Goal: Task Accomplishment & Management: Manage account settings

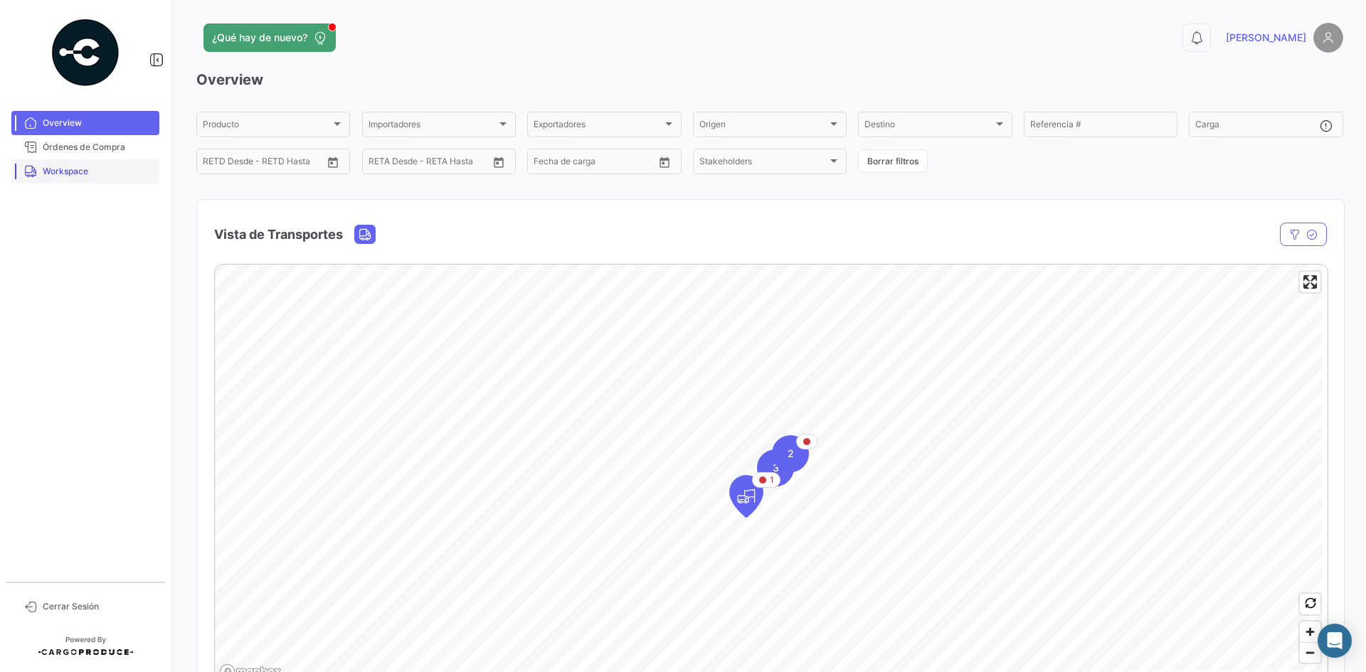
click at [90, 174] on span "Workspace" at bounding box center [98, 171] width 111 height 13
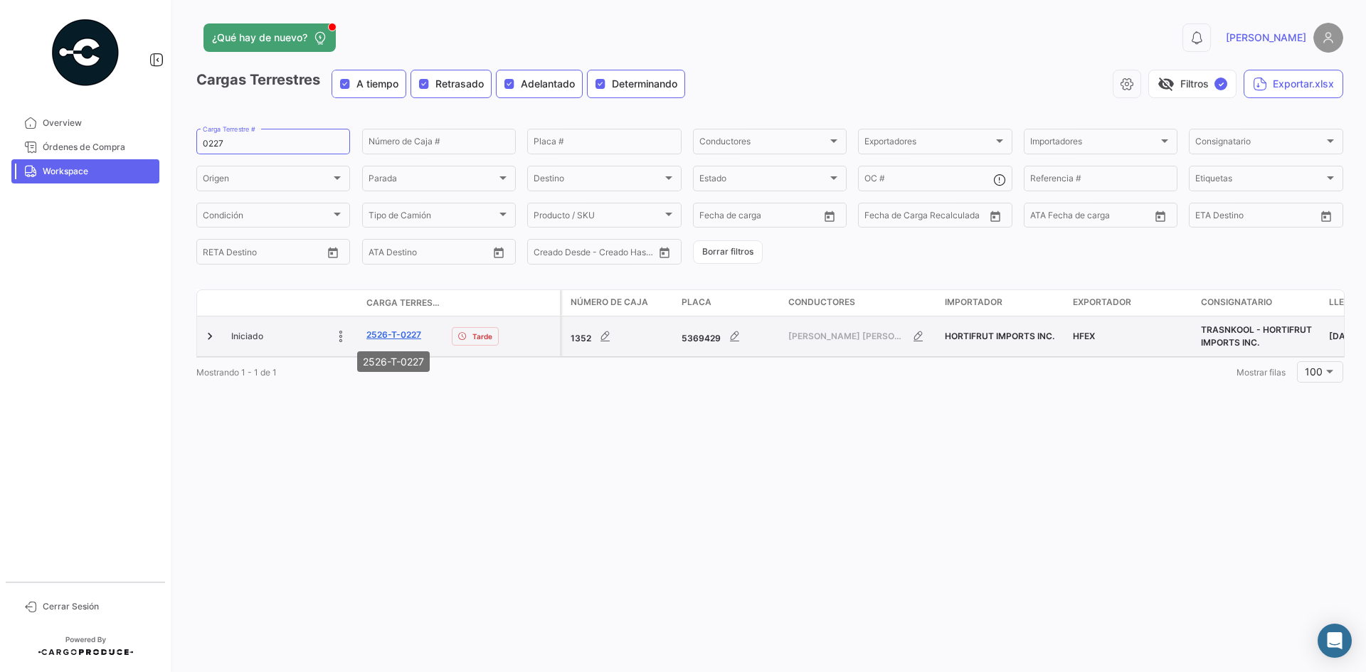
click at [405, 335] on link "2526-T-0227" at bounding box center [393, 335] width 55 height 13
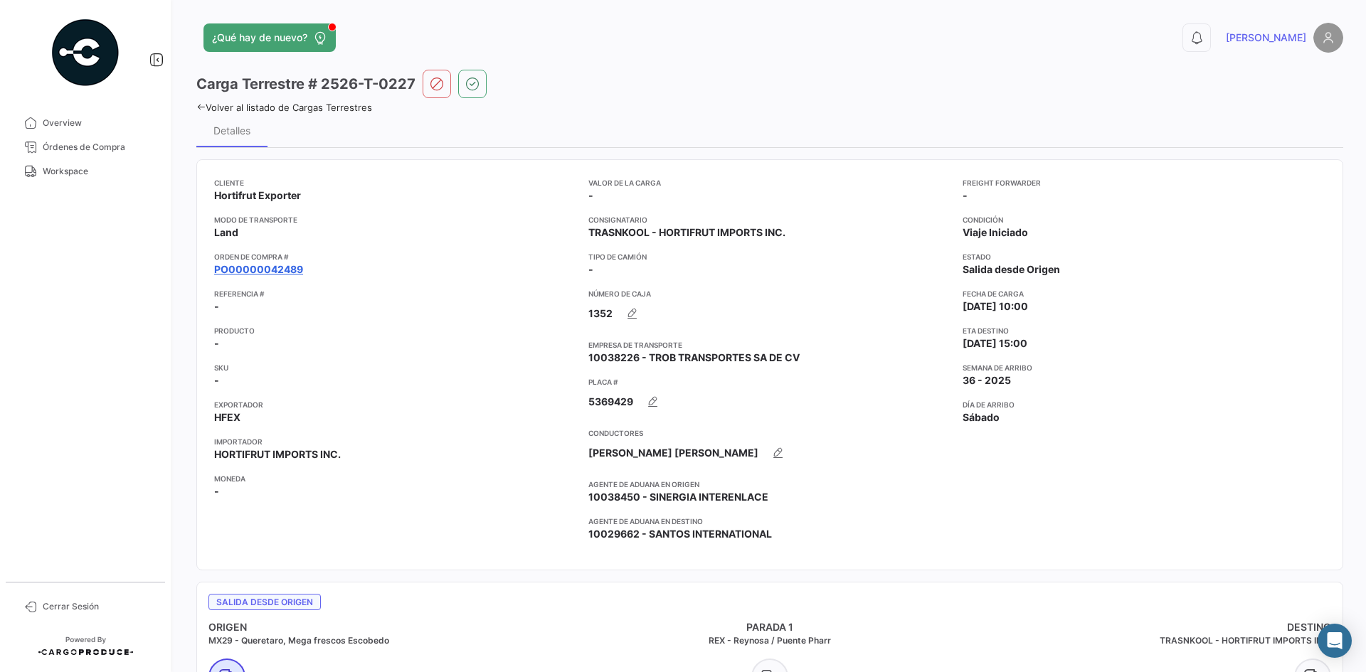
click at [297, 273] on link "PO00000042489" at bounding box center [258, 269] width 89 height 14
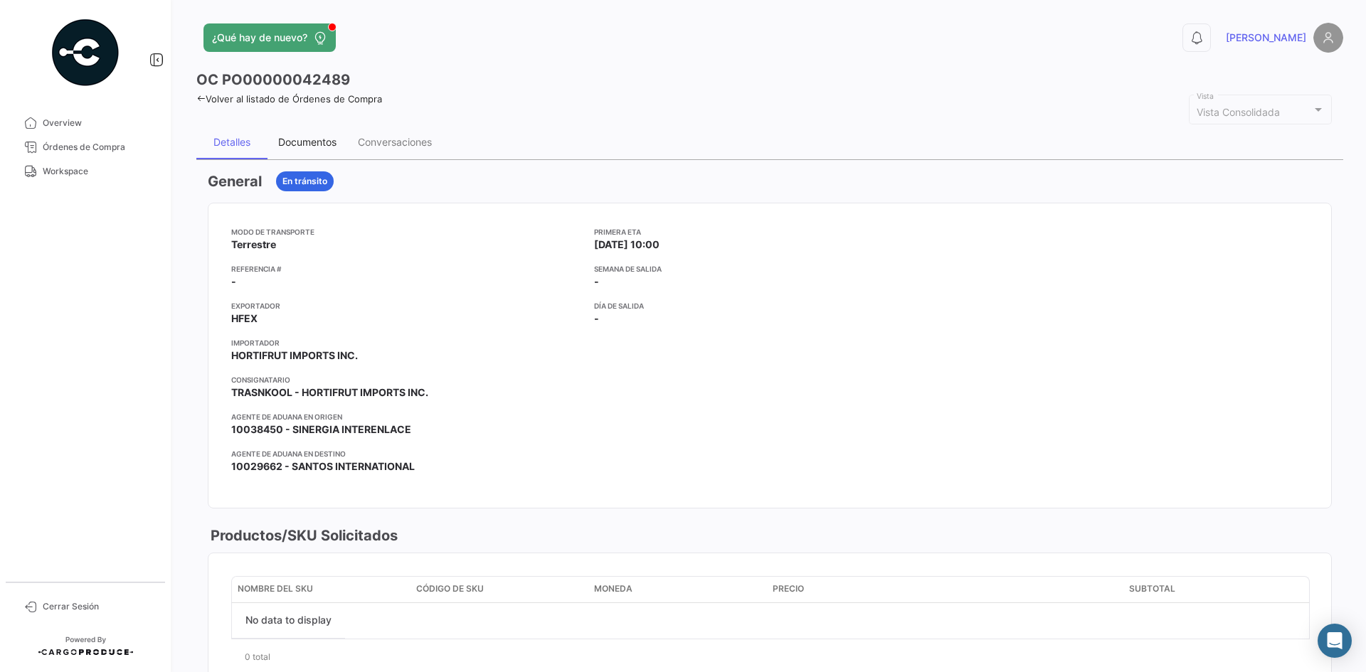
click at [318, 140] on div "Documentos" at bounding box center [307, 142] width 58 height 12
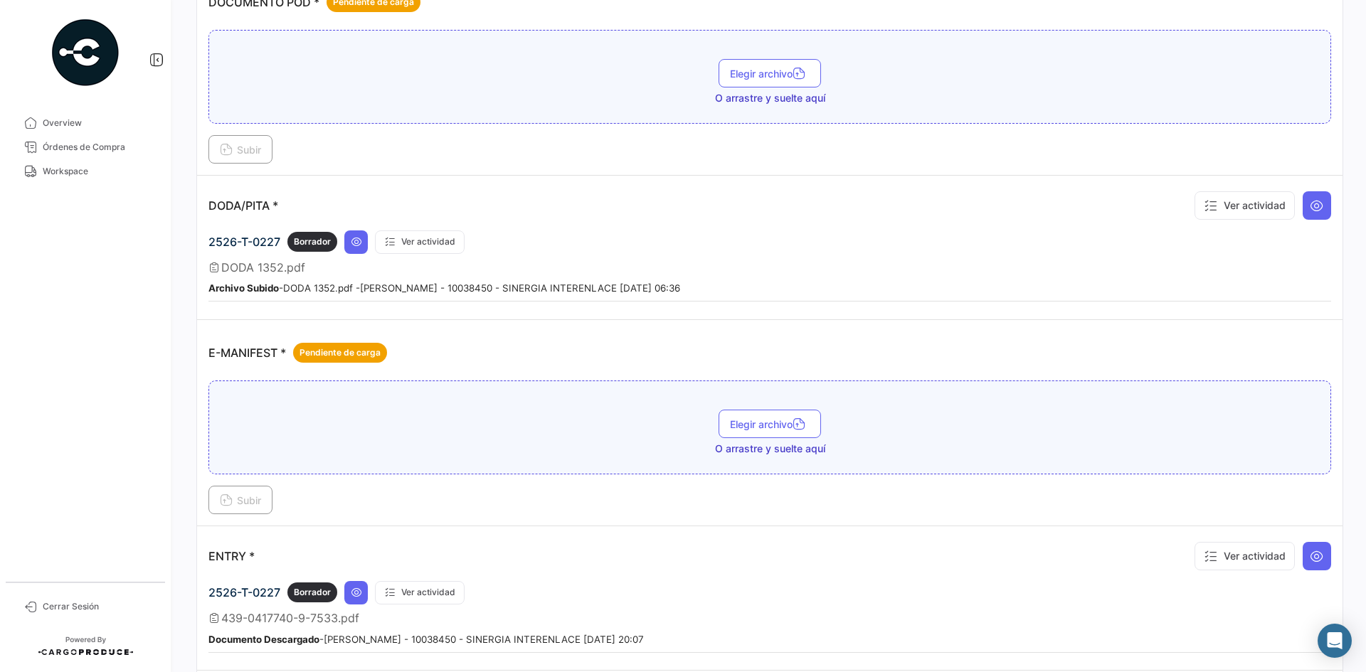
scroll to position [783, 0]
click at [353, 239] on icon at bounding box center [356, 239] width 11 height 11
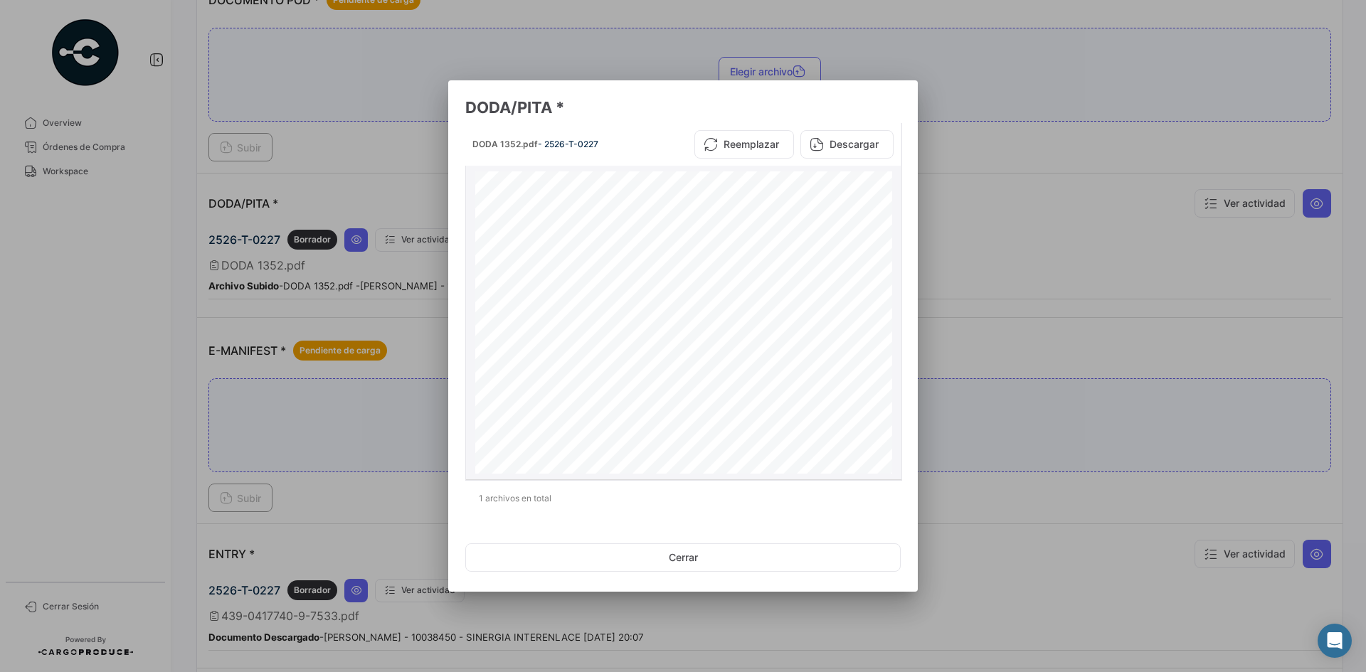
click at [900, 221] on datatable-body-cell "DODA 1352.pdf - 2526-T-0227 Reemplazar Descargar 2 1 CÓDIGO [PERSON_NAME] 3084 …" at bounding box center [683, 301] width 435 height 356
click at [839, 140] on button "Descargar" at bounding box center [846, 144] width 93 height 28
click at [1009, 250] on div at bounding box center [683, 336] width 1366 height 672
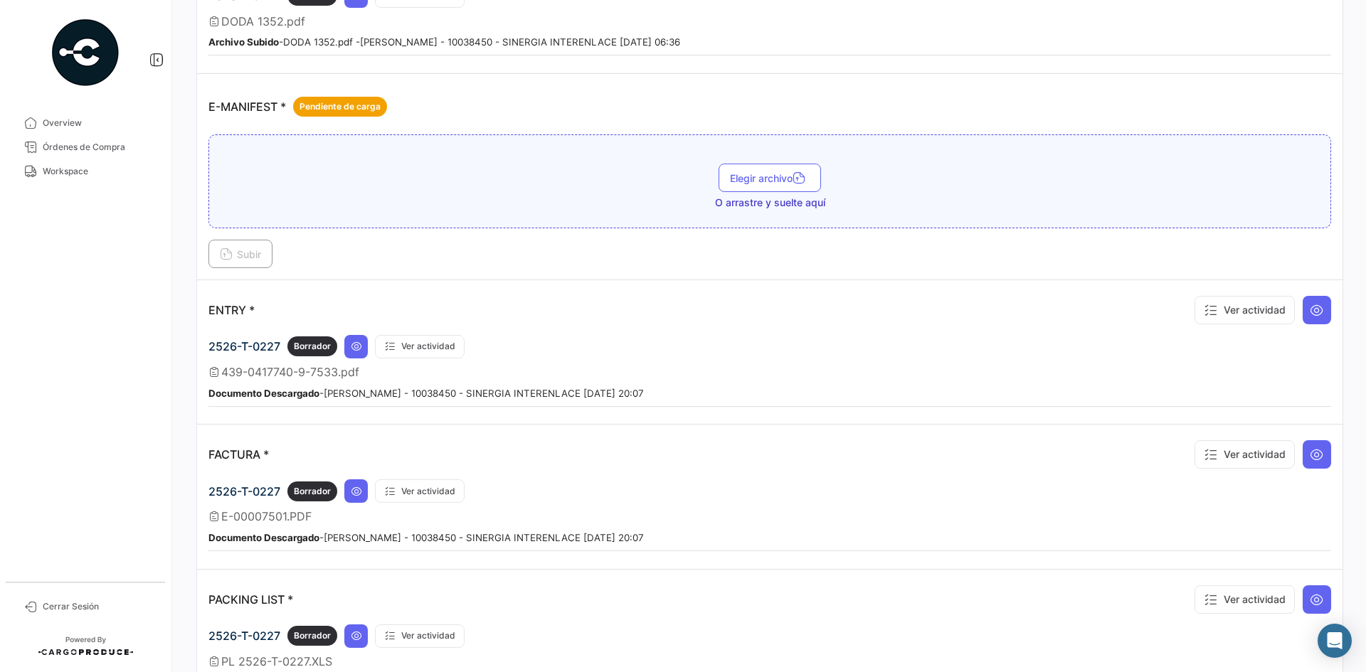
scroll to position [1067, 0]
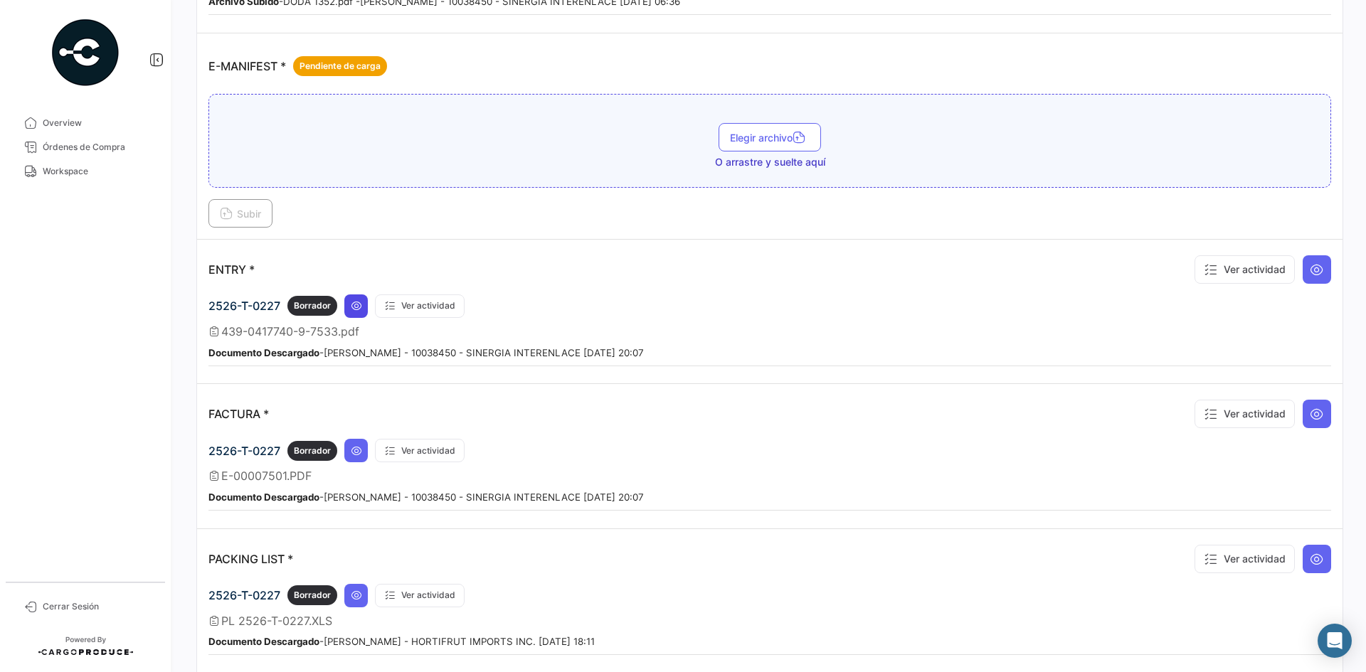
click at [349, 305] on button at bounding box center [355, 306] width 23 height 23
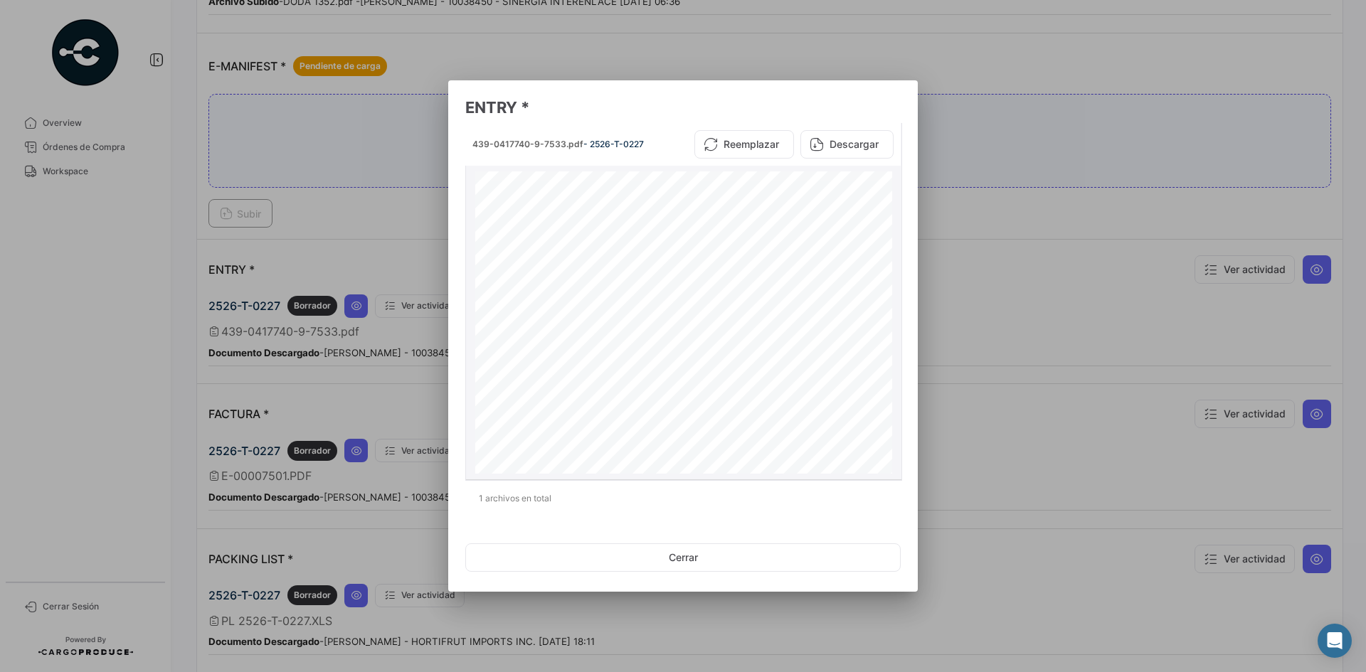
click at [829, 142] on button "Descargar" at bounding box center [846, 144] width 93 height 28
click at [960, 223] on div at bounding box center [683, 336] width 1366 height 672
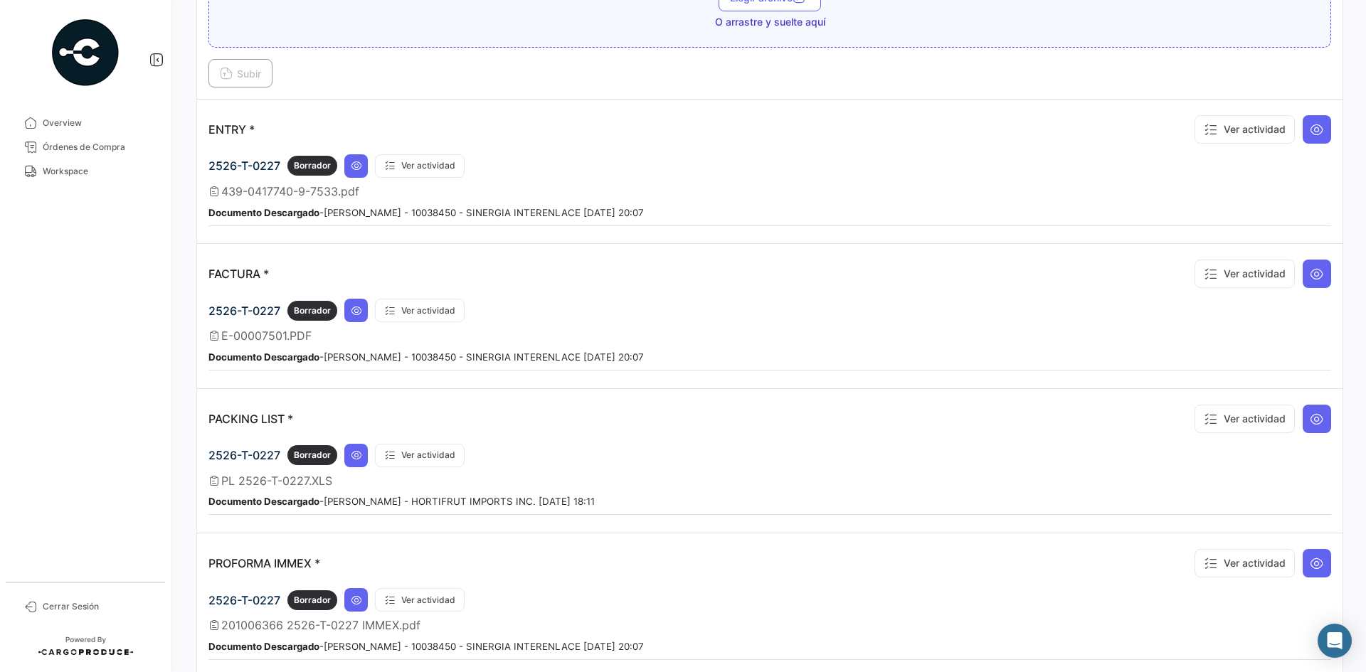
scroll to position [1209, 0]
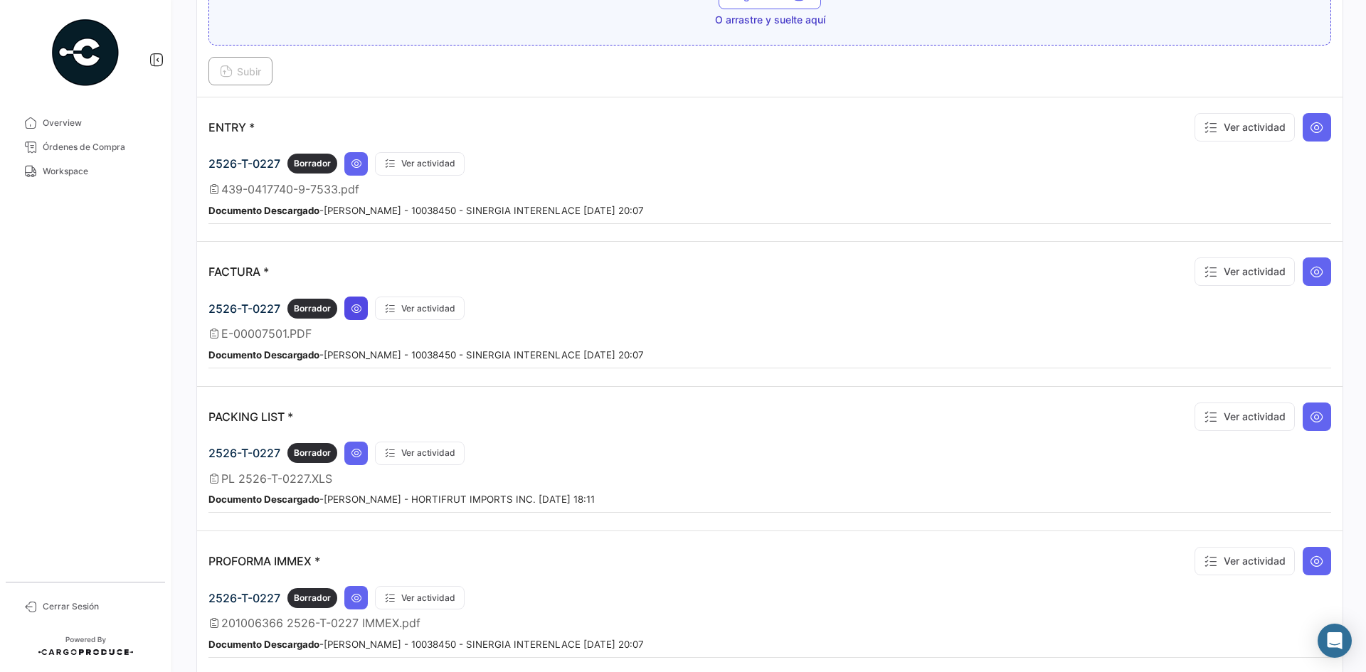
click at [360, 306] on icon at bounding box center [356, 308] width 11 height 11
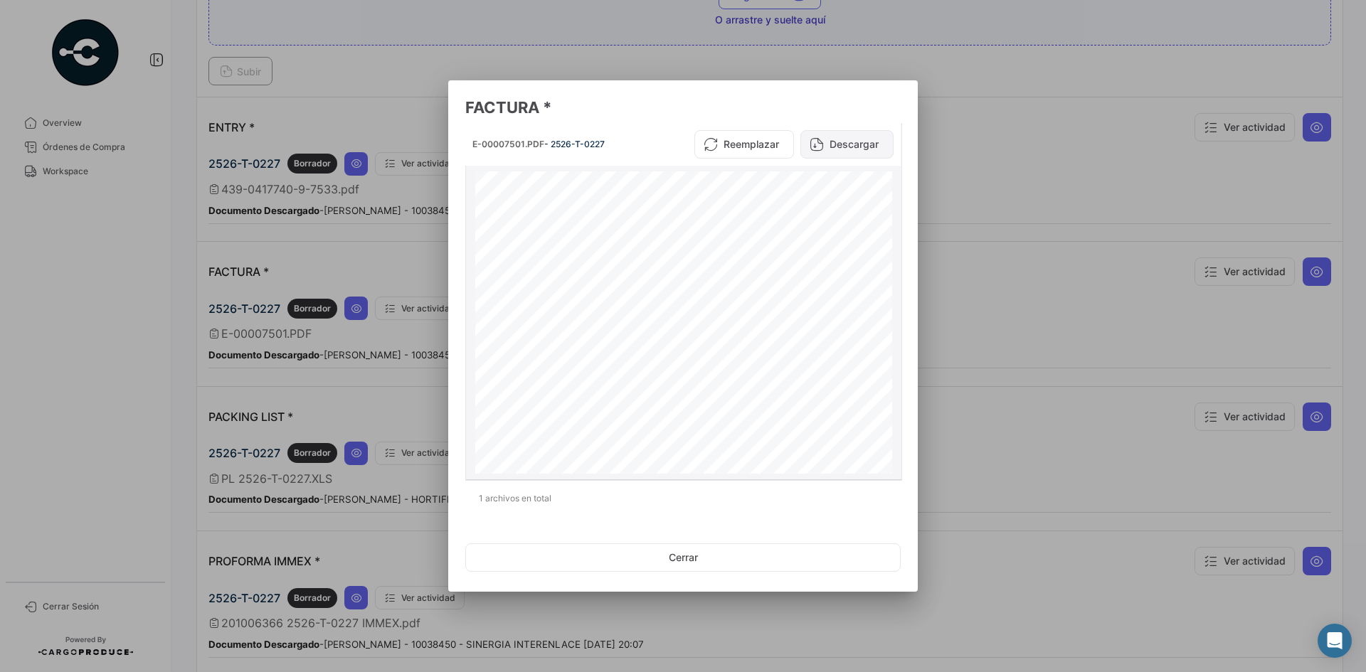
click at [839, 142] on button "Descargar" at bounding box center [846, 144] width 93 height 28
click at [956, 260] on div at bounding box center [683, 336] width 1366 height 672
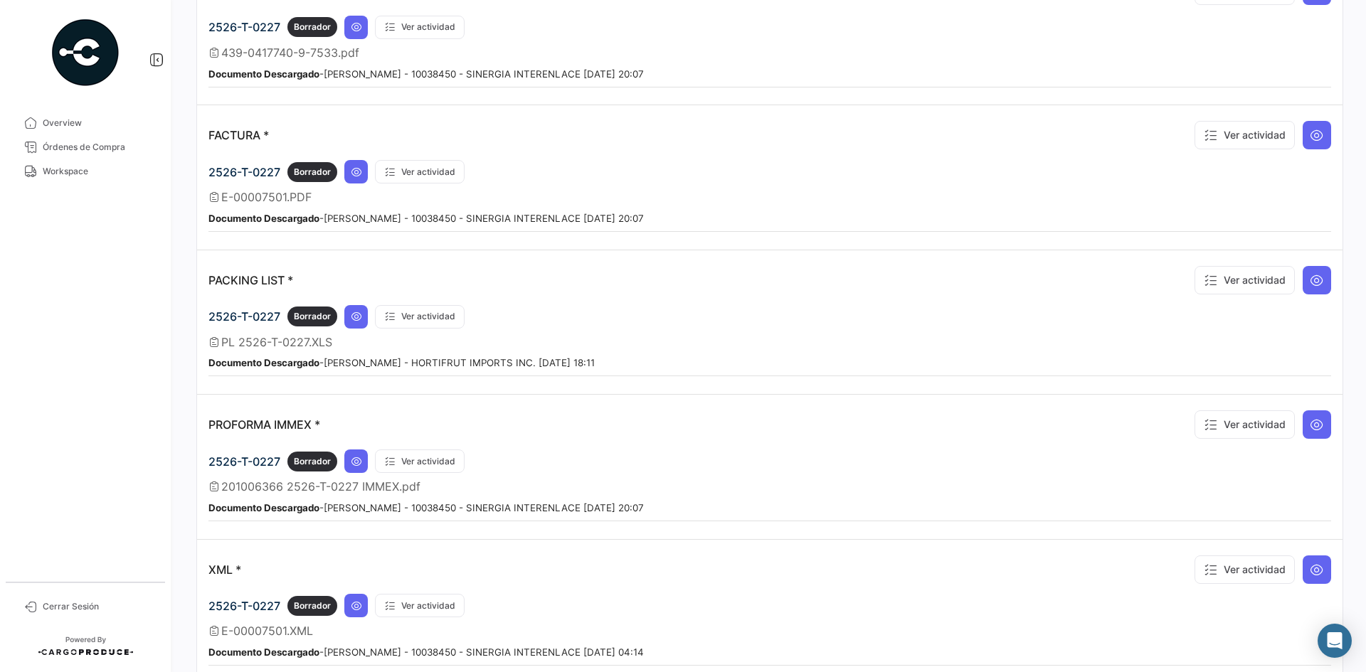
scroll to position [1352, 0]
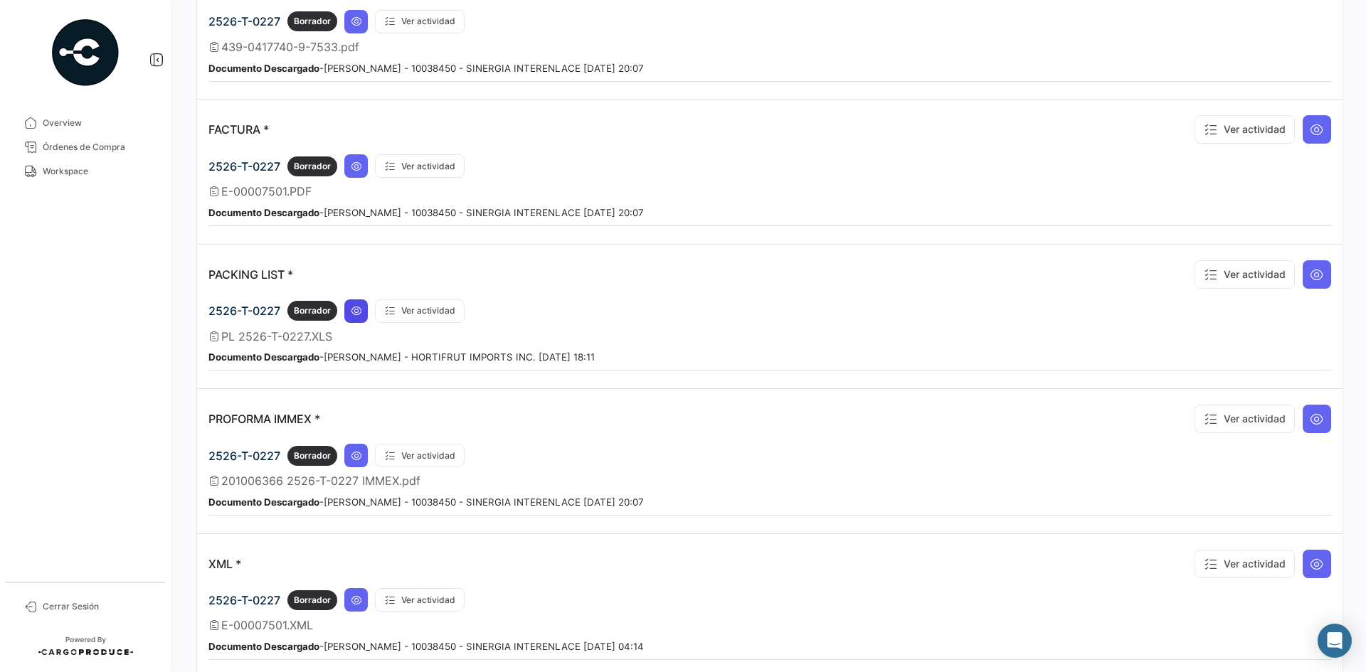
click at [366, 309] on button at bounding box center [355, 310] width 23 height 23
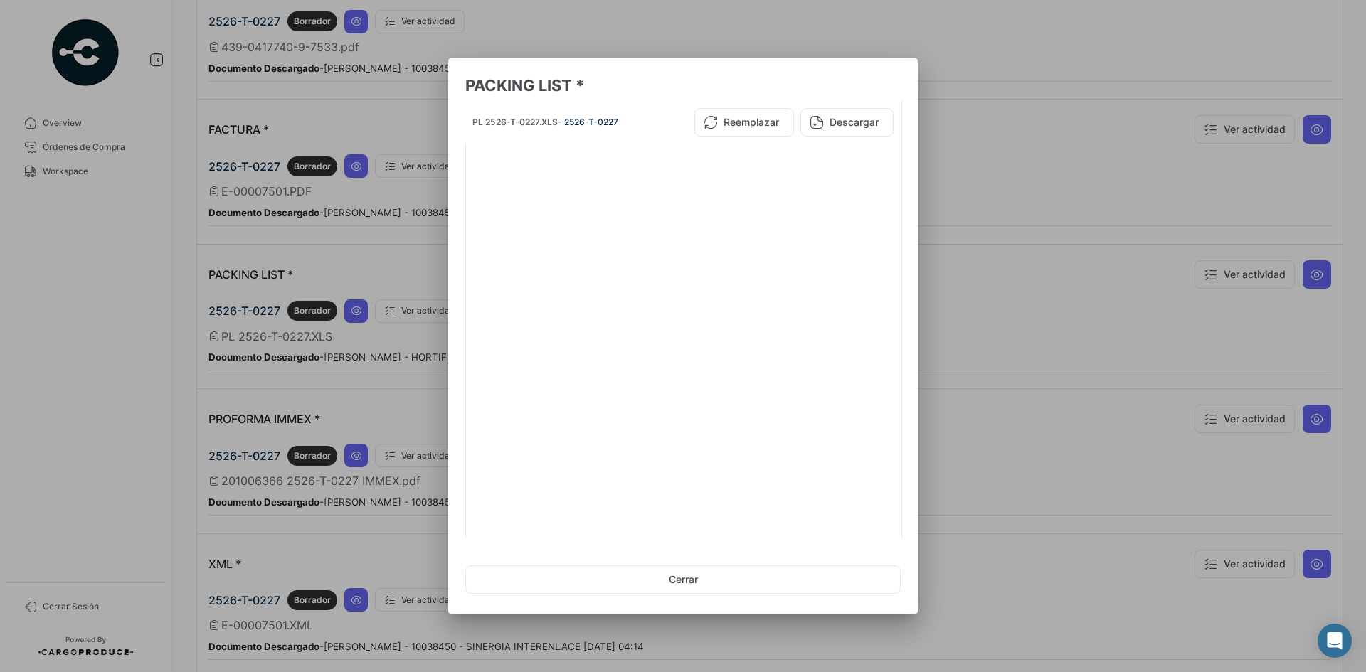
click at [940, 222] on div at bounding box center [683, 336] width 1366 height 672
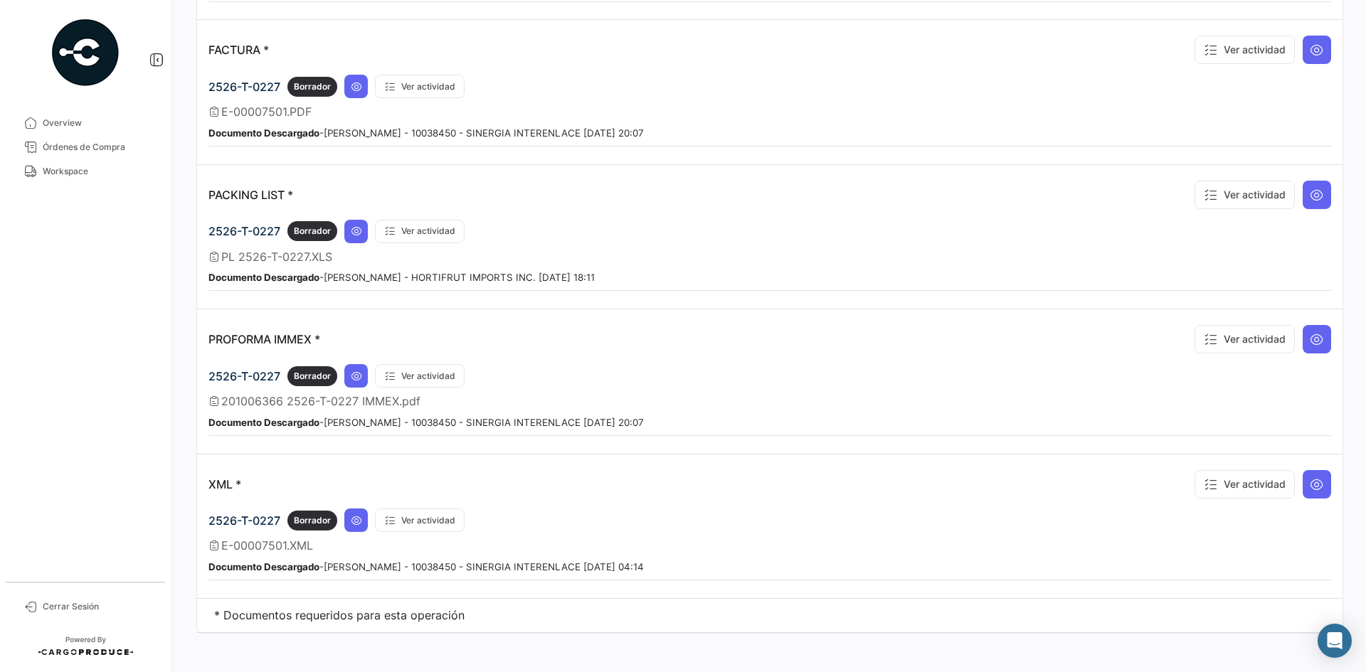
scroll to position [1438, 0]
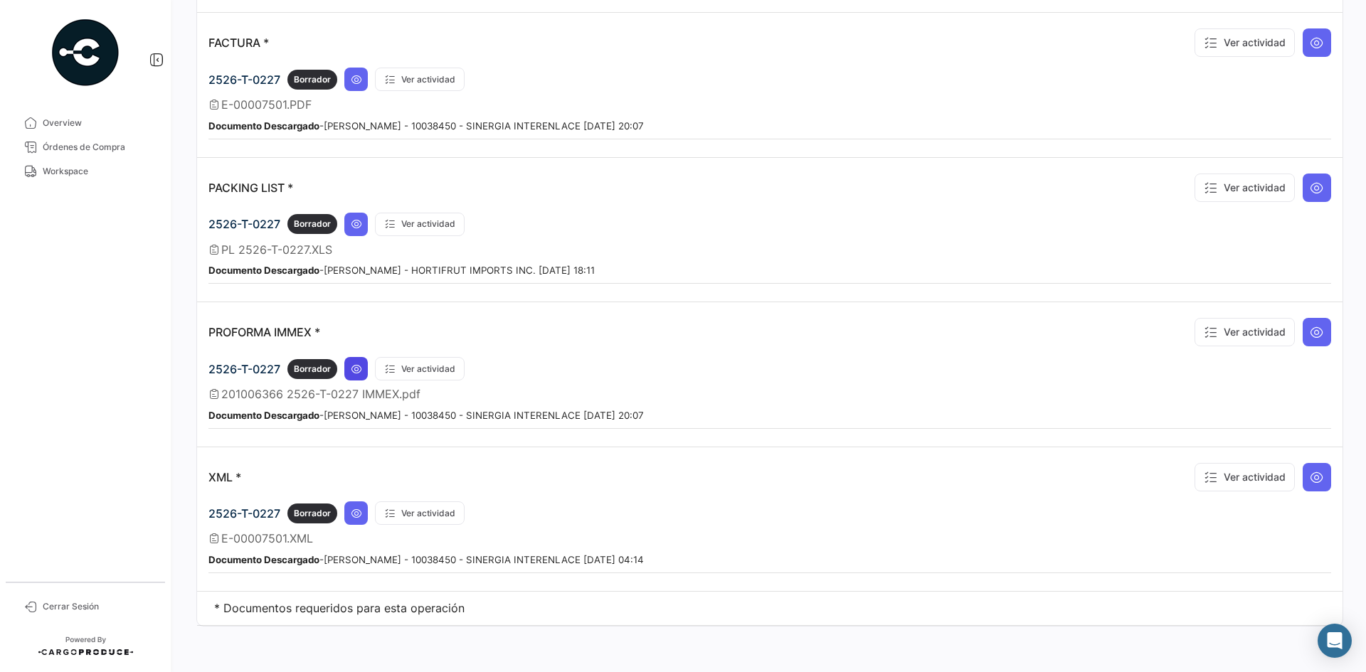
click at [356, 364] on icon at bounding box center [356, 369] width 11 height 11
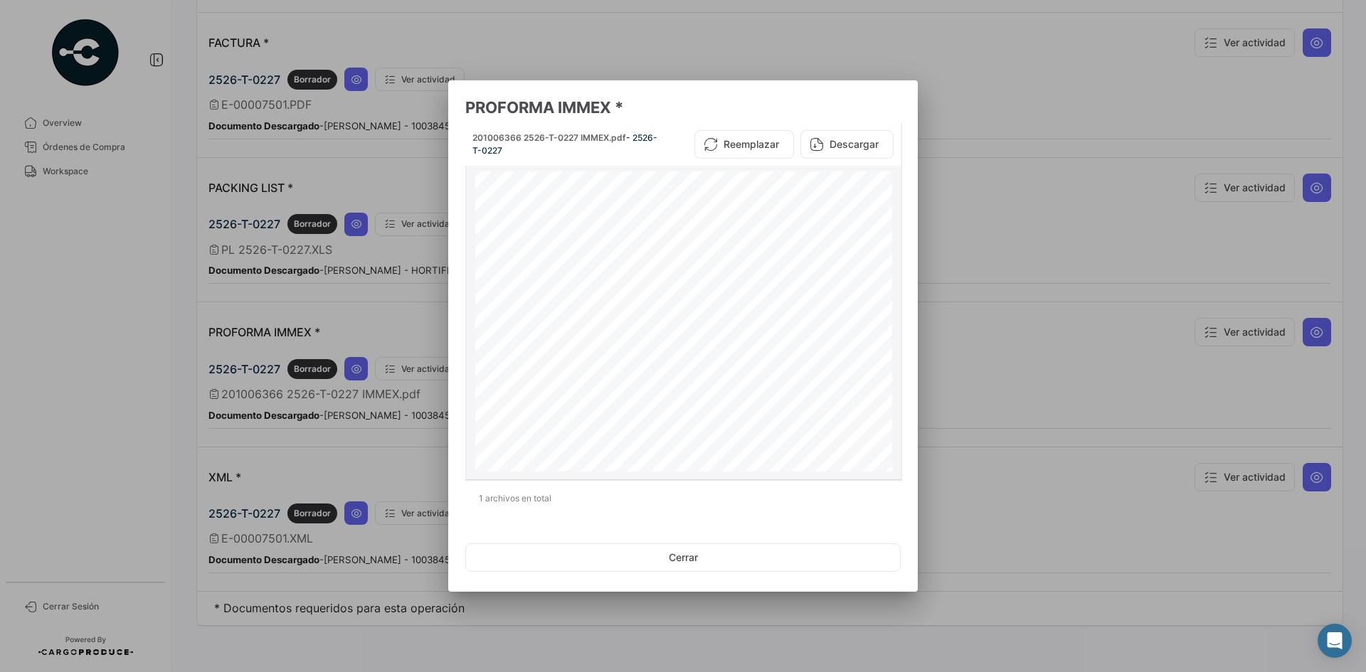
scroll to position [294, 0]
click at [847, 137] on button "Descargar" at bounding box center [846, 144] width 93 height 28
click at [975, 239] on div at bounding box center [683, 336] width 1366 height 672
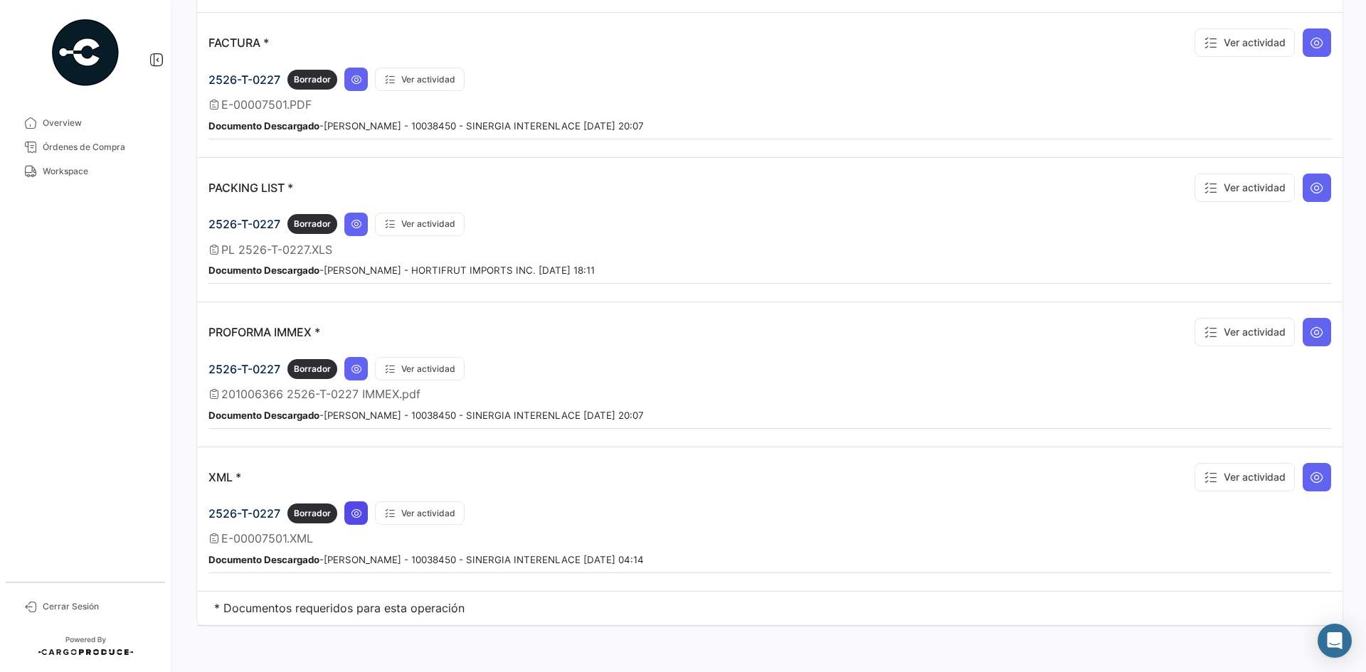
click at [353, 514] on icon at bounding box center [356, 513] width 11 height 11
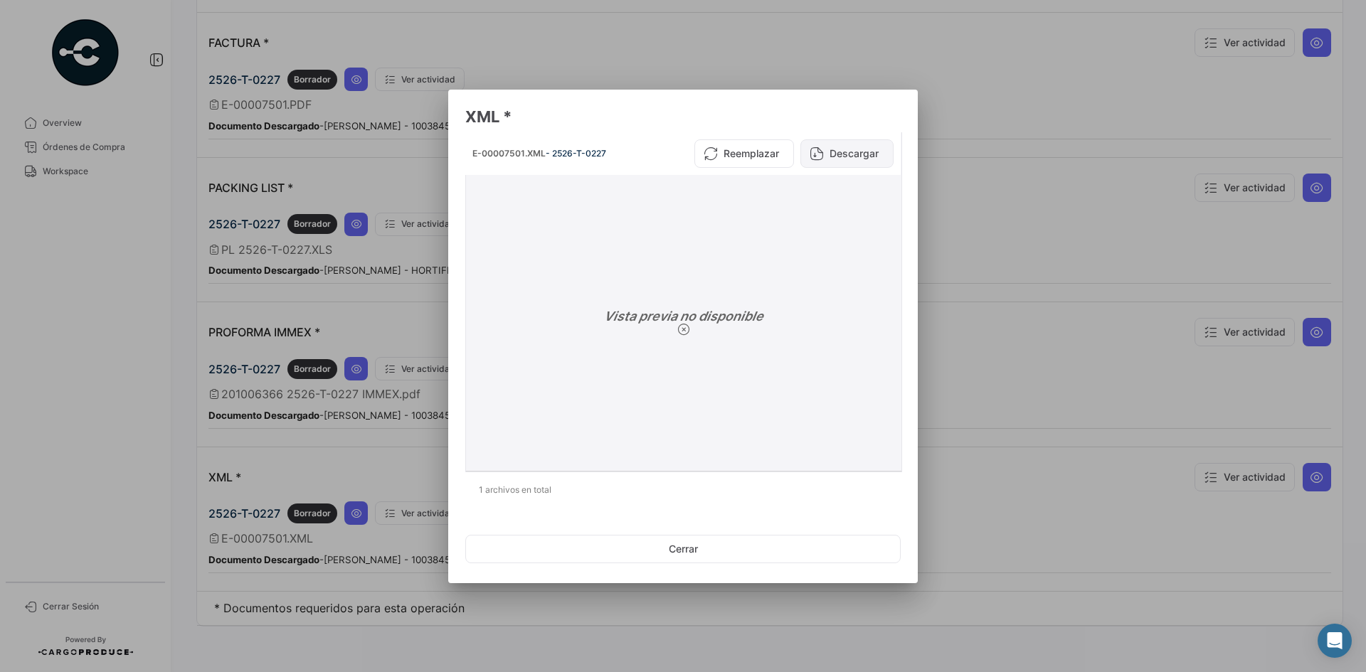
click at [838, 142] on button "Descargar" at bounding box center [846, 153] width 93 height 28
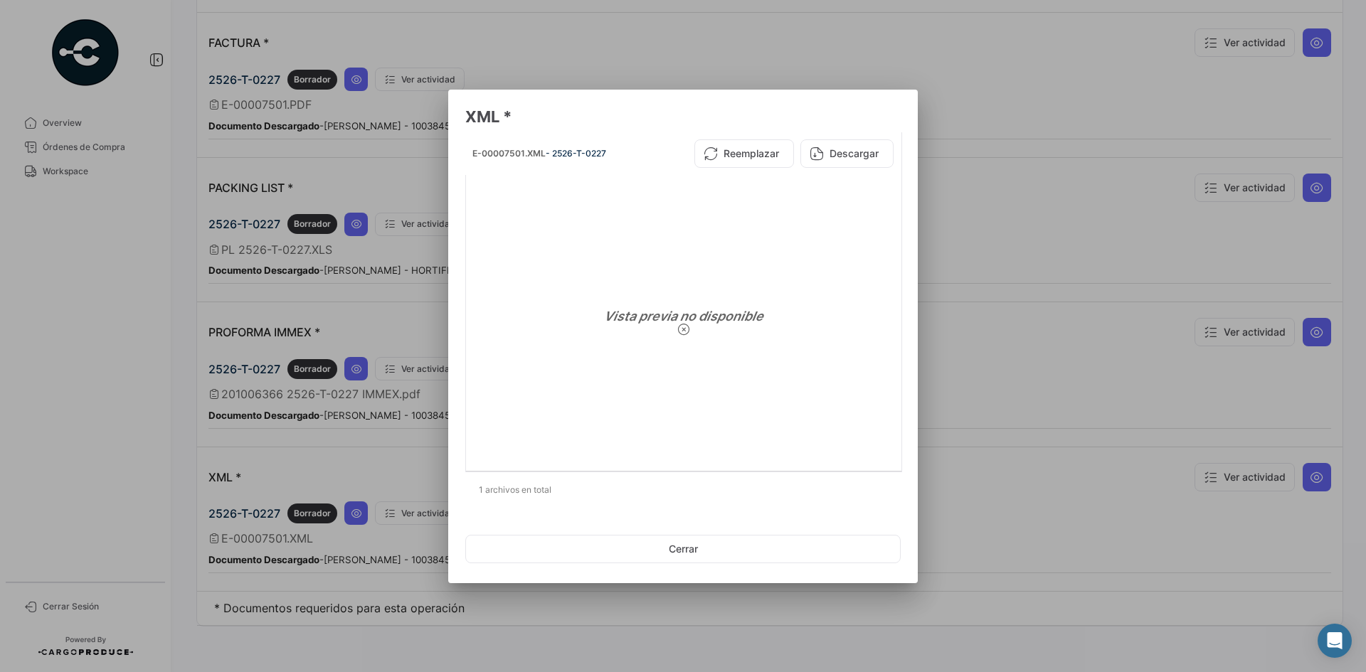
click at [956, 249] on div at bounding box center [683, 336] width 1366 height 672
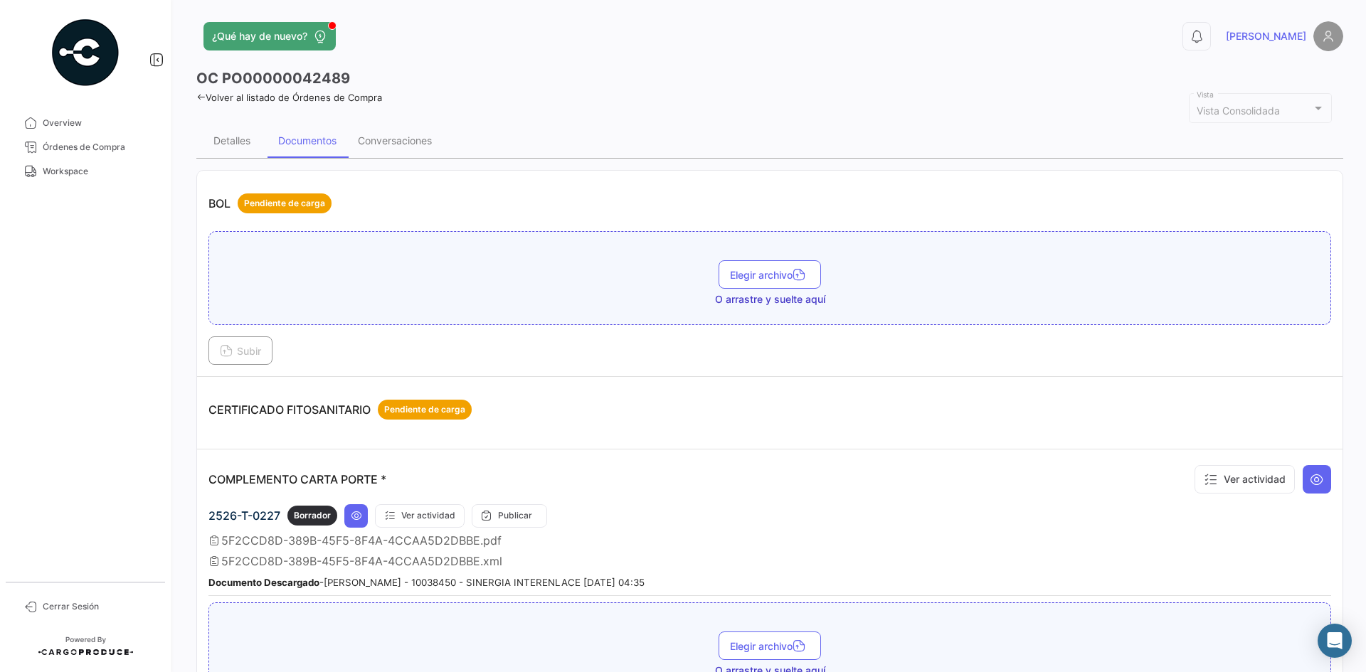
scroll to position [0, 0]
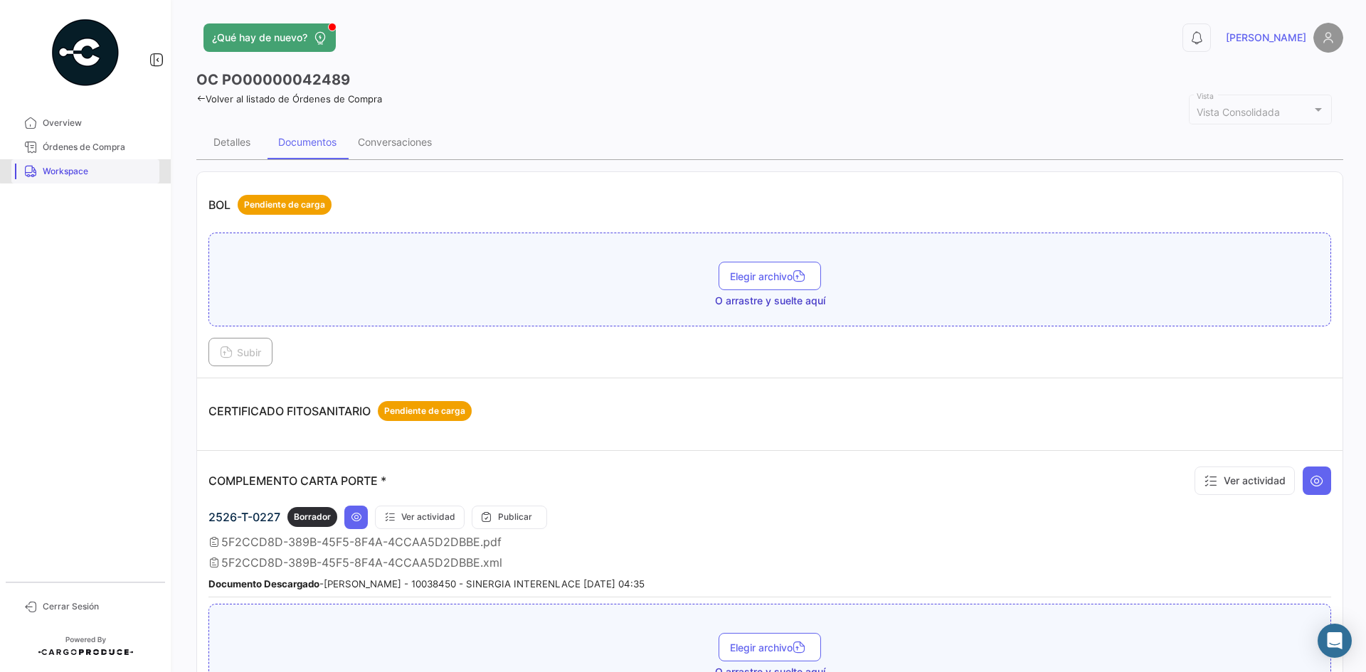
click at [104, 170] on span "Workspace" at bounding box center [98, 171] width 111 height 13
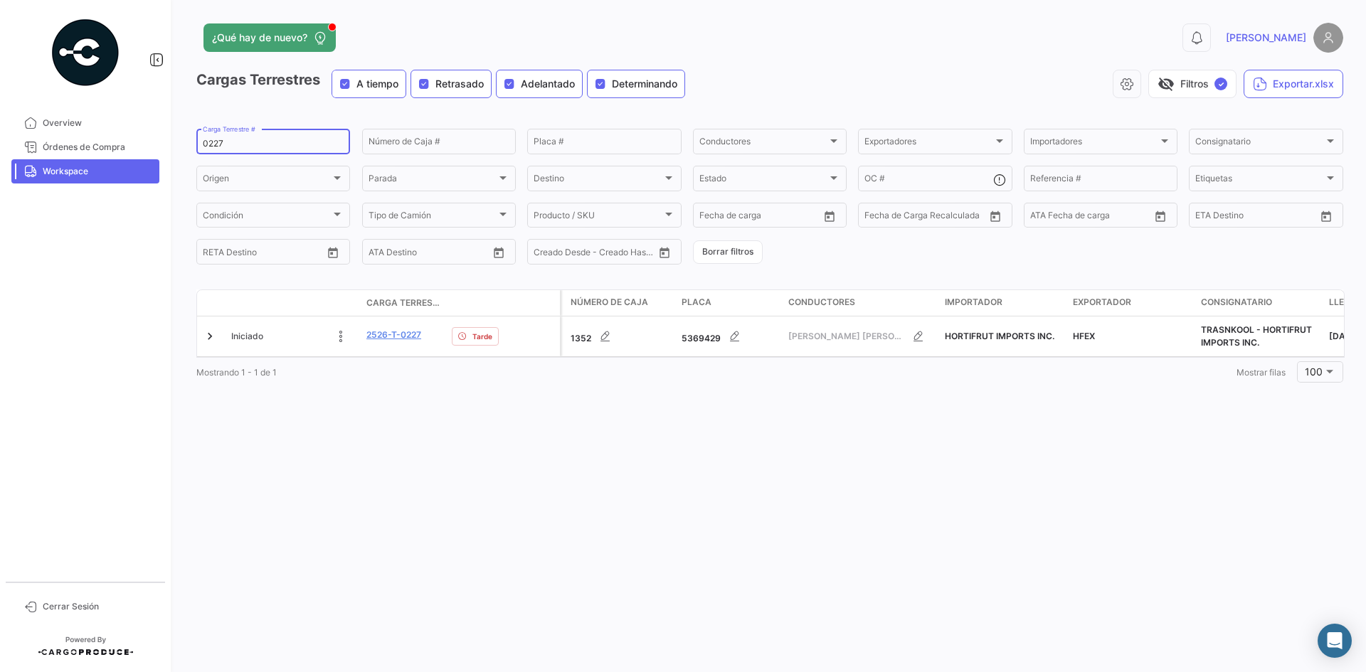
click at [217, 143] on input "0227" at bounding box center [273, 144] width 141 height 10
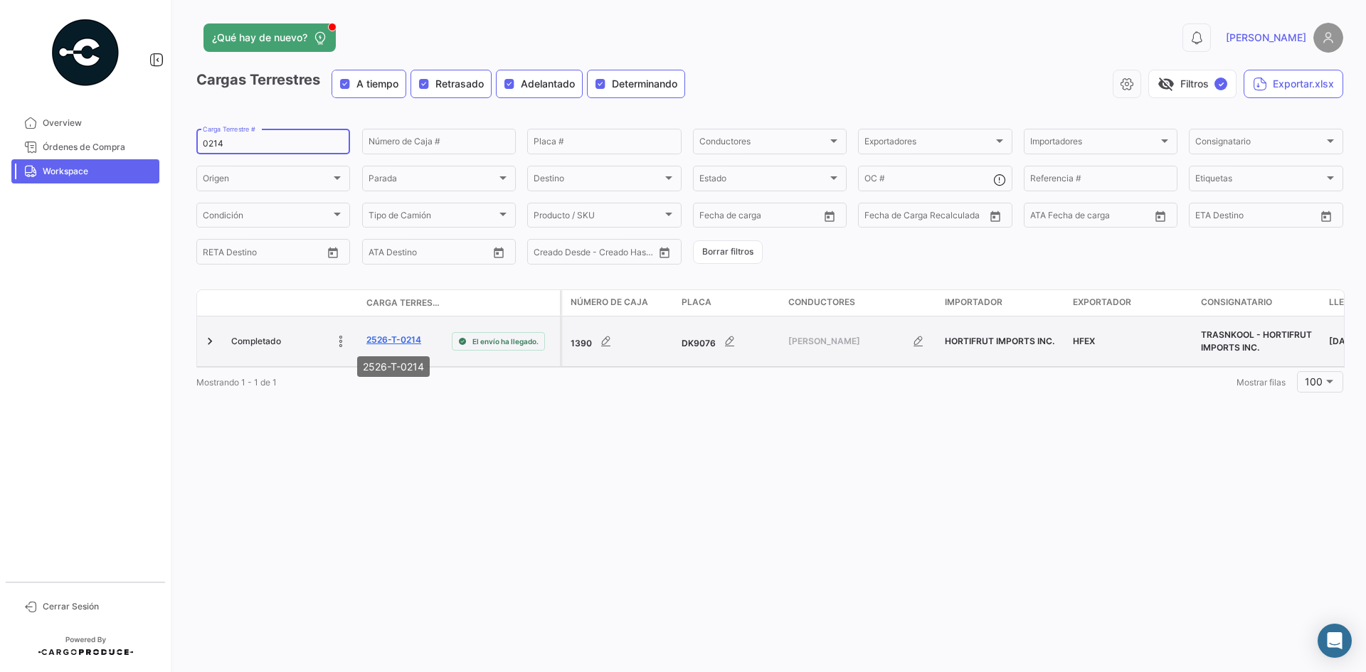
type input "0214"
click at [388, 339] on link "2526-T-0214" at bounding box center [393, 340] width 55 height 13
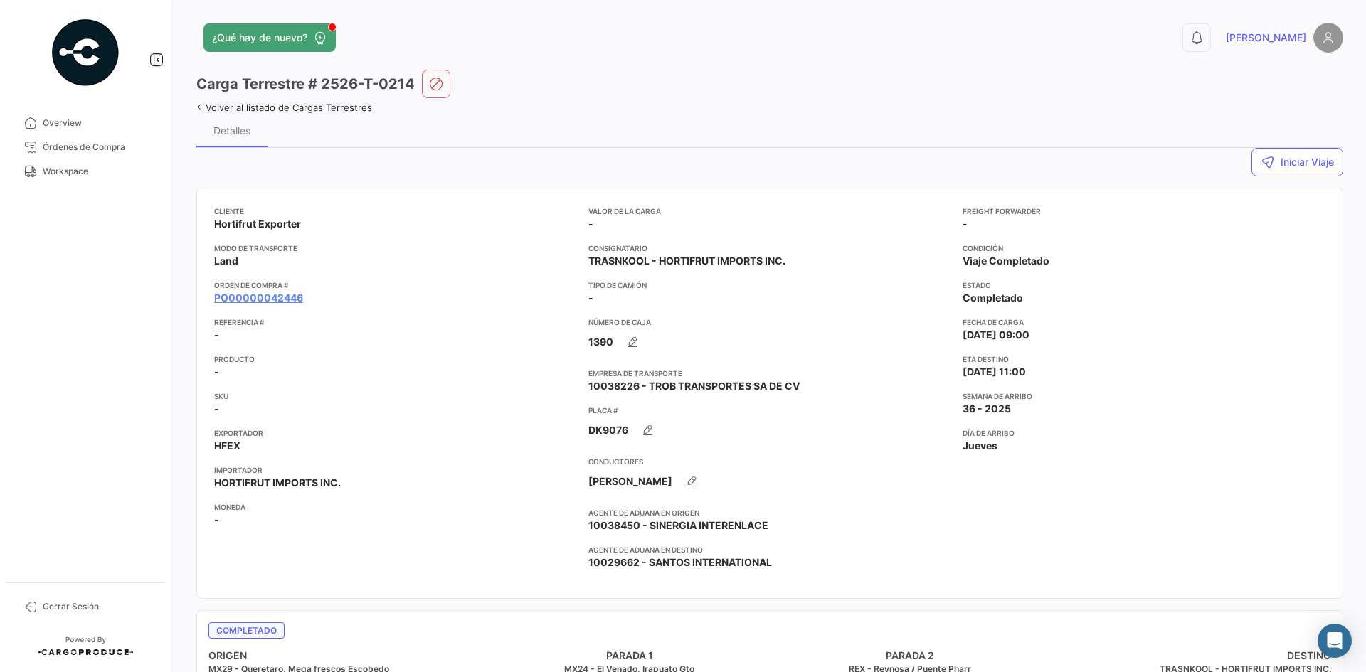
click at [269, 287] on app-card-info-title "Orden de Compra #" at bounding box center [395, 285] width 363 height 11
click at [273, 293] on link "PO00000042446" at bounding box center [258, 298] width 89 height 14
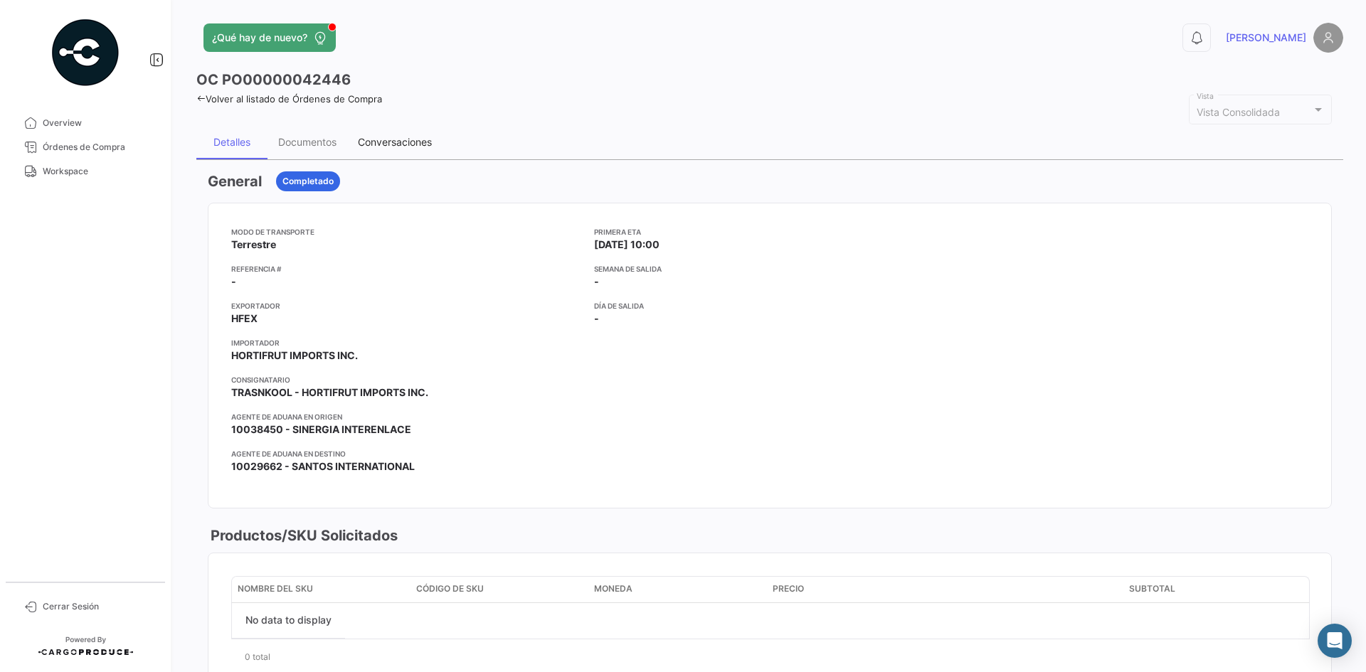
click at [380, 137] on div "Conversaciones" at bounding box center [395, 142] width 74 height 12
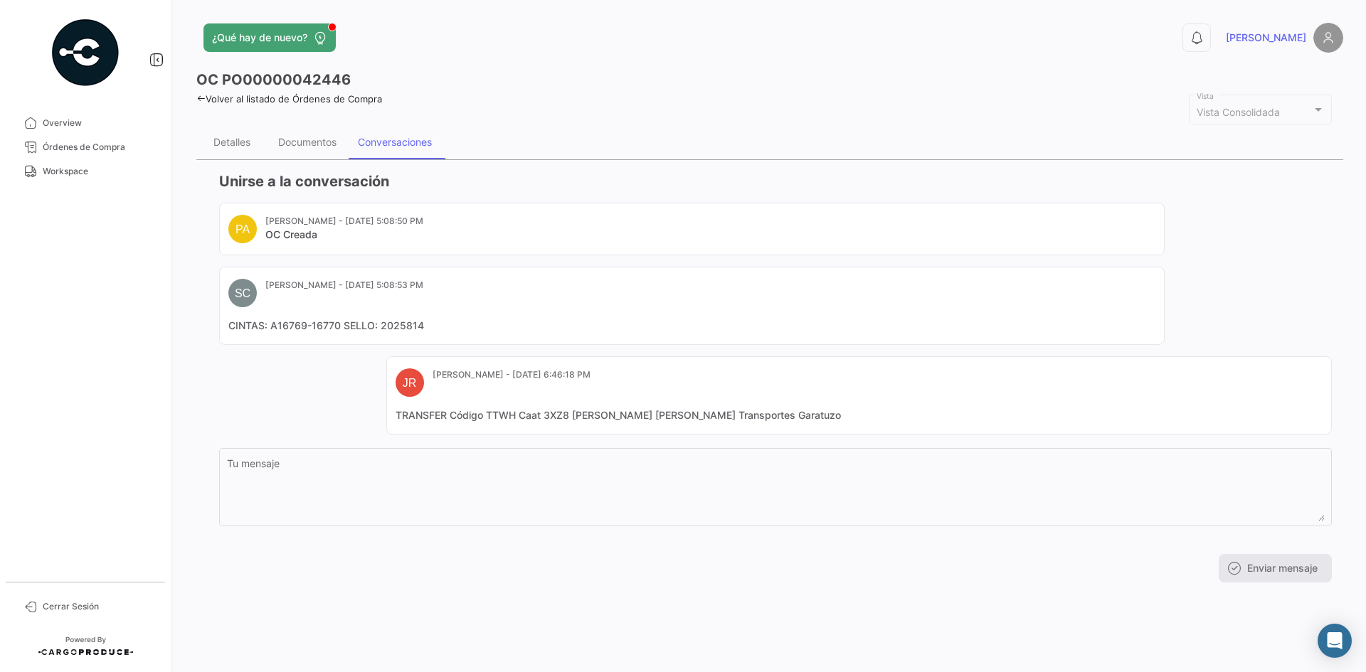
click at [524, 413] on mat-card-content "TRANSFER Código TTWH Caat 3XZ8 [PERSON_NAME] [PERSON_NAME] Transportes Garatuzo" at bounding box center [859, 415] width 927 height 14
copy mat-card-content "TRANSFER Código TTWH Caat 3XZ8 [PERSON_NAME] [PERSON_NAME] Transportes Garatuzo"
click at [73, 171] on span "Workspace" at bounding box center [98, 171] width 111 height 13
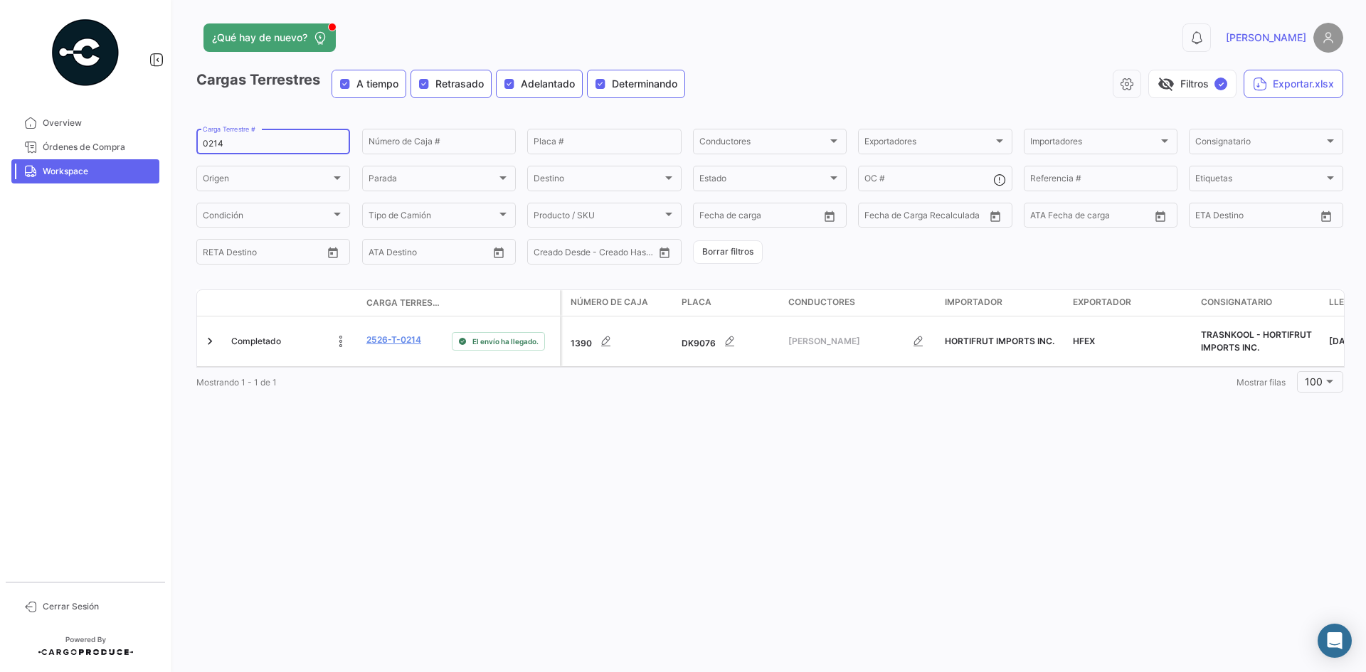
click at [233, 143] on input "0214" at bounding box center [273, 144] width 141 height 10
type input "0"
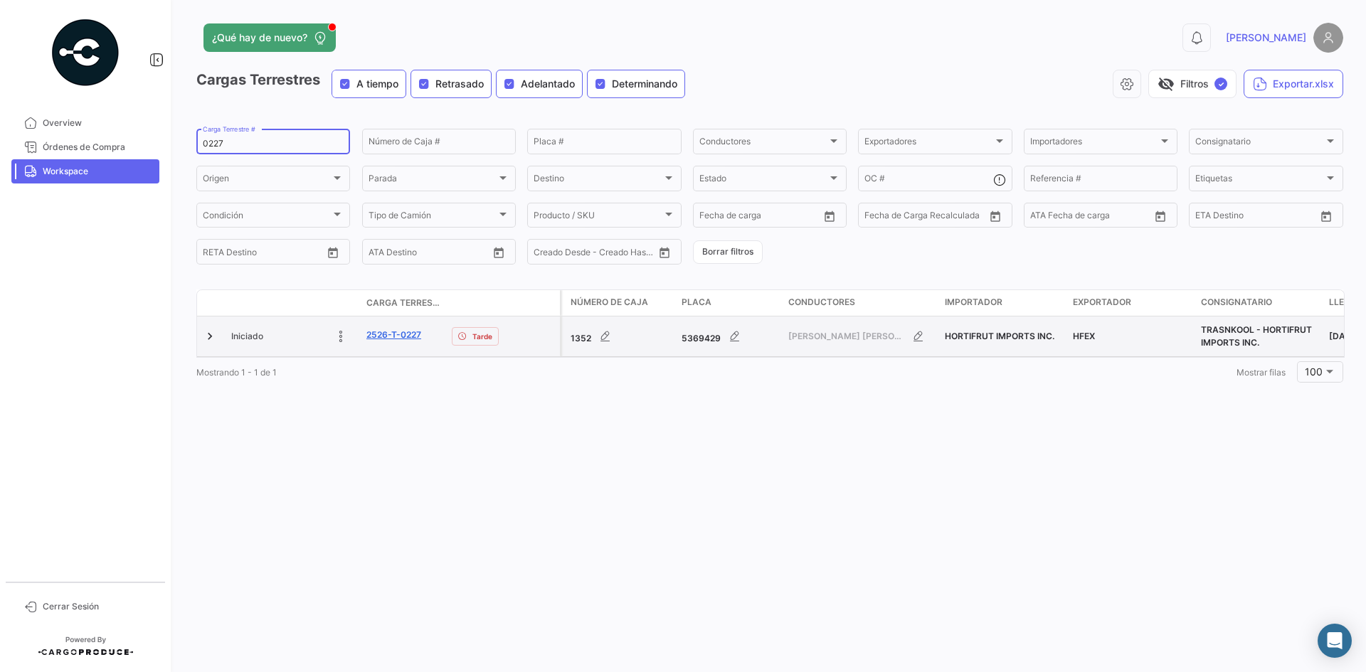
type input "0227"
click at [396, 337] on link "2526-T-0227" at bounding box center [393, 335] width 55 height 13
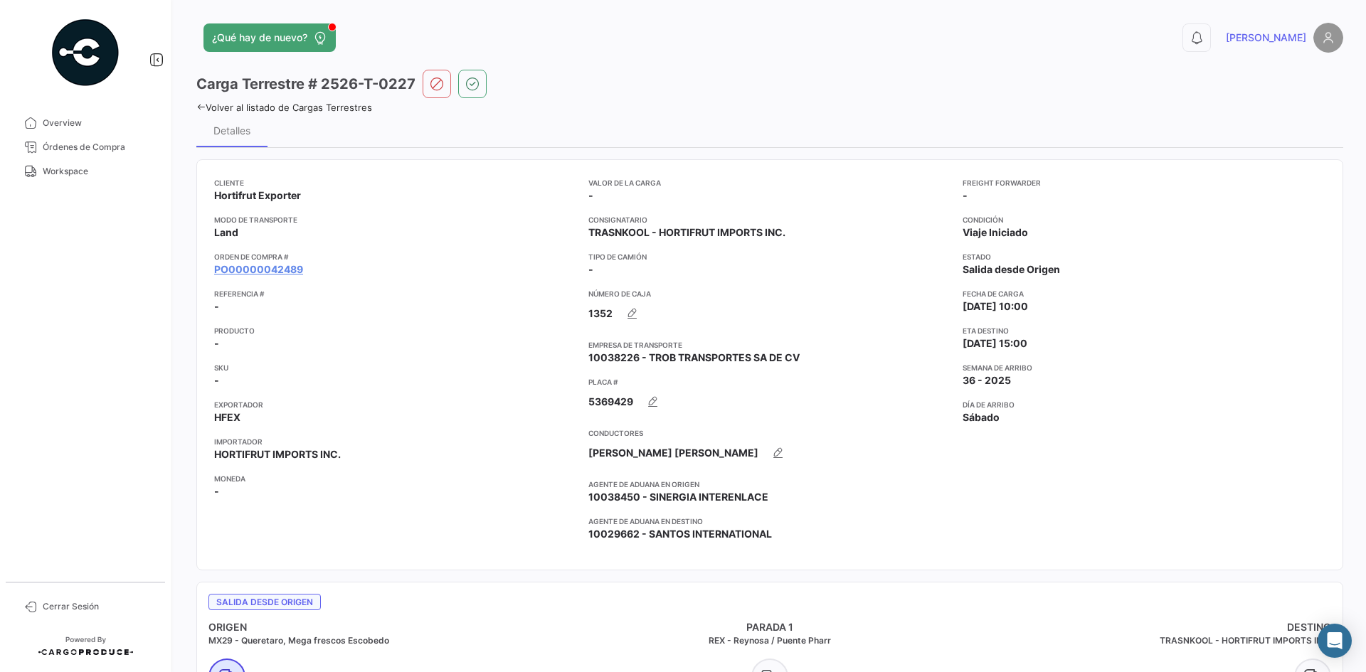
scroll to position [213, 0]
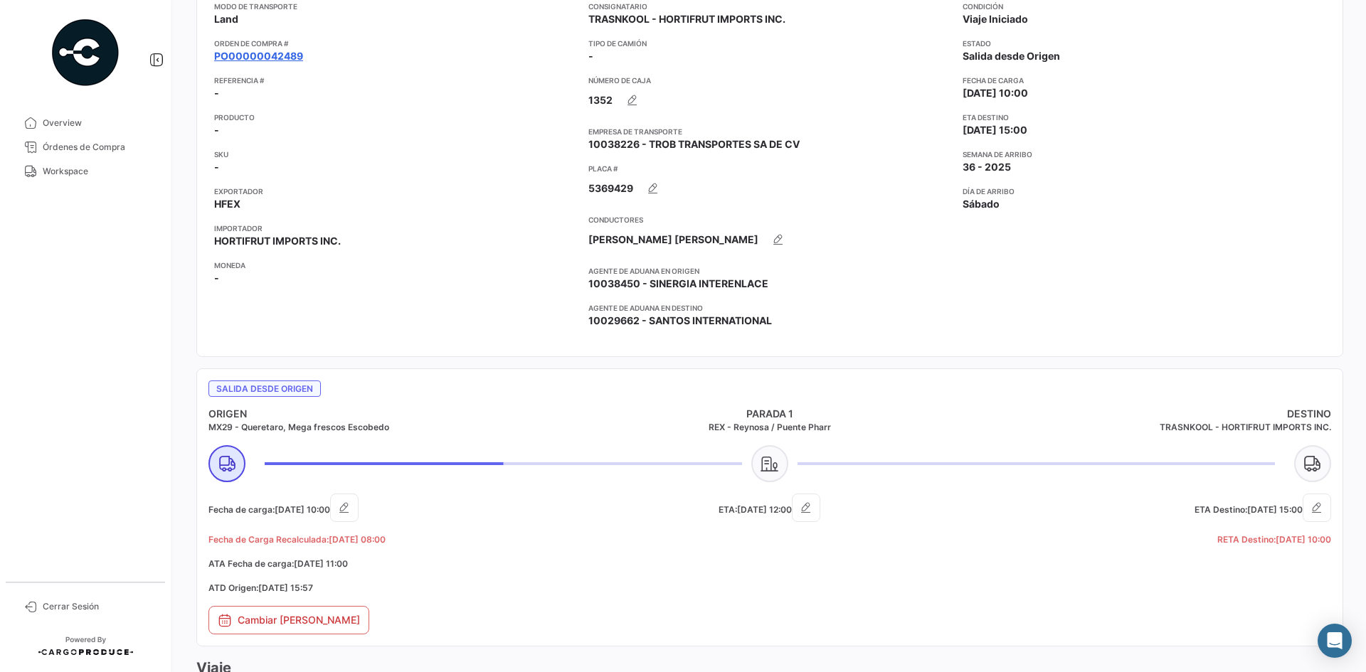
click at [287, 49] on link "PO00000042489" at bounding box center [258, 56] width 89 height 14
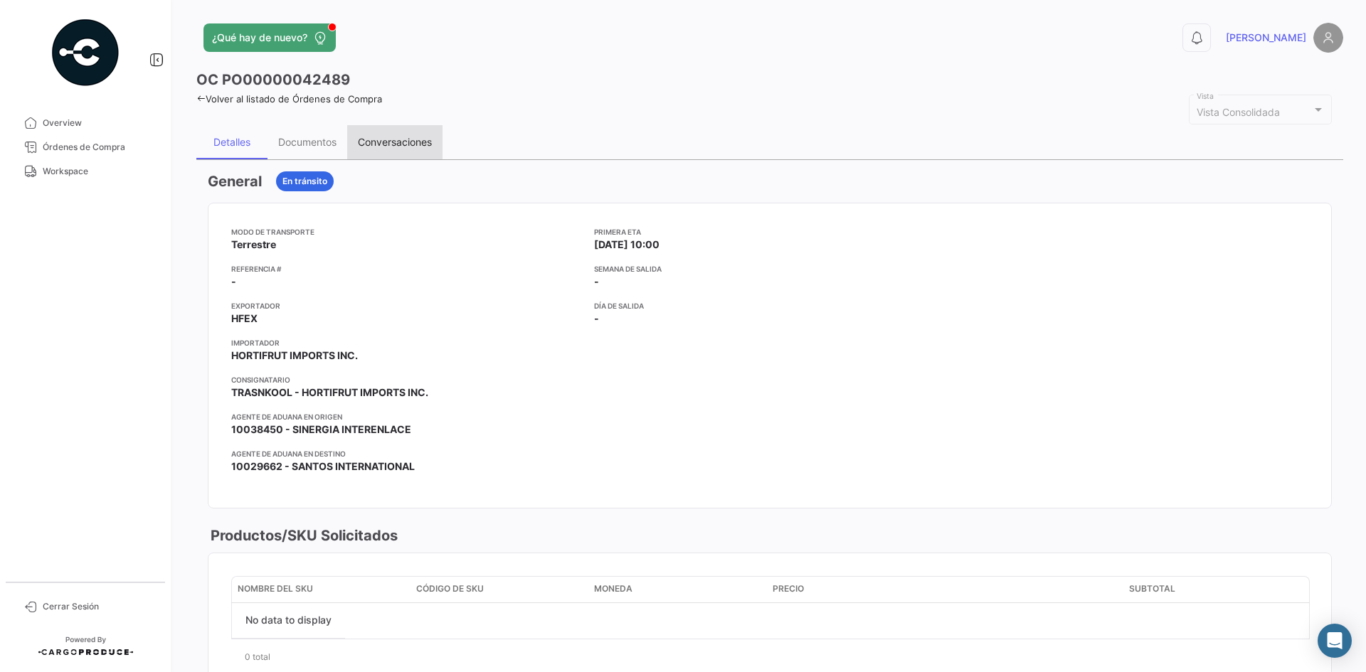
click at [411, 138] on div "Conversaciones" at bounding box center [395, 142] width 74 height 12
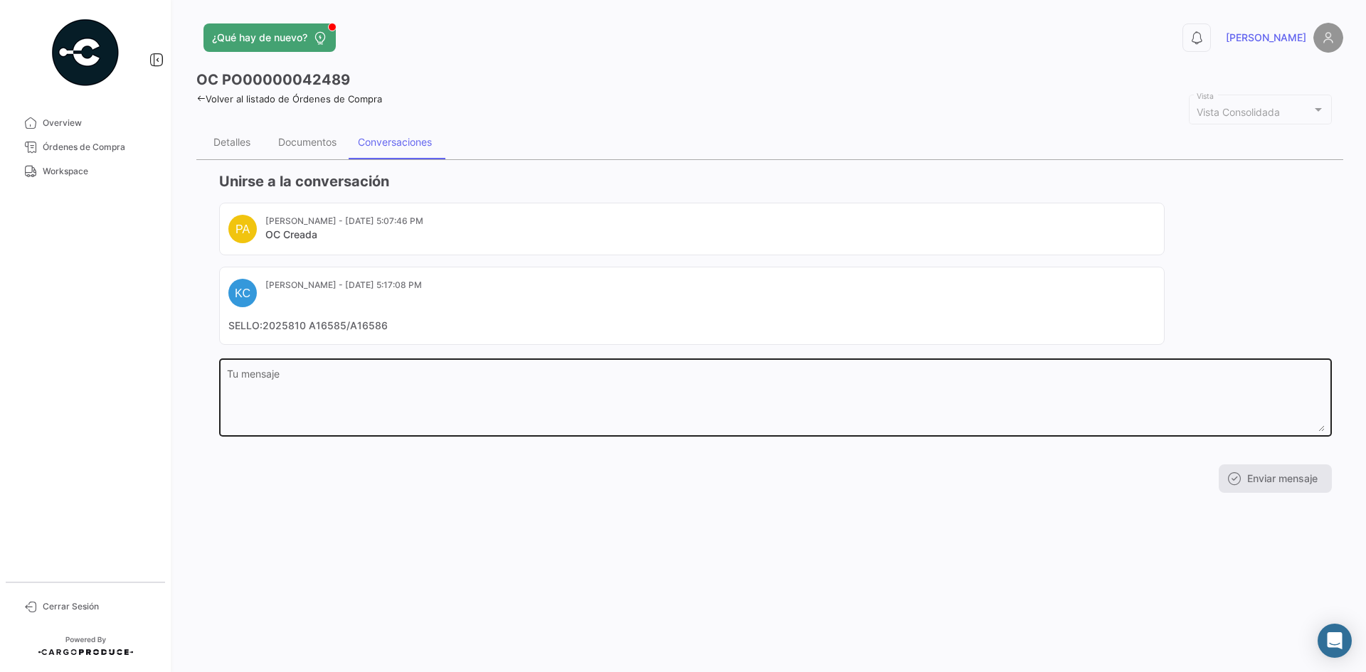
click at [386, 387] on textarea "Tu mensaje" at bounding box center [776, 400] width 1098 height 63
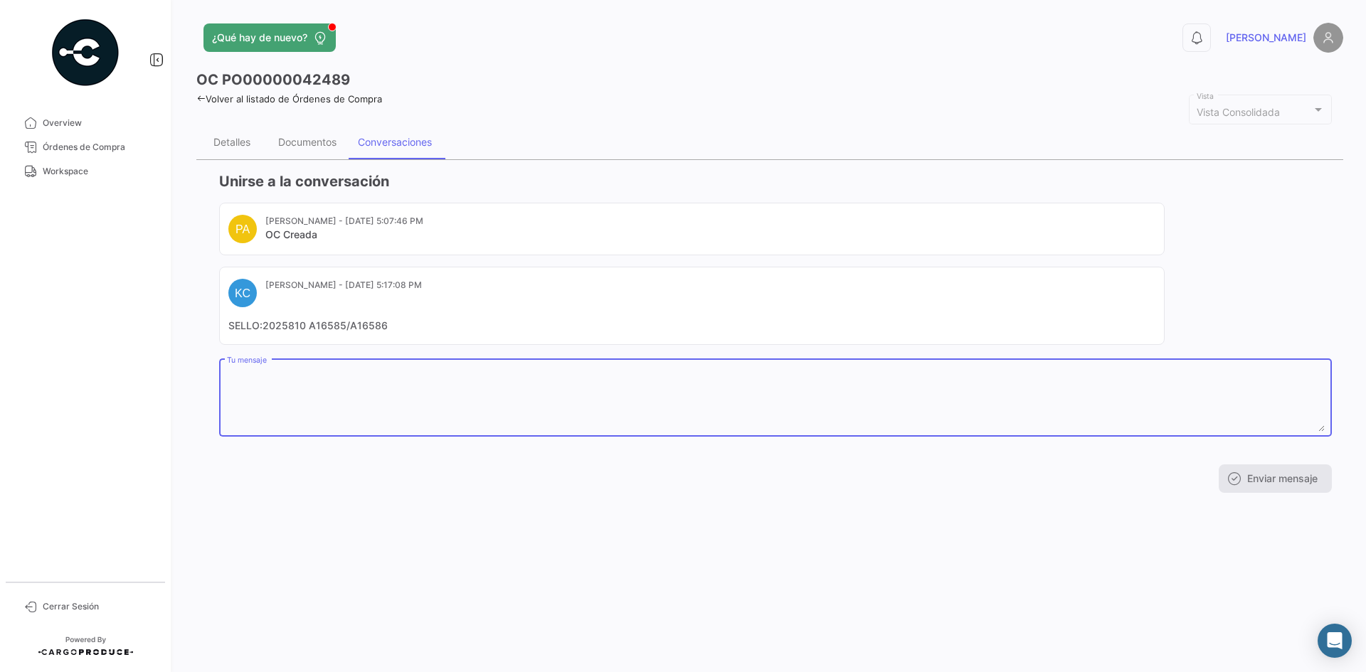
paste textarea "TRANSFER Código TTWH Caat 3XZ8 [PERSON_NAME] [PERSON_NAME] Transportes Garatuzo"
type textarea "TRANSFER Código TTWH Caat 3XZ8 [PERSON_NAME] [PERSON_NAME] Transportes Garatuzo"
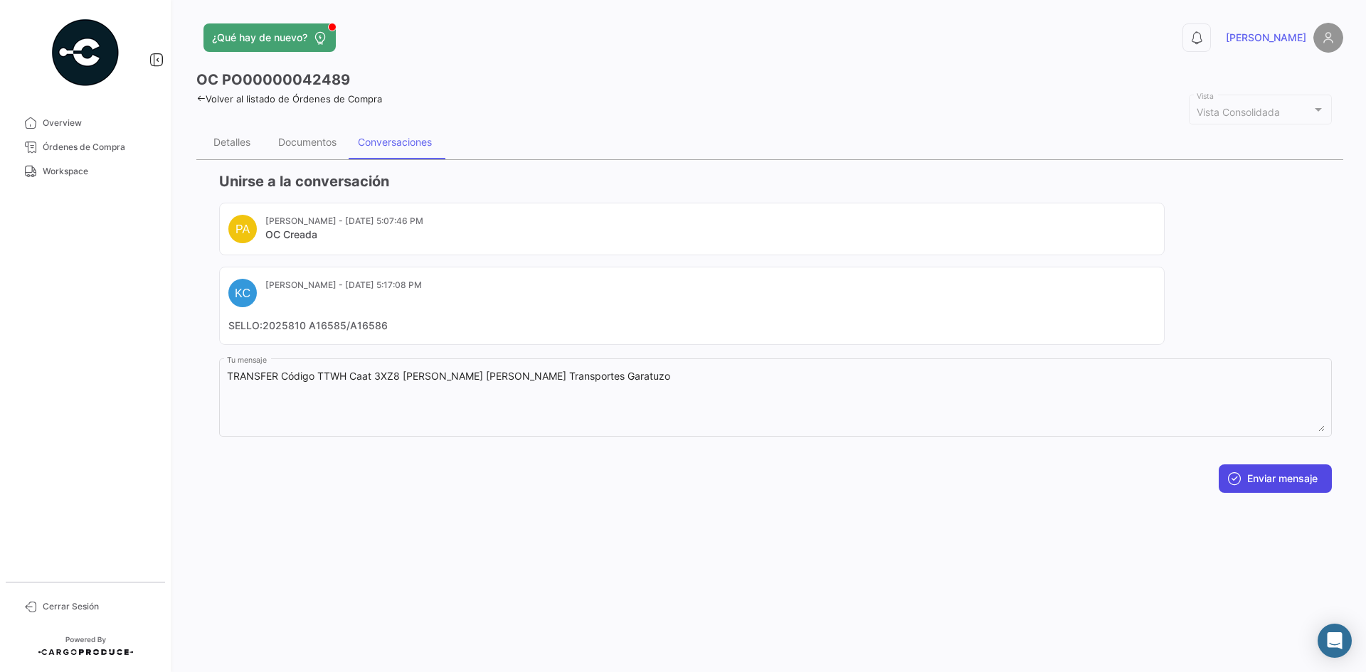
click at [1275, 474] on button "Enviar mensaje" at bounding box center [1275, 479] width 113 height 28
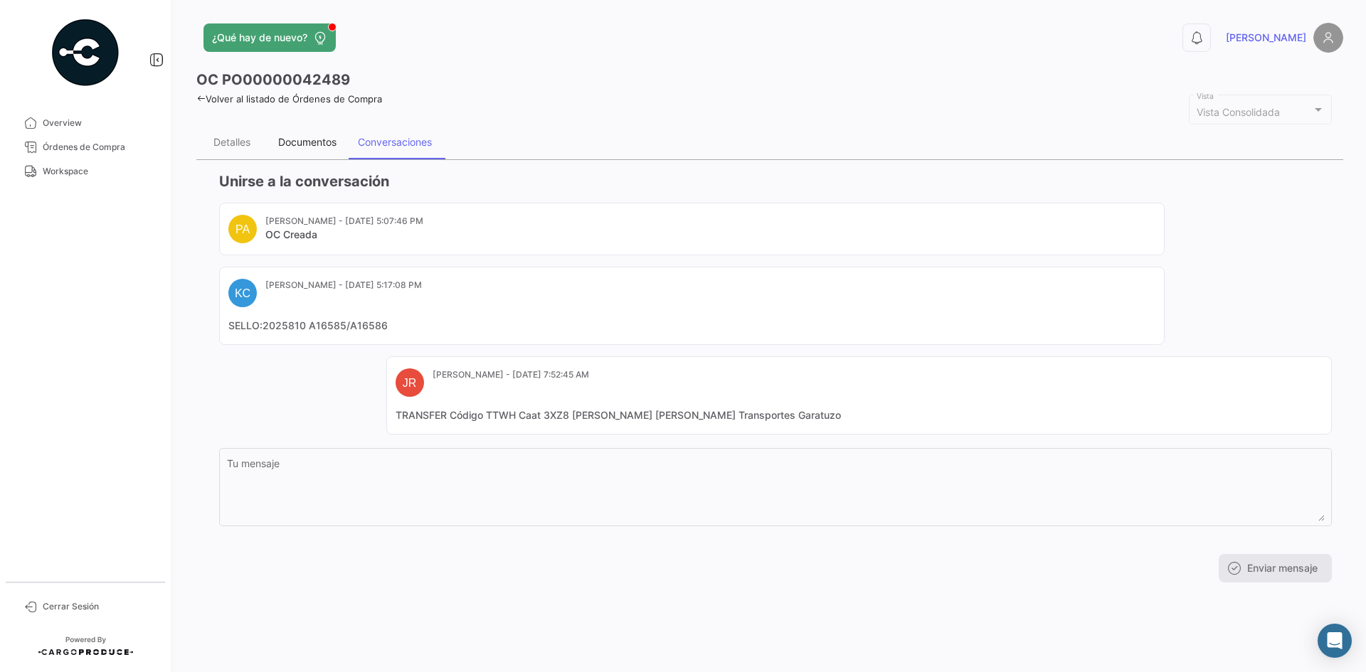
click at [304, 151] on div "Documentos" at bounding box center [307, 142] width 80 height 34
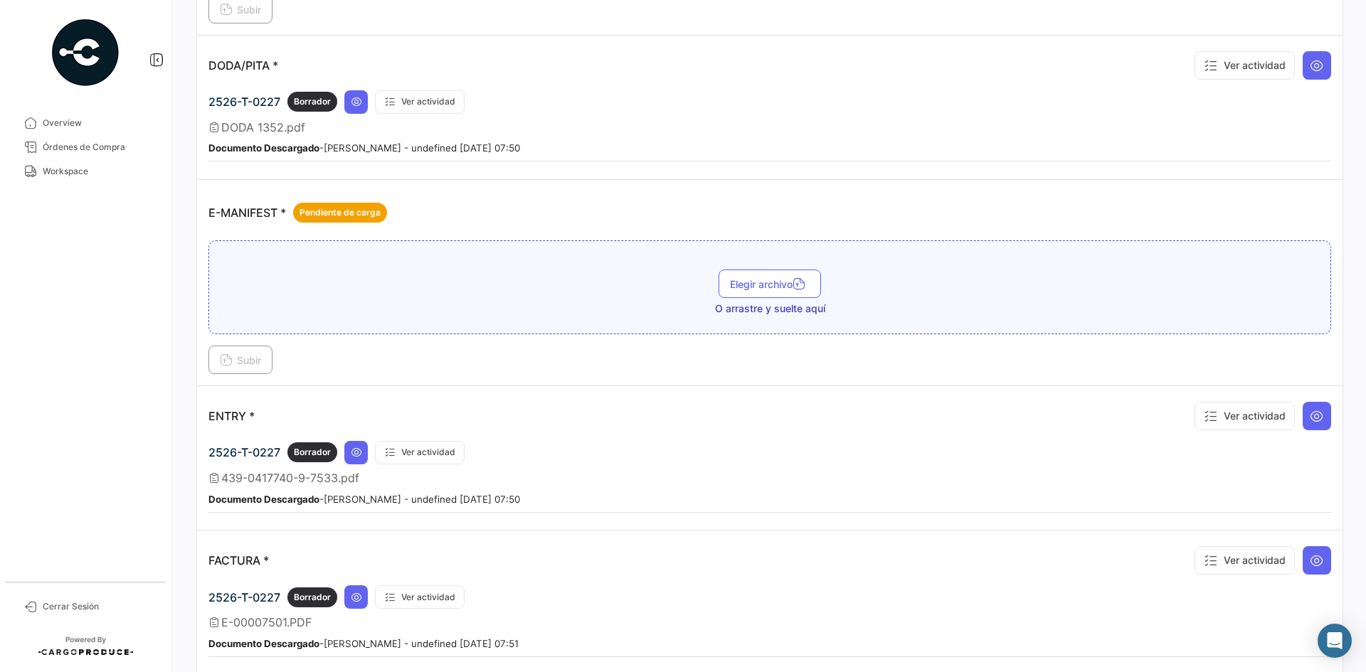
scroll to position [925, 0]
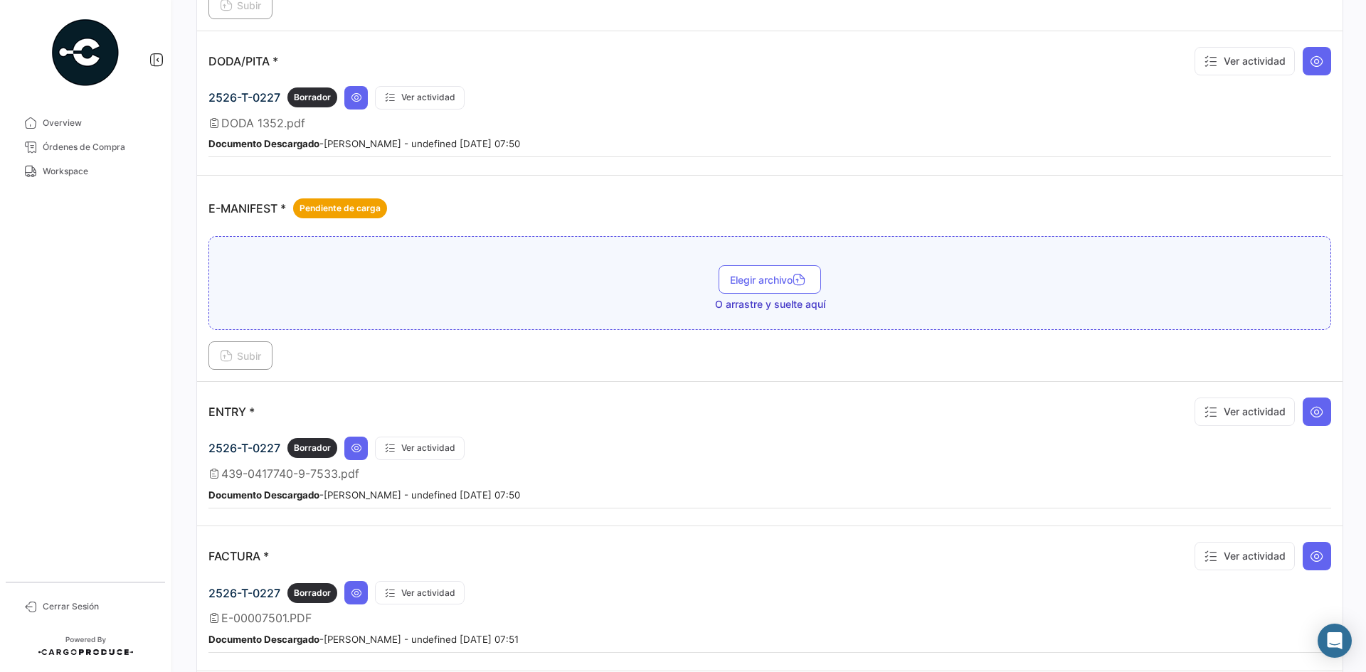
drag, startPoint x: 258, startPoint y: 411, endPoint x: 195, endPoint y: 408, distance: 62.7
click at [195, 408] on div "¿Qué hay de nuevo? 0 [PERSON_NAME] OC PO00000042489 Volver al listado de Órdene…" at bounding box center [770, 336] width 1192 height 672
click at [233, 417] on p "ENTRY *" at bounding box center [231, 412] width 46 height 14
drag, startPoint x: 280, startPoint y: 99, endPoint x: 208, endPoint y: 102, distance: 71.9
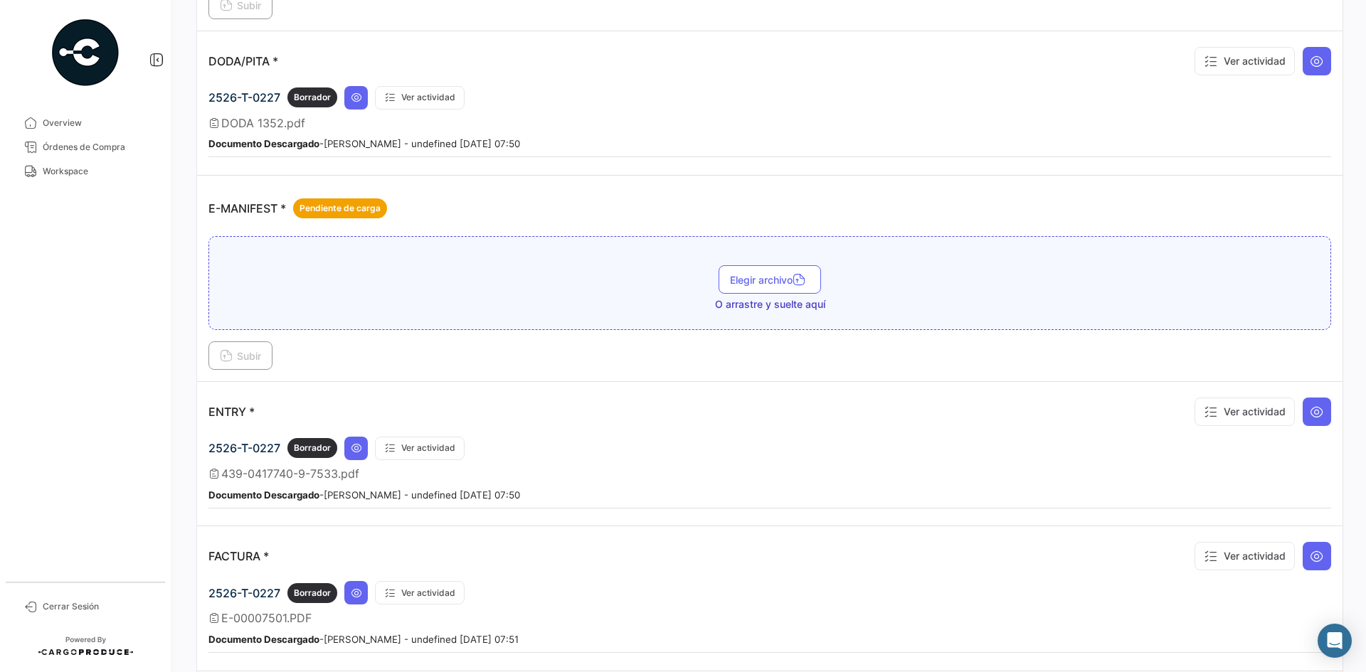
click at [208, 102] on td "DODA/PITA * Ver actividad 2526-T-0227 Borrador Ver actividad DODA 1352.pdf Docu…" at bounding box center [769, 103] width 1145 height 144
copy span "2526-T-0227"
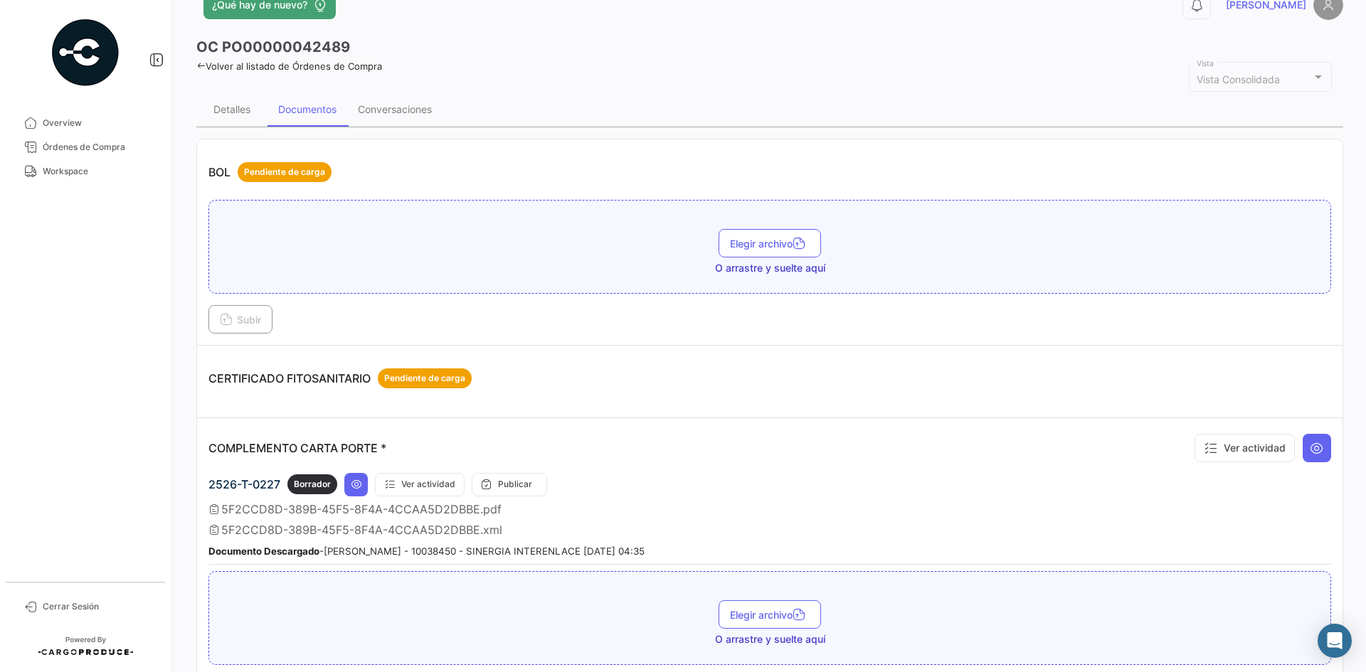
scroll to position [0, 0]
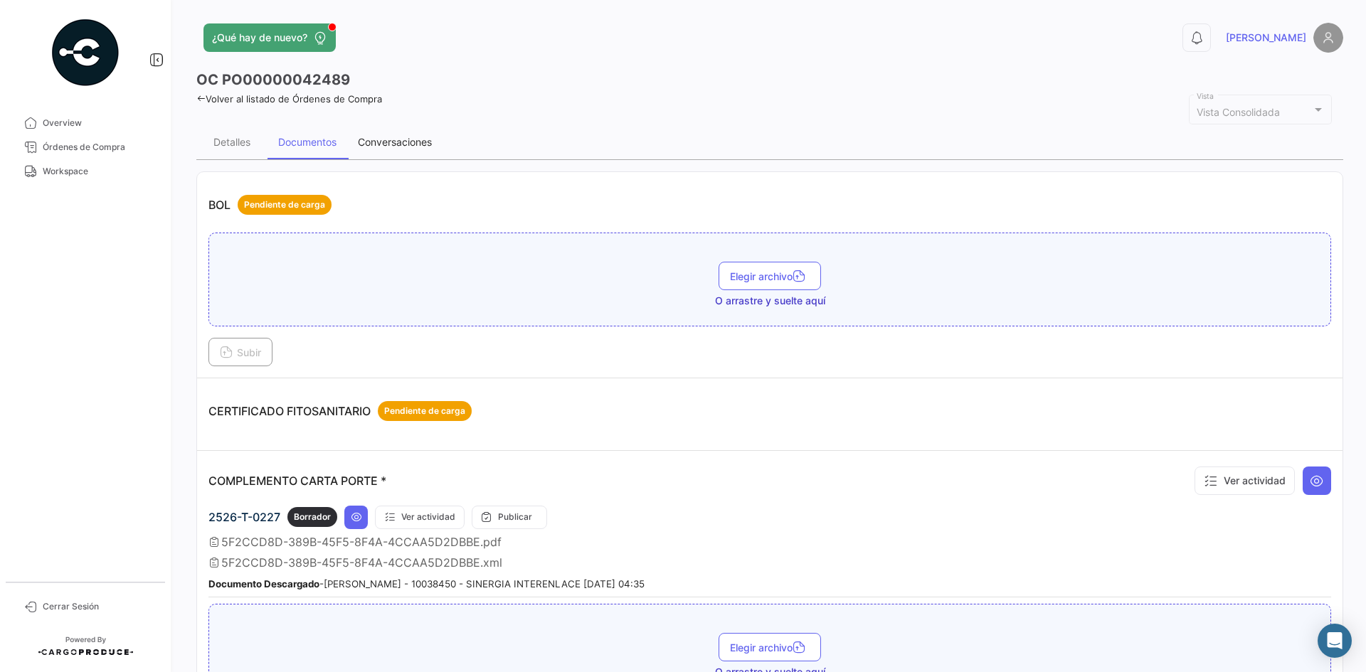
click at [386, 131] on div "Conversaciones" at bounding box center [394, 142] width 95 height 34
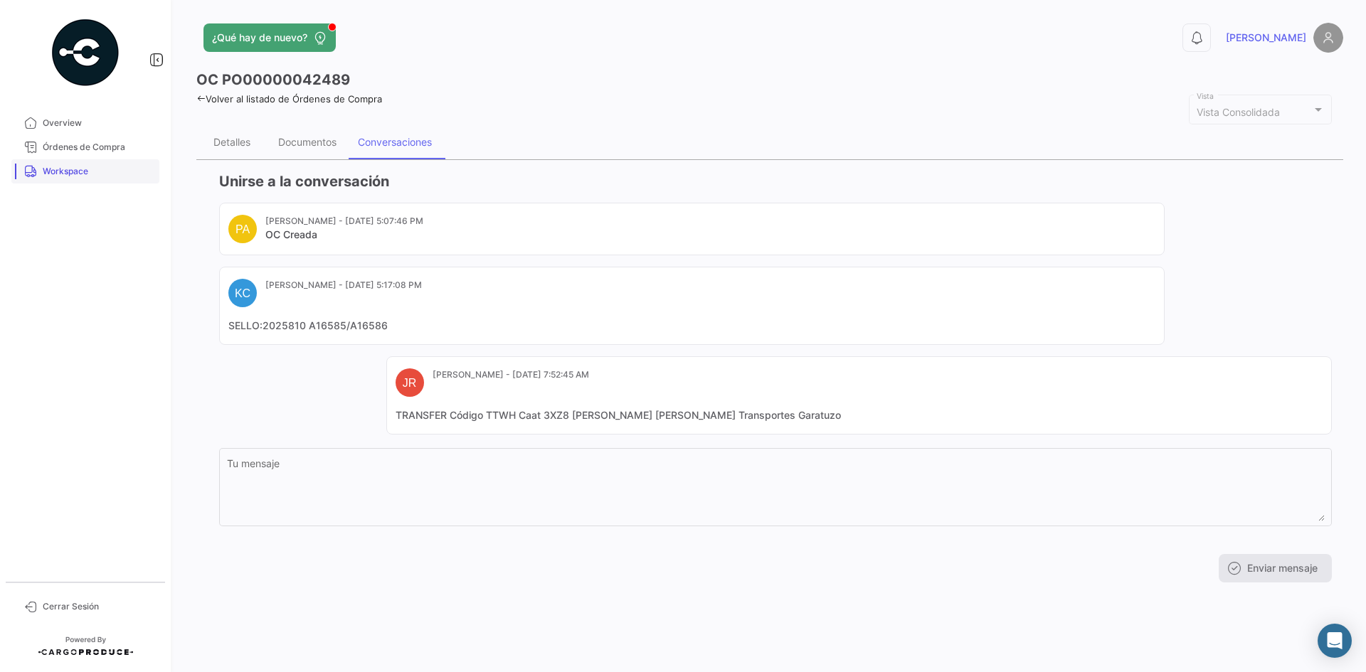
click at [104, 174] on span "Workspace" at bounding box center [98, 171] width 111 height 13
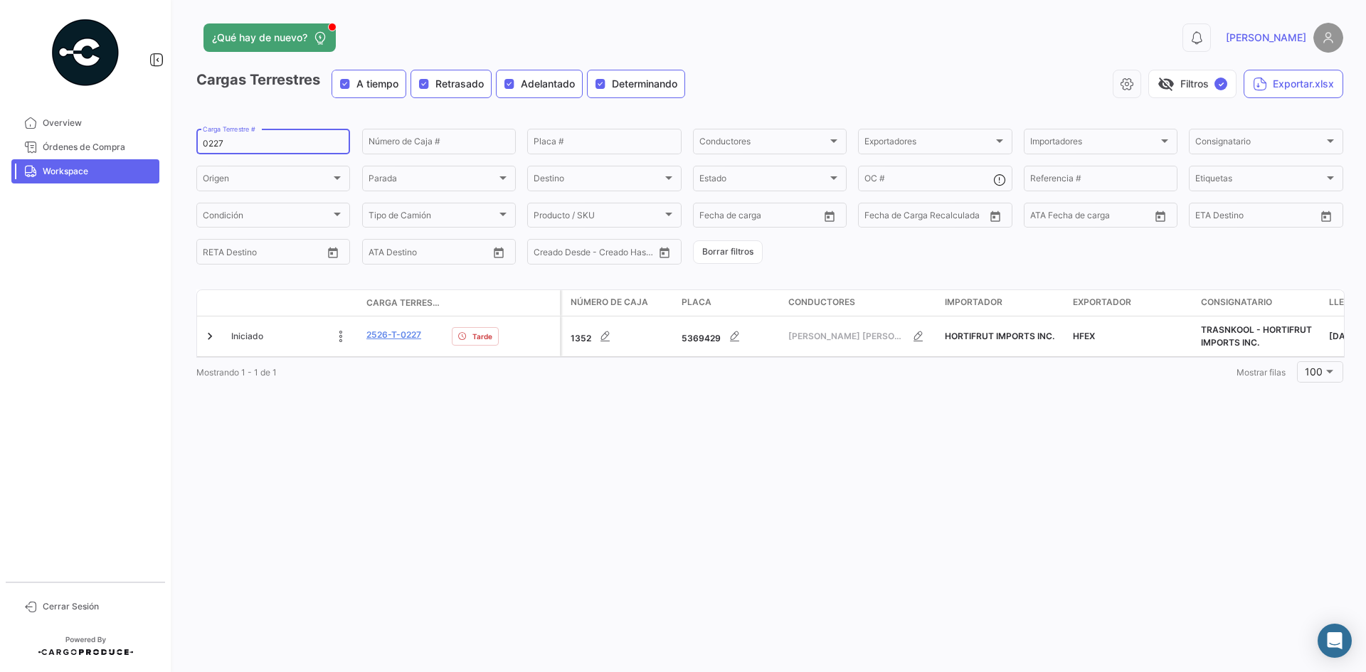
click at [229, 144] on input "0227" at bounding box center [273, 144] width 141 height 10
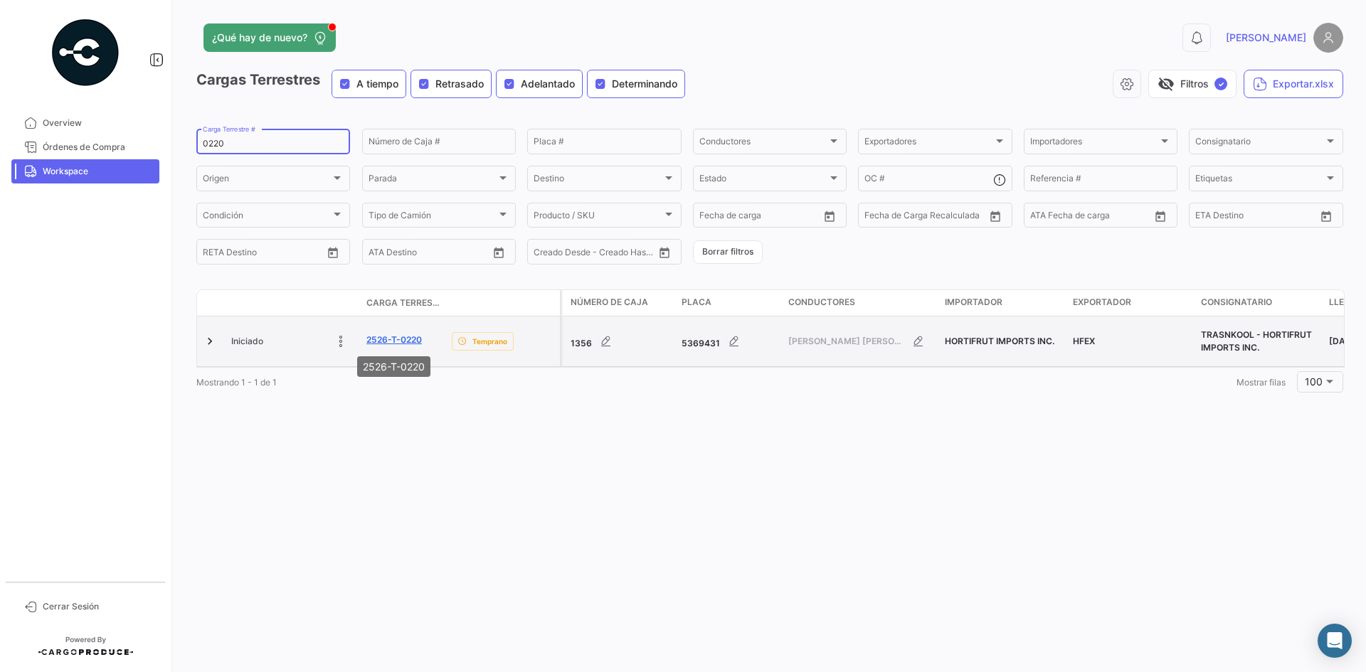
type input "0220"
click at [386, 341] on link "2526-T-0220" at bounding box center [393, 340] width 55 height 13
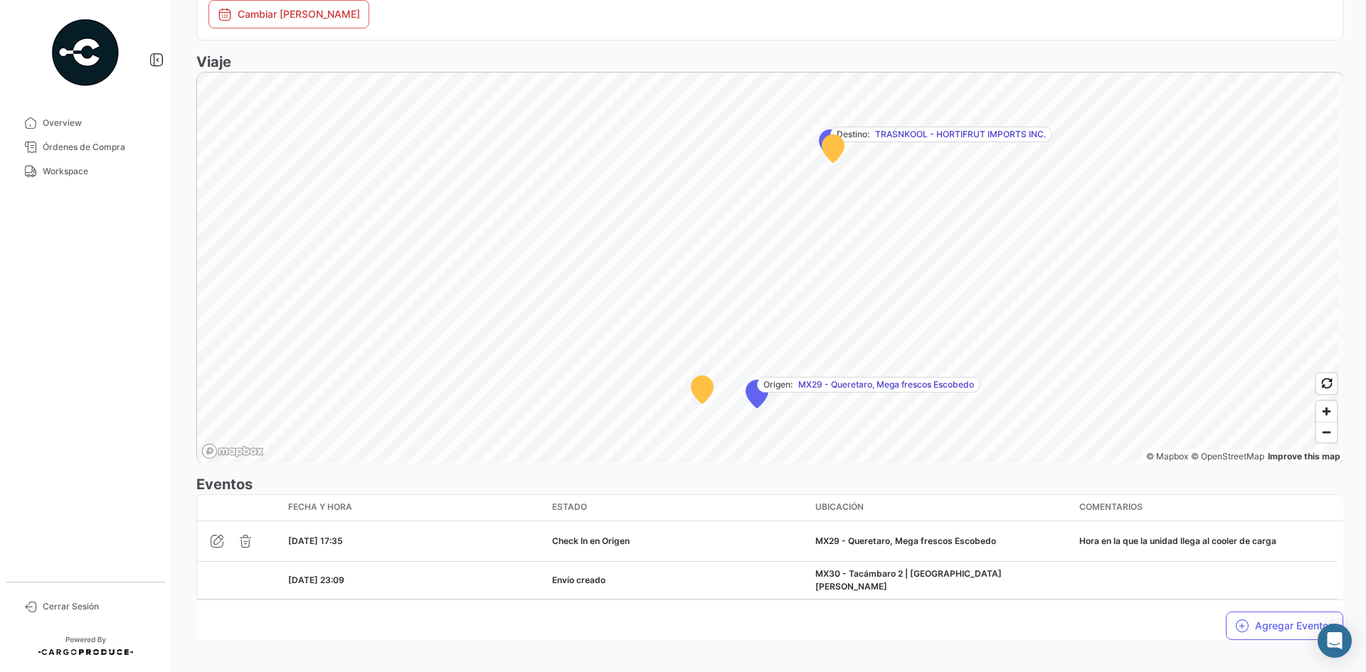
scroll to position [803, 0]
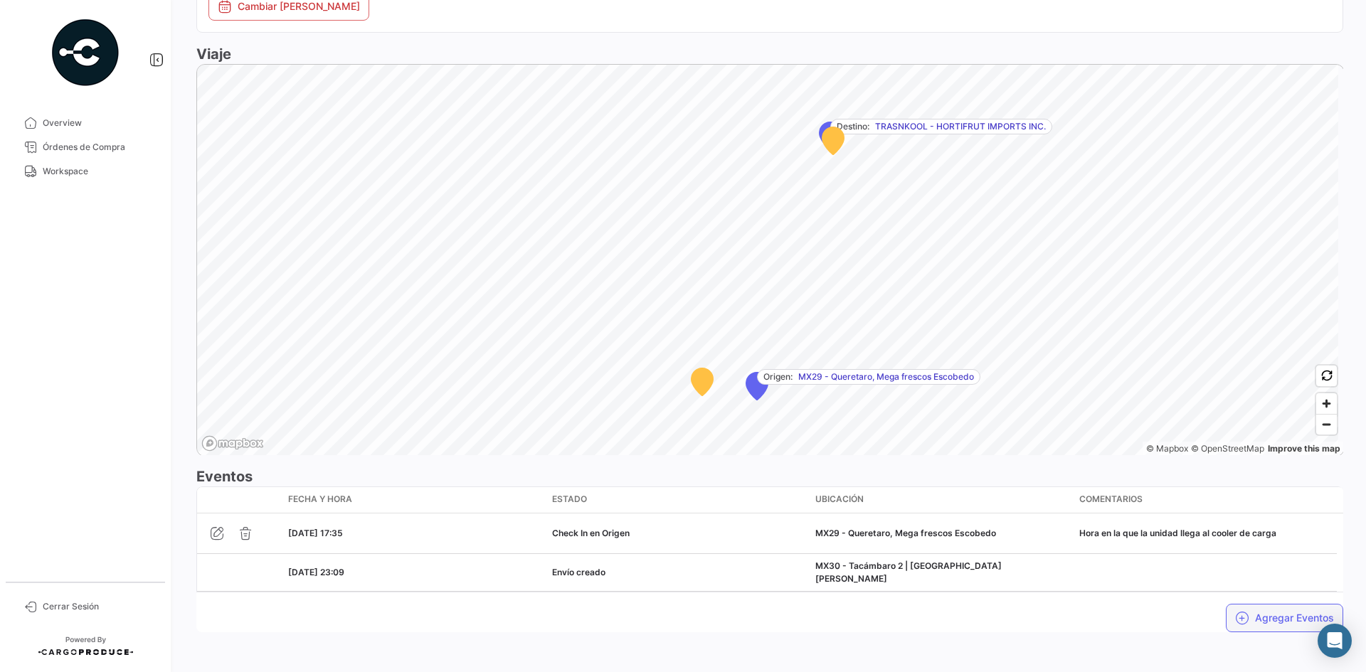
click at [1279, 613] on button "Agregar Eventos" at bounding box center [1284, 618] width 117 height 28
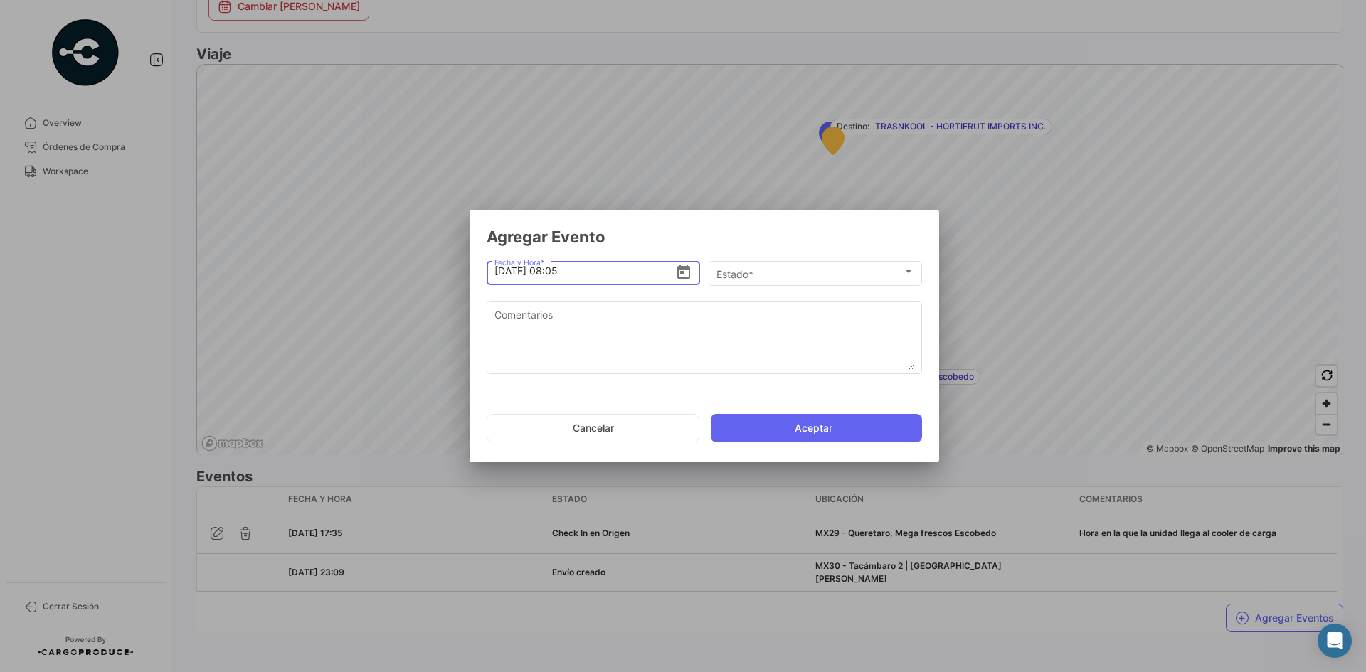
click at [501, 270] on input "[DATE] 08:05" at bounding box center [584, 271] width 181 height 50
click at [770, 279] on div "Estado *" at bounding box center [809, 274] width 186 height 12
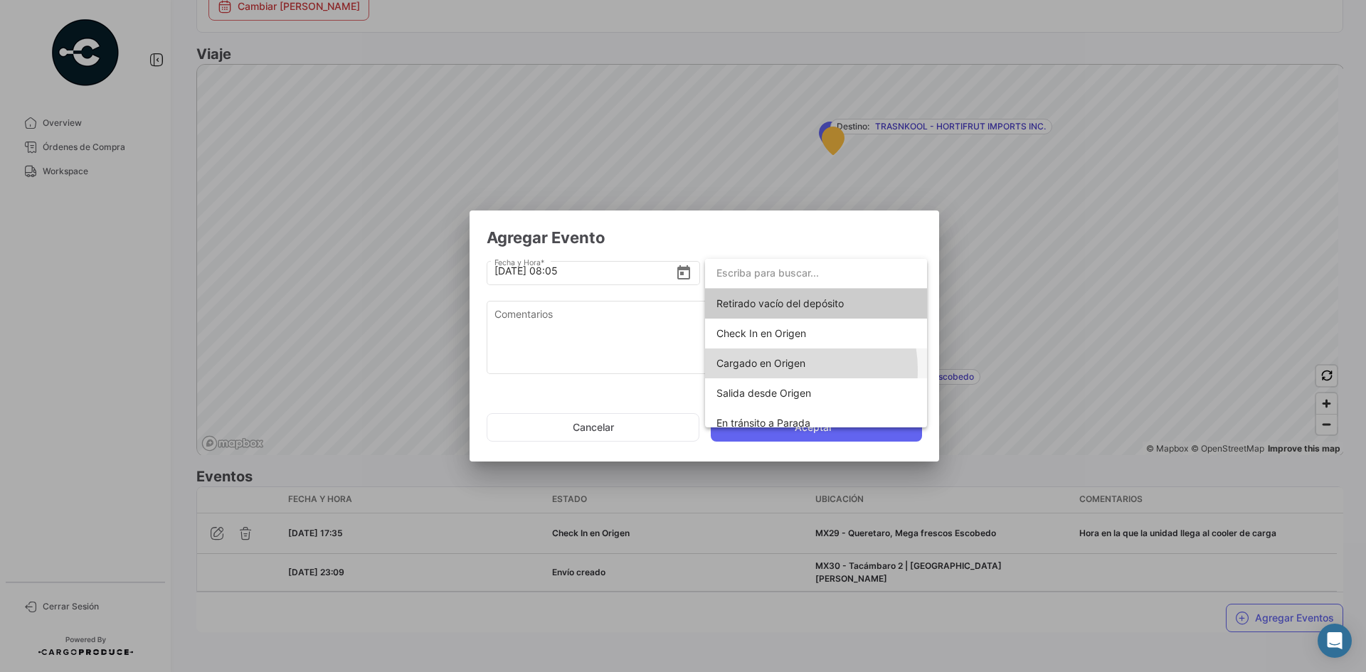
click at [781, 370] on span "Cargado en Origen" at bounding box center [815, 364] width 199 height 30
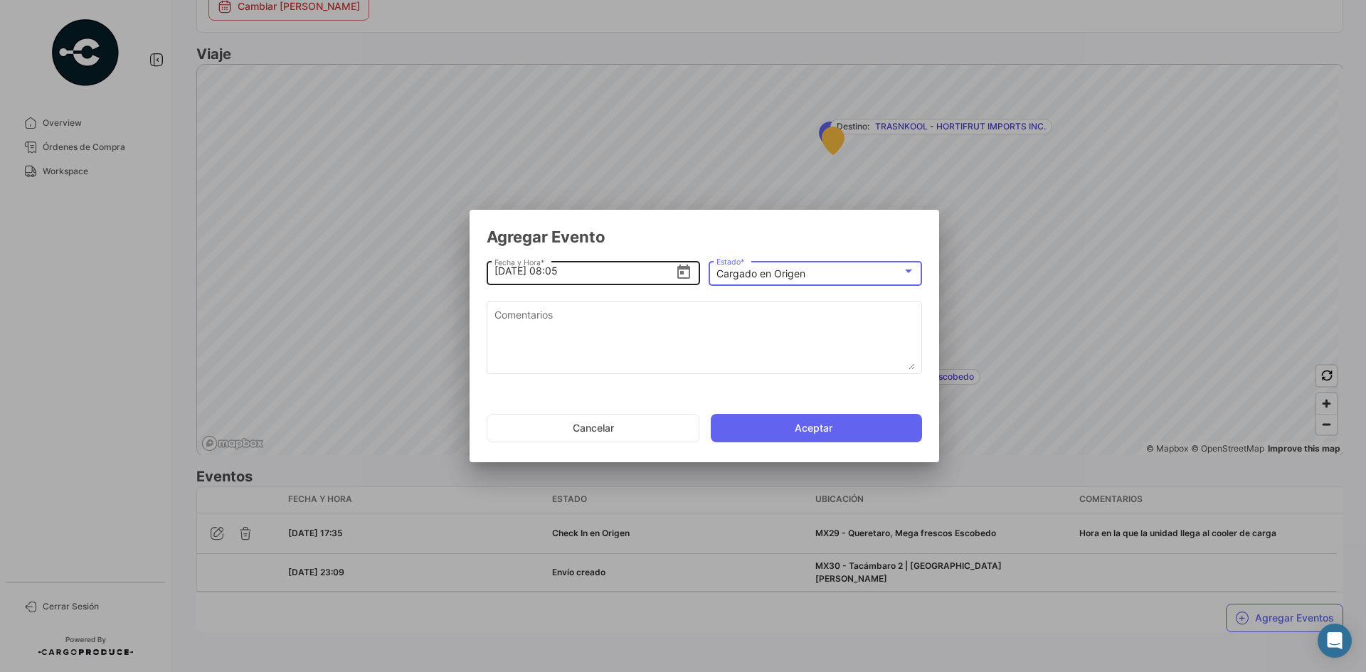
click at [556, 268] on input "[DATE] 08:05" at bounding box center [584, 271] width 181 height 50
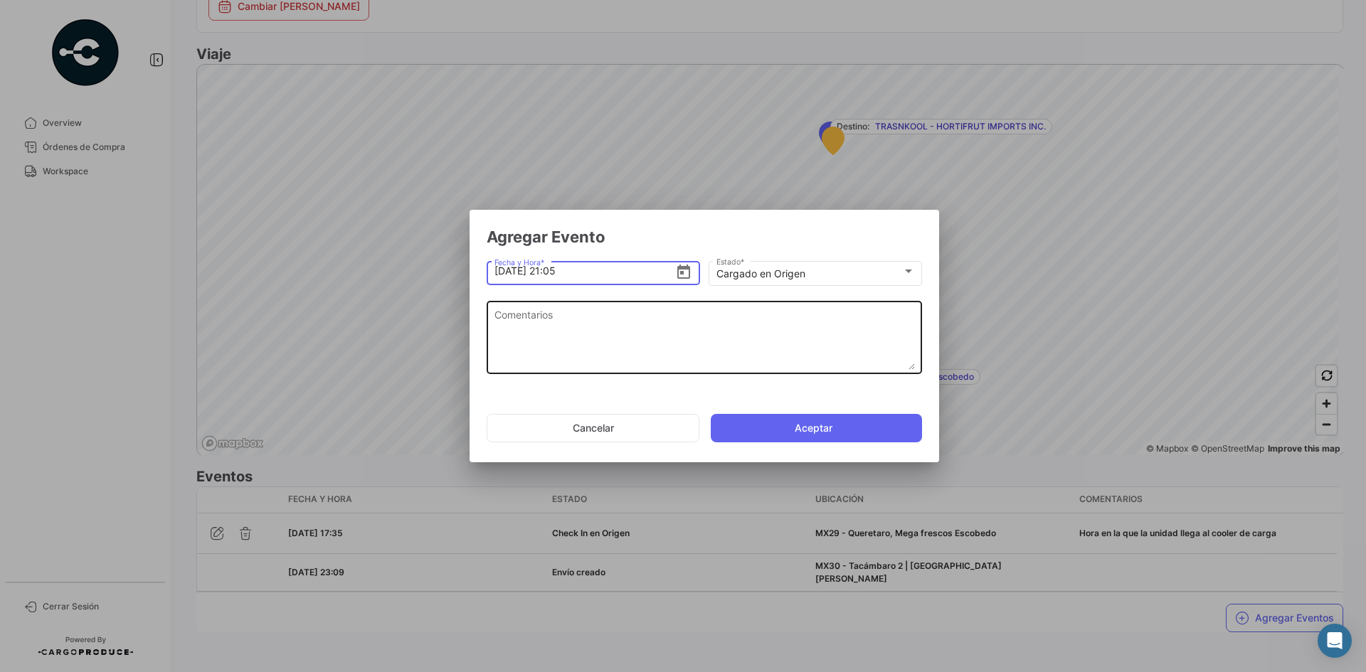
type input "[DATE] 21:05"
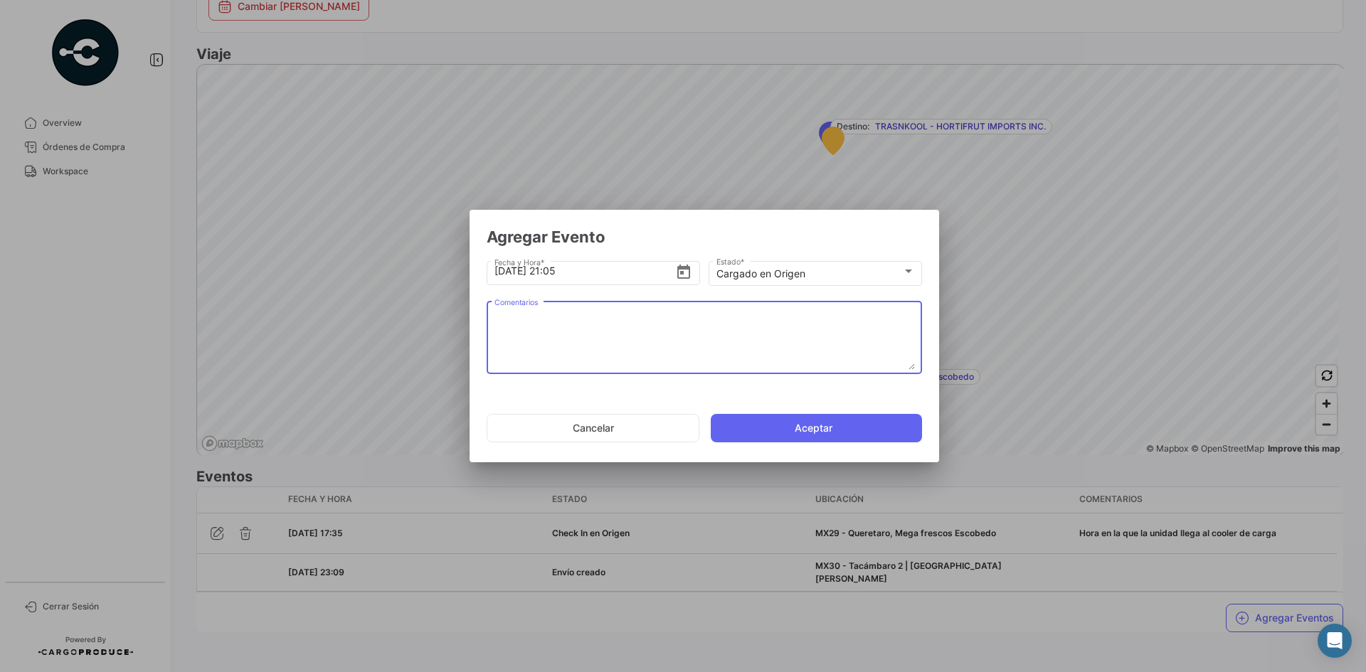
click at [579, 329] on textarea "Comentarios" at bounding box center [704, 338] width 420 height 63
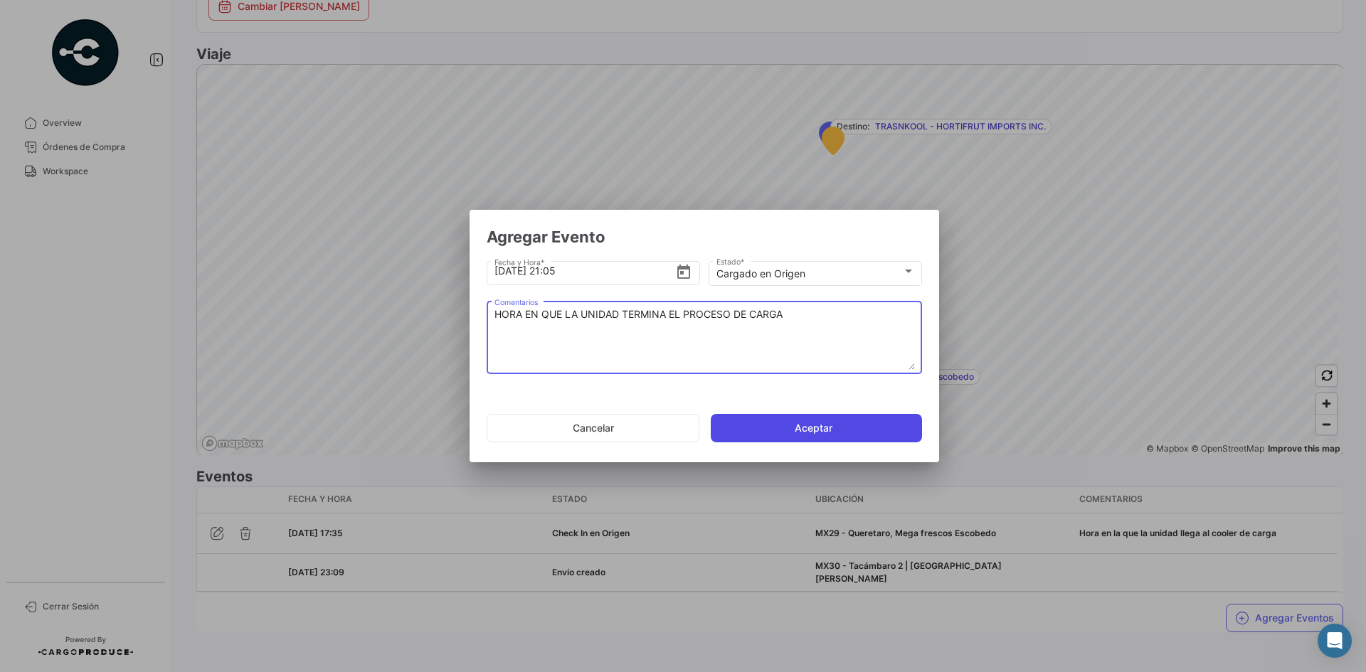
type textarea "HORA EN QUE LA UNIDAD TERMINA EL PROCESO DE CARGA"
click at [767, 432] on button "Aceptar" at bounding box center [816, 428] width 211 height 28
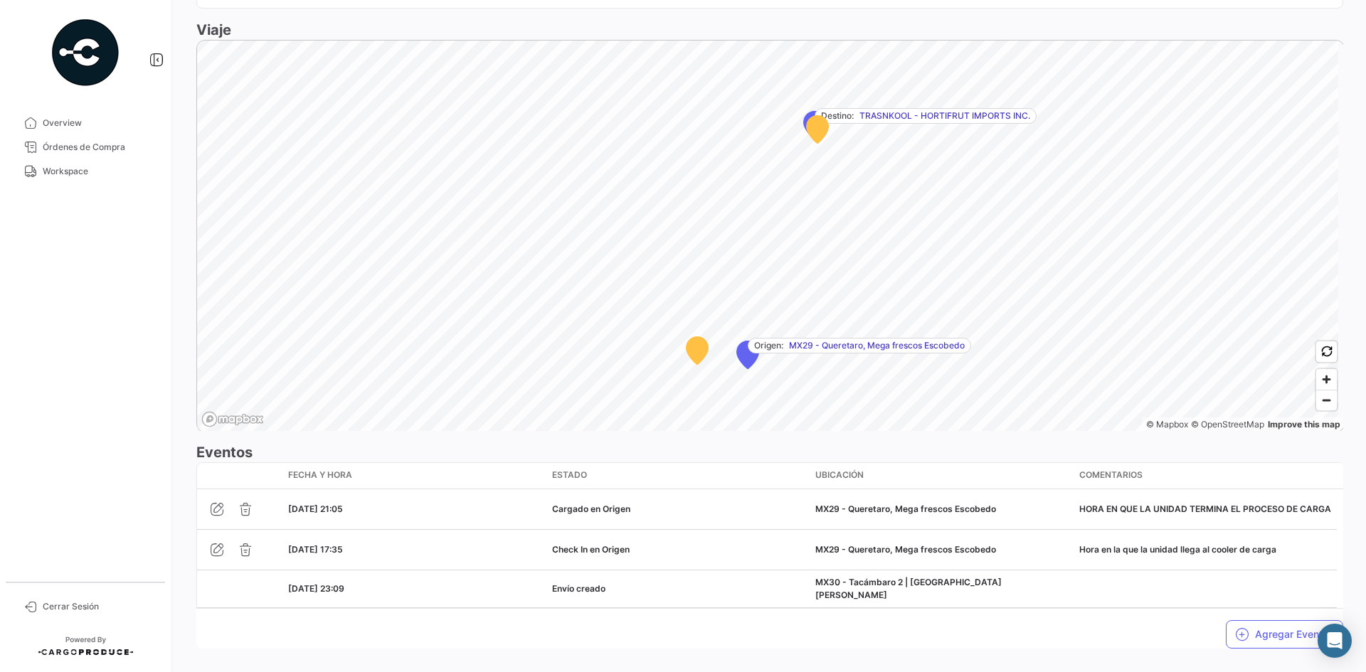
scroll to position [844, 0]
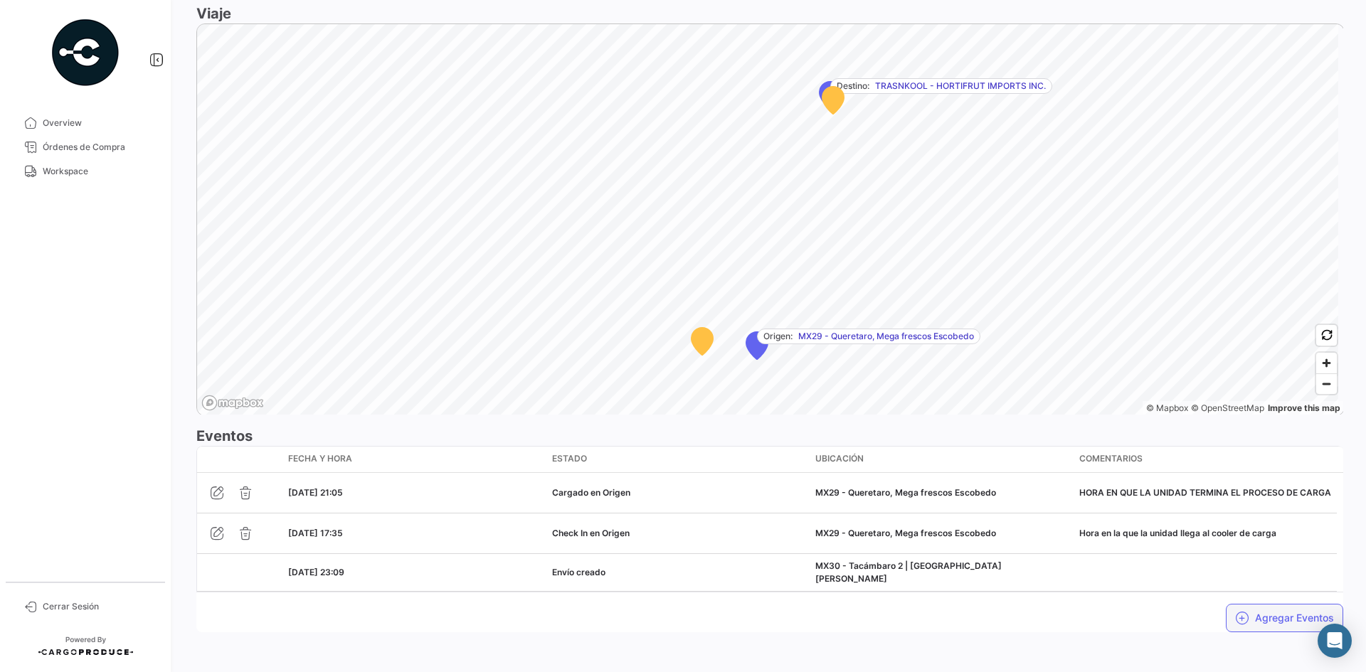
click at [1248, 610] on button "Agregar Eventos" at bounding box center [1284, 618] width 117 height 28
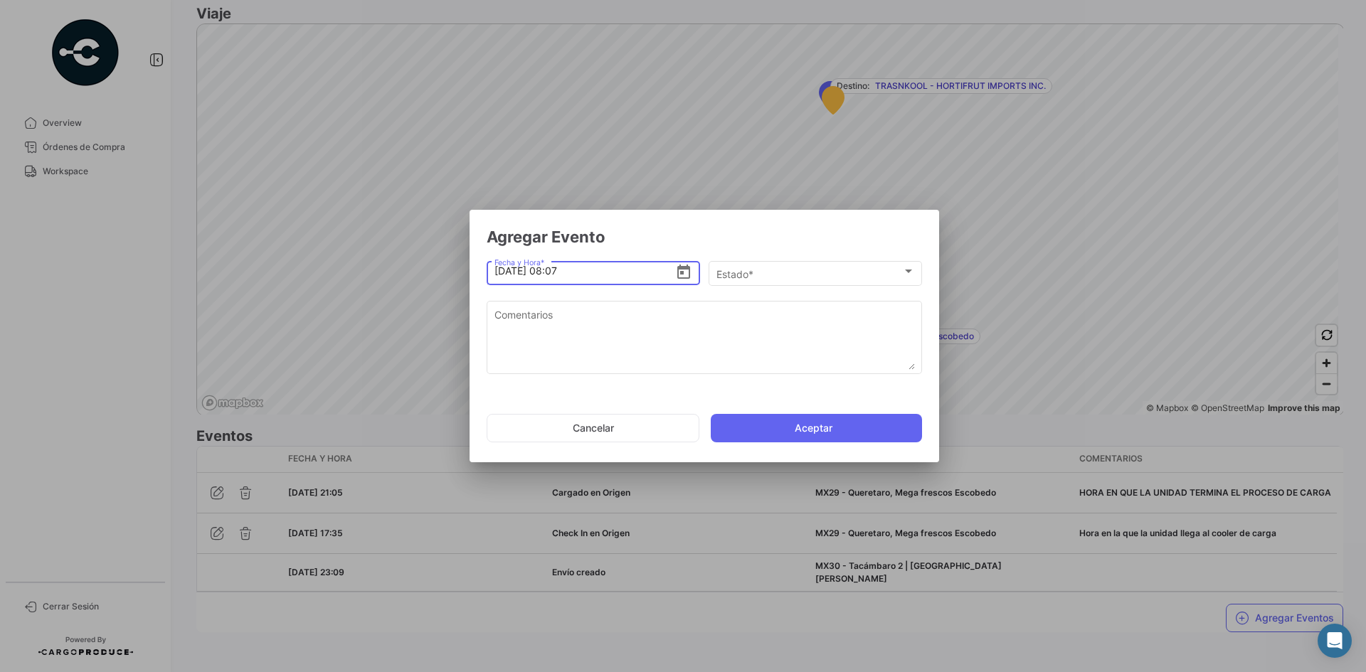
click at [497, 275] on input "[DATE] 08:07" at bounding box center [584, 271] width 181 height 50
click at [684, 275] on icon "Open calendar" at bounding box center [683, 272] width 17 height 17
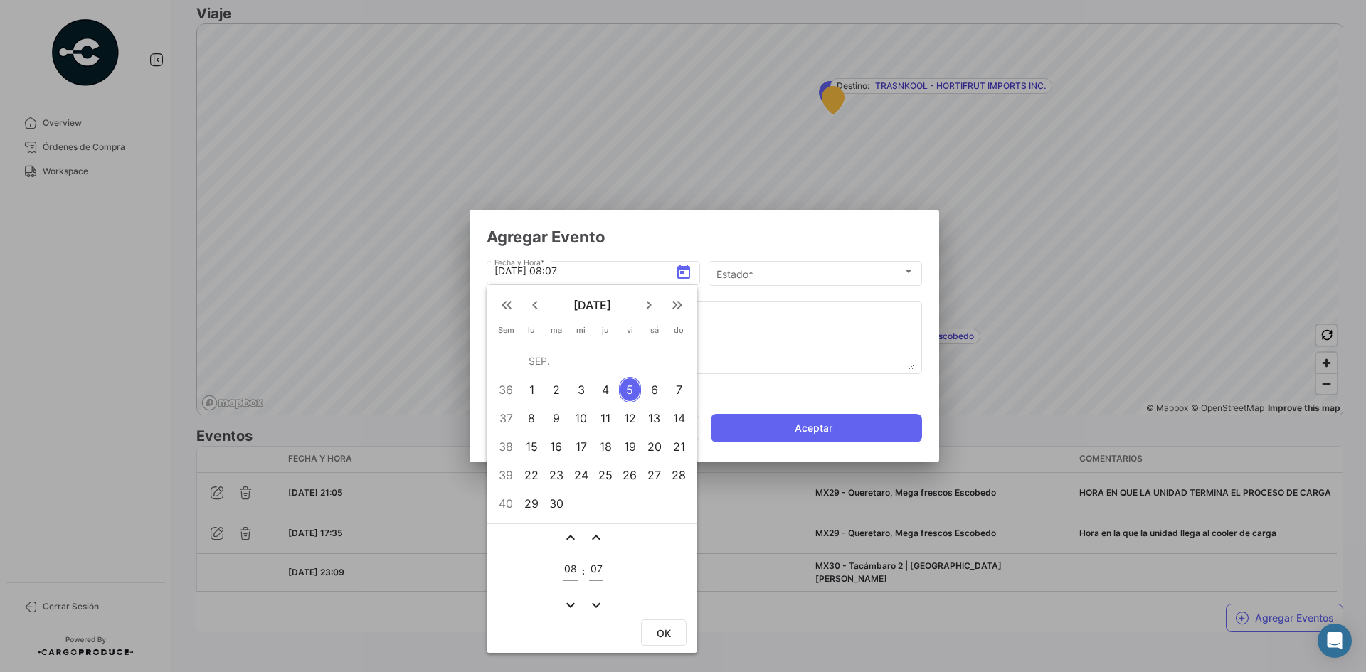
click at [610, 393] on div "4" at bounding box center [606, 390] width 22 height 26
click at [571, 605] on mat-icon "expand_more" at bounding box center [570, 605] width 17 height 17
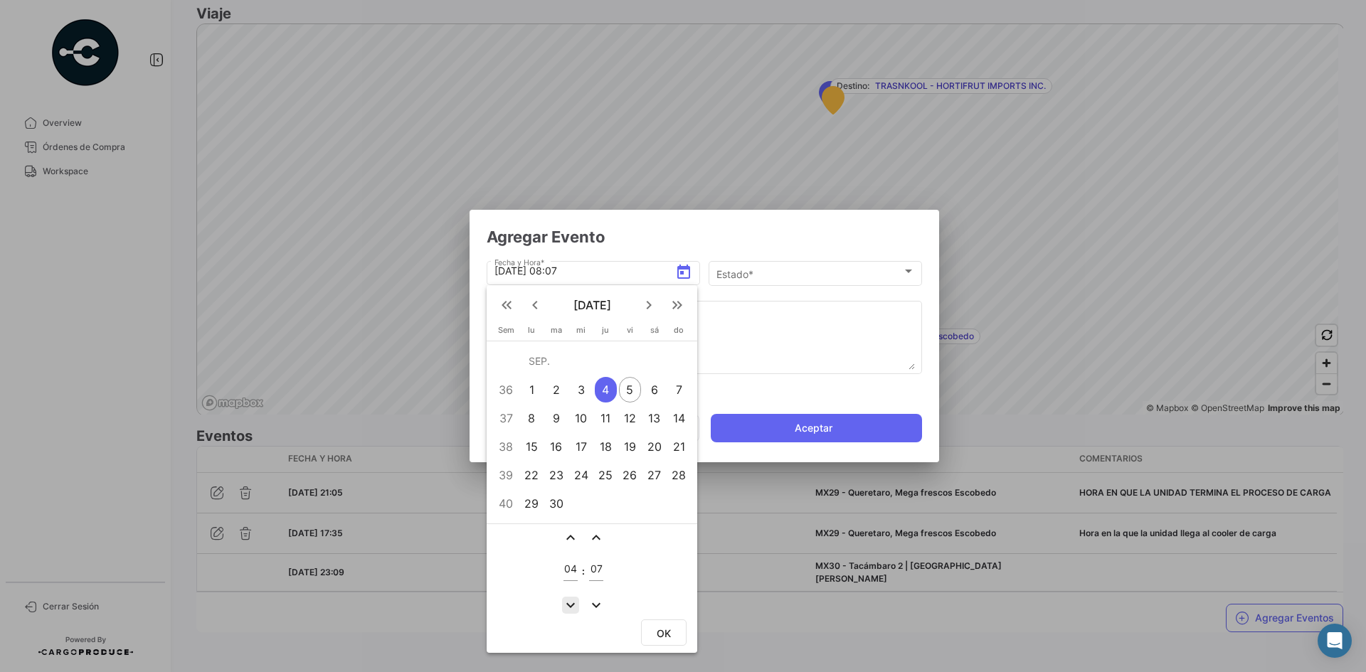
click at [571, 605] on mat-icon "expand_more" at bounding box center [570, 605] width 17 height 17
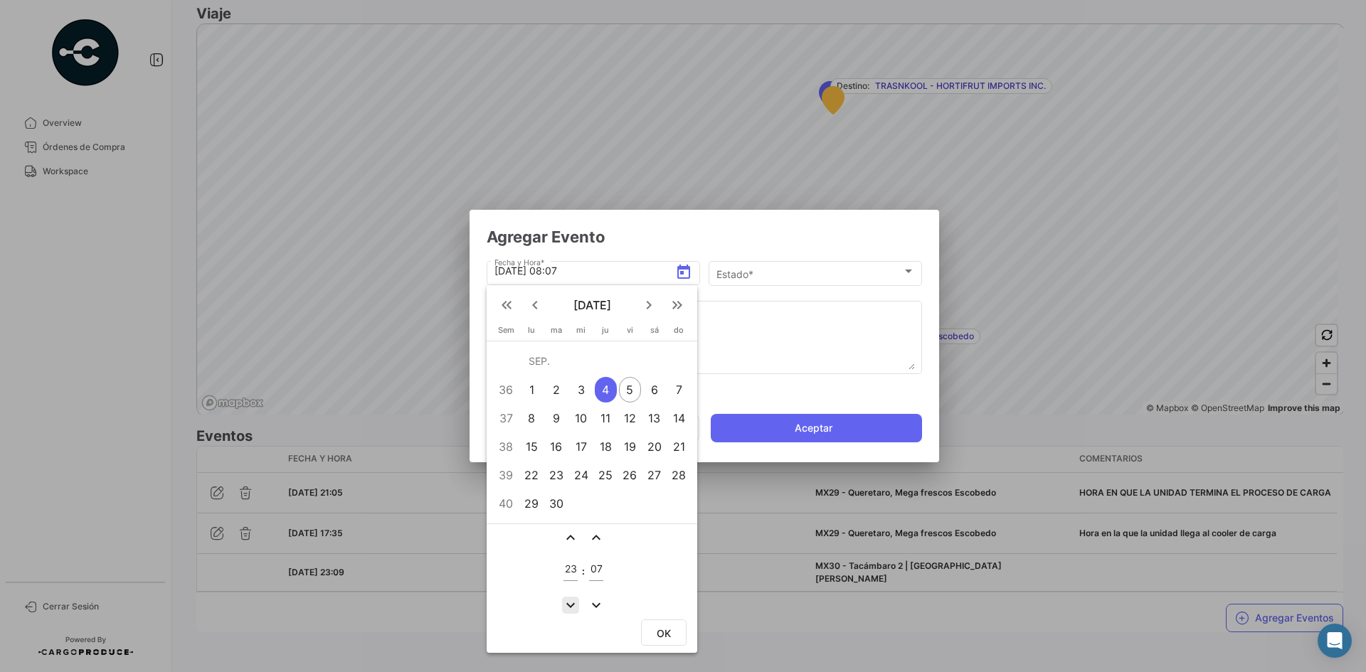
click at [571, 605] on mat-icon "expand_more" at bounding box center [570, 605] width 17 height 17
click at [573, 543] on mat-icon "expand_less" at bounding box center [570, 537] width 17 height 17
type input "21"
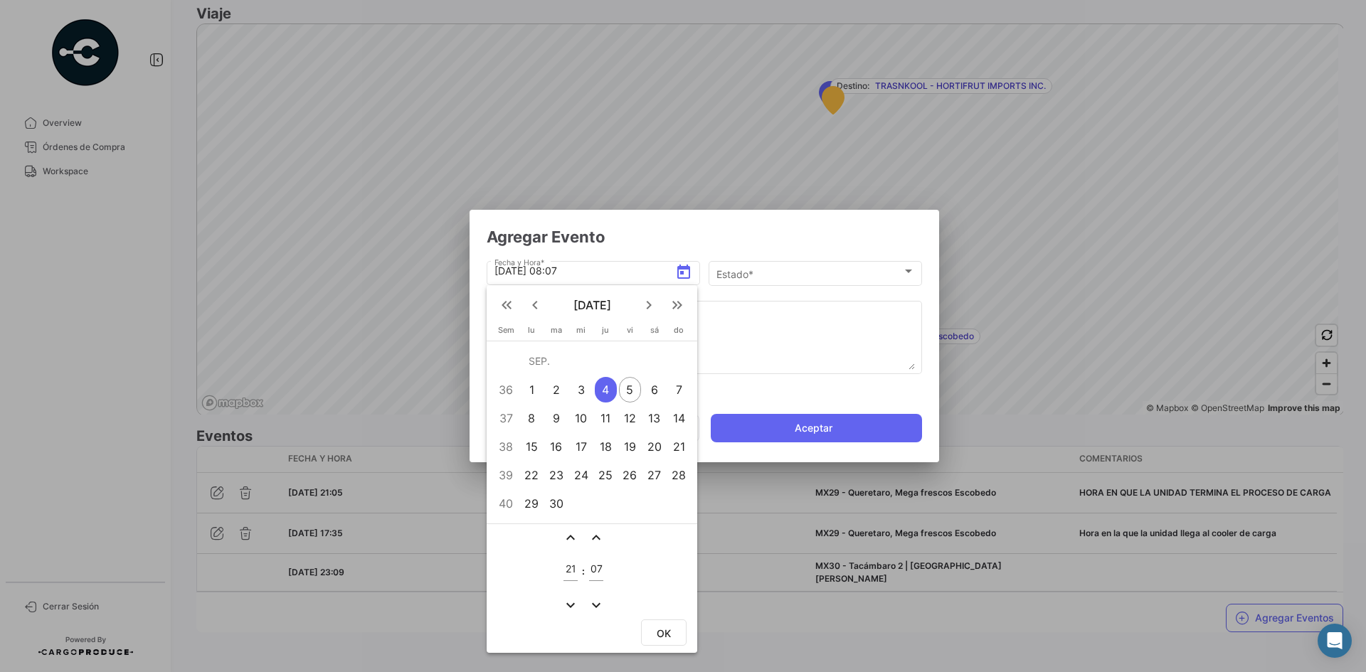
click at [587, 544] on td "expand_less" at bounding box center [596, 538] width 18 height 18
click at [597, 539] on mat-icon "expand_less" at bounding box center [596, 537] width 17 height 17
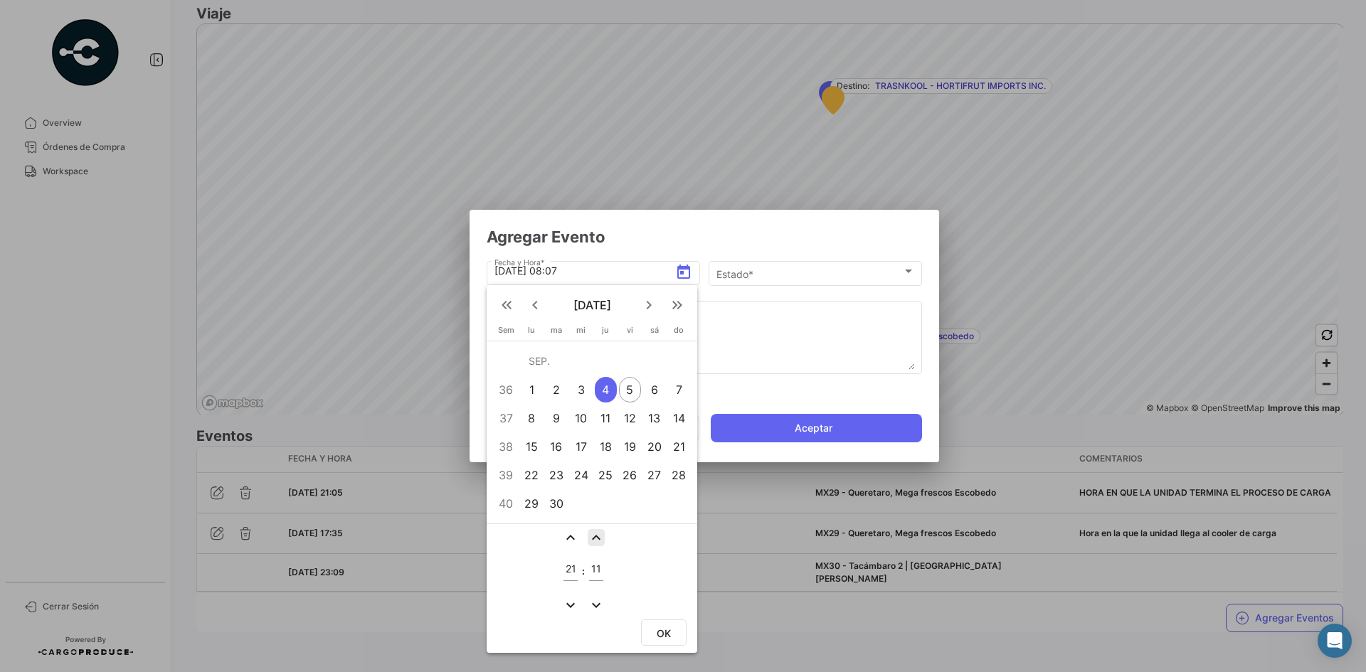
click at [597, 539] on mat-icon "expand_less" at bounding box center [596, 537] width 17 height 17
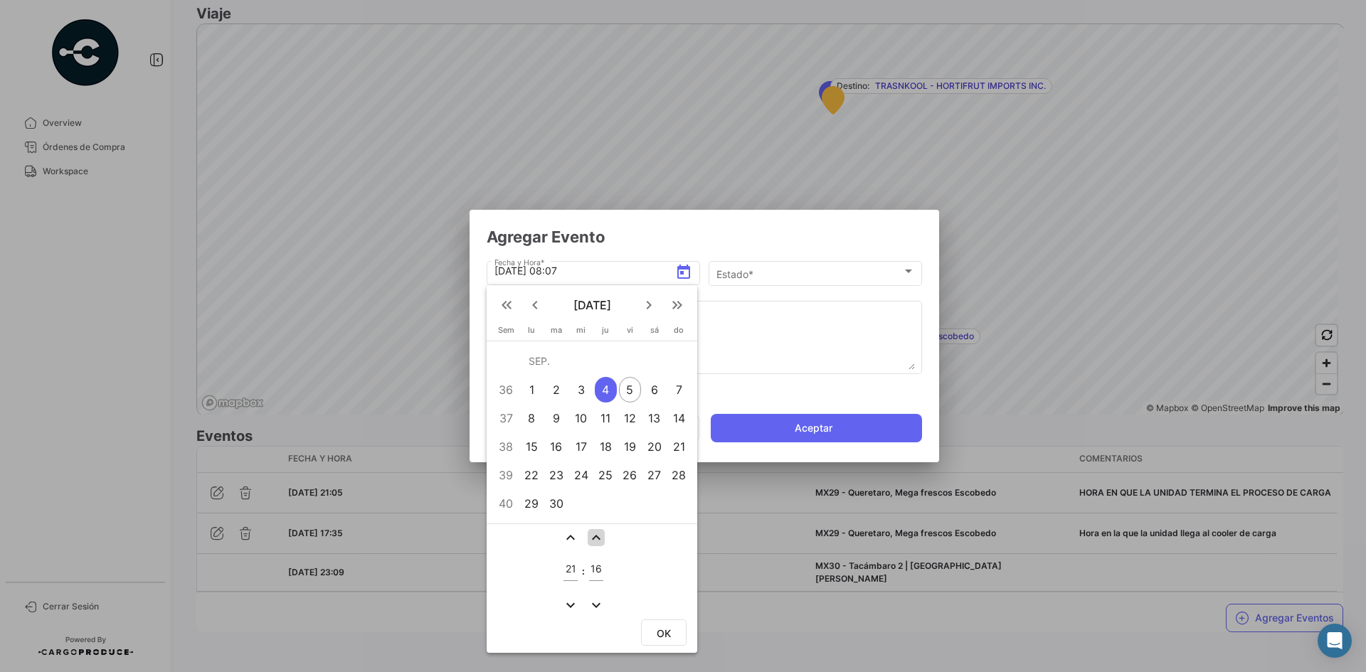
click at [597, 539] on mat-icon "expand_less" at bounding box center [596, 537] width 17 height 17
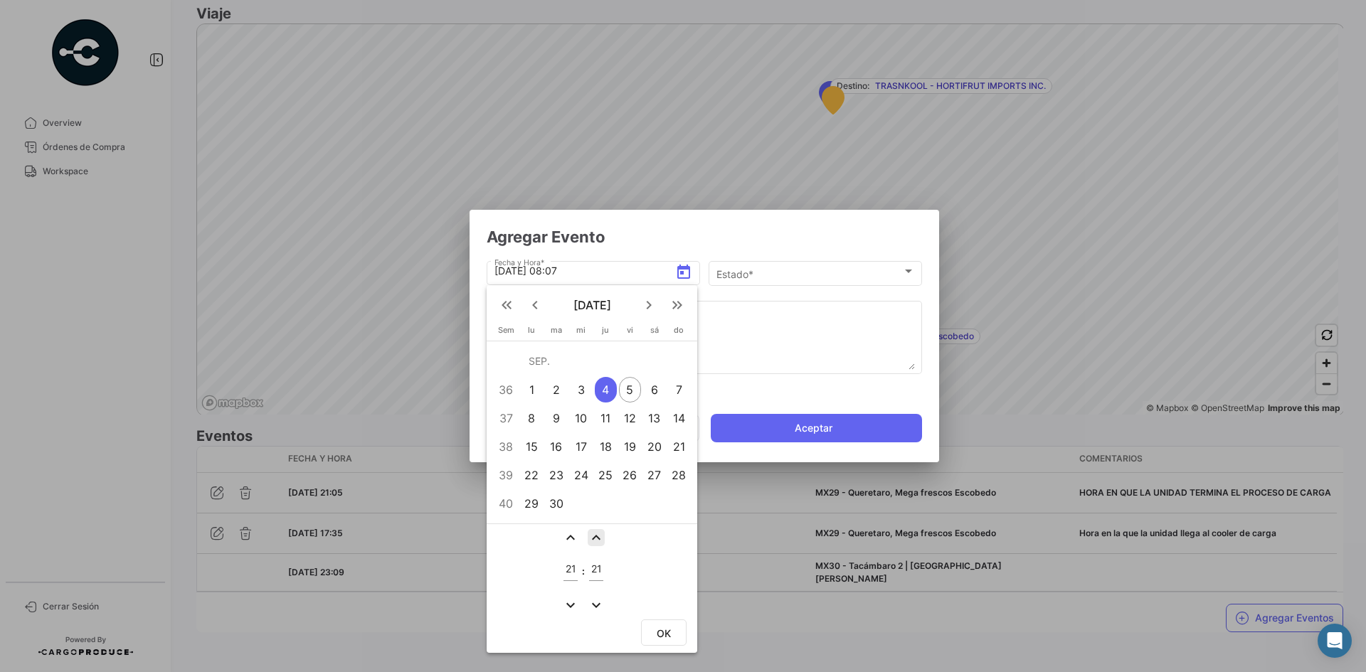
click at [597, 539] on mat-icon "expand_less" at bounding box center [596, 537] width 17 height 17
click at [598, 609] on mat-icon "expand_more" at bounding box center [596, 605] width 17 height 17
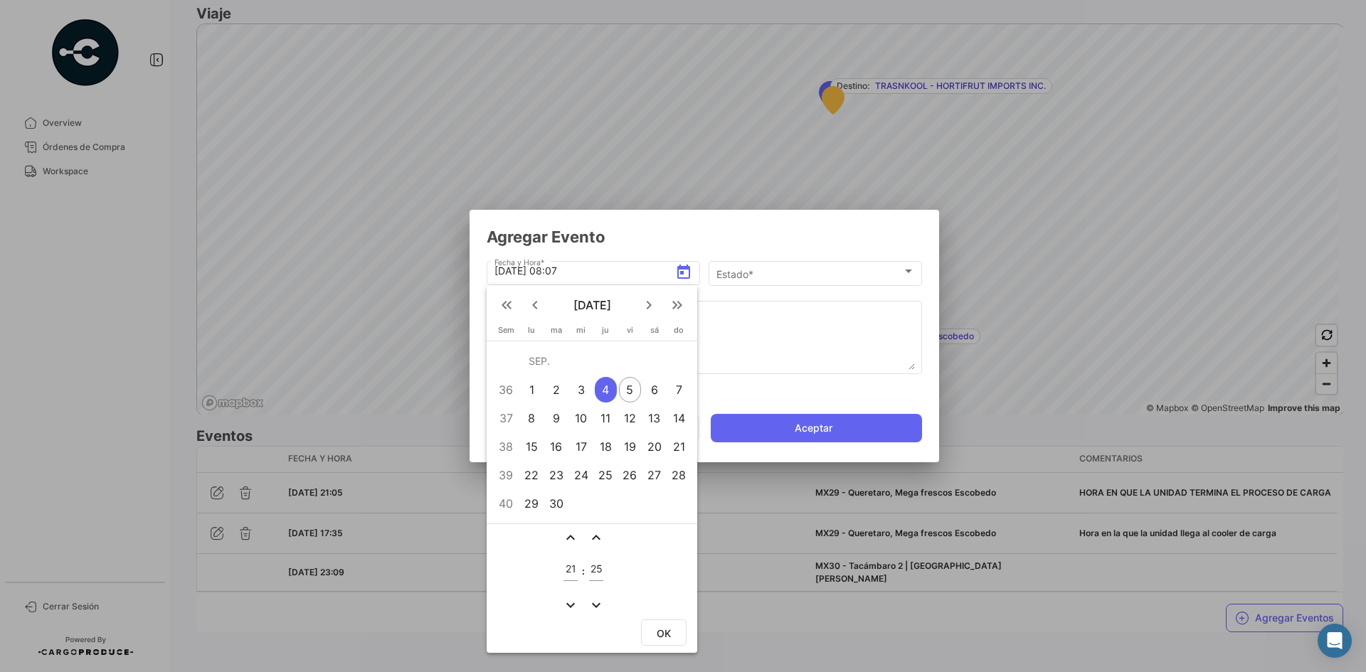
type input "24"
click at [666, 631] on span "OK" at bounding box center [664, 633] width 14 height 12
type input "[DATE] 21:24"
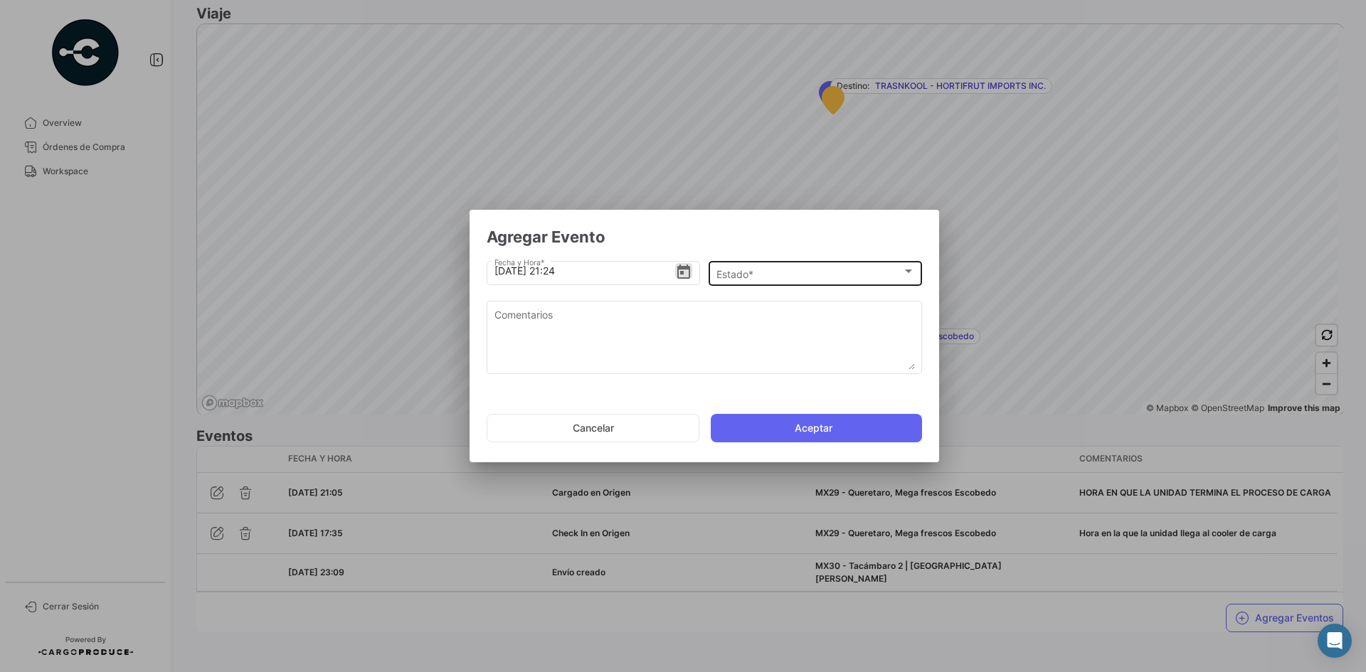
click at [810, 270] on div "Estado *" at bounding box center [809, 274] width 186 height 12
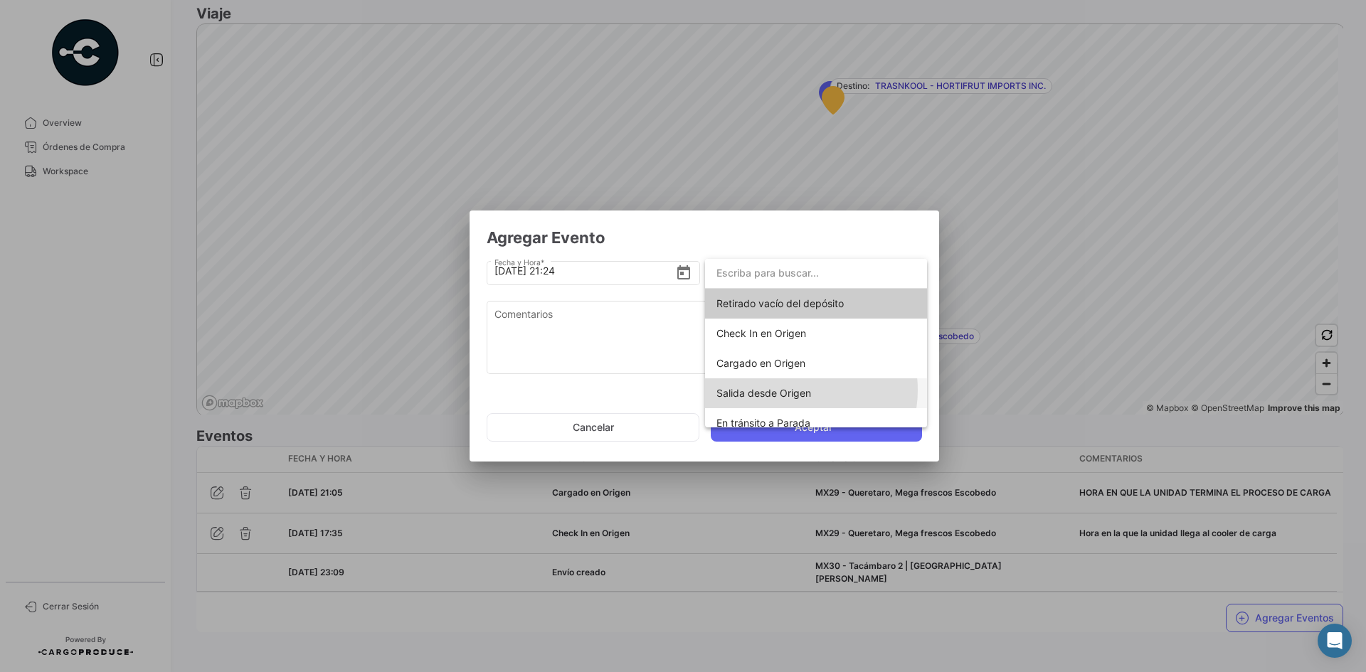
click at [795, 391] on span "Salida desde Origen" at bounding box center [763, 393] width 95 height 12
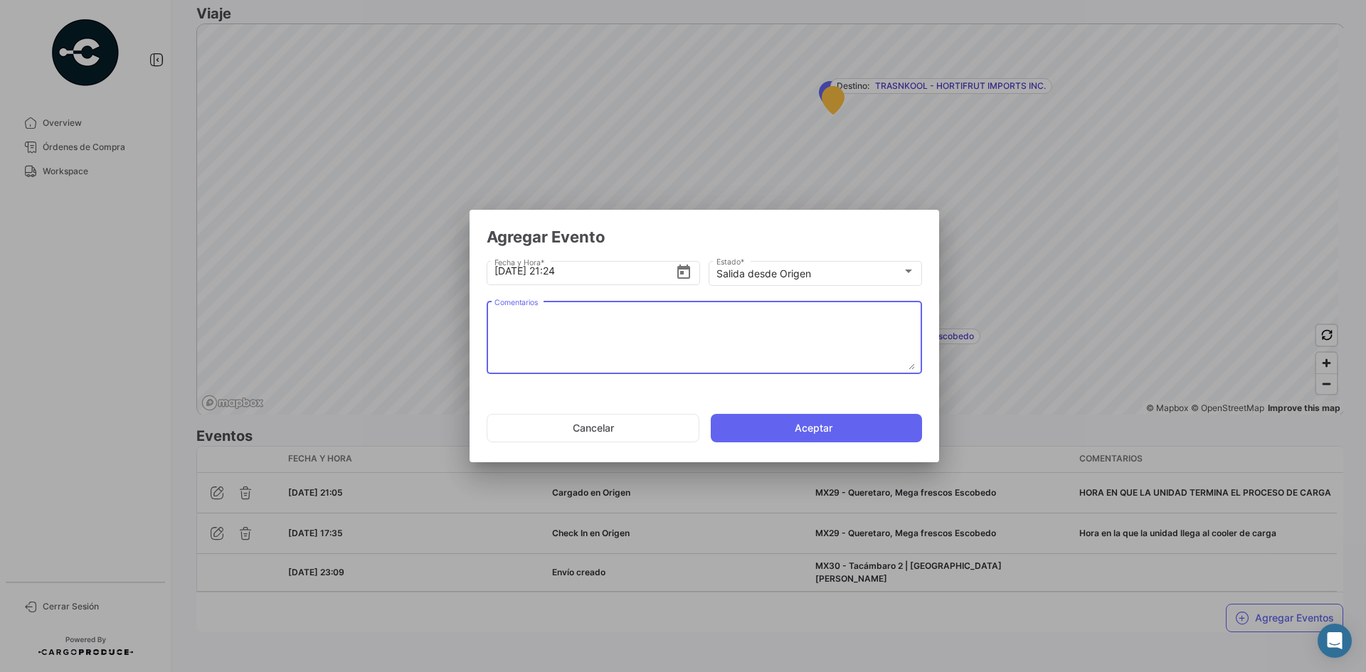
click at [593, 338] on textarea "Comentarios" at bounding box center [704, 338] width 420 height 63
type textarea "HORA EN QUE LA UNIDAD SE RETIRA DEL COOLER"
click at [822, 439] on button "Aceptar" at bounding box center [816, 428] width 211 height 28
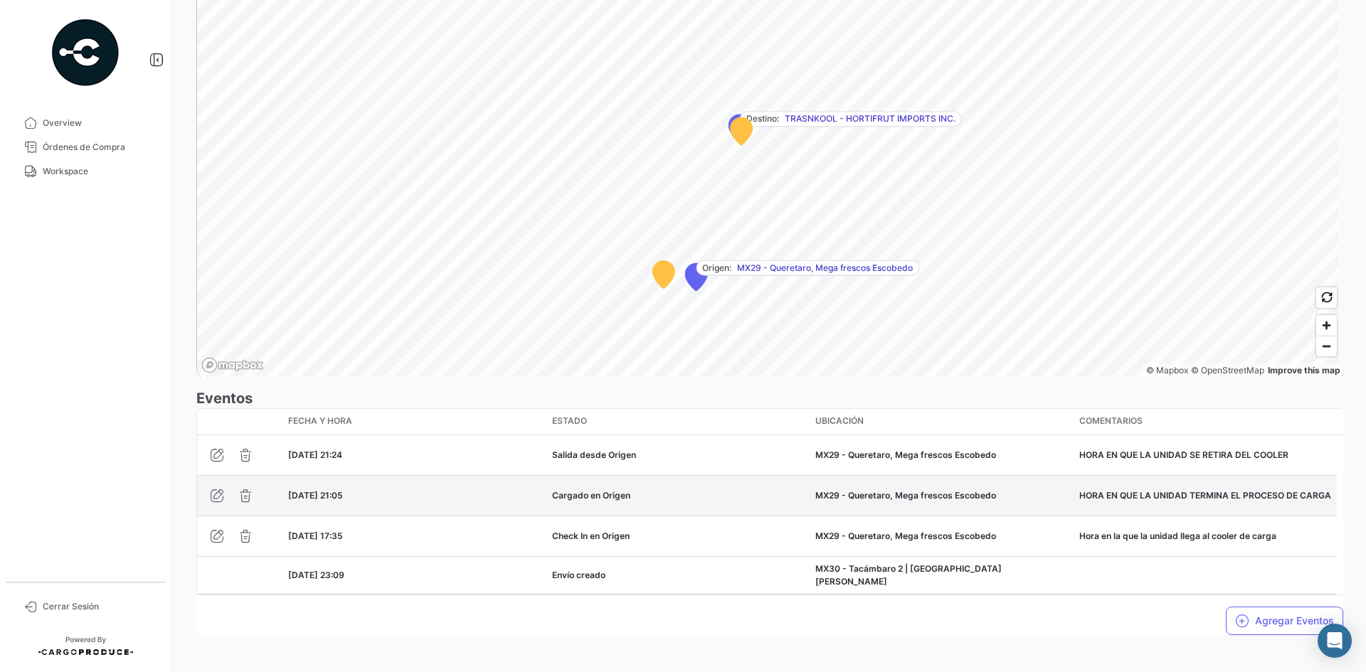
scroll to position [908, 0]
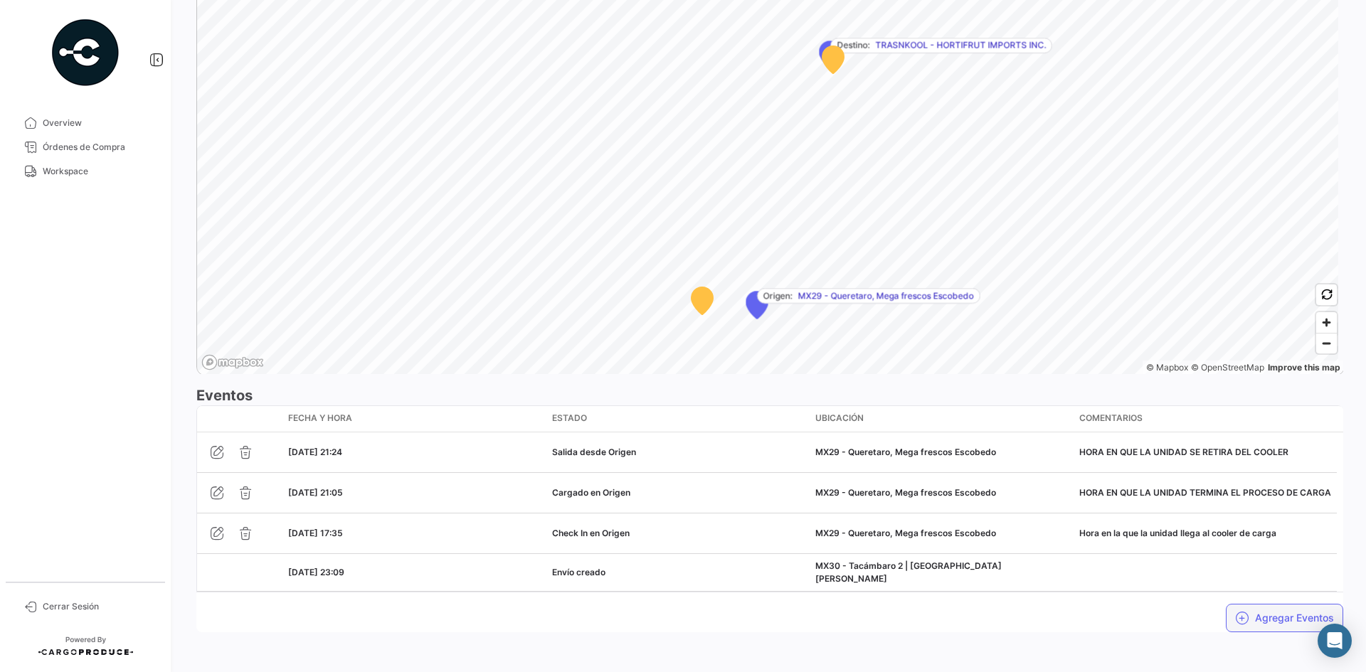
click at [1250, 615] on button "Agregar Eventos" at bounding box center [1284, 618] width 117 height 28
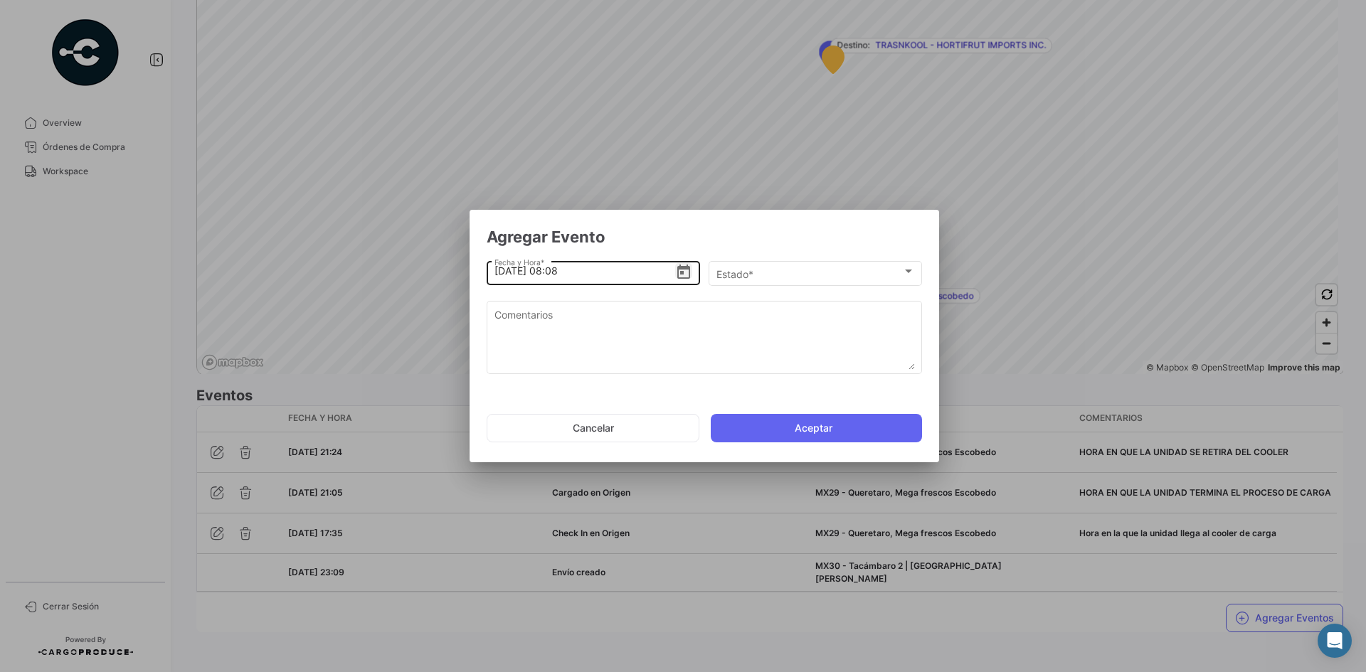
click at [680, 270] on icon "Open calendar" at bounding box center [683, 272] width 17 height 17
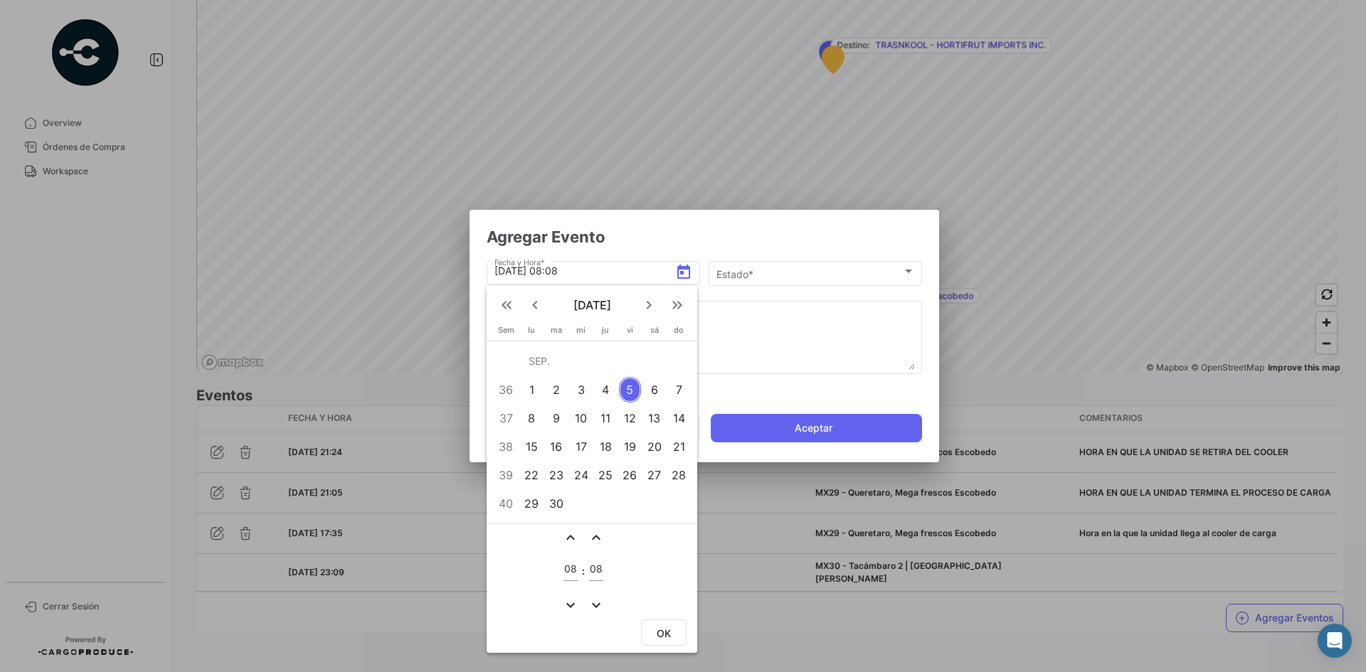
click at [606, 391] on div "4" at bounding box center [606, 390] width 22 height 26
click at [572, 590] on div "08" at bounding box center [570, 571] width 14 height 45
click at [567, 601] on mat-icon "expand_more" at bounding box center [570, 605] width 17 height 17
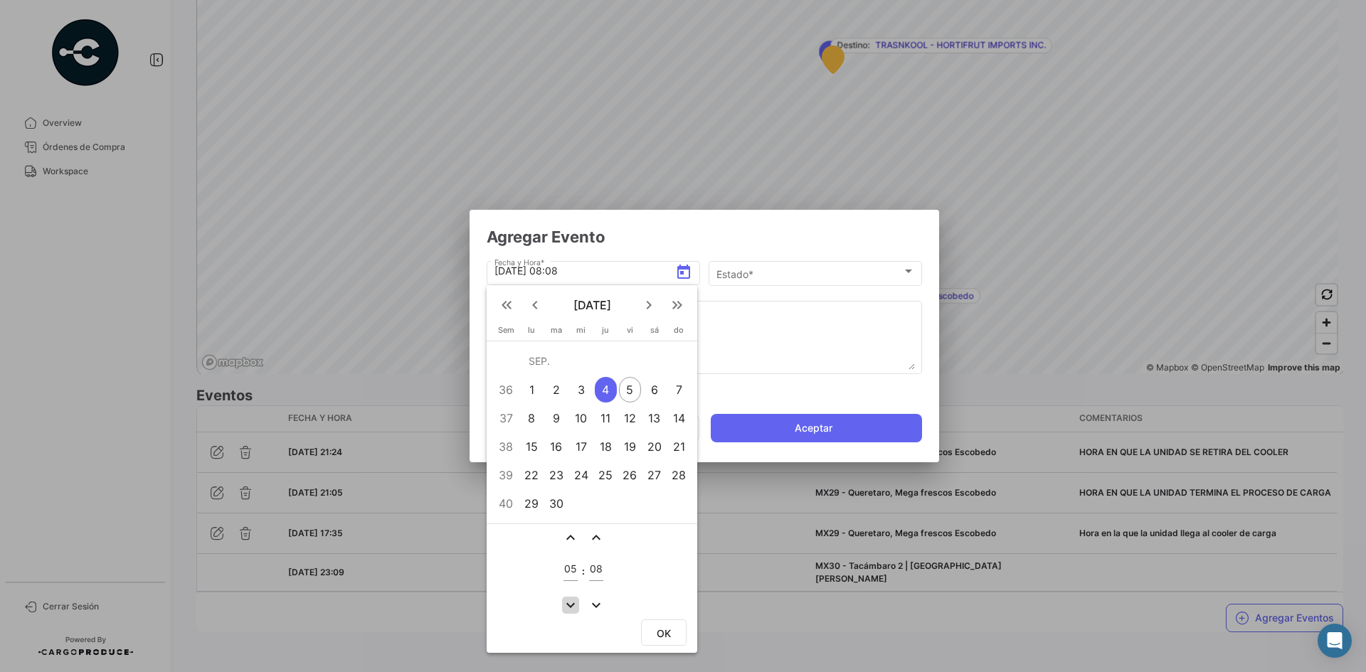
click at [567, 601] on mat-icon "expand_more" at bounding box center [570, 605] width 17 height 17
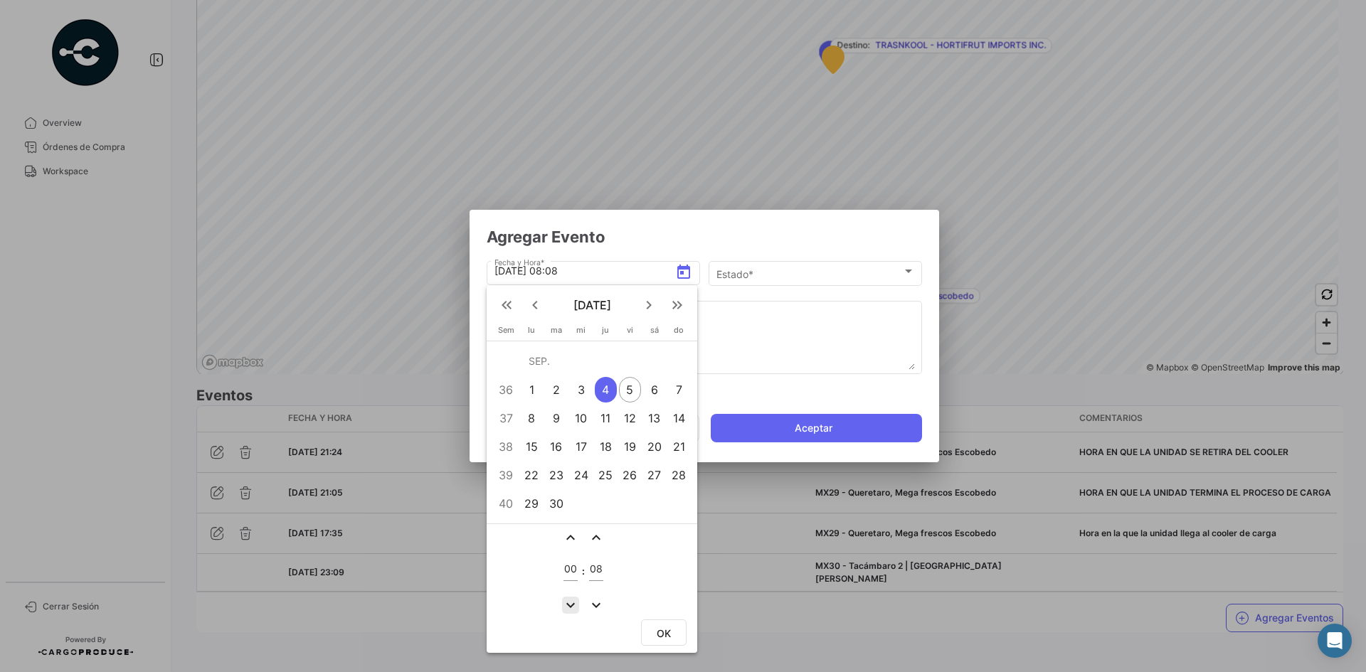
click at [567, 601] on mat-icon "expand_more" at bounding box center [570, 605] width 17 height 17
click at [568, 534] on mat-icon "expand_less" at bounding box center [570, 537] width 17 height 17
type input "23"
click at [657, 637] on span "OK" at bounding box center [664, 633] width 14 height 12
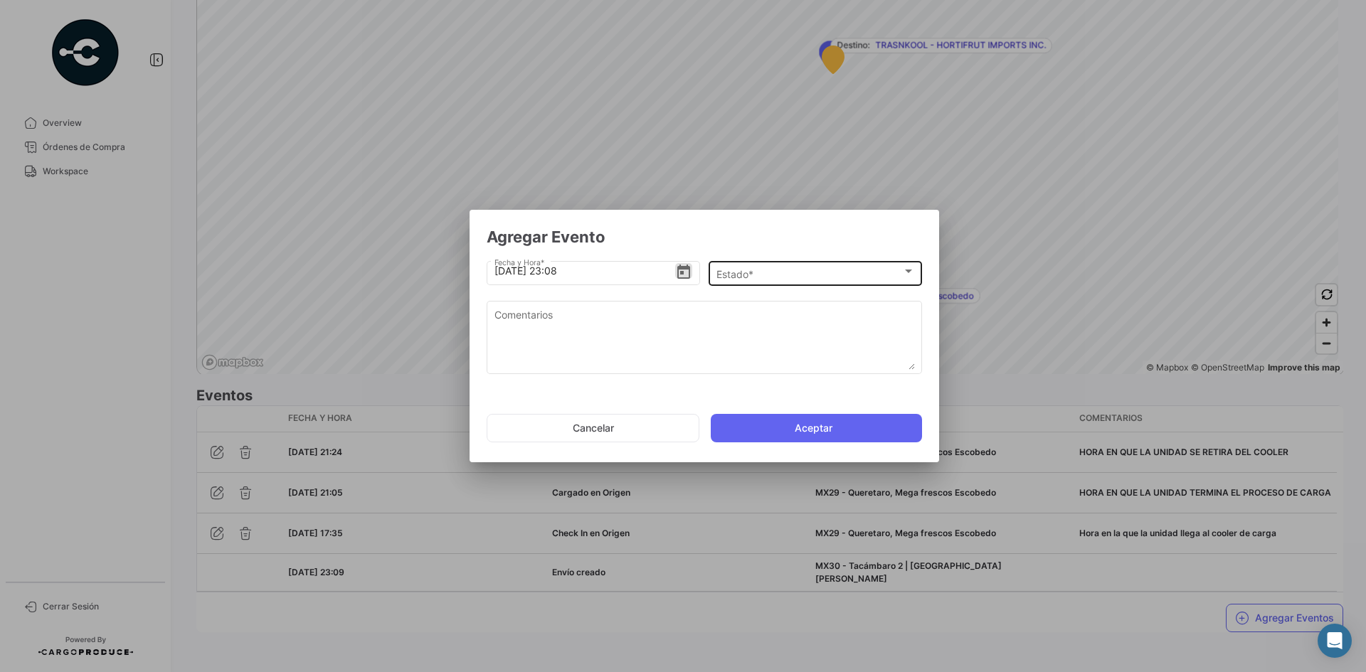
click at [780, 267] on div "Estado * Estado *" at bounding box center [815, 272] width 198 height 28
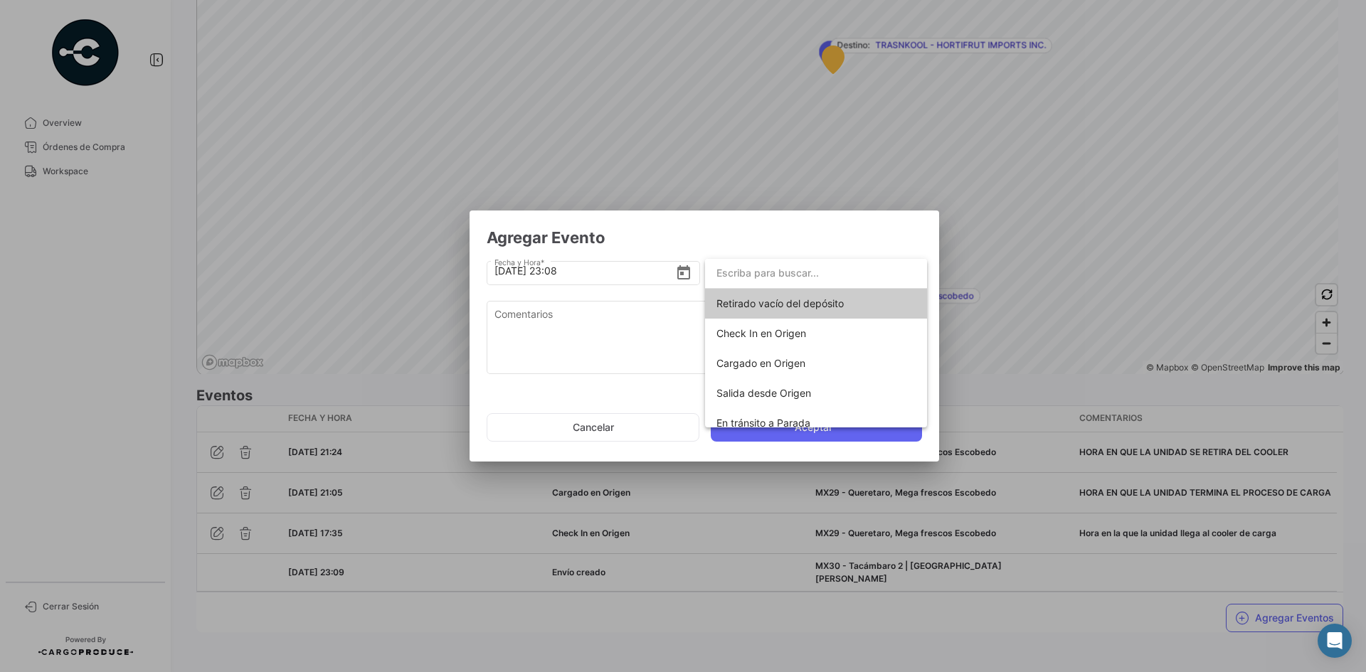
click at [680, 270] on div at bounding box center [683, 336] width 1366 height 672
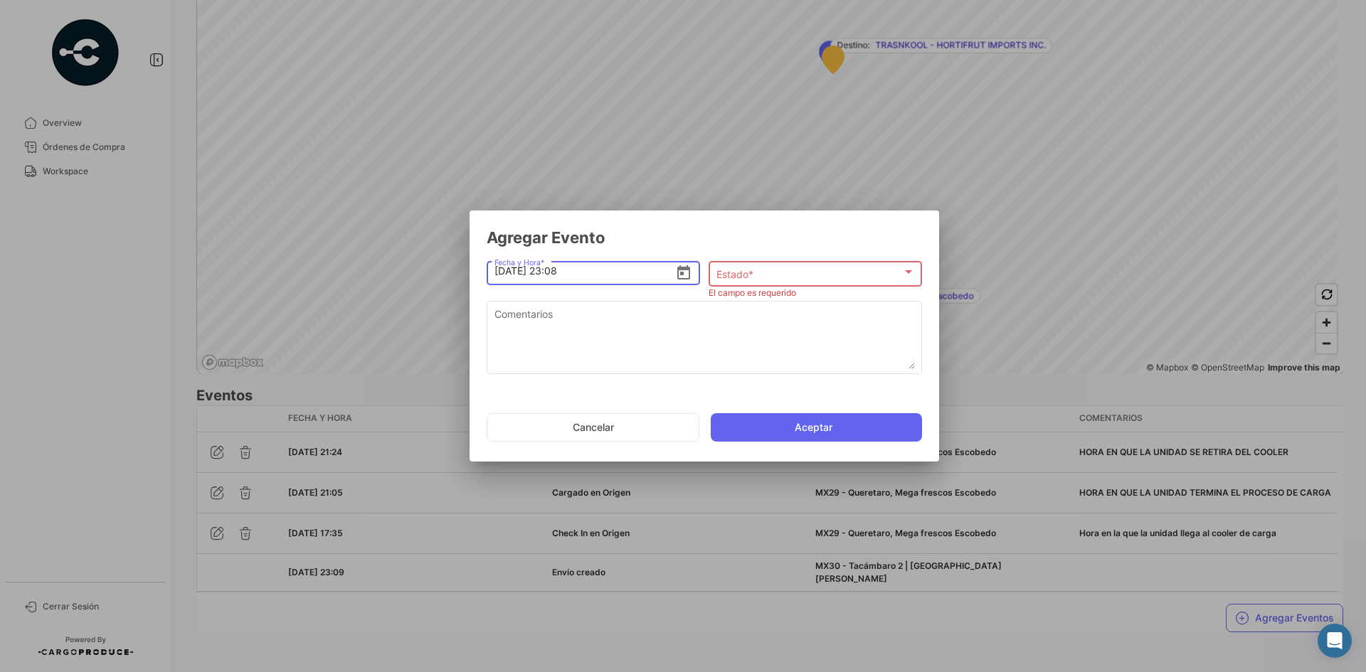
click at [548, 275] on input "[DATE] 23:08" at bounding box center [584, 271] width 181 height 50
type input "[DATE] 21:30"
click at [753, 272] on span "Estado *" at bounding box center [736, 274] width 40 height 12
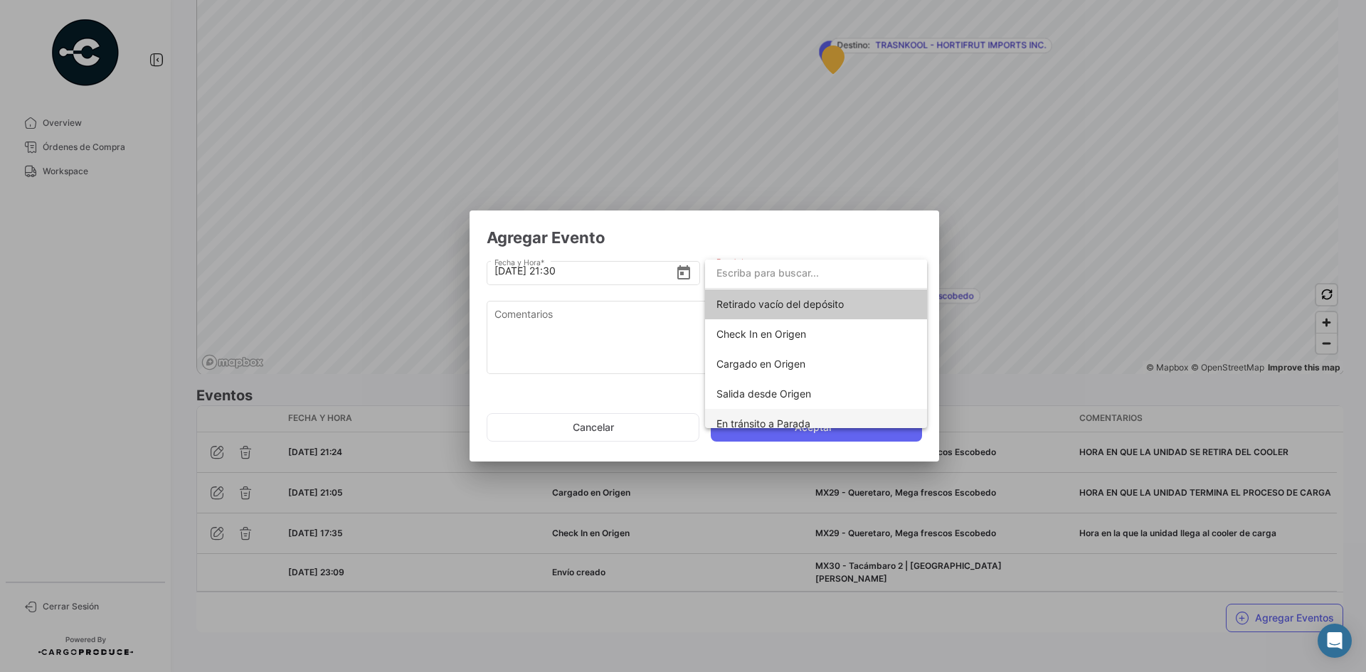
click at [788, 418] on span "En tránsito a Parada" at bounding box center [763, 424] width 94 height 12
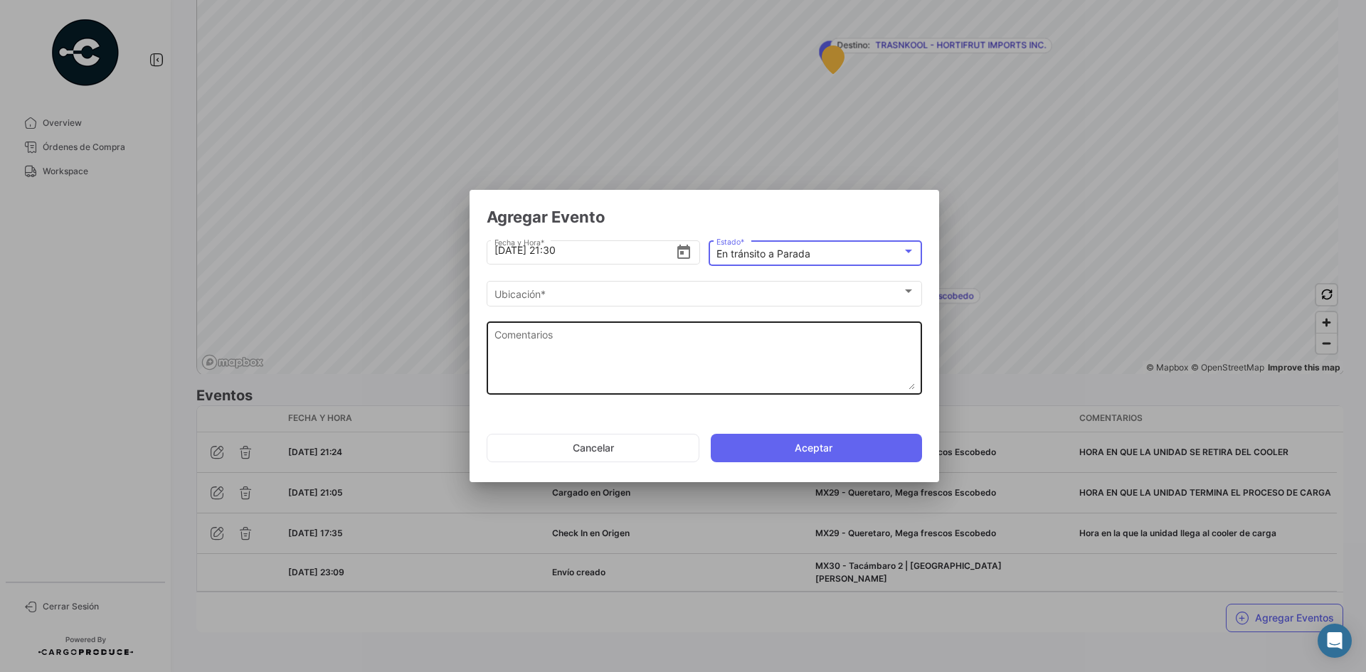
click at [654, 344] on textarea "Comentarios" at bounding box center [704, 358] width 420 height 63
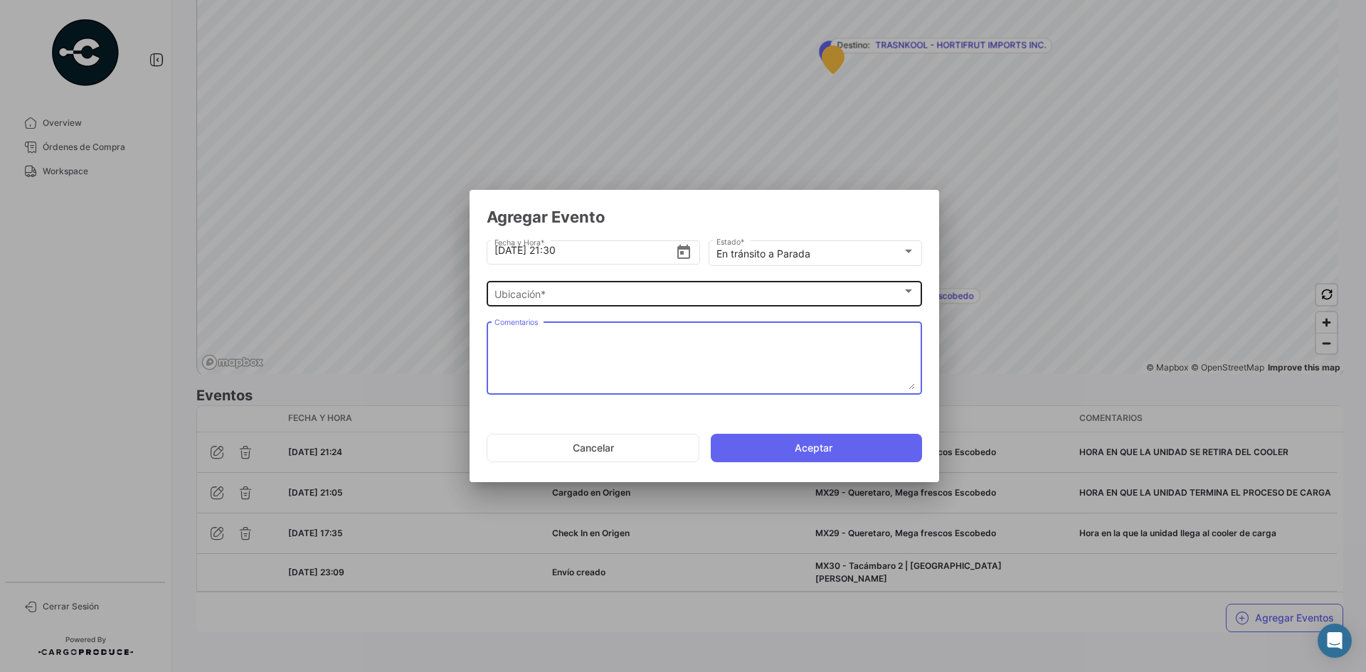
click at [647, 289] on div "Ubicación *" at bounding box center [698, 295] width 408 height 12
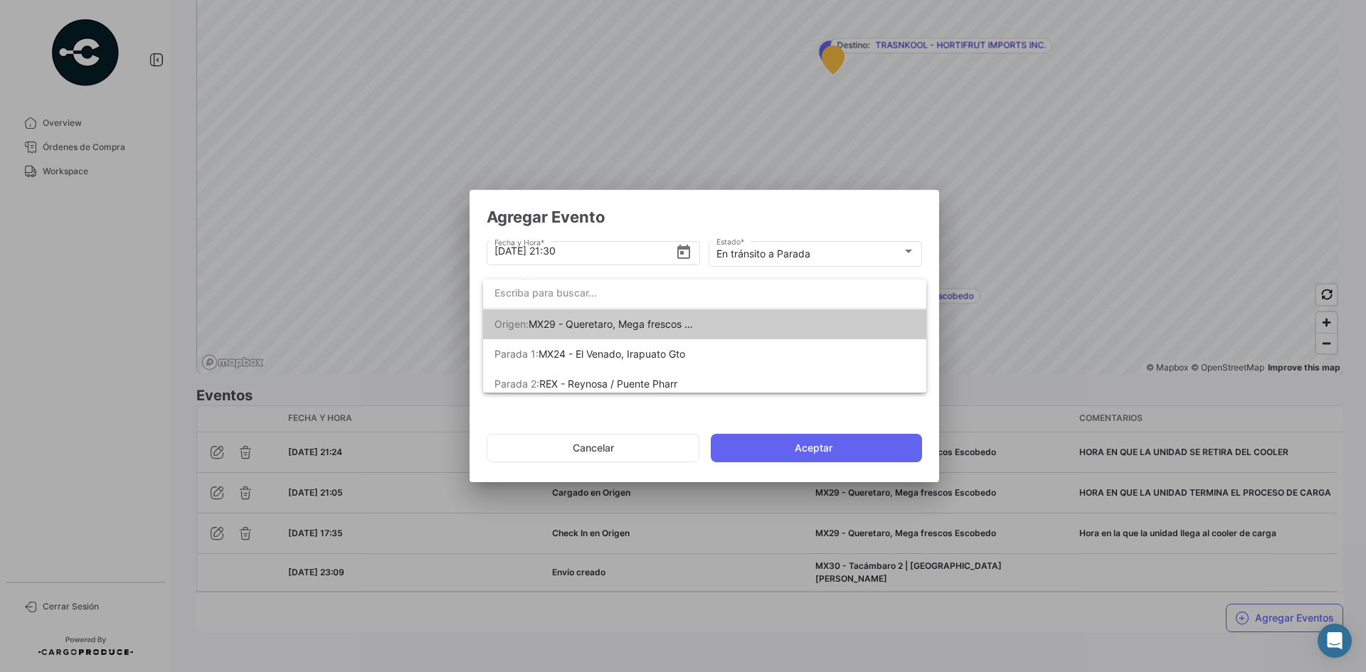
click at [642, 322] on span "MX29 - Queretaro, Mega frescos Escobedo" at bounding box center [630, 324] width 202 height 12
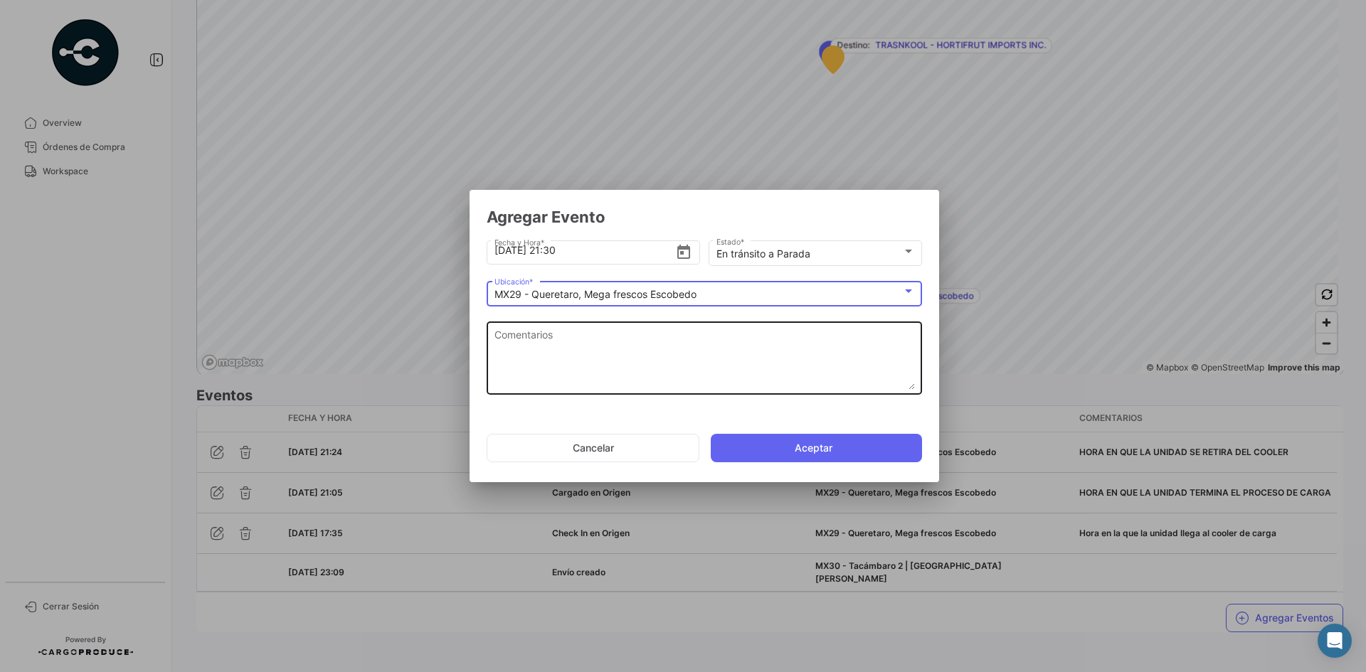
click at [616, 351] on textarea "Comentarios" at bounding box center [704, 358] width 420 height 63
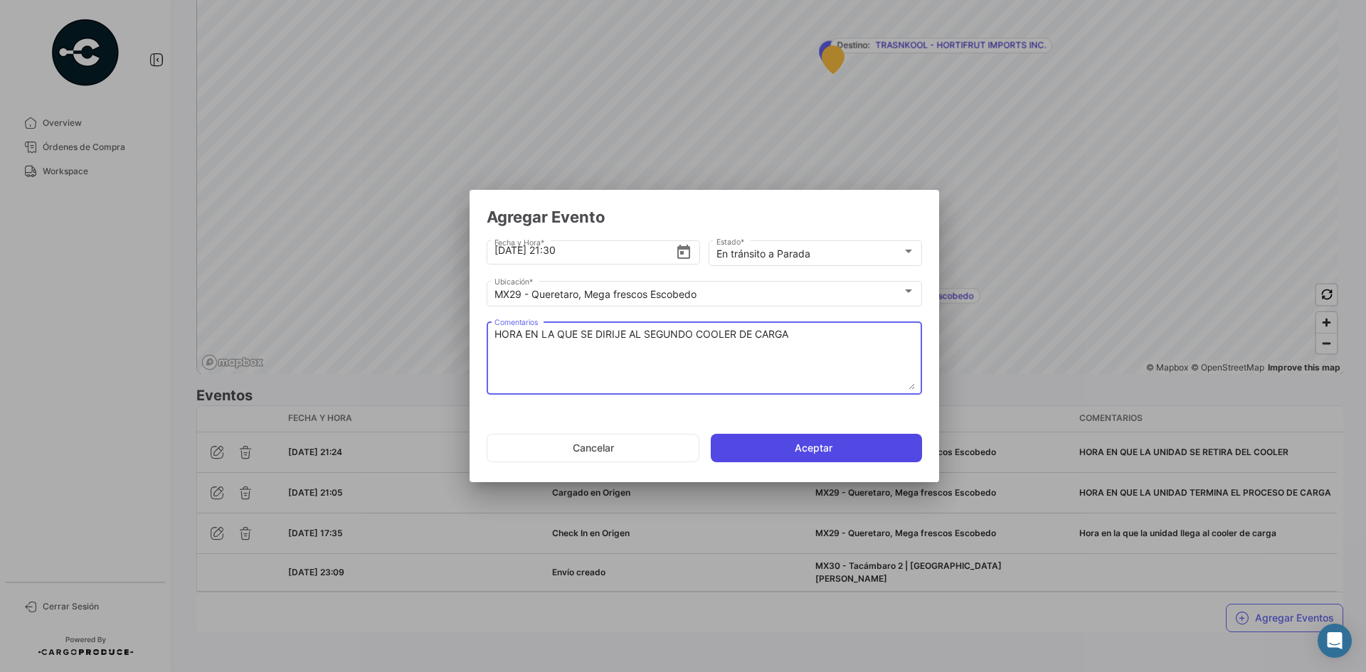
type textarea "HORA EN LA QUE SE DIRIJE AL SEGUNDO COOLER DE CARGA"
click at [787, 447] on button "Aceptar" at bounding box center [816, 448] width 211 height 28
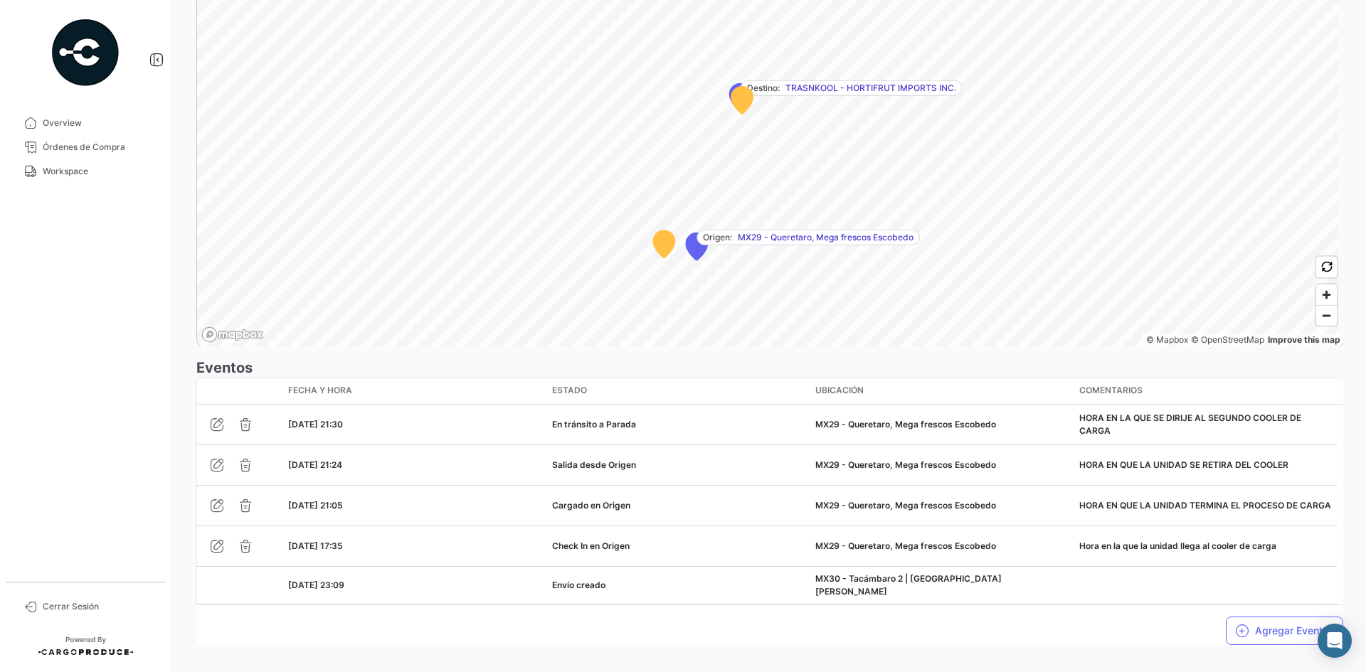
scroll to position [949, 0]
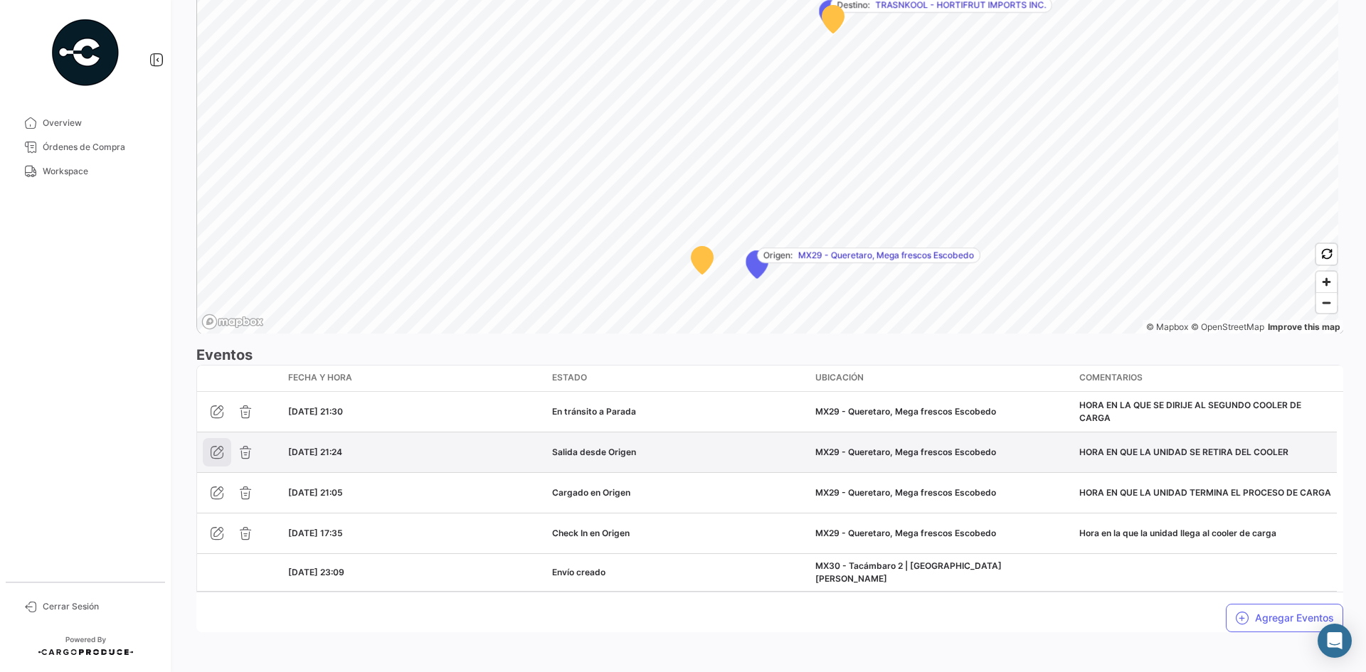
click at [218, 453] on icon "button" at bounding box center [217, 452] width 14 height 14
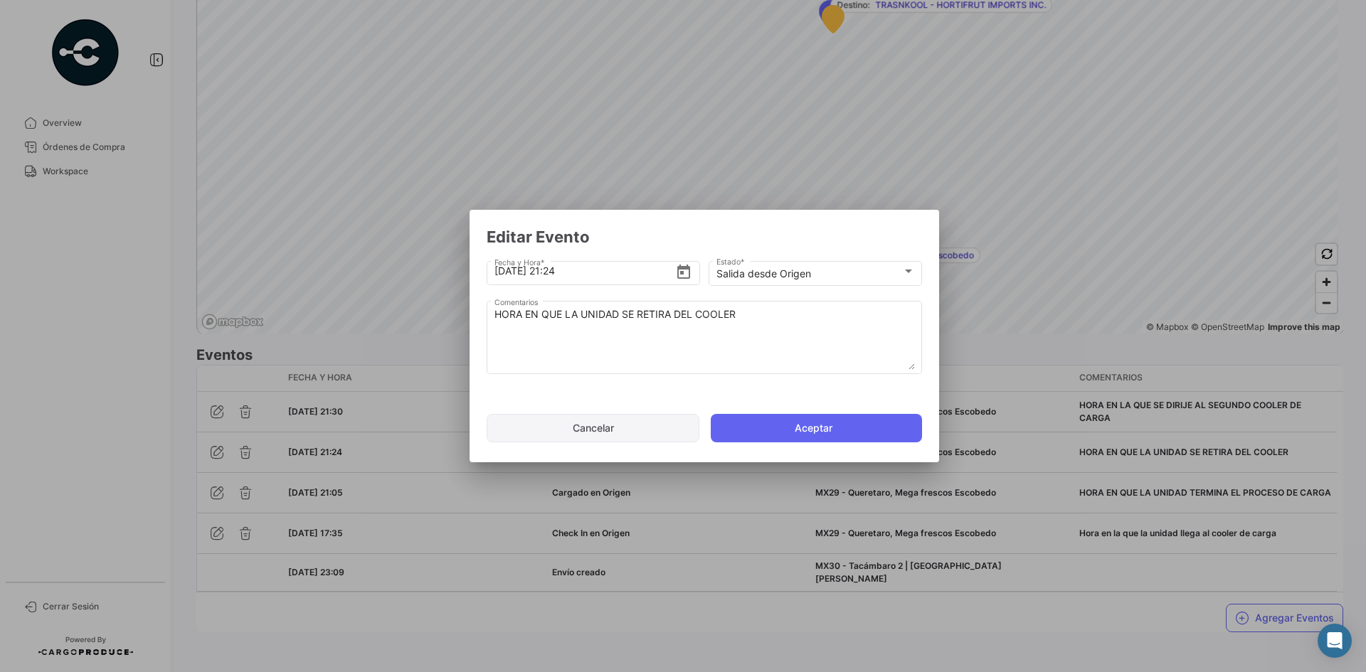
click at [618, 429] on button "Cancelar" at bounding box center [593, 428] width 213 height 28
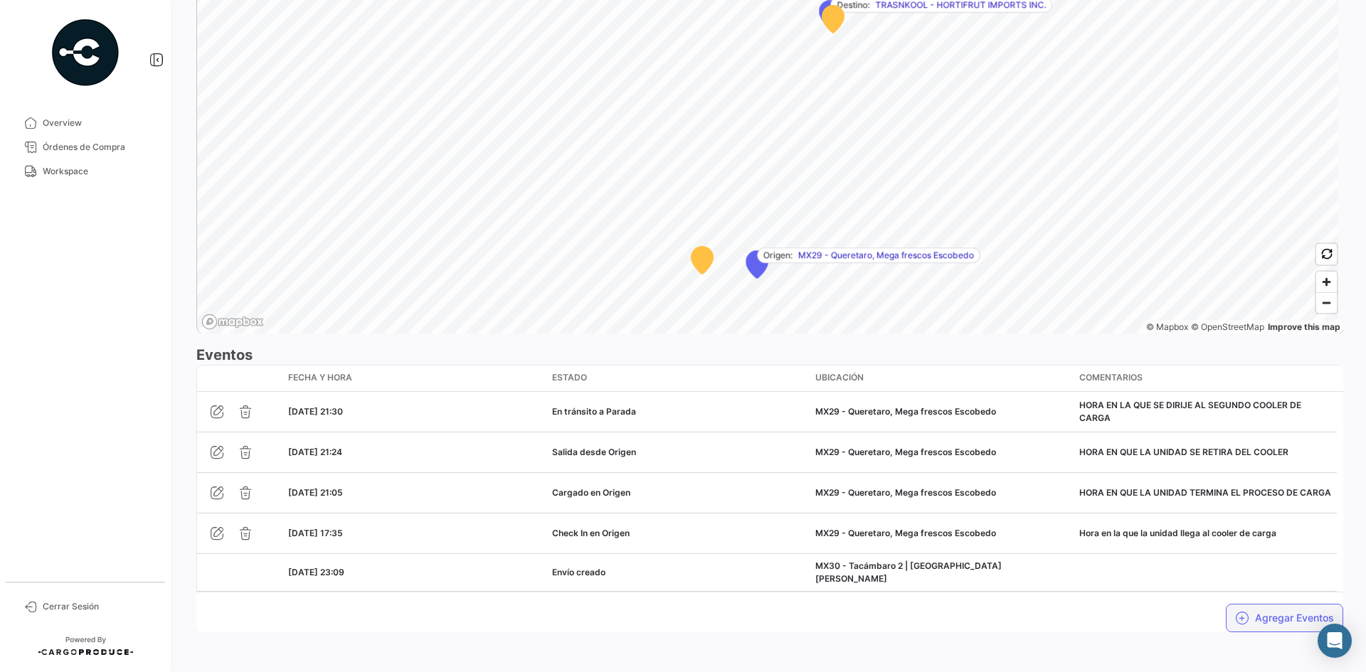
click at [1274, 611] on button "Agregar Eventos" at bounding box center [1284, 618] width 117 height 28
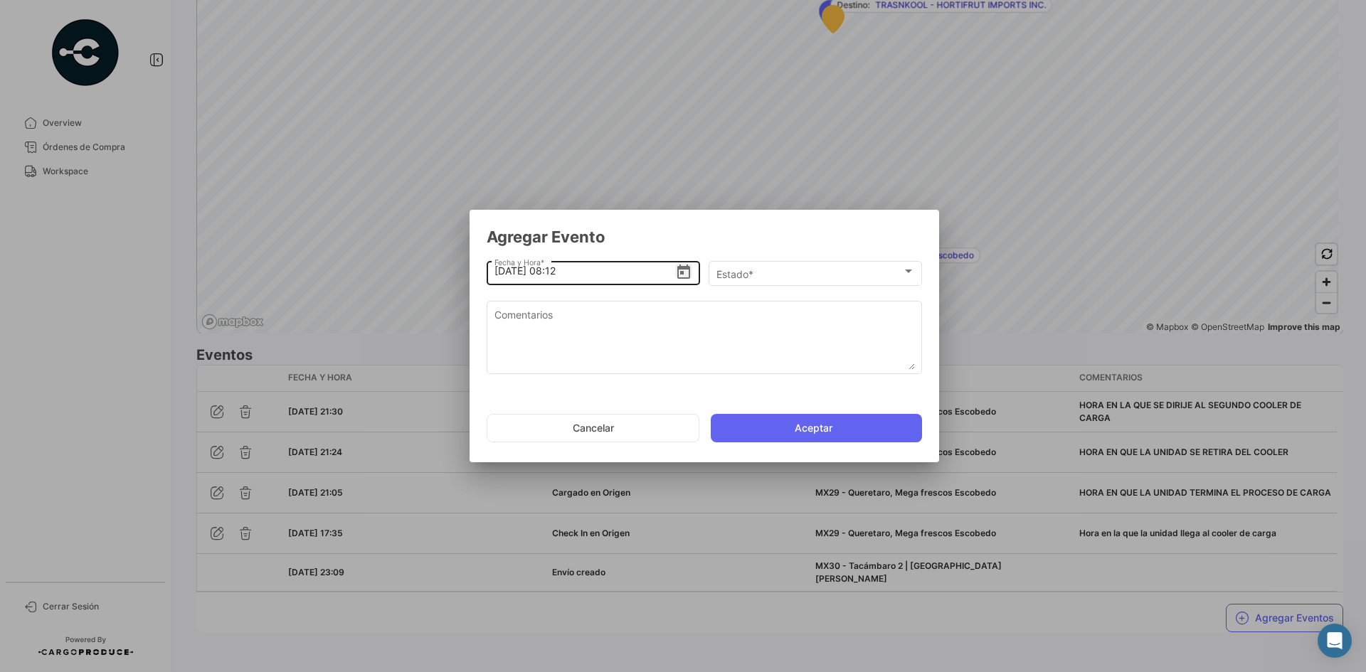
click at [679, 276] on icon "Open calendar" at bounding box center [683, 272] width 17 height 17
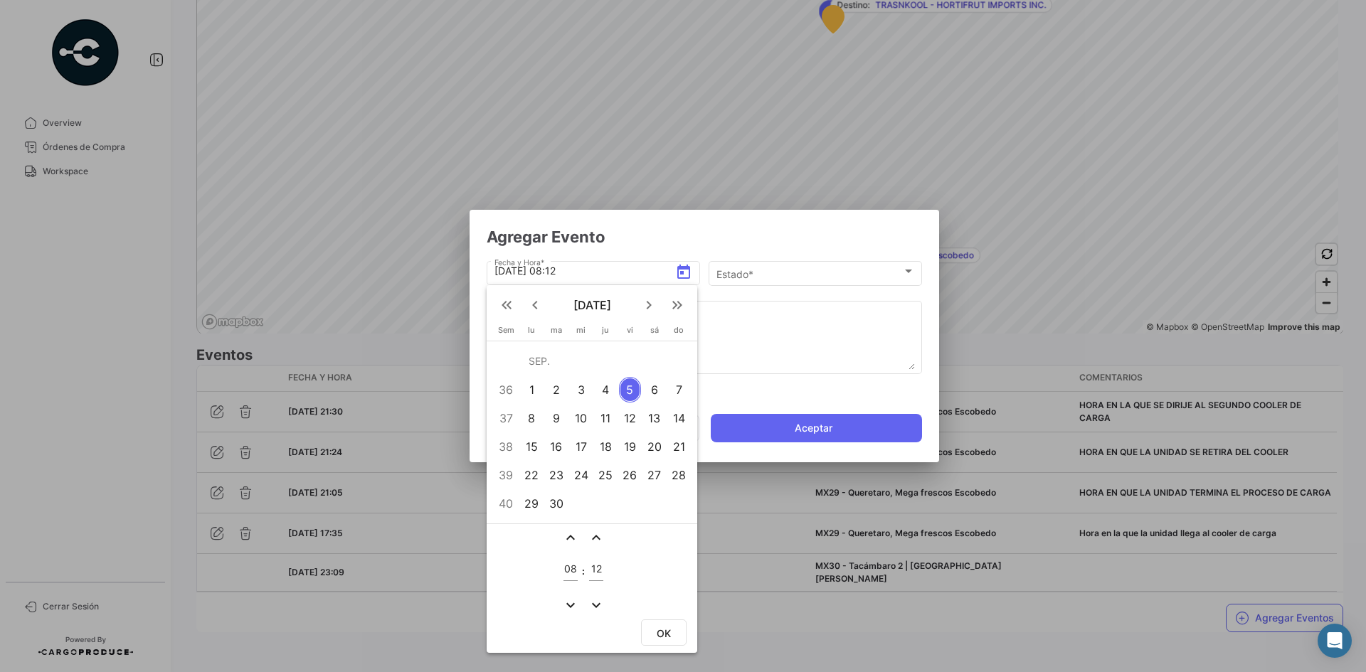
click at [613, 389] on div "4" at bounding box center [606, 390] width 22 height 26
click at [569, 596] on td "expand_more" at bounding box center [570, 605] width 18 height 18
click at [569, 605] on mat-icon "expand_more" at bounding box center [570, 605] width 17 height 17
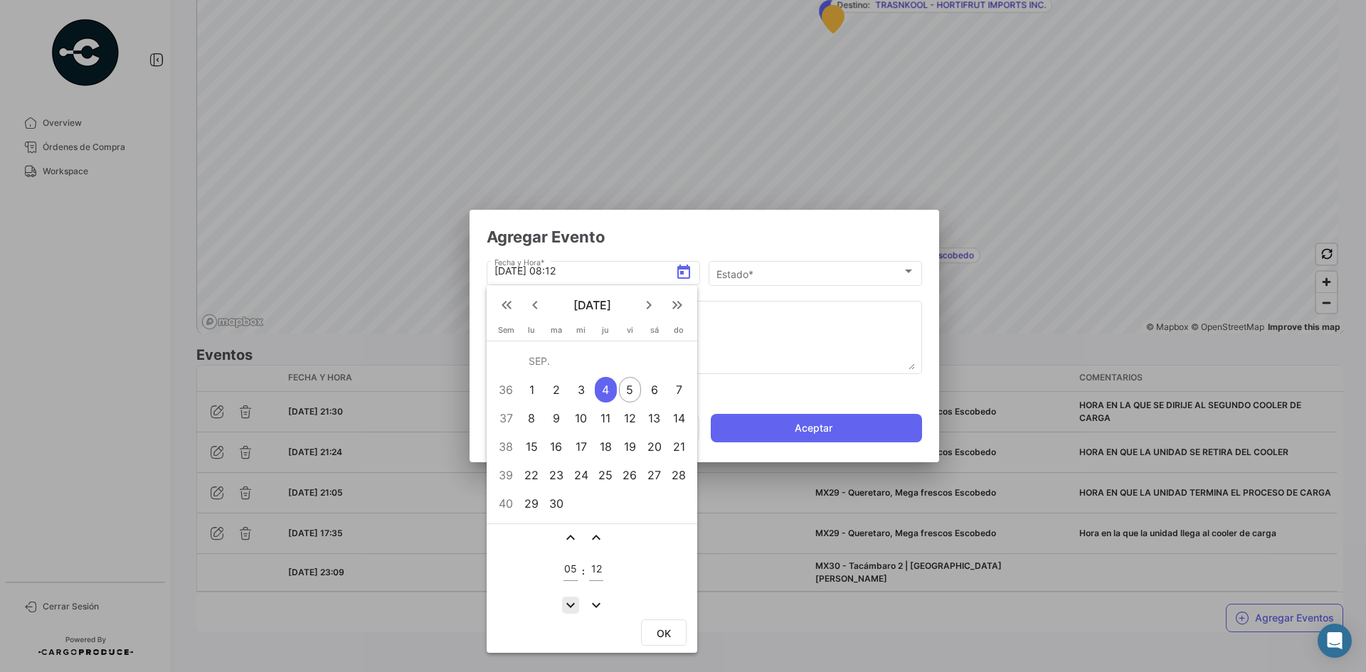
click at [569, 605] on mat-icon "expand_more" at bounding box center [570, 605] width 17 height 17
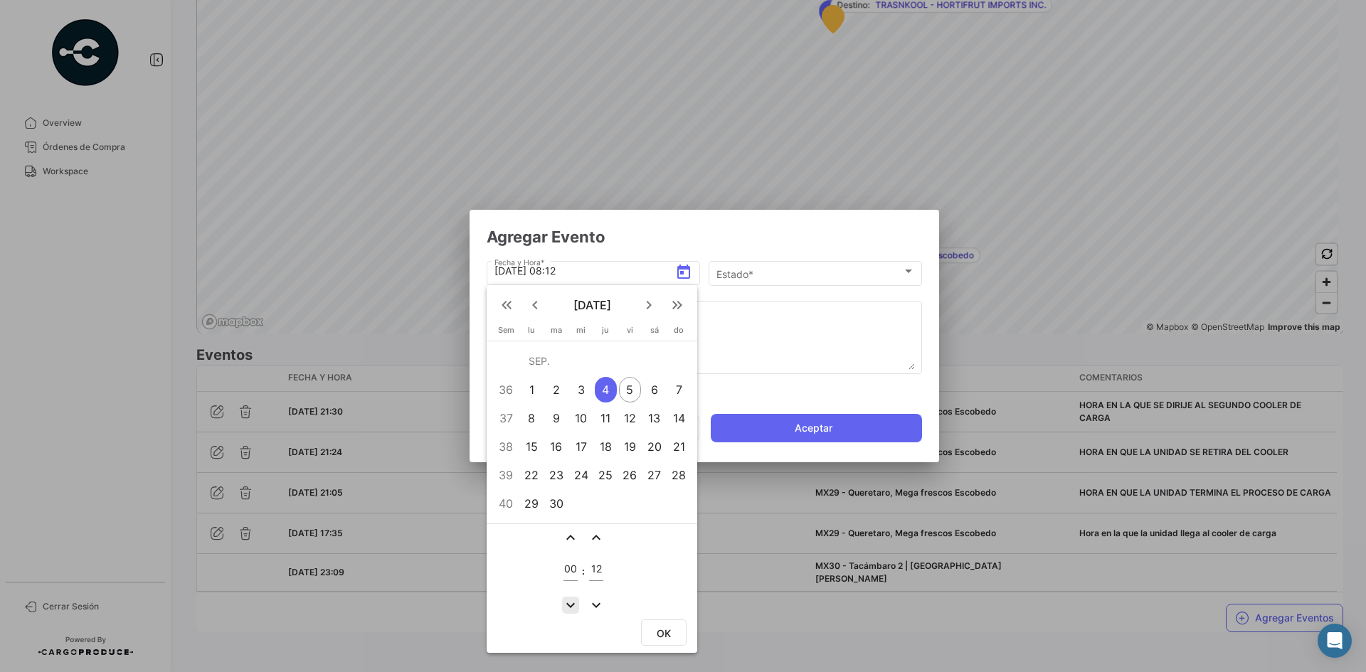
click at [569, 605] on mat-icon "expand_more" at bounding box center [570, 605] width 17 height 17
click at [571, 531] on mat-icon "expand_less" at bounding box center [570, 537] width 17 height 17
type input "23"
click at [661, 628] on span "OK" at bounding box center [664, 633] width 14 height 12
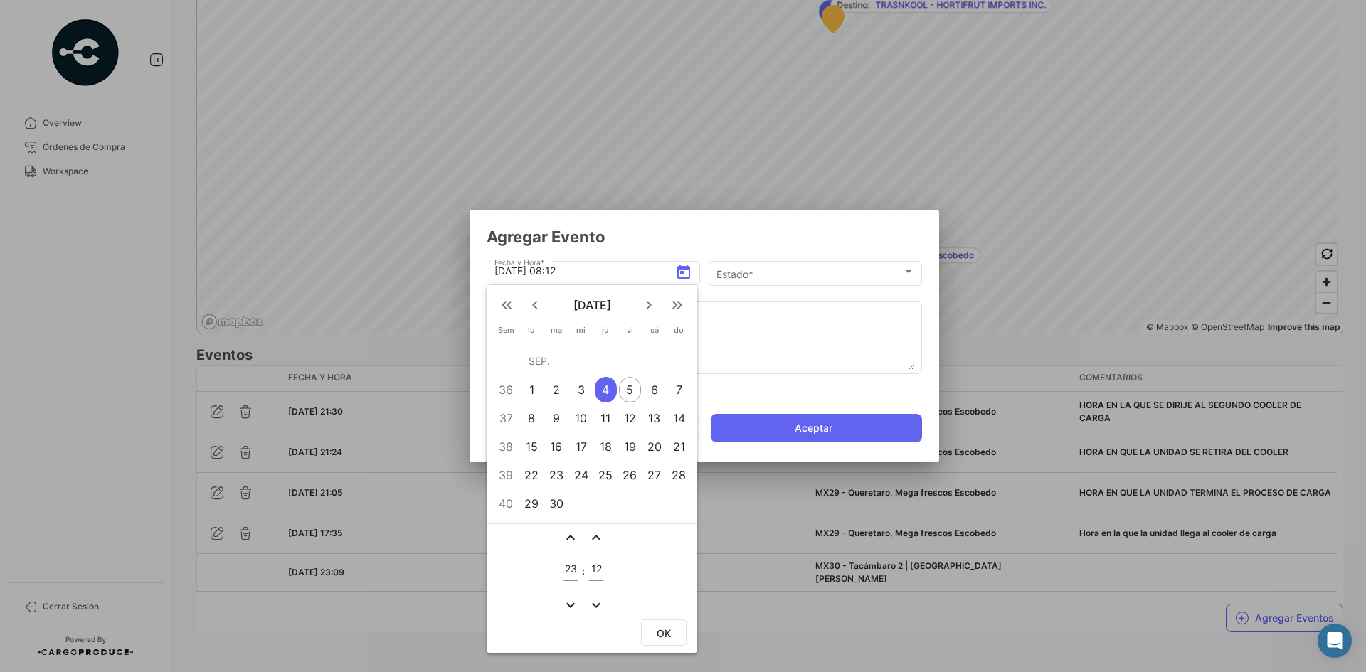
type input "[DATE] 23:12"
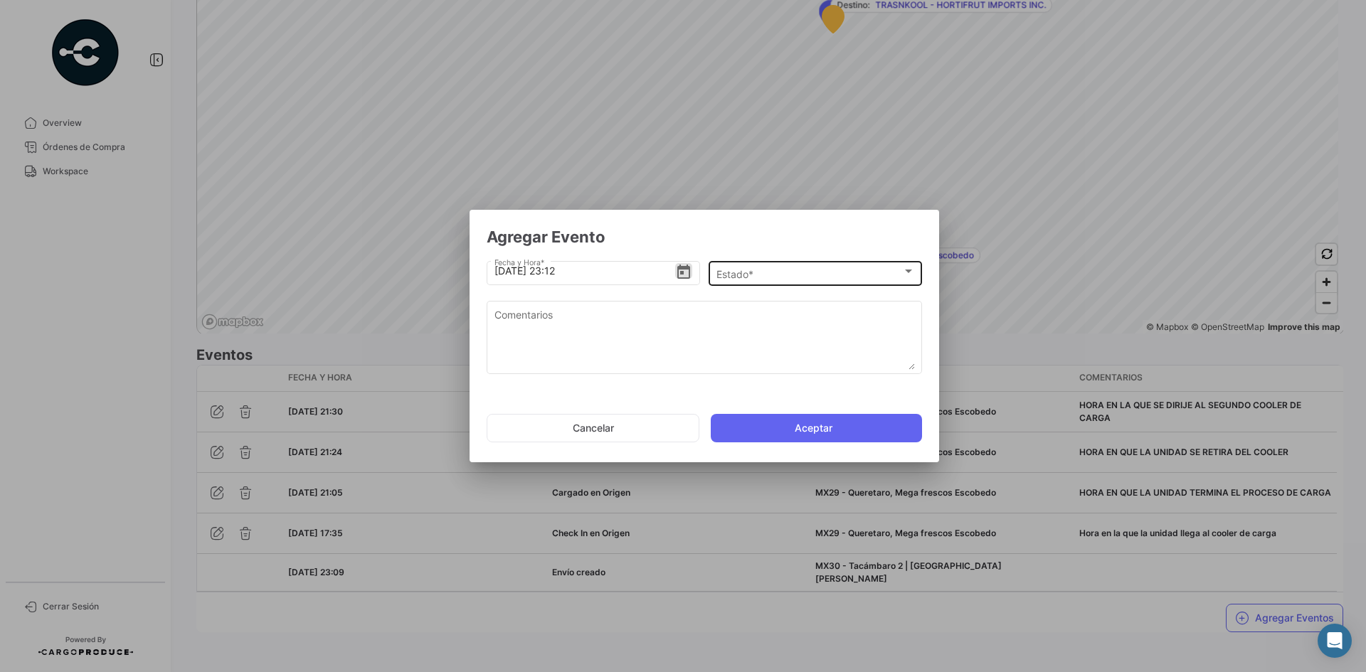
click at [778, 277] on div "Estado *" at bounding box center [809, 274] width 186 height 12
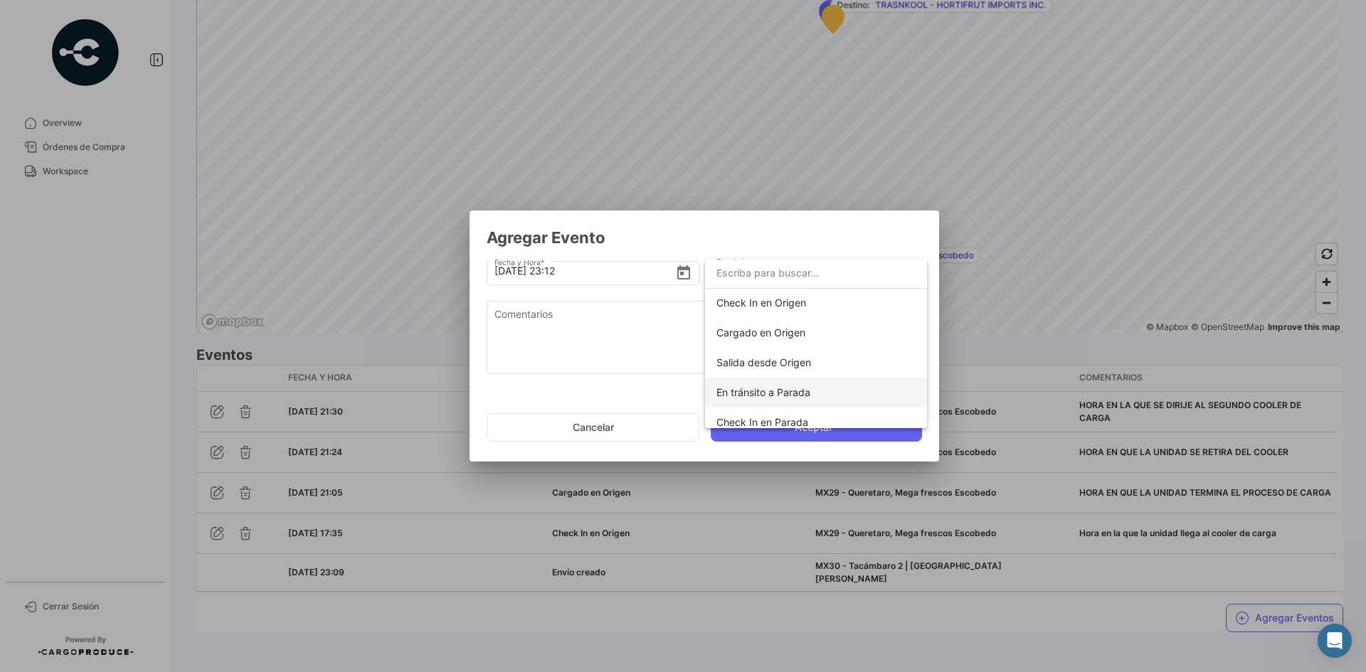
scroll to position [71, 0]
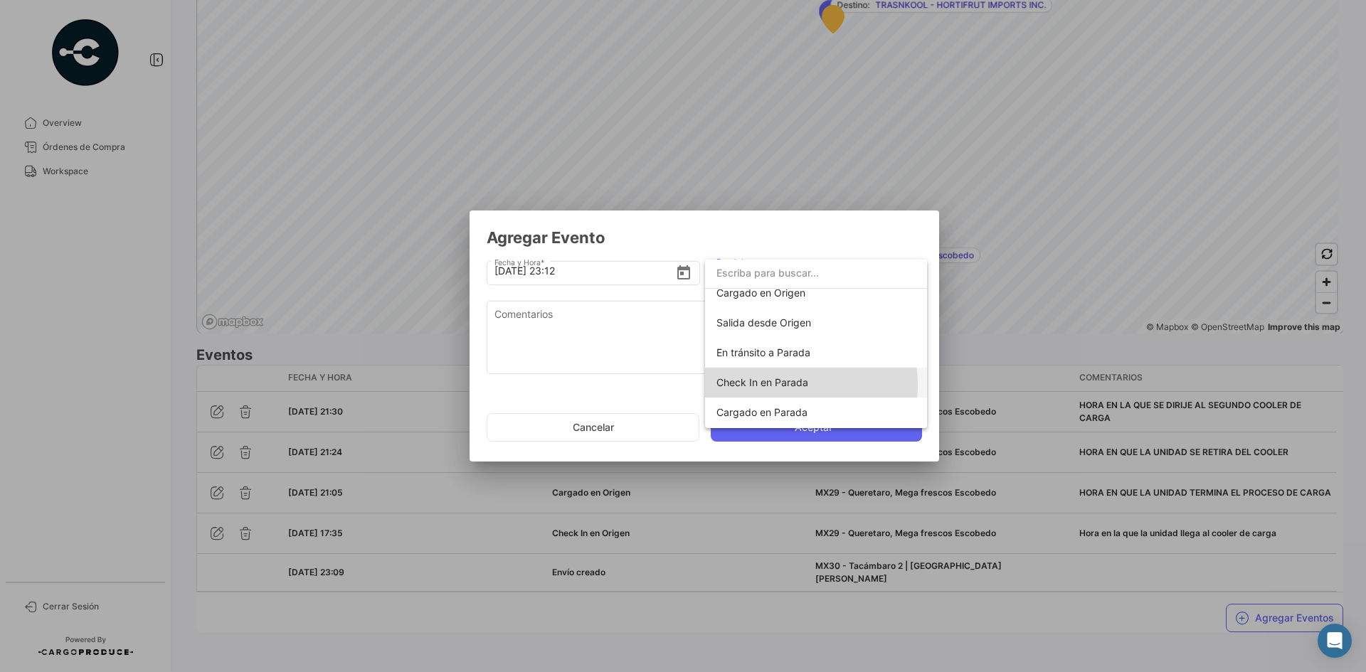
click at [797, 384] on span "Check In en Parada" at bounding box center [762, 382] width 92 height 12
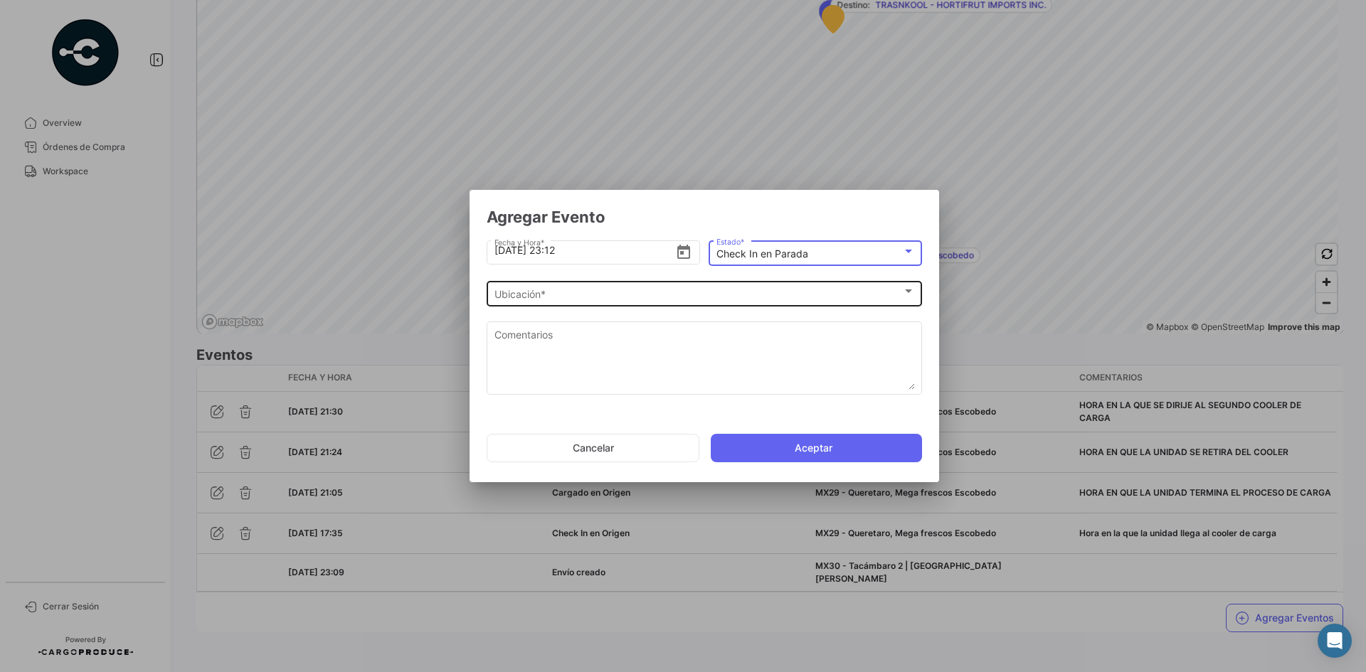
click at [624, 304] on div "Ubicación * Ubicación *" at bounding box center [704, 293] width 420 height 28
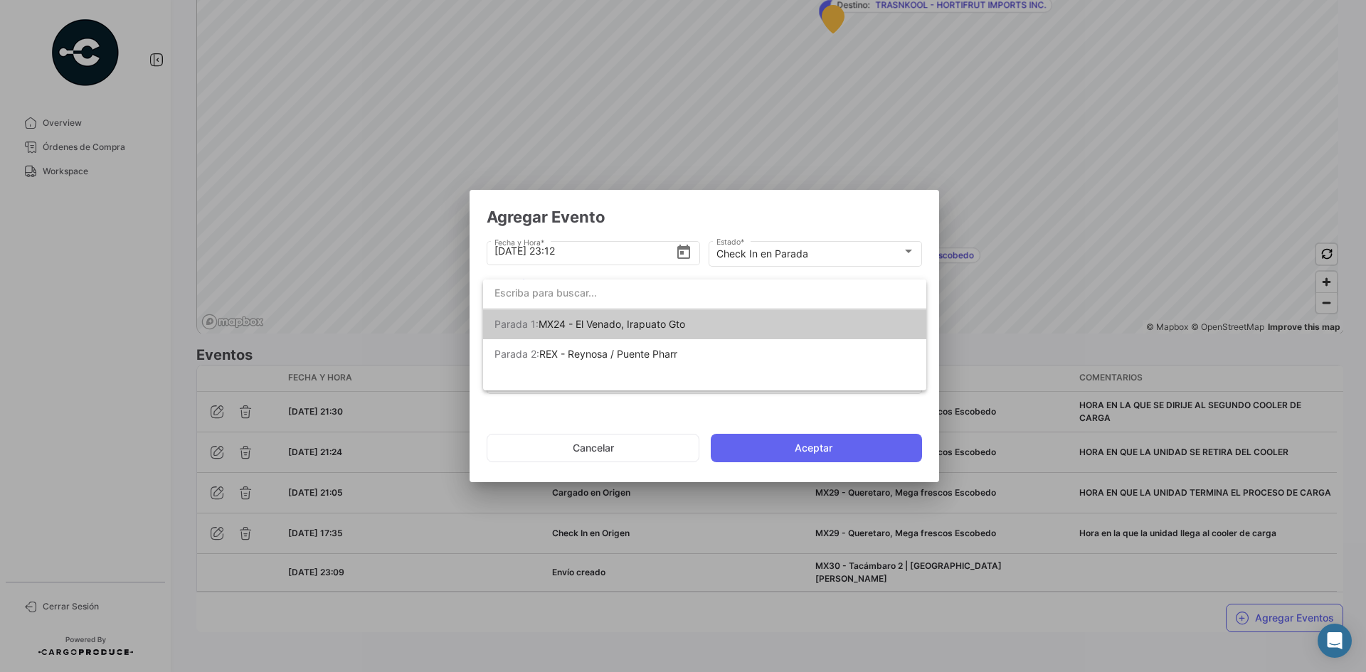
click at [662, 322] on span "MX24 - El Venado, Irapuato Gto" at bounding box center [612, 324] width 147 height 12
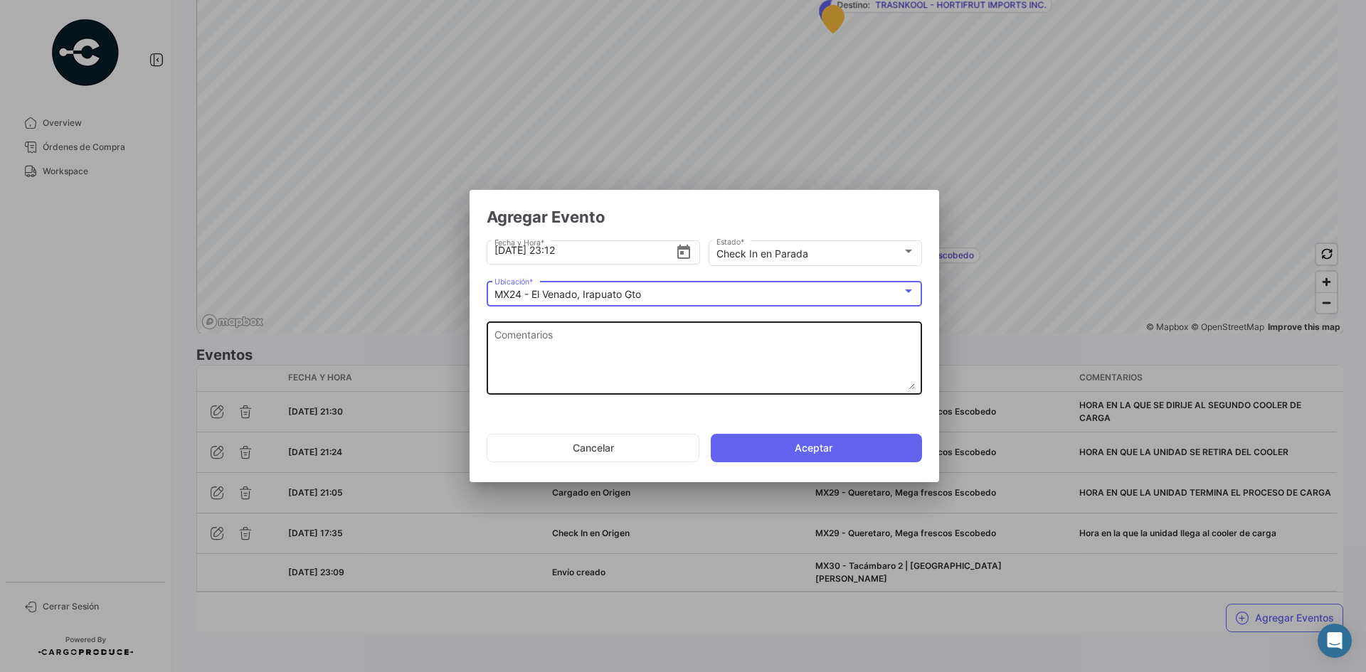
click at [607, 346] on textarea "Comentarios" at bounding box center [704, 358] width 420 height 63
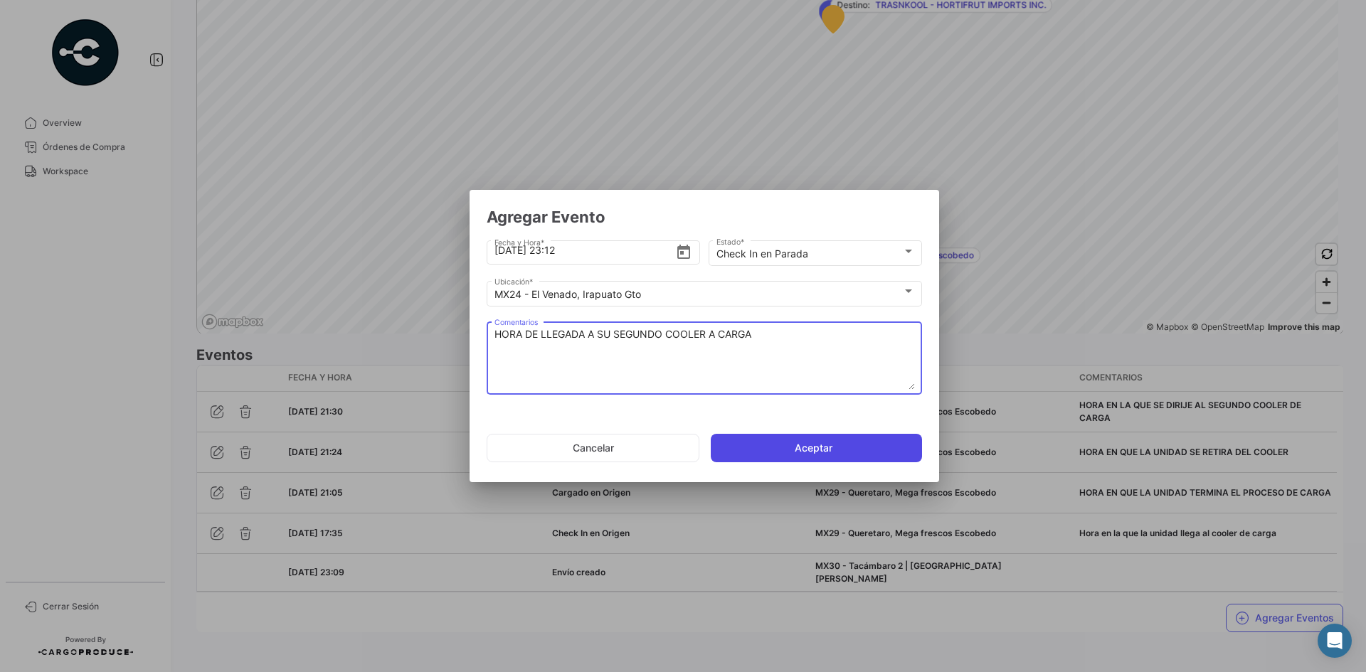
type textarea "HORA DE LLEGADA A SU SEGUNDO COOLER A CARGA"
click at [789, 458] on button "Aceptar" at bounding box center [816, 448] width 211 height 28
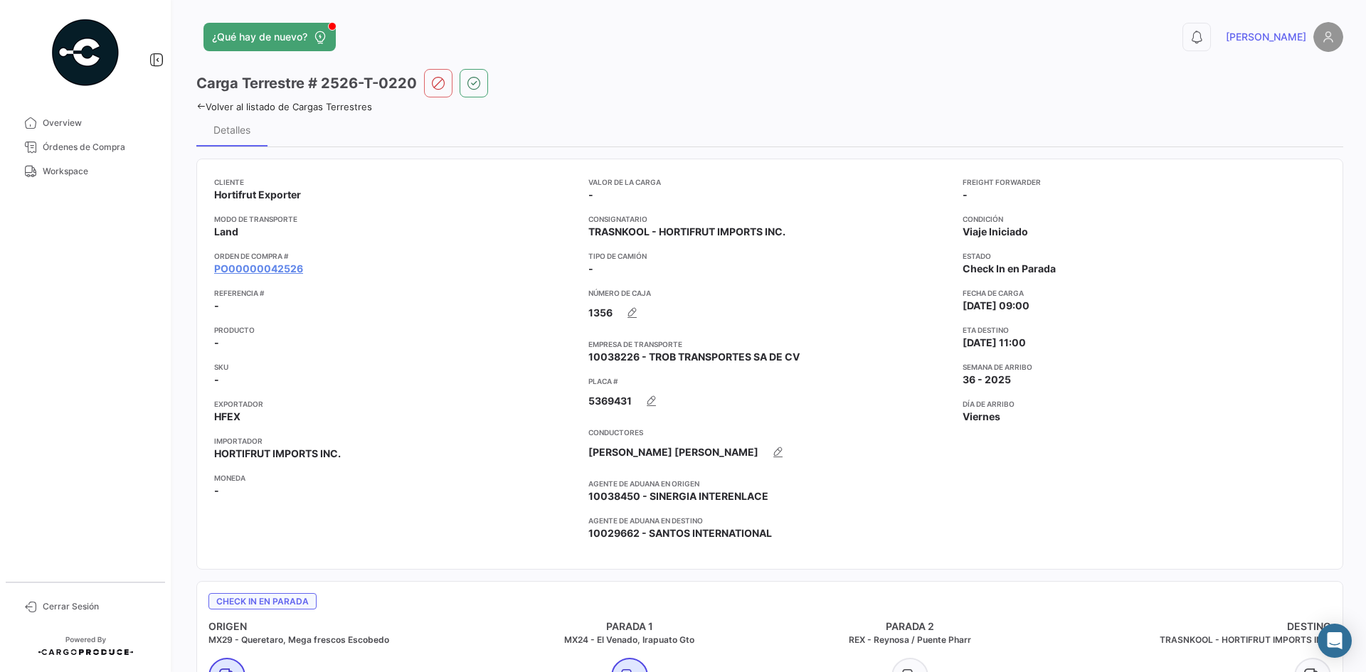
scroll to position [0, 0]
click at [264, 267] on link "PO00000042526" at bounding box center [258, 269] width 89 height 14
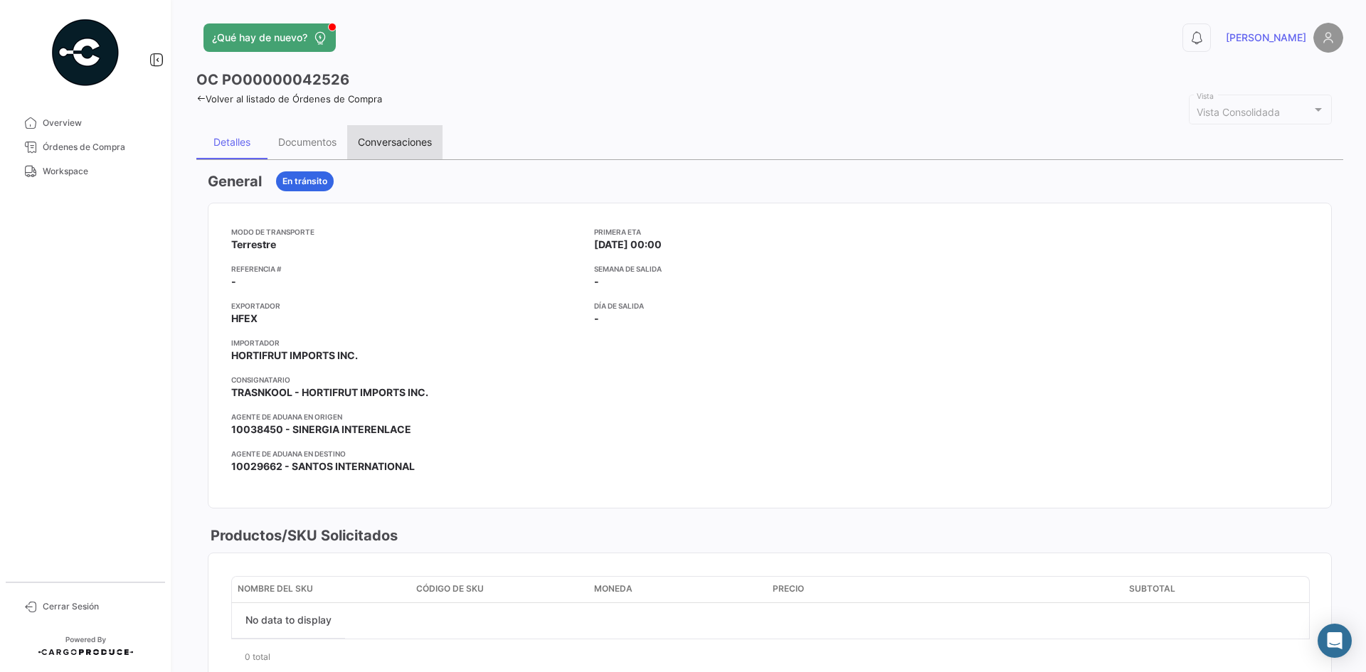
click at [398, 141] on div "Conversaciones" at bounding box center [395, 142] width 74 height 12
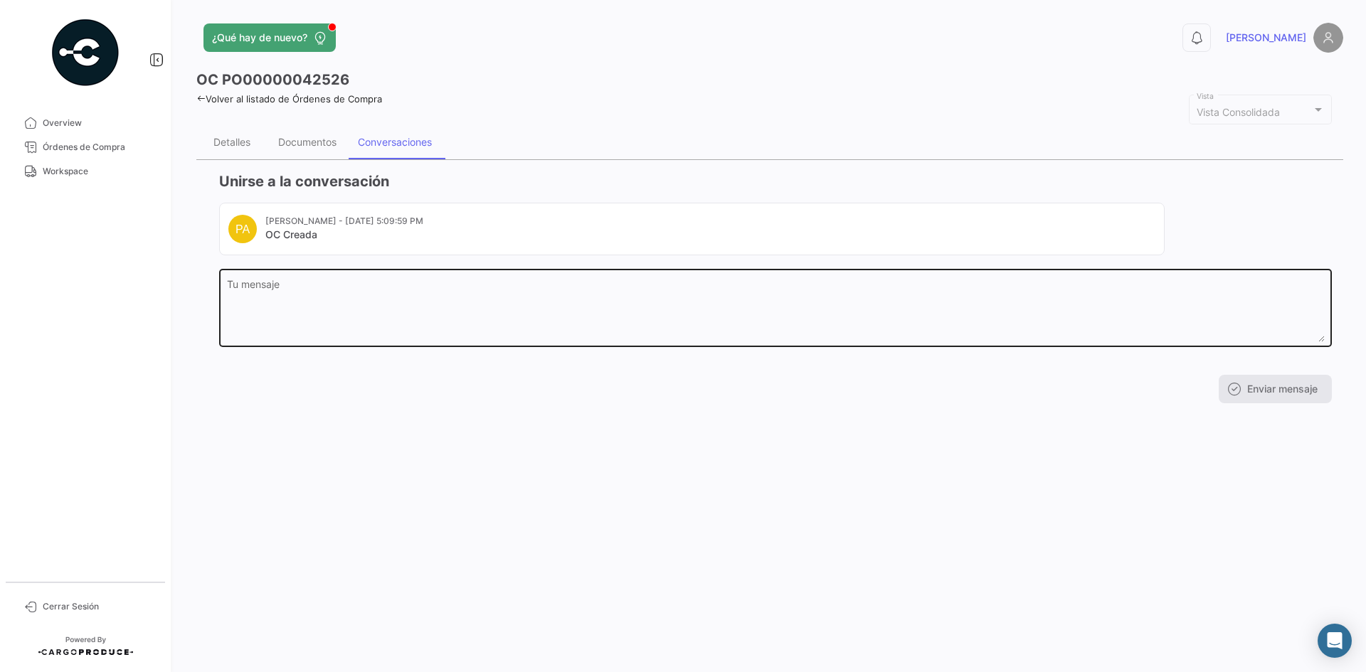
click at [361, 309] on textarea "Tu mensaje" at bounding box center [776, 311] width 1098 height 63
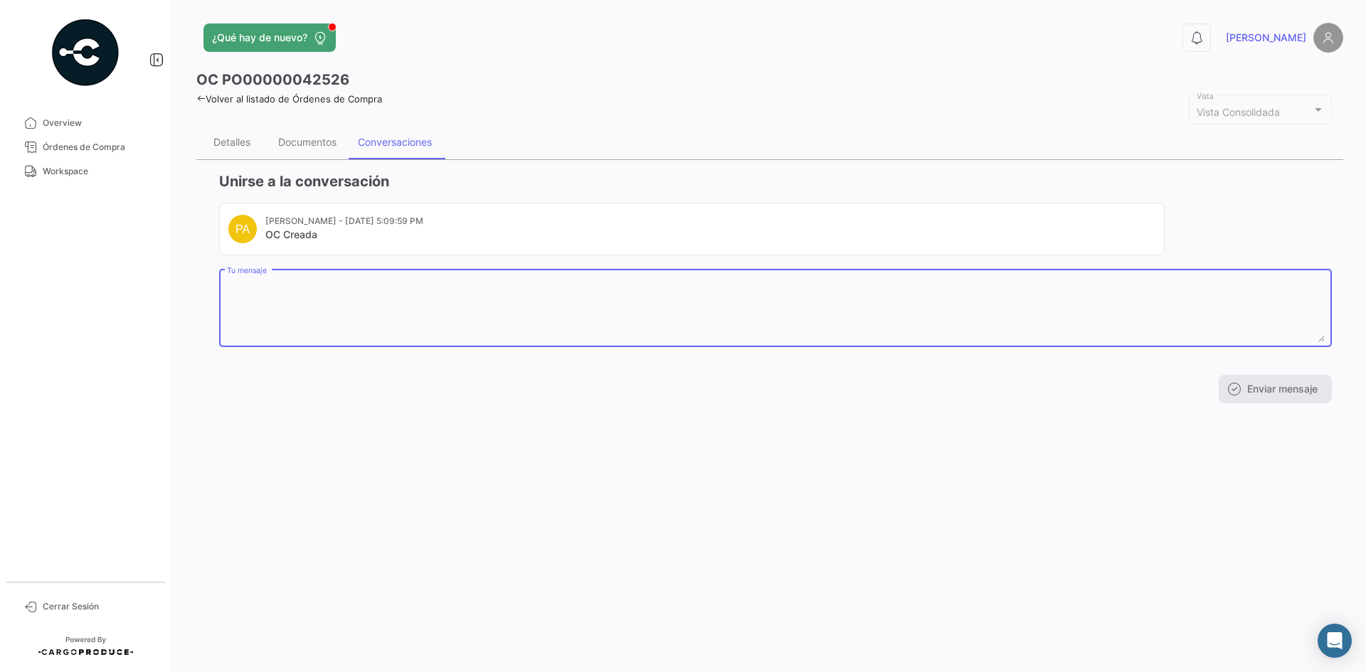
paste textarea "Código TTWH Caat 3XZ8"
click at [227, 287] on textarea "Código TTWH Caat 3XZ8" at bounding box center [776, 311] width 1098 height 63
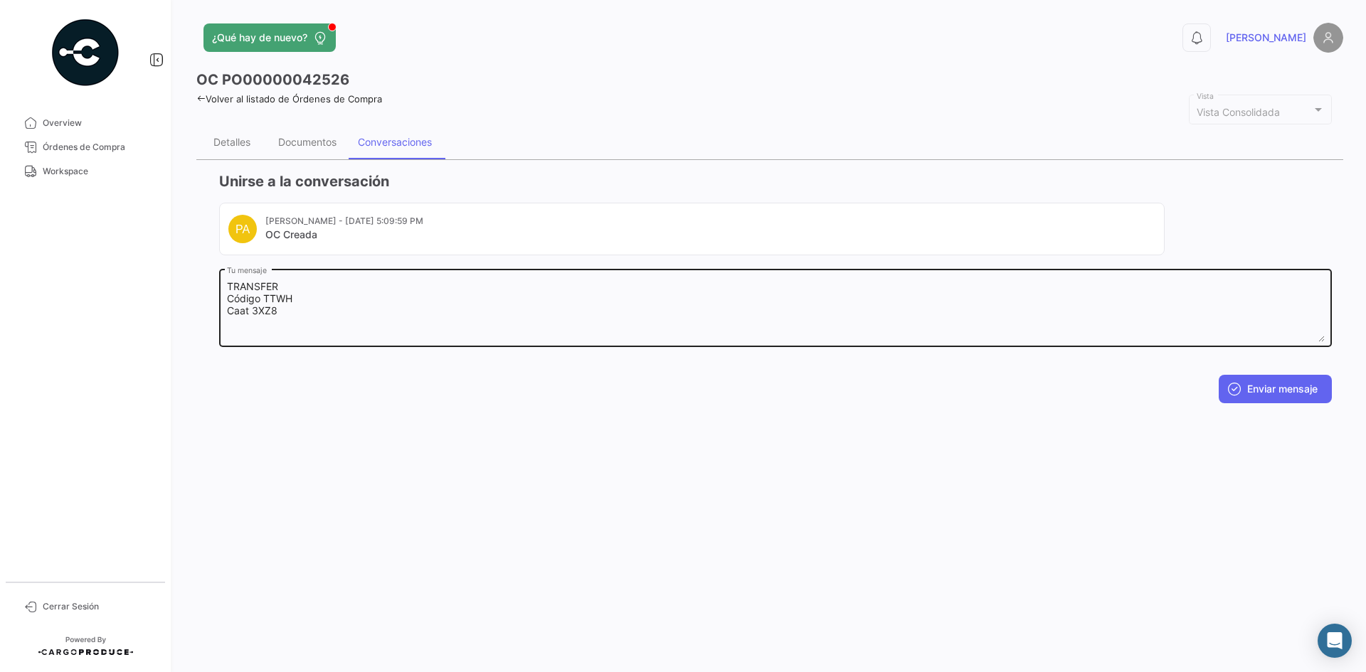
click at [328, 319] on textarea "TRANSFER Código TTWH Caat 3XZ8" at bounding box center [776, 311] width 1098 height 63
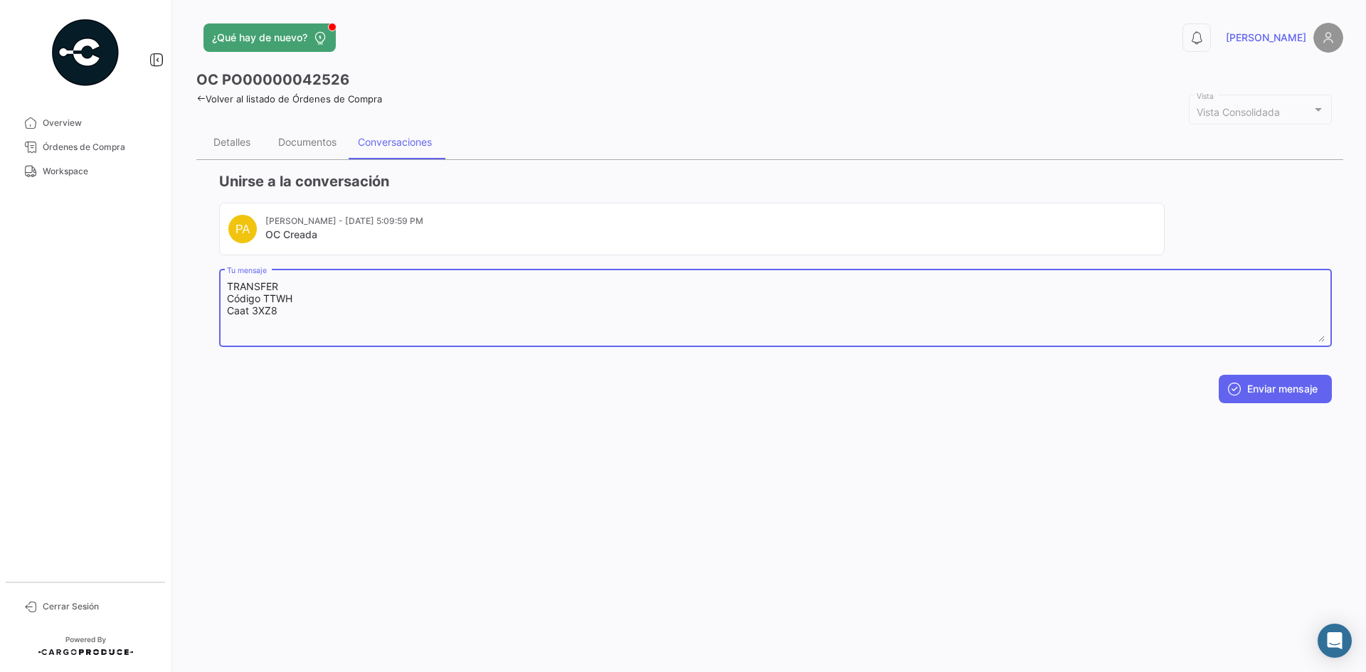
paste textarea "[PERSON_NAME] [PERSON_NAME] Transportes Garatuzo"
type textarea "TRANSFER Código TTWH Caat 3XZ8 [PERSON_NAME] [PERSON_NAME] Transportes Garatuzo"
click at [1263, 390] on button "Enviar mensaje" at bounding box center [1275, 389] width 113 height 28
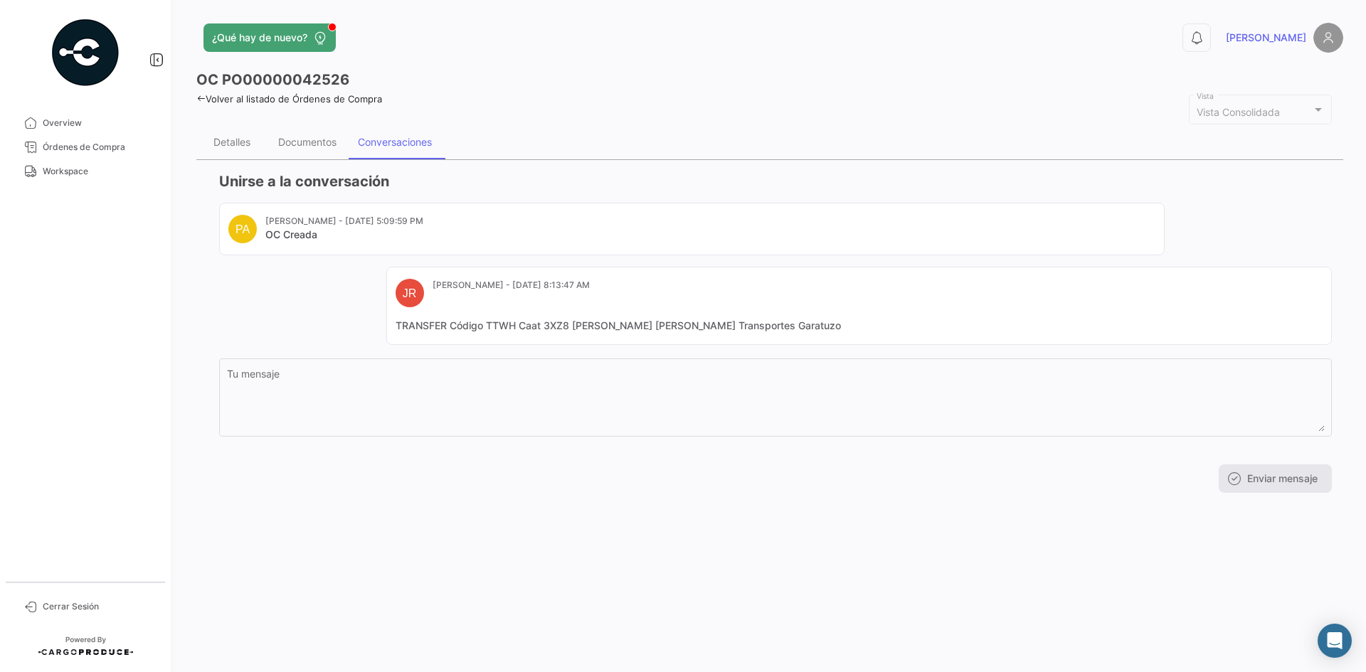
click at [553, 326] on mat-card-content "TRANSFER Código TTWH Caat 3XZ8 [PERSON_NAME] [PERSON_NAME] Transportes Garatuzo" at bounding box center [859, 326] width 927 height 14
copy mat-card-content "TRANSFER Código TTWH Caat 3XZ8 [PERSON_NAME] [PERSON_NAME] Transportes Garatuzo"
click at [98, 174] on span "Workspace" at bounding box center [98, 171] width 111 height 13
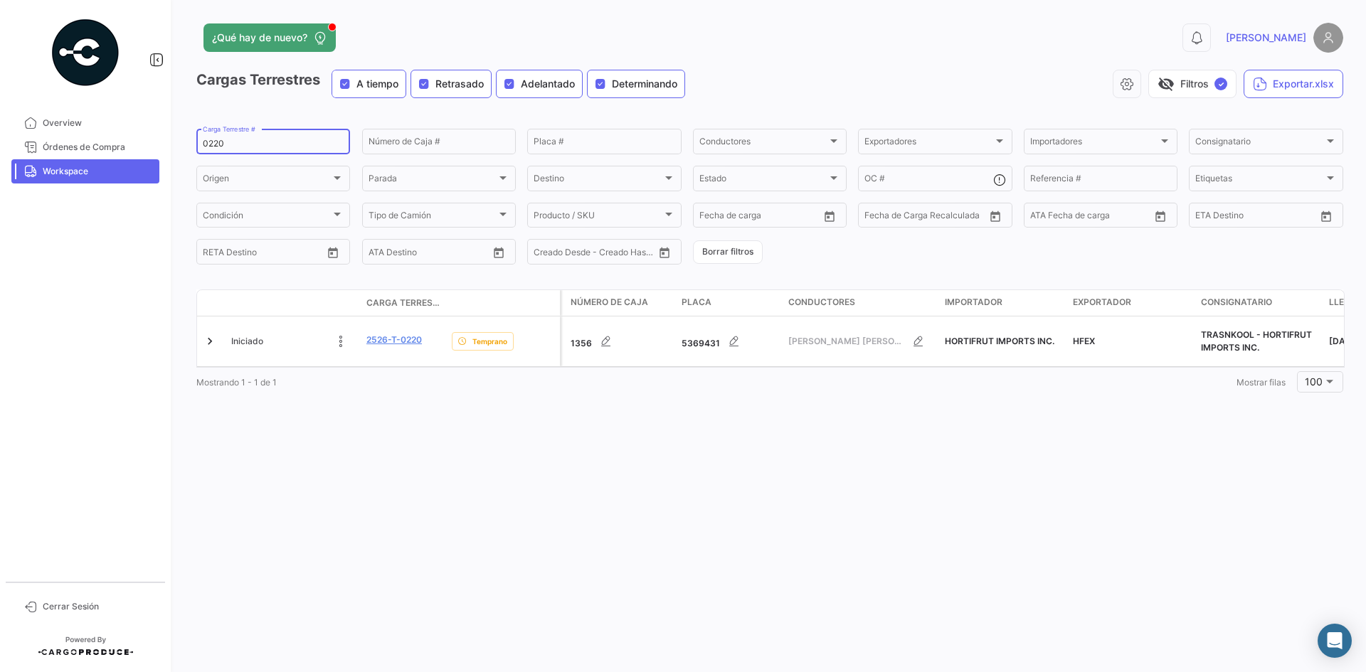
click at [257, 142] on input "0220" at bounding box center [273, 144] width 141 height 10
type input "0"
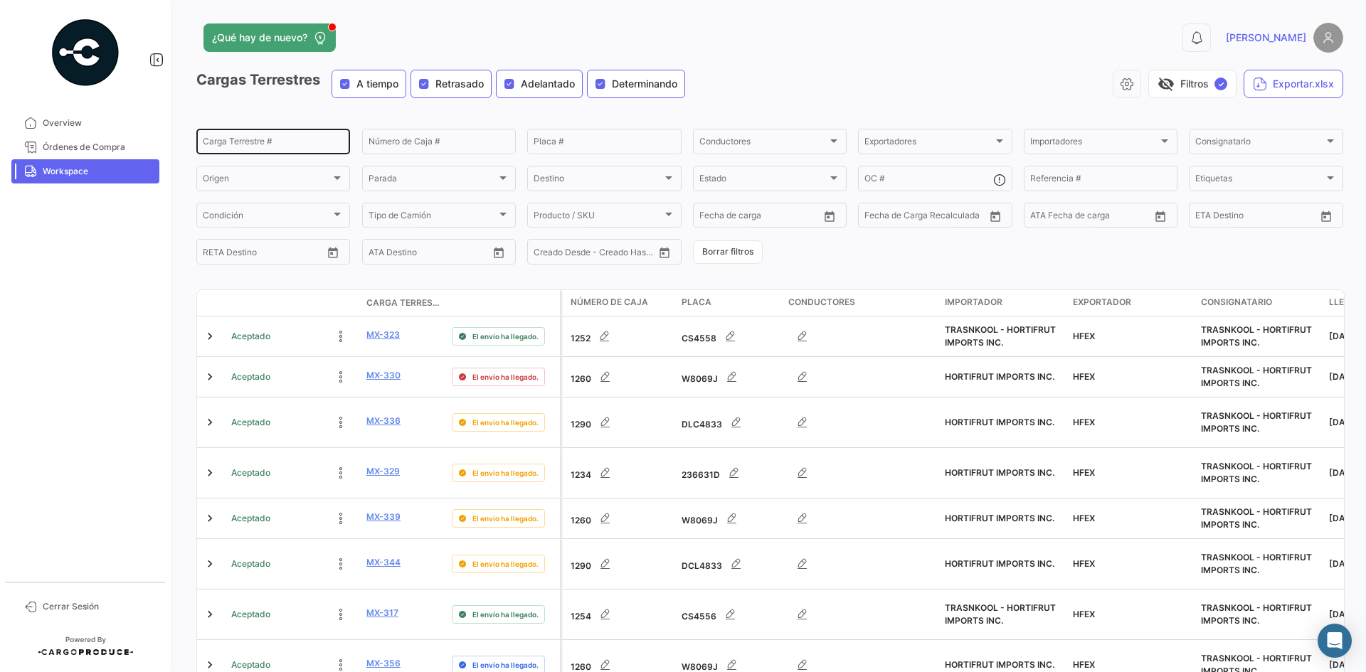
click at [285, 144] on input "Carga Terrestre #" at bounding box center [273, 144] width 141 height 10
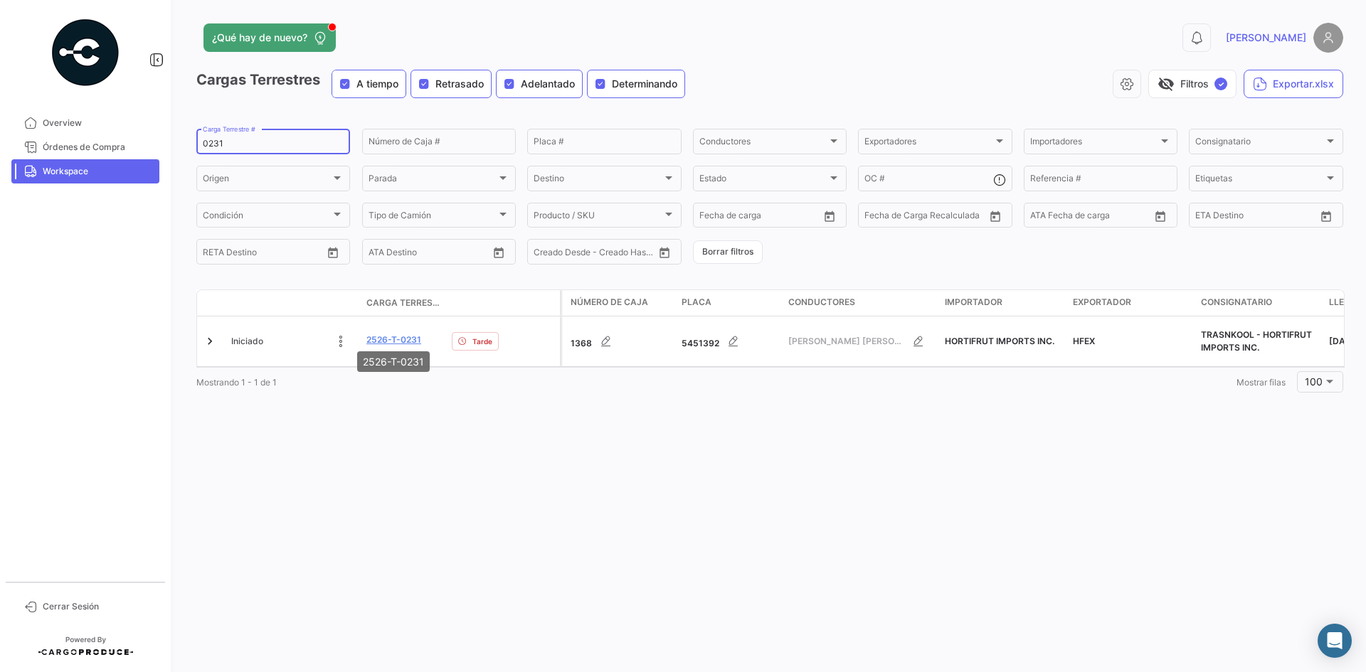
type input "0231"
click at [392, 341] on mat-tooltip-component "2526-T-0231" at bounding box center [393, 361] width 92 height 41
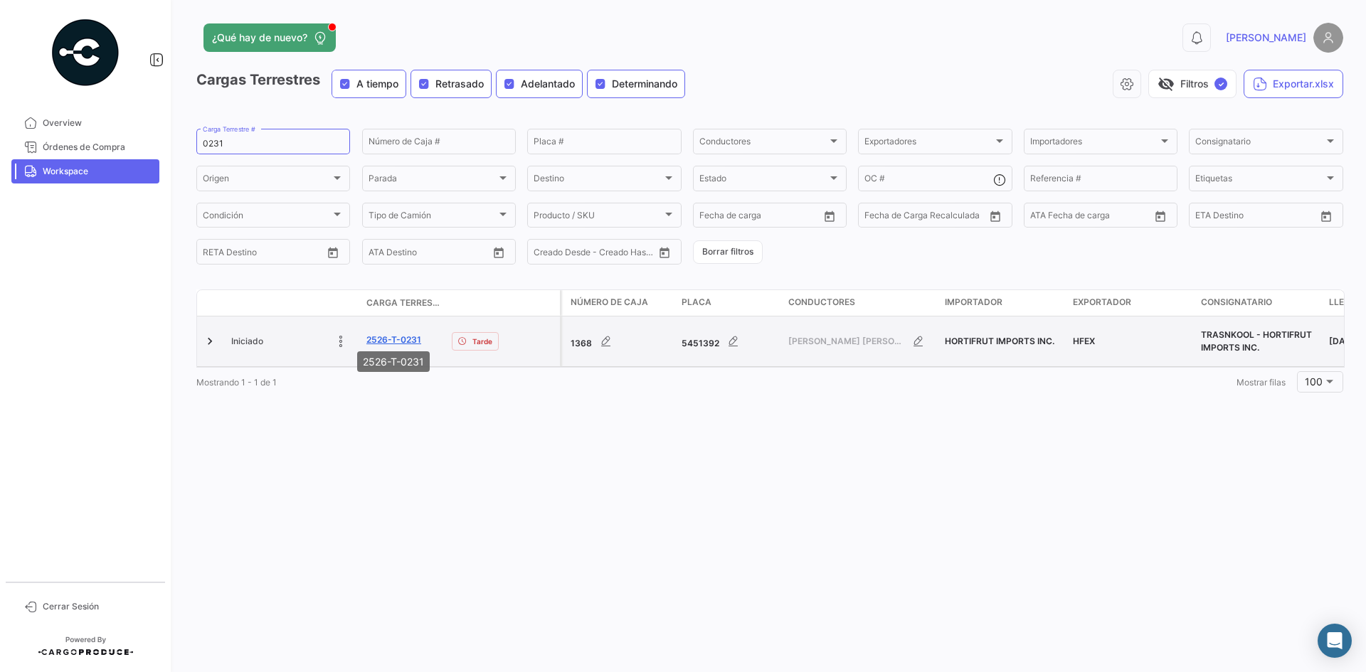
click at [396, 337] on link "2526-T-0231" at bounding box center [393, 340] width 55 height 13
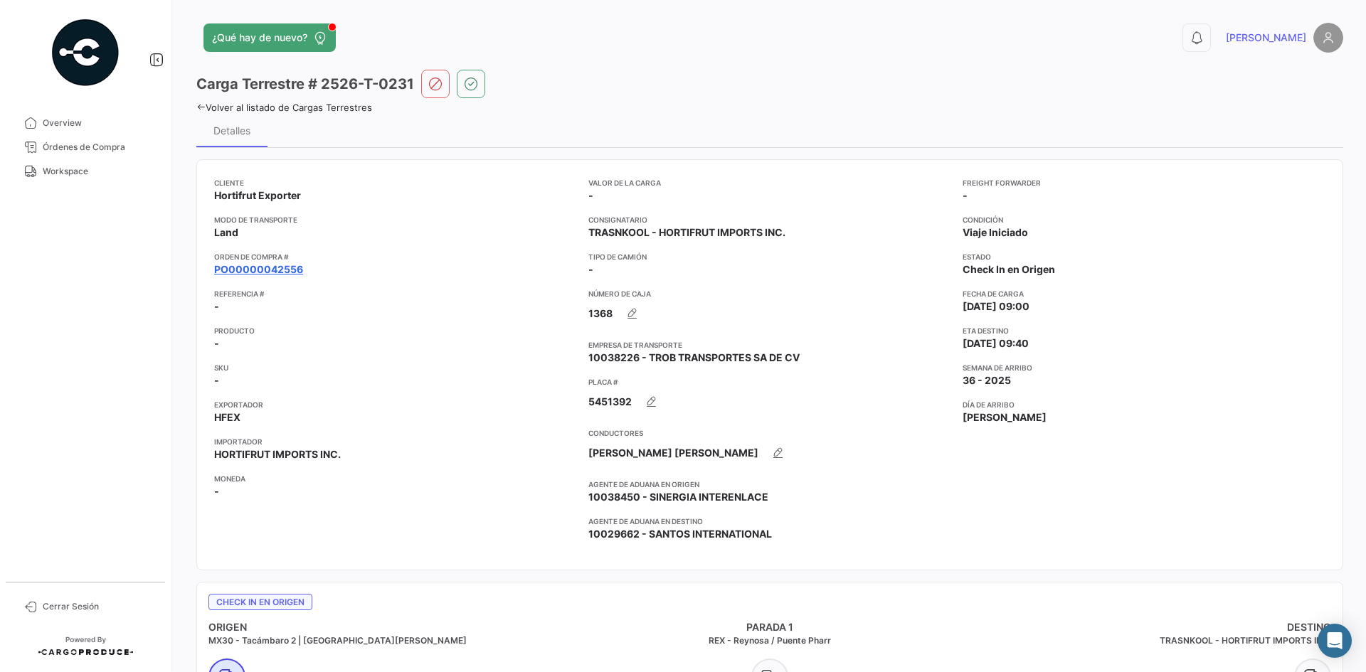
click at [287, 268] on link "PO00000042556" at bounding box center [258, 269] width 89 height 14
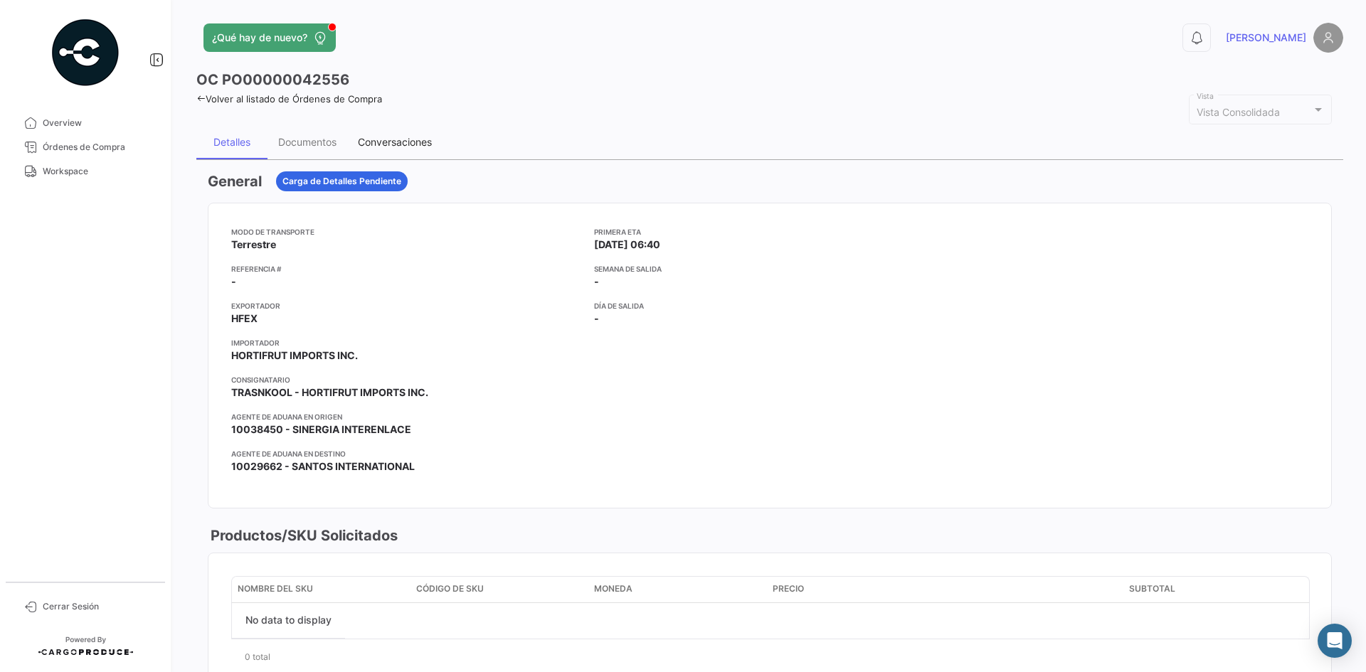
click at [404, 138] on div "Conversaciones" at bounding box center [395, 142] width 74 height 12
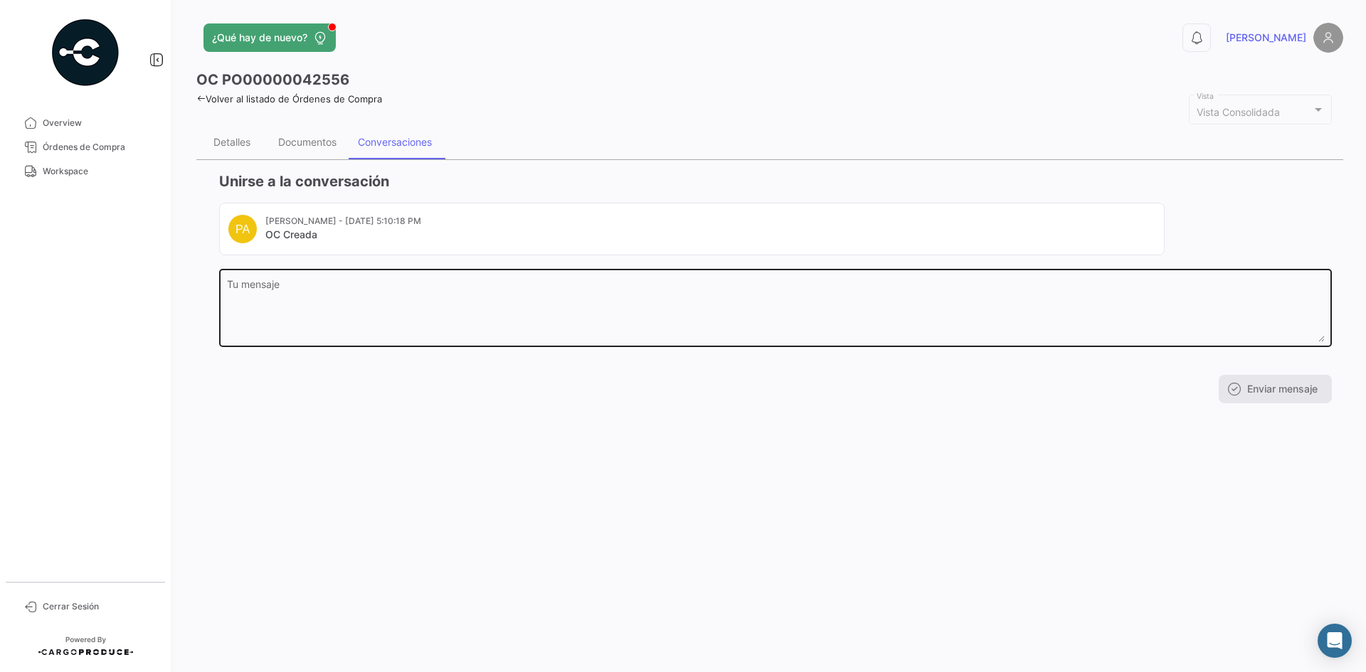
click at [399, 303] on textarea "Tu mensaje" at bounding box center [776, 311] width 1098 height 63
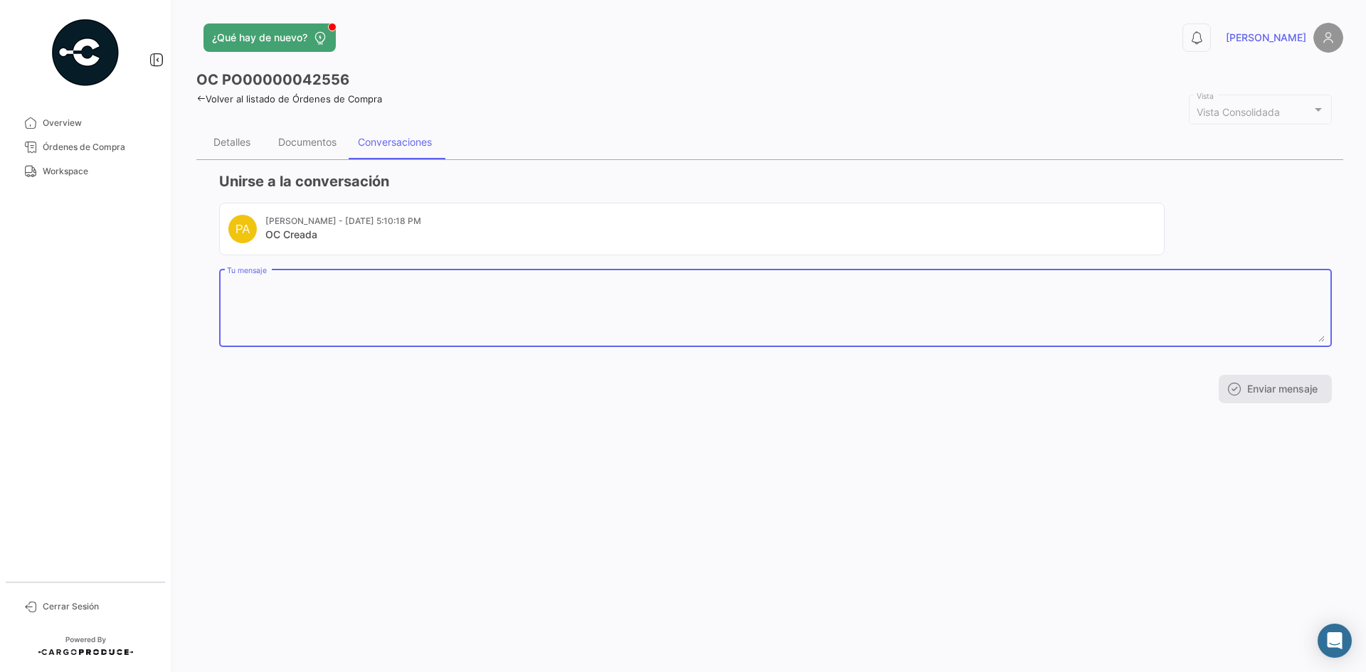
paste textarea "TRANSFER Código TTWH Caat 3XZ8 [PERSON_NAME] [PERSON_NAME] Transportes Garatuzo"
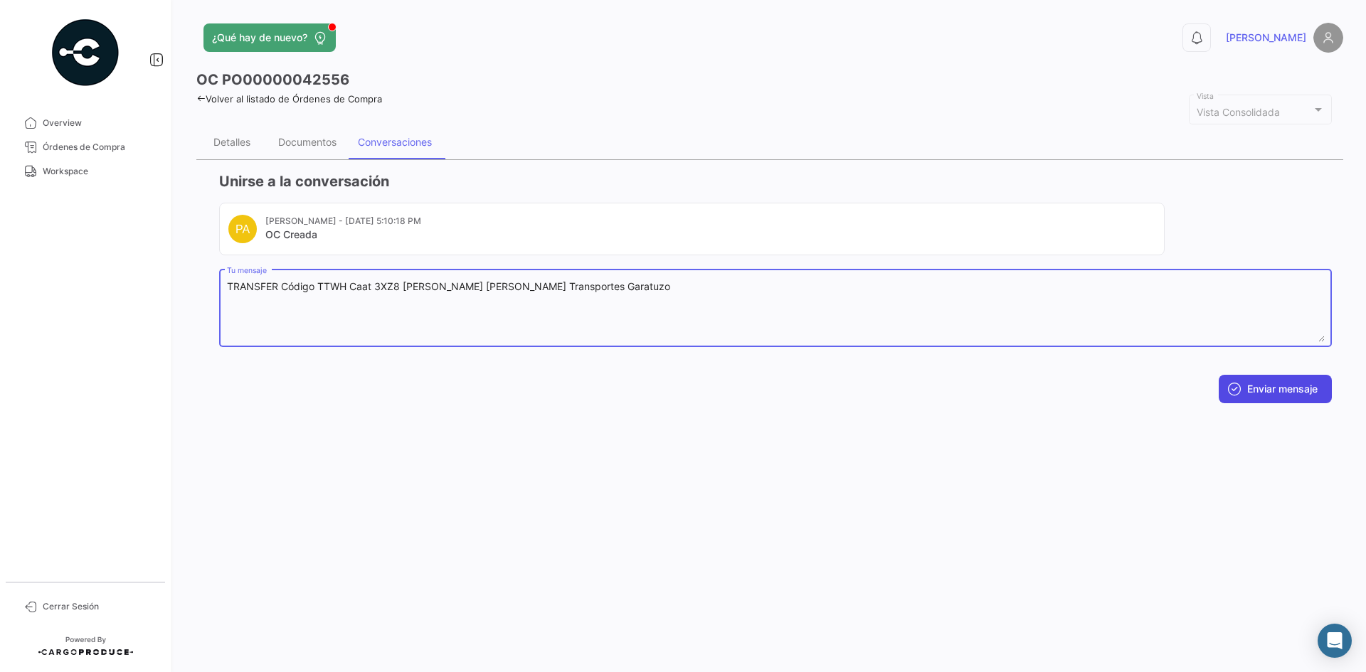
type textarea "TRANSFER Código TTWH Caat 3XZ8 [PERSON_NAME] [PERSON_NAME] Transportes Garatuzo"
click at [1251, 381] on button "Enviar mensaje" at bounding box center [1275, 389] width 113 height 28
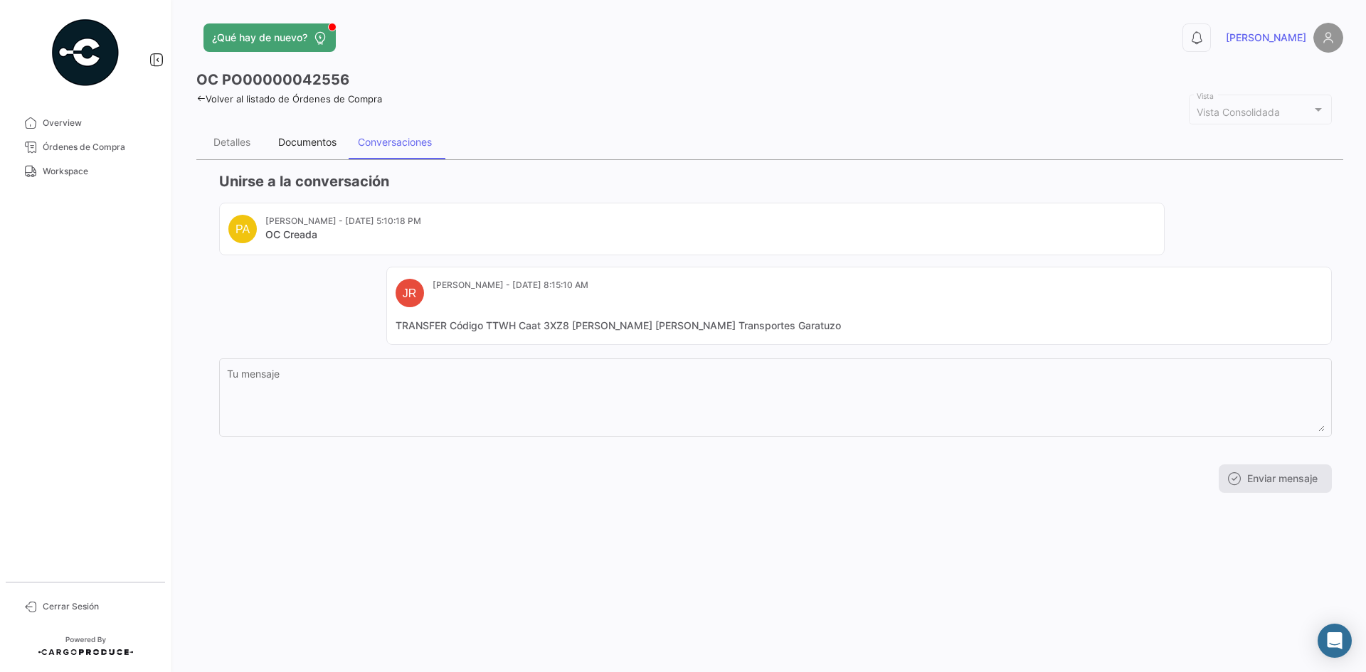
click at [290, 140] on div "Documentos" at bounding box center [307, 142] width 58 height 12
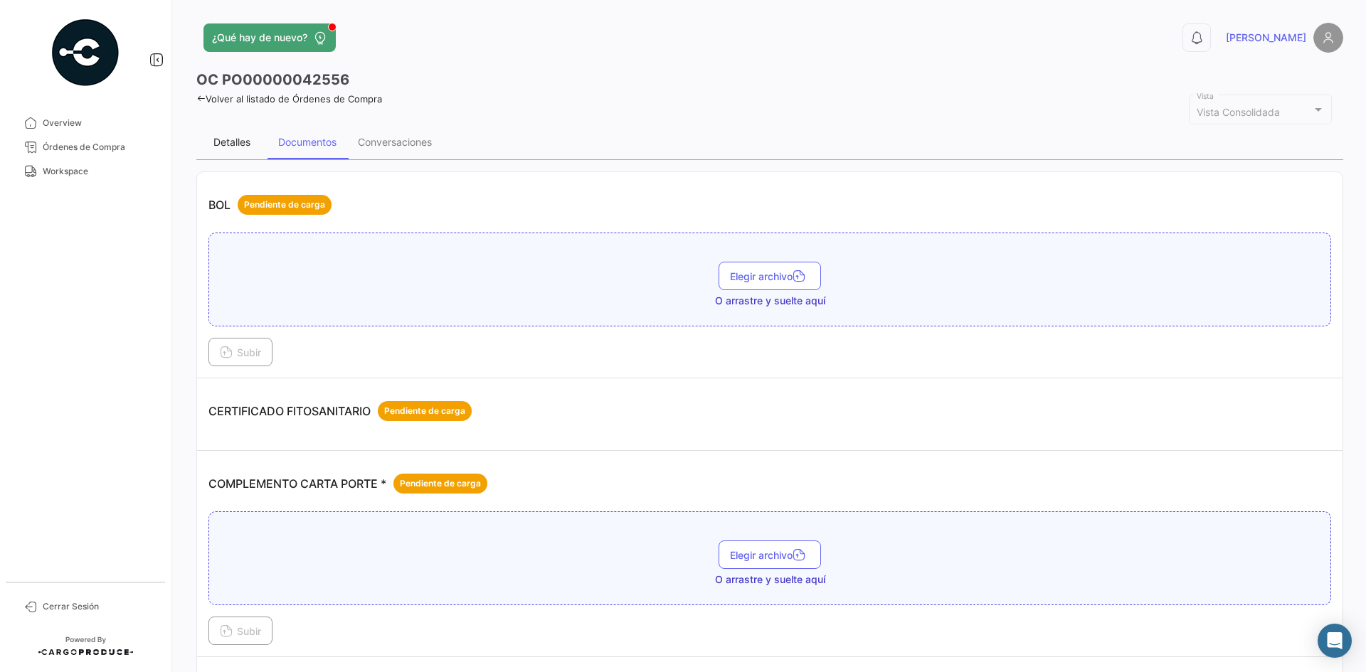
click at [233, 140] on div "Detalles" at bounding box center [231, 142] width 37 height 12
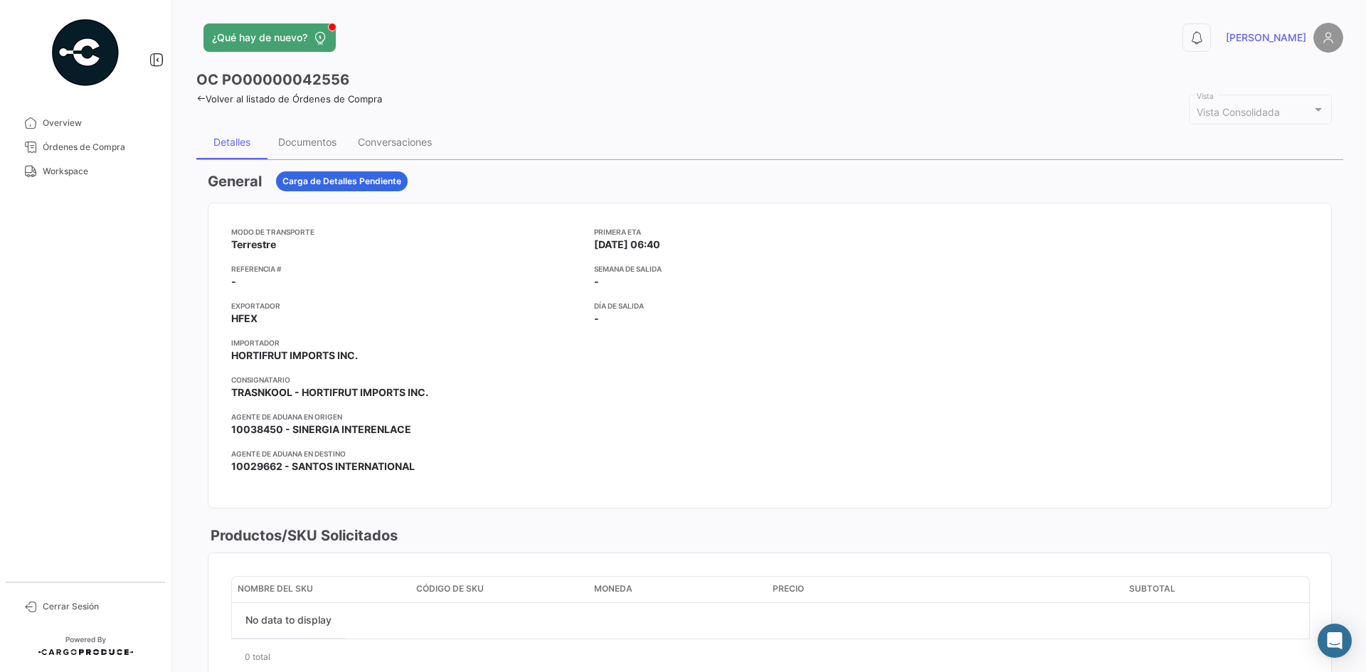
click at [199, 101] on icon at bounding box center [200, 98] width 9 height 9
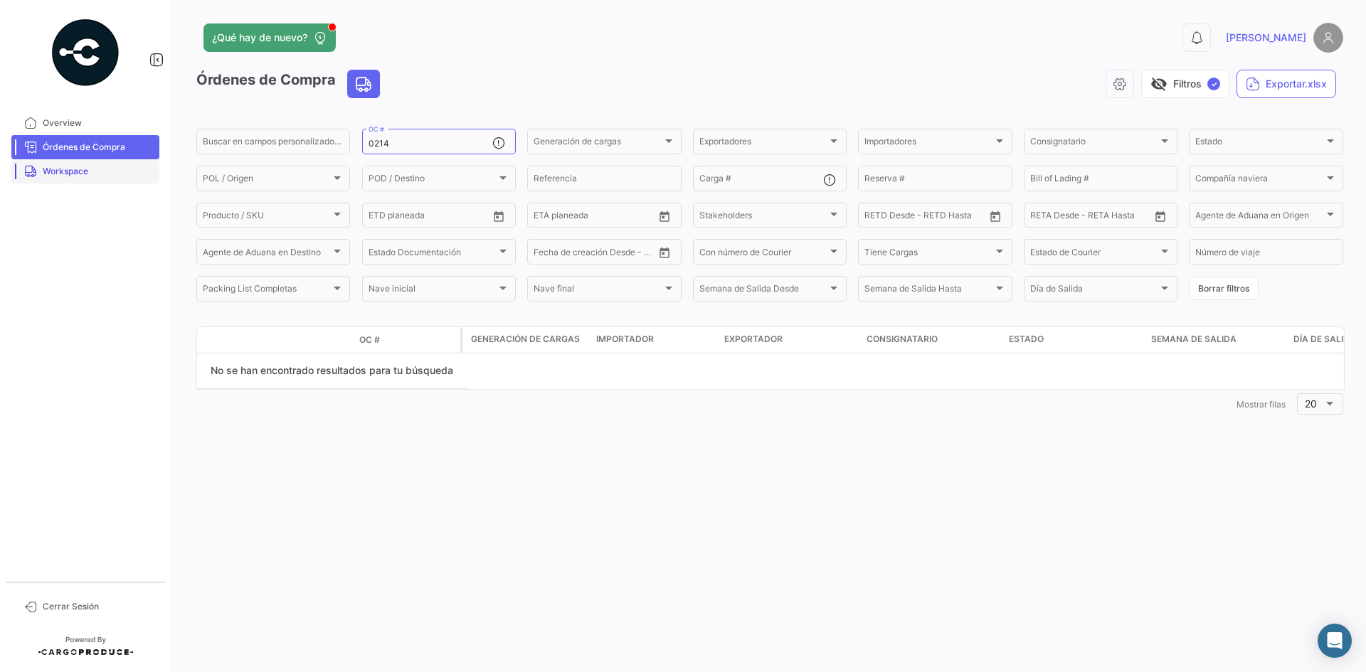
click at [91, 169] on span "Workspace" at bounding box center [98, 171] width 111 height 13
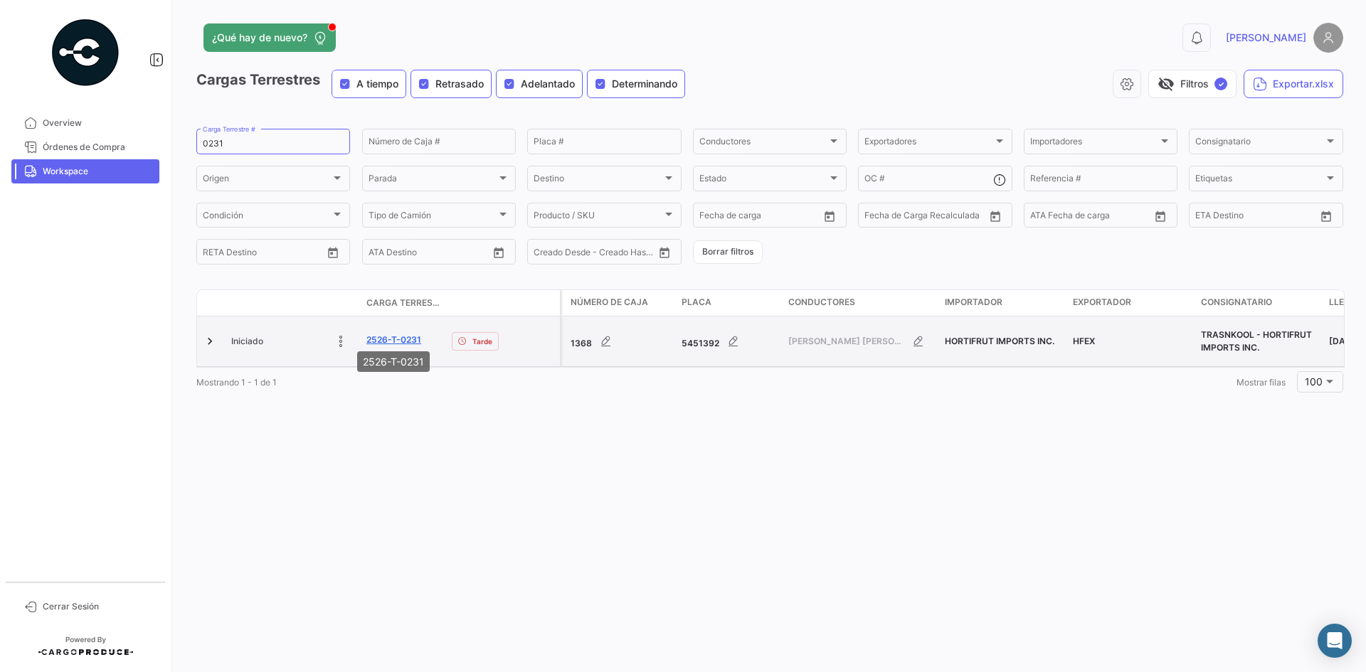
click at [401, 335] on link "2526-T-0231" at bounding box center [393, 340] width 55 height 13
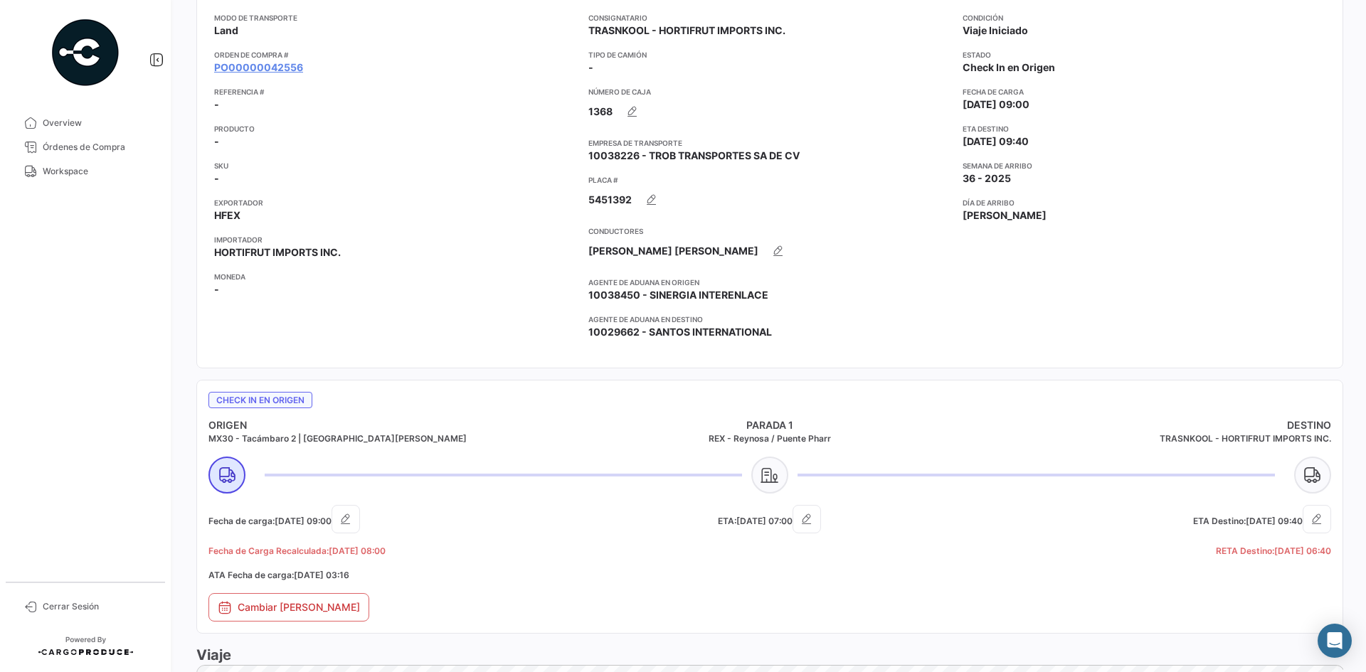
scroll to position [92, 0]
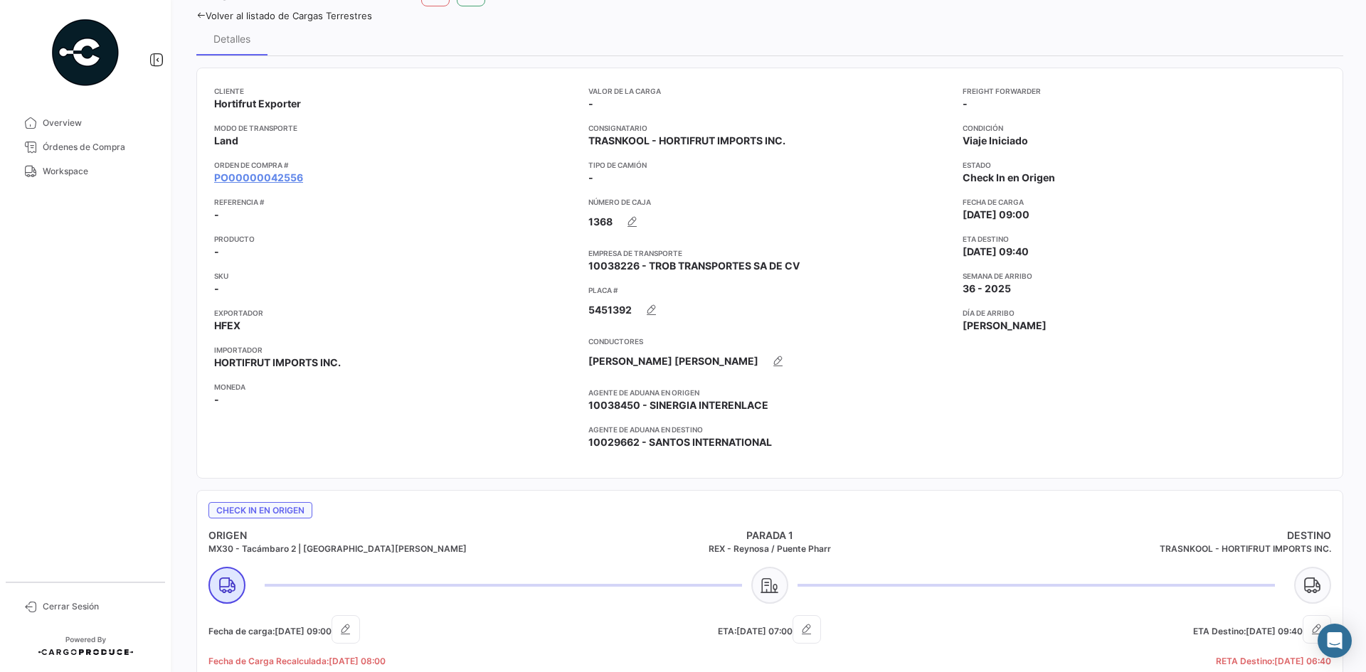
click at [191, 16] on div "¿Qué hay de nuevo? 0 [PERSON_NAME] Terrestre # 2526-T-0231 Volver al listado [P…" at bounding box center [770, 336] width 1192 height 672
click at [208, 16] on link "Volver al listado de Cargas Terrestres" at bounding box center [284, 15] width 176 height 11
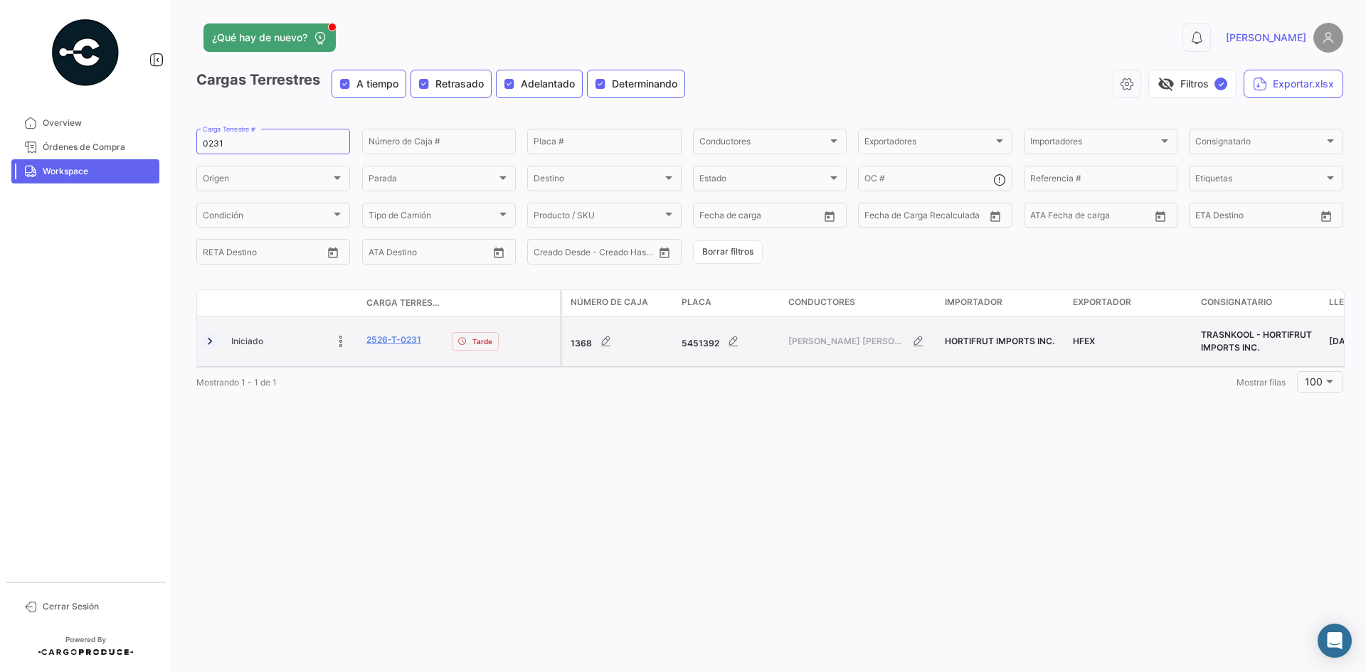
click at [208, 334] on link at bounding box center [210, 341] width 14 height 14
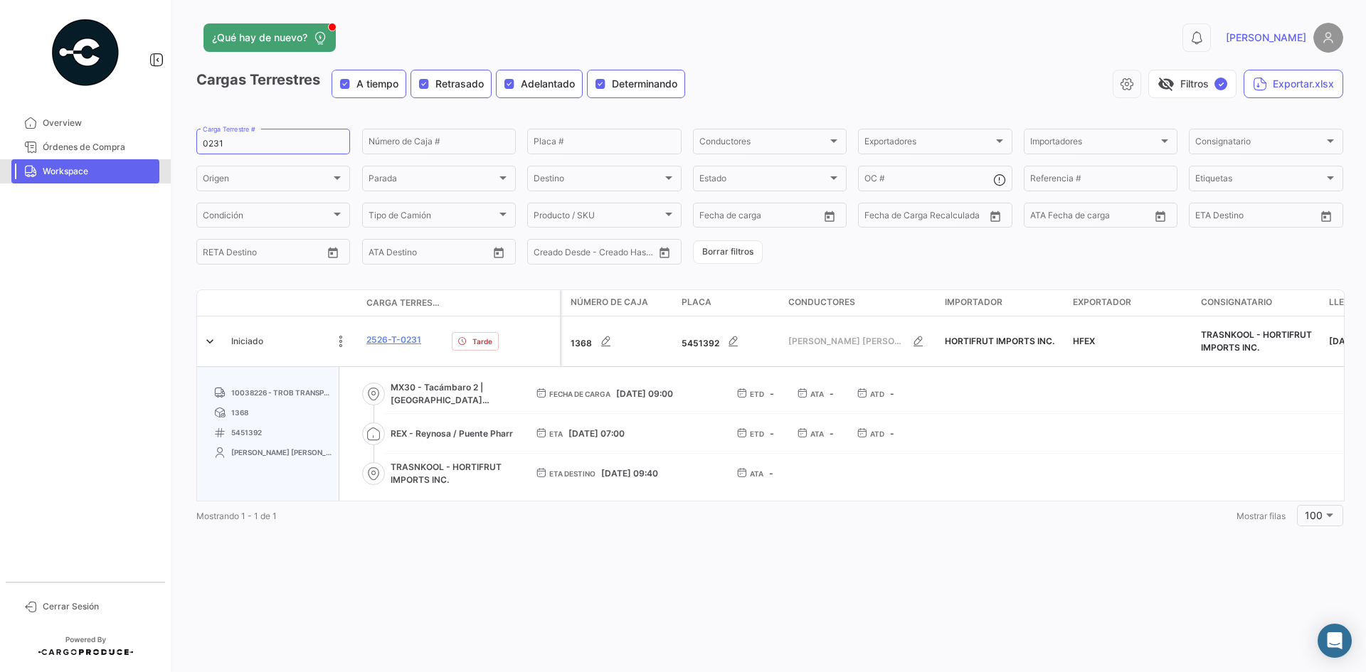
click at [105, 168] on span "Workspace" at bounding box center [98, 171] width 111 height 13
click at [91, 178] on link "Workspace" at bounding box center [85, 171] width 148 height 24
drag, startPoint x: 217, startPoint y: 149, endPoint x: 147, endPoint y: 163, distance: 71.7
click at [147, 163] on mat-sidenav-container "Overview Órdenes de Compra Workspace Cerrar Sesión ¿Qué hay de nuevo? 0 [PERSON…" at bounding box center [683, 336] width 1366 height 672
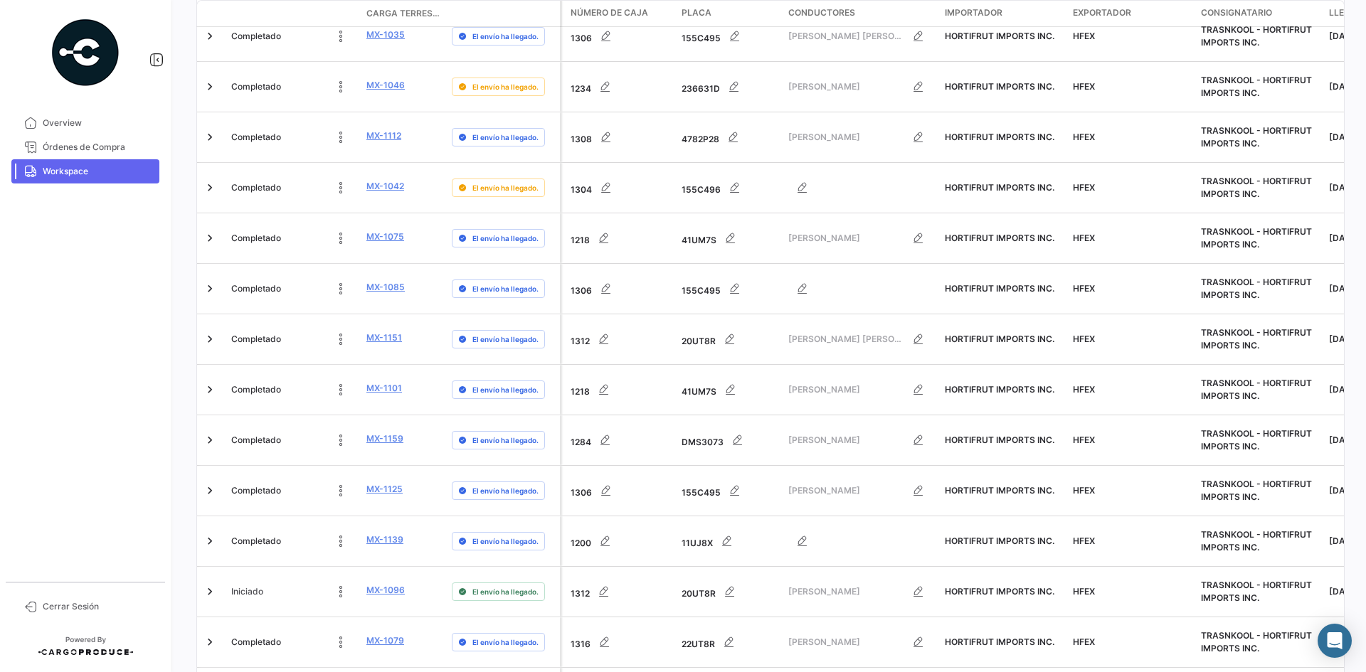
scroll to position [4440, 0]
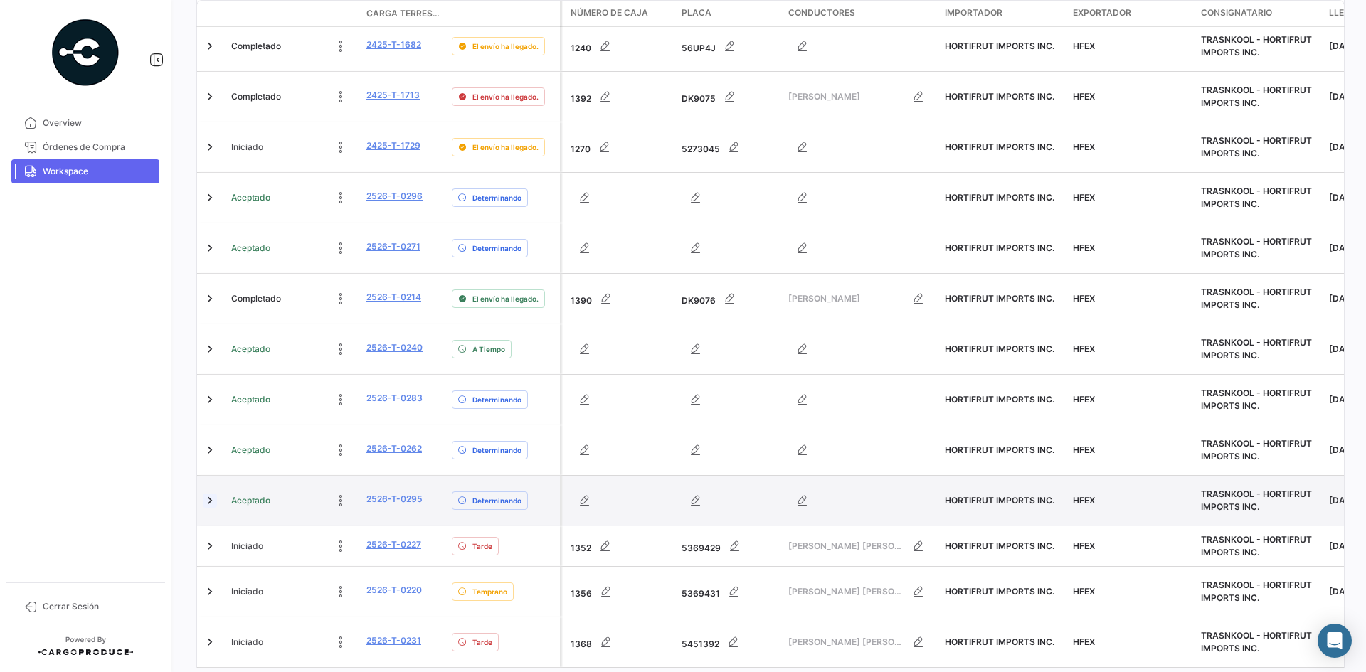
click at [211, 494] on link at bounding box center [210, 501] width 14 height 14
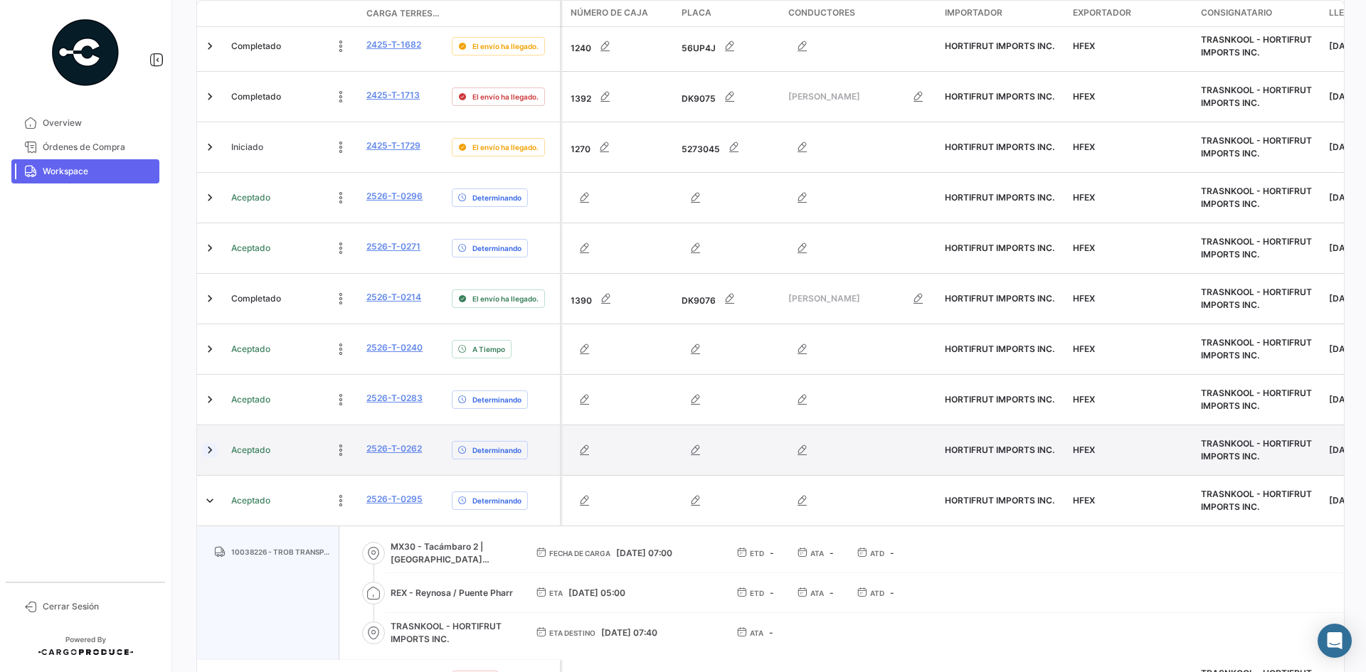
click at [206, 443] on link at bounding box center [210, 450] width 14 height 14
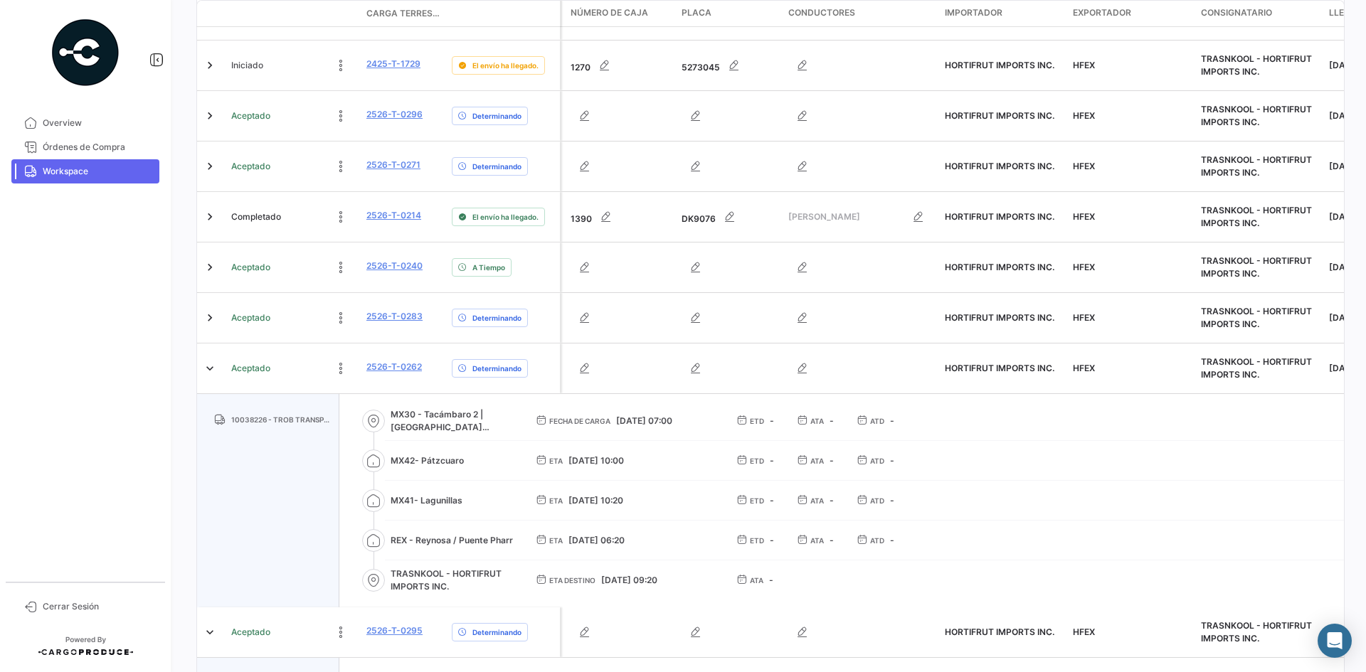
scroll to position [518, 0]
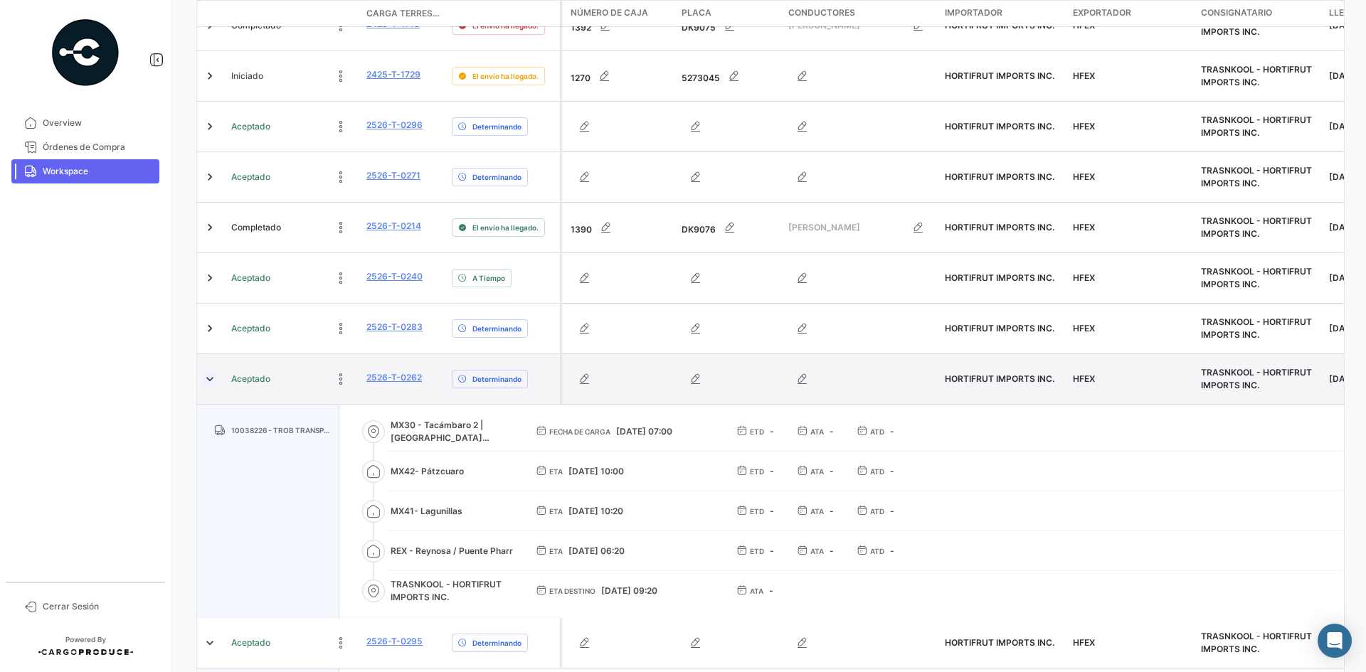
click at [208, 372] on link at bounding box center [210, 379] width 14 height 14
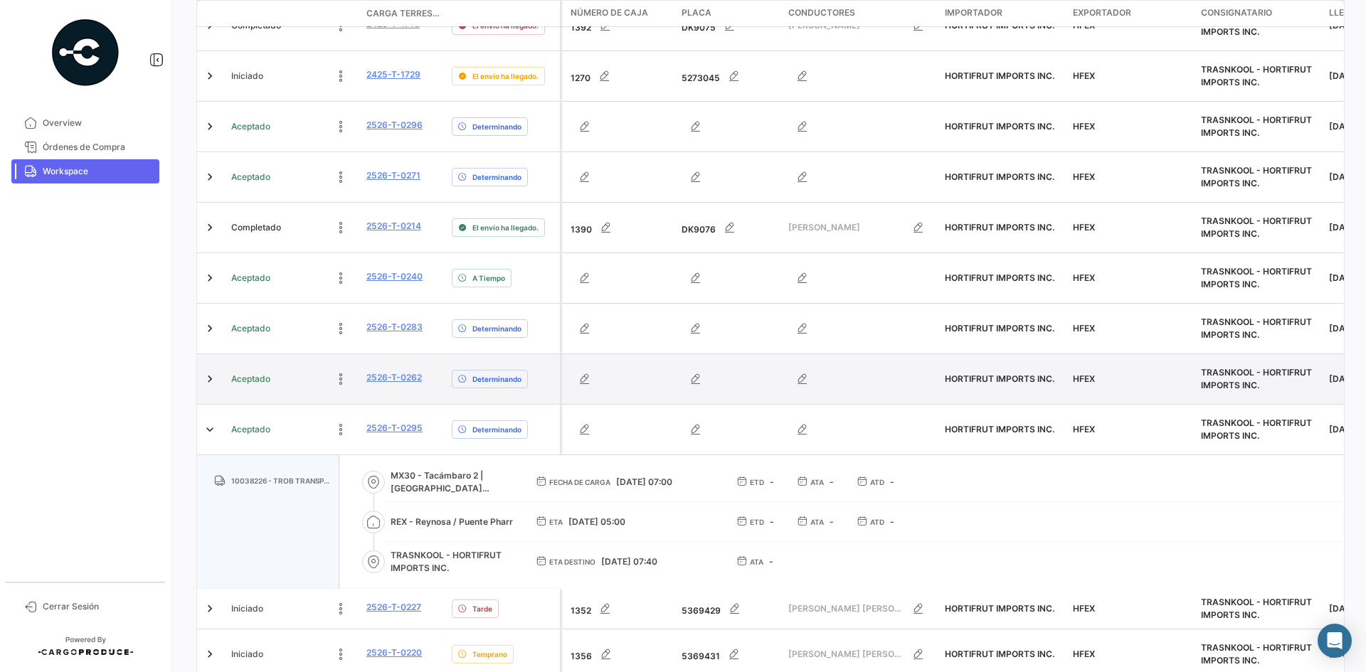
click at [208, 360] on div at bounding box center [211, 379] width 17 height 38
click at [209, 372] on link at bounding box center [210, 379] width 14 height 14
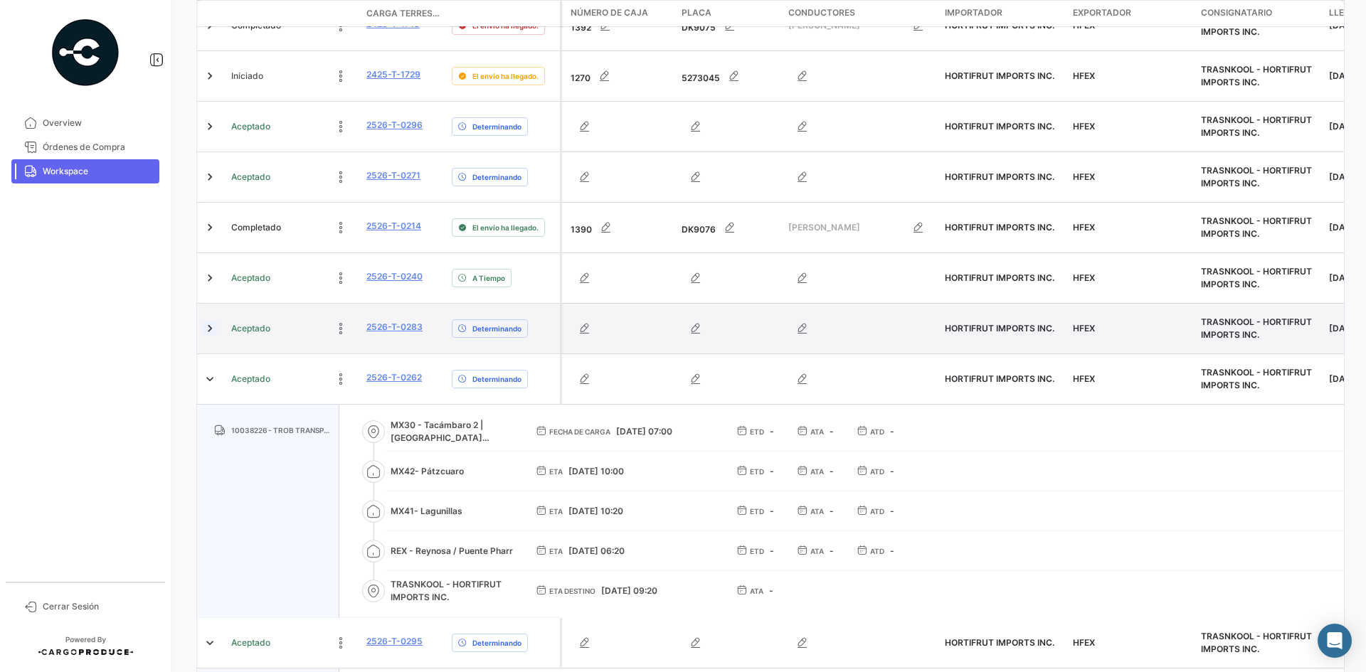
click at [208, 322] on link at bounding box center [210, 329] width 14 height 14
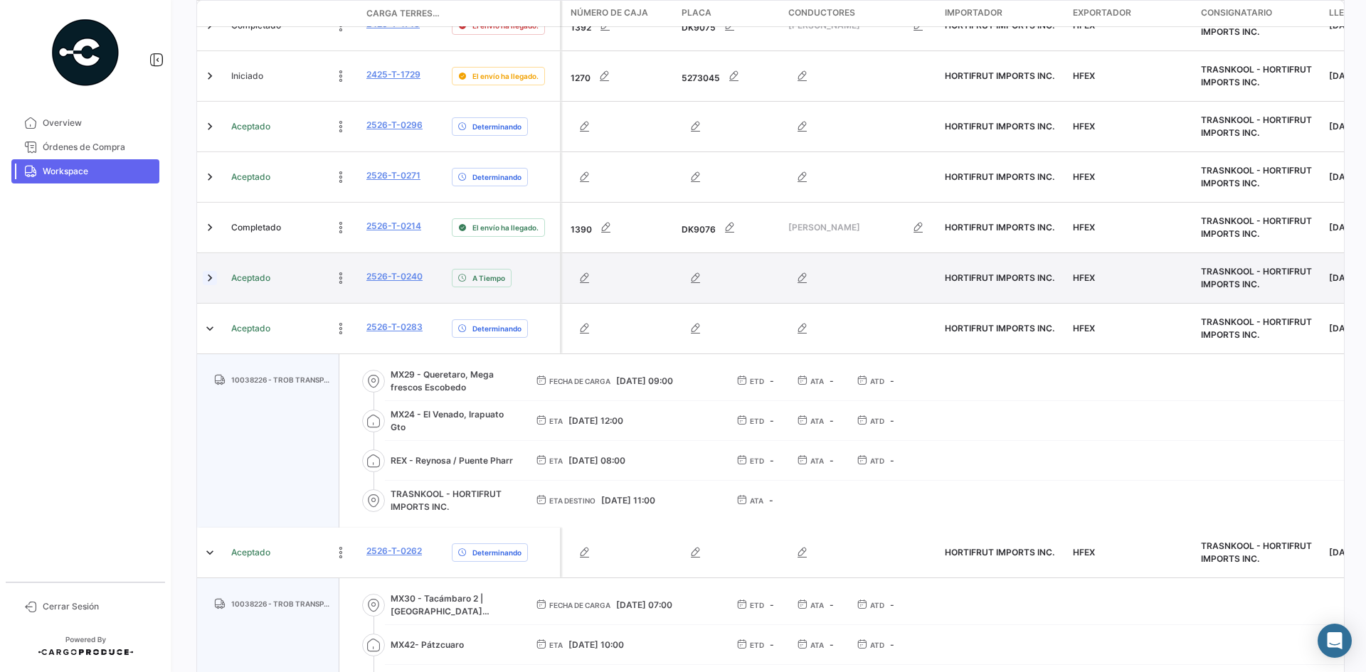
click at [206, 271] on link at bounding box center [210, 278] width 14 height 14
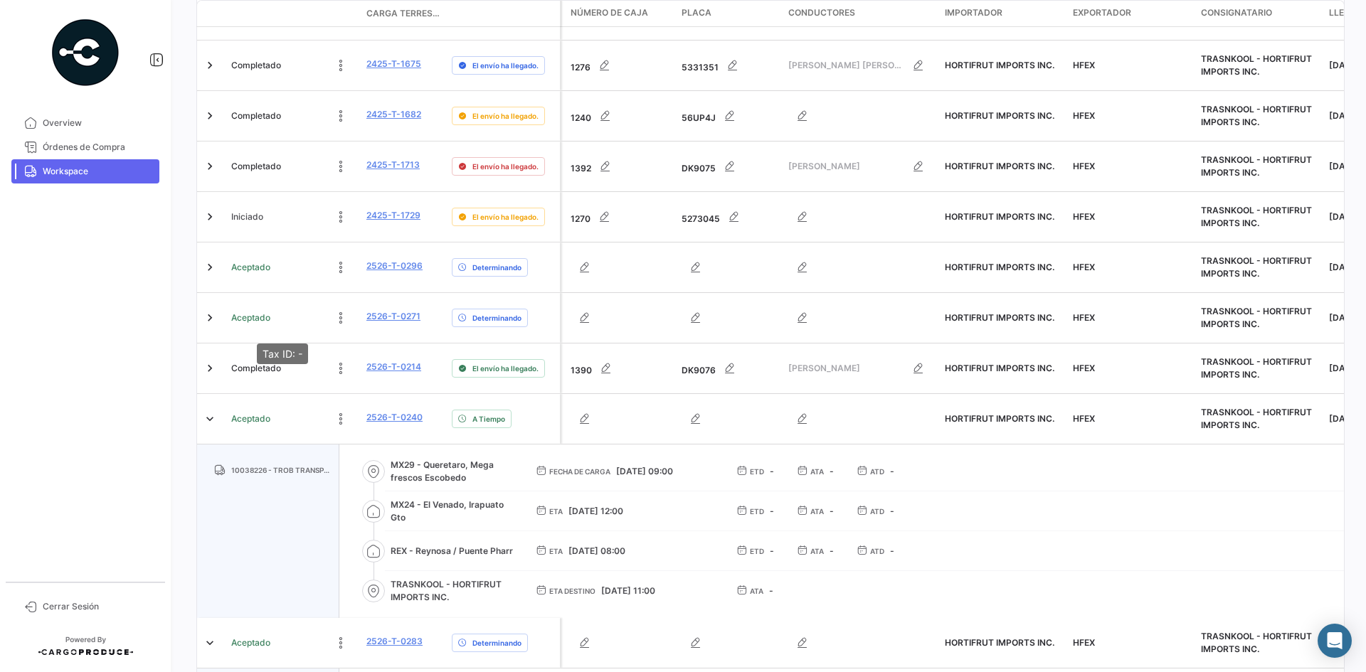
scroll to position [376, 0]
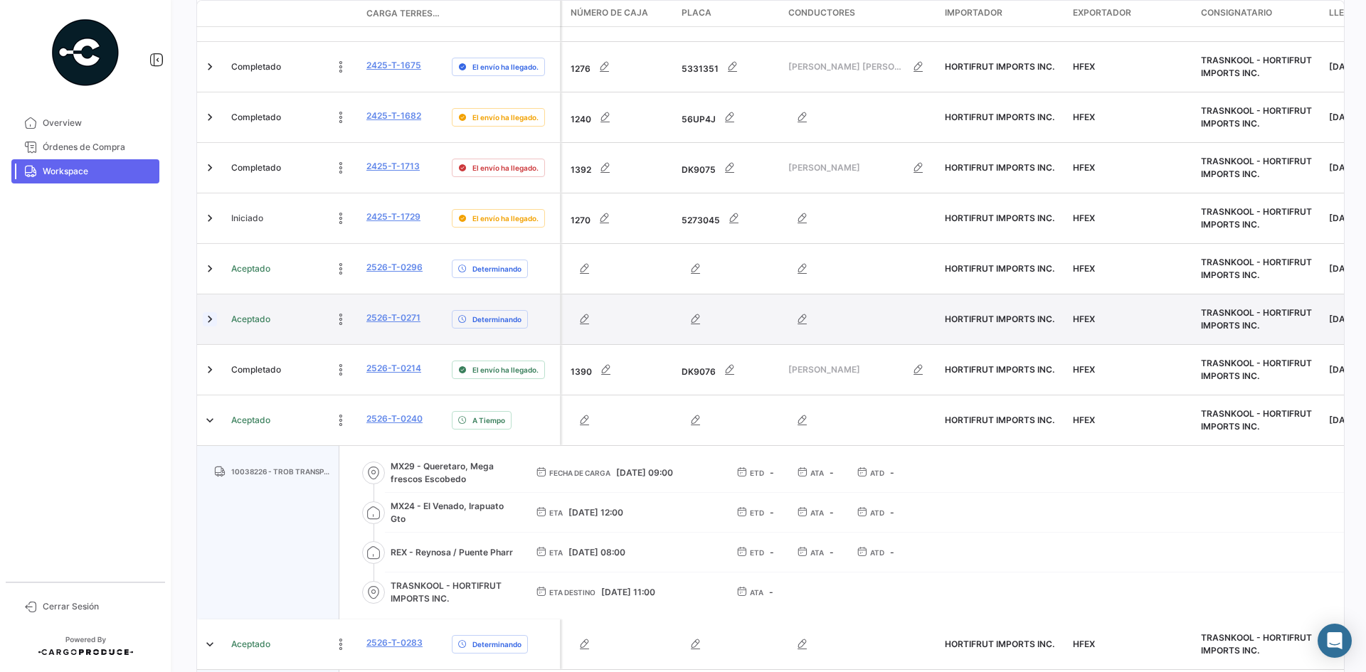
click at [209, 312] on link at bounding box center [210, 319] width 14 height 14
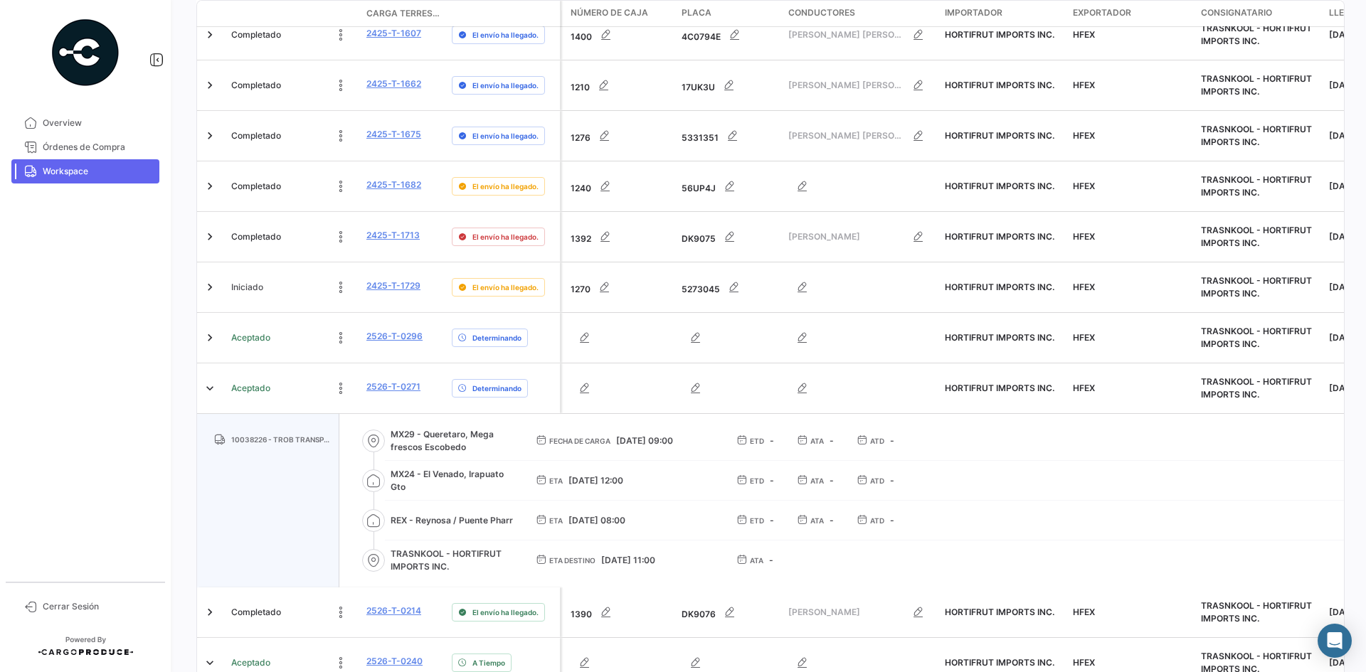
scroll to position [304, 0]
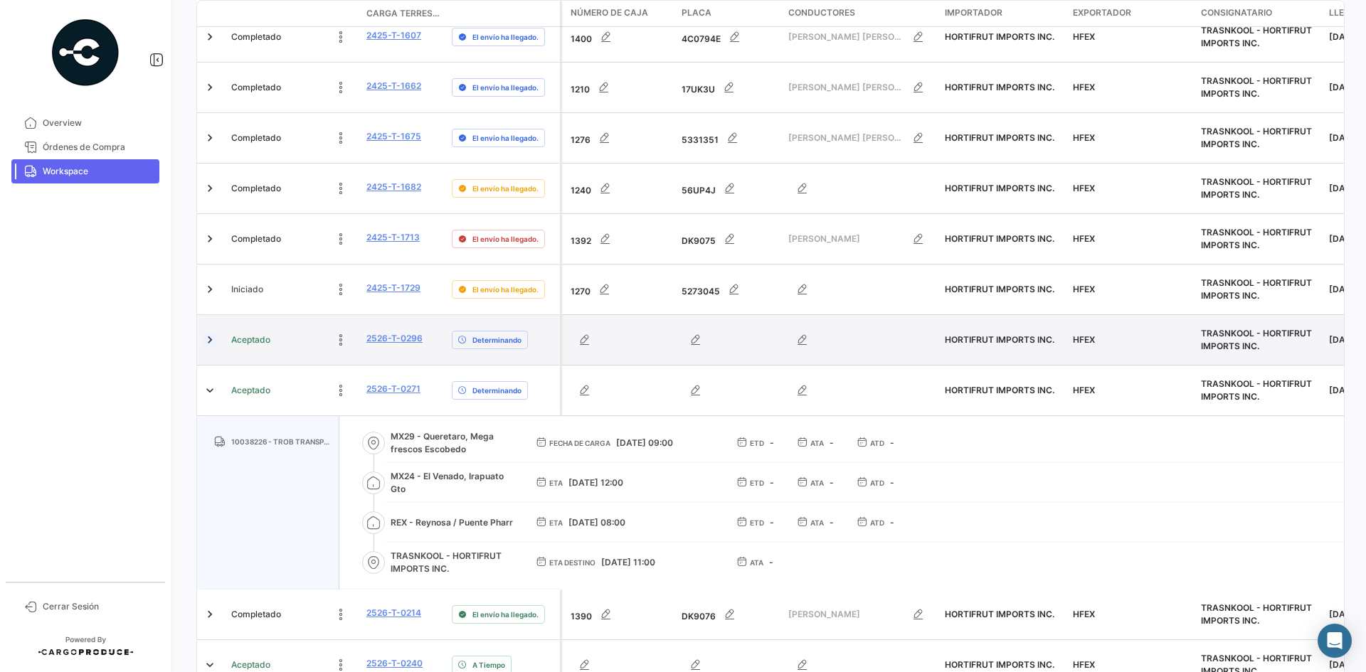
click at [212, 333] on link at bounding box center [210, 340] width 14 height 14
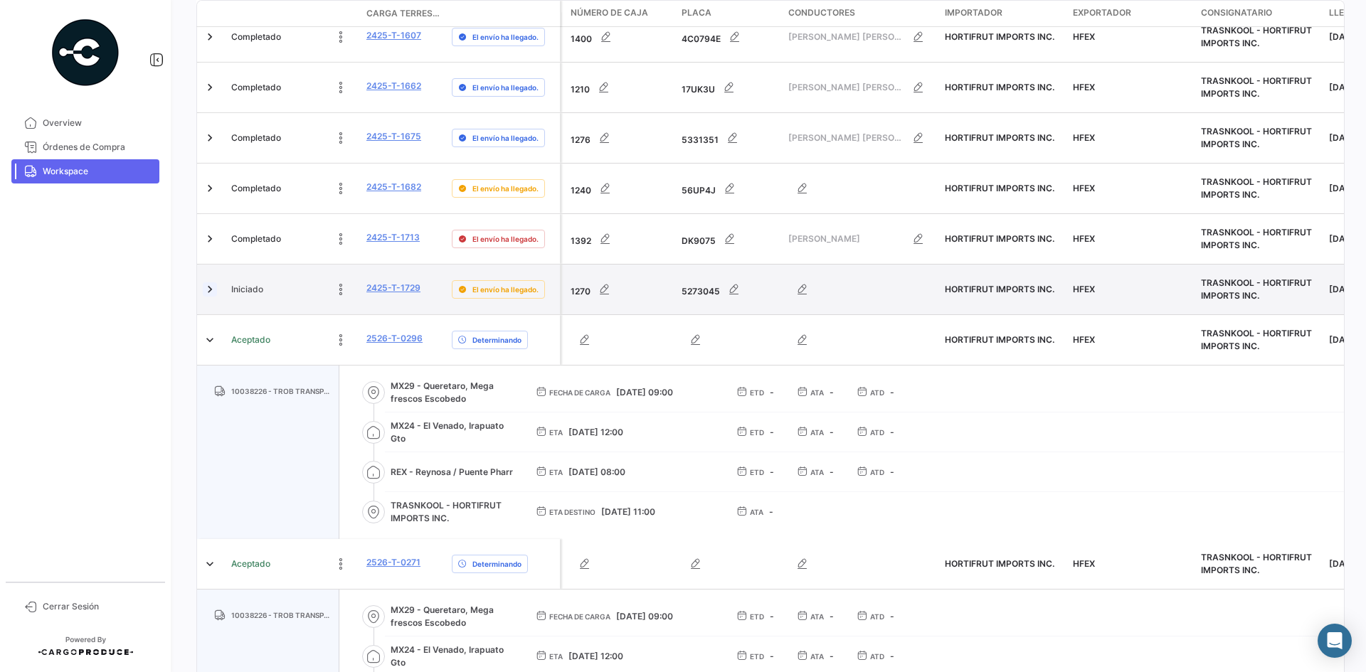
click at [212, 282] on link at bounding box center [210, 289] width 14 height 14
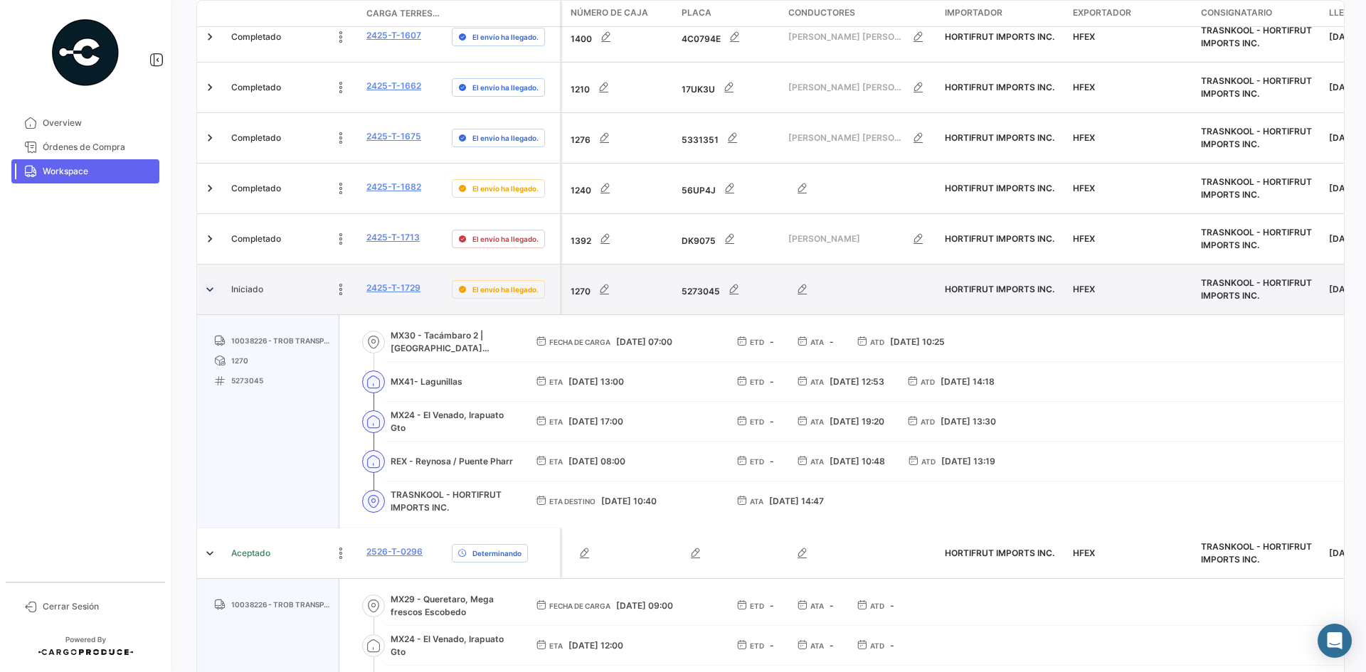
click at [212, 282] on link at bounding box center [210, 289] width 14 height 14
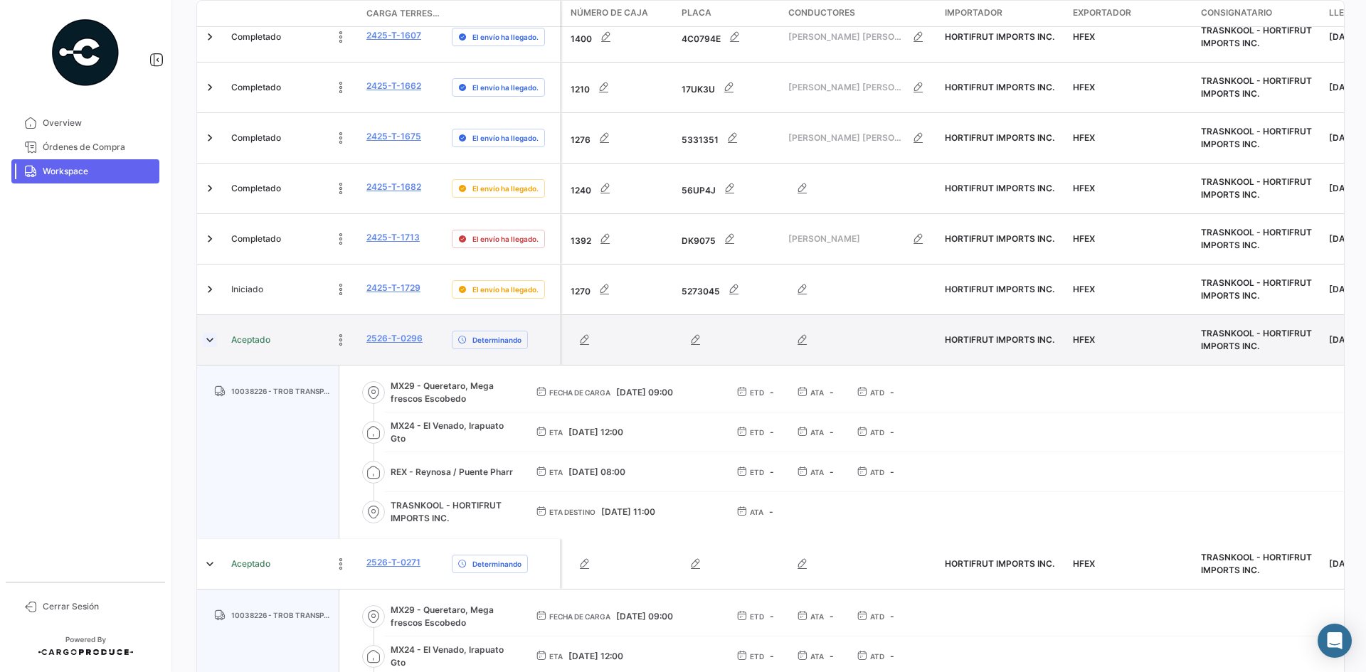
click at [210, 333] on link at bounding box center [210, 340] width 14 height 14
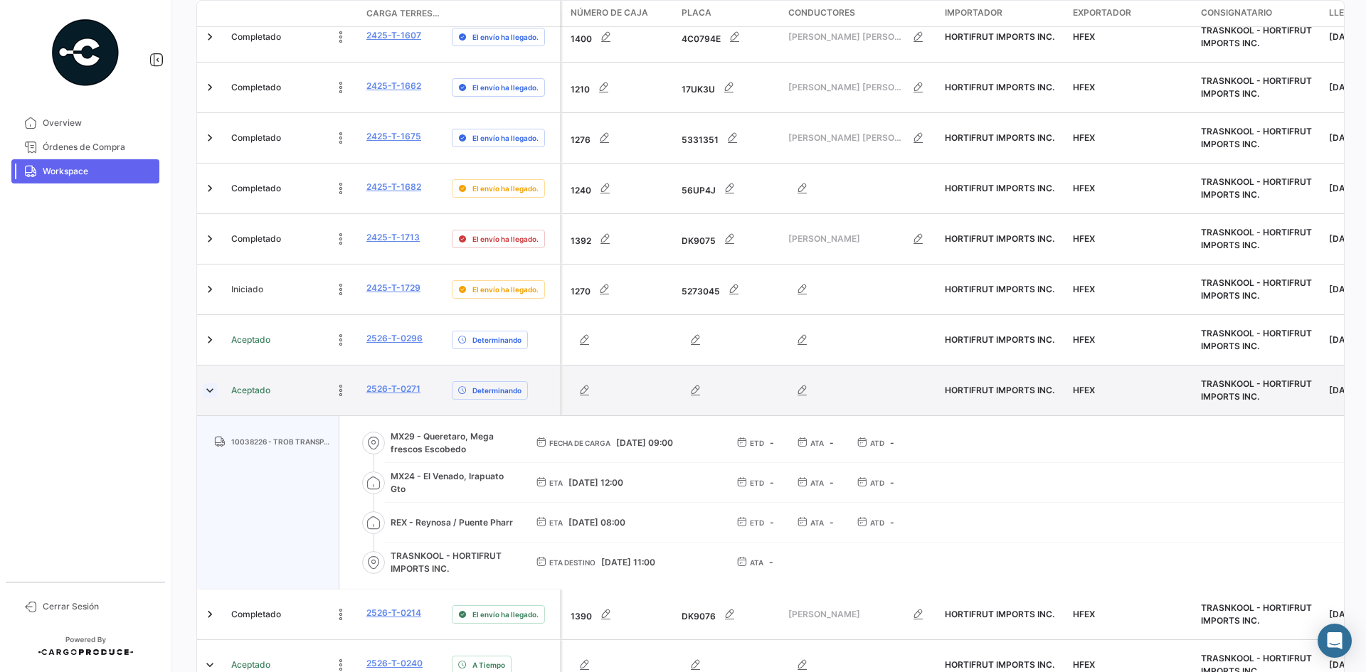
click at [209, 383] on link at bounding box center [210, 390] width 14 height 14
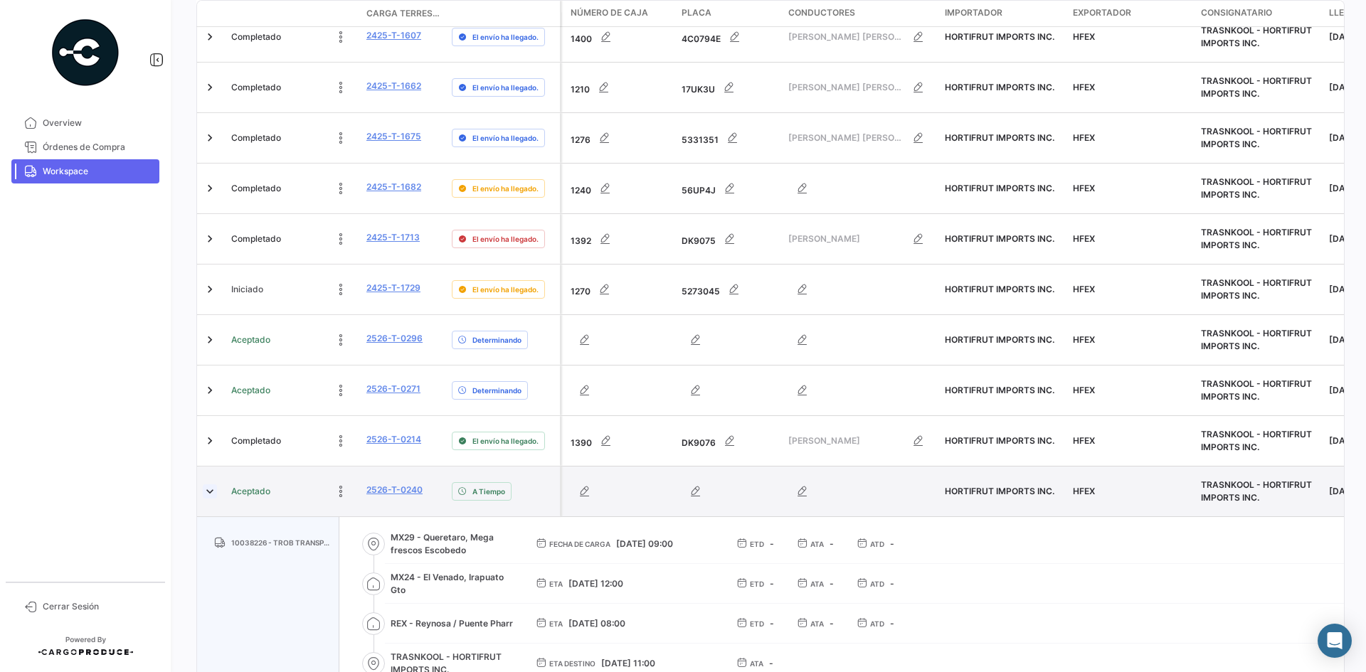
click at [206, 484] on link at bounding box center [210, 491] width 14 height 14
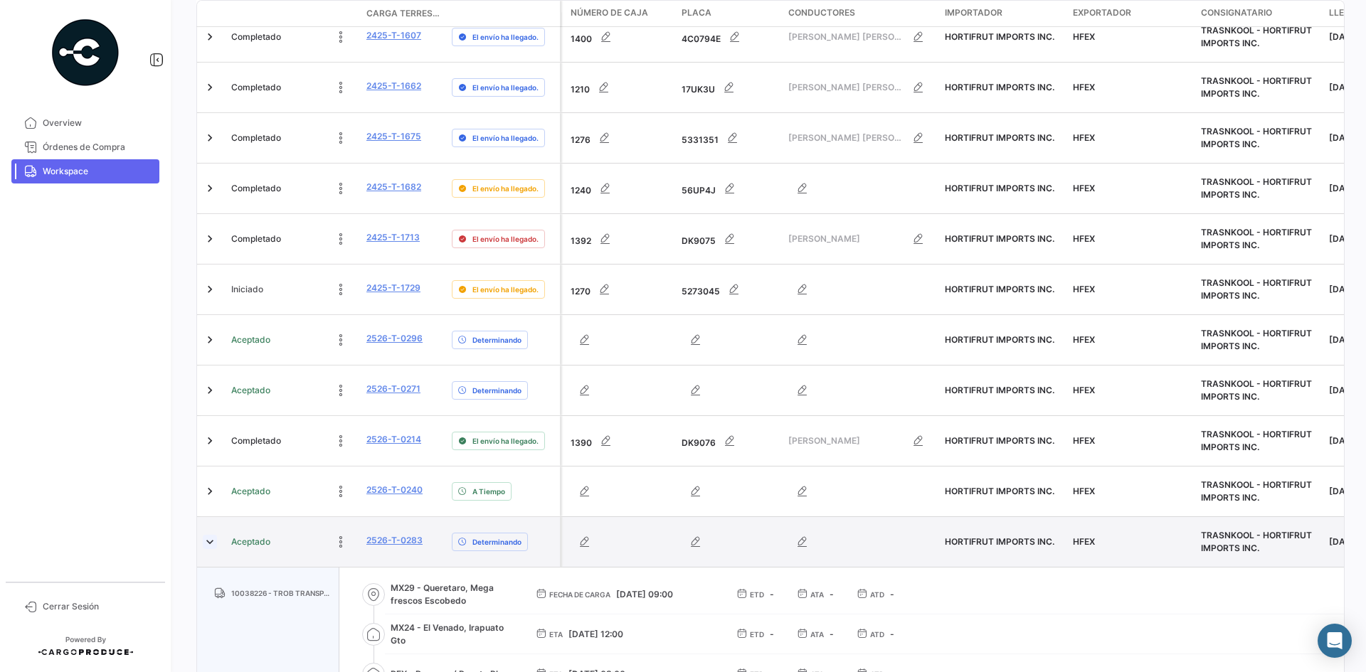
click at [210, 535] on link at bounding box center [210, 542] width 14 height 14
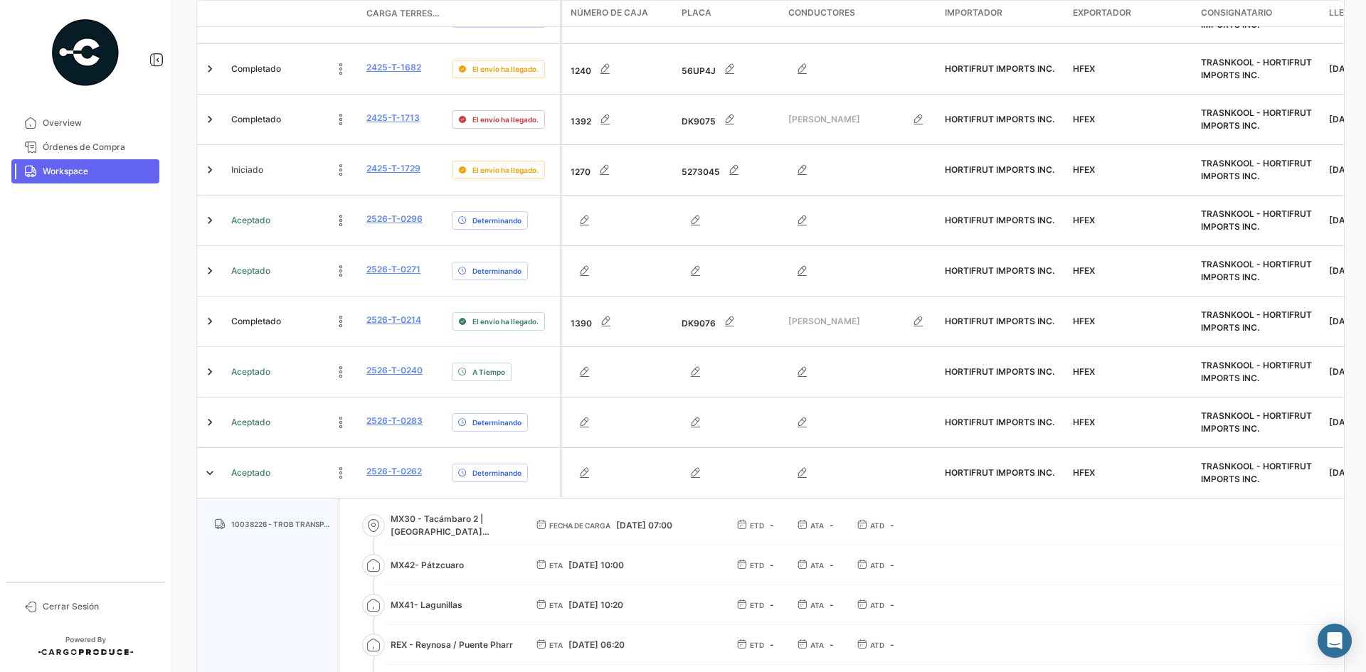
scroll to position [447, 0]
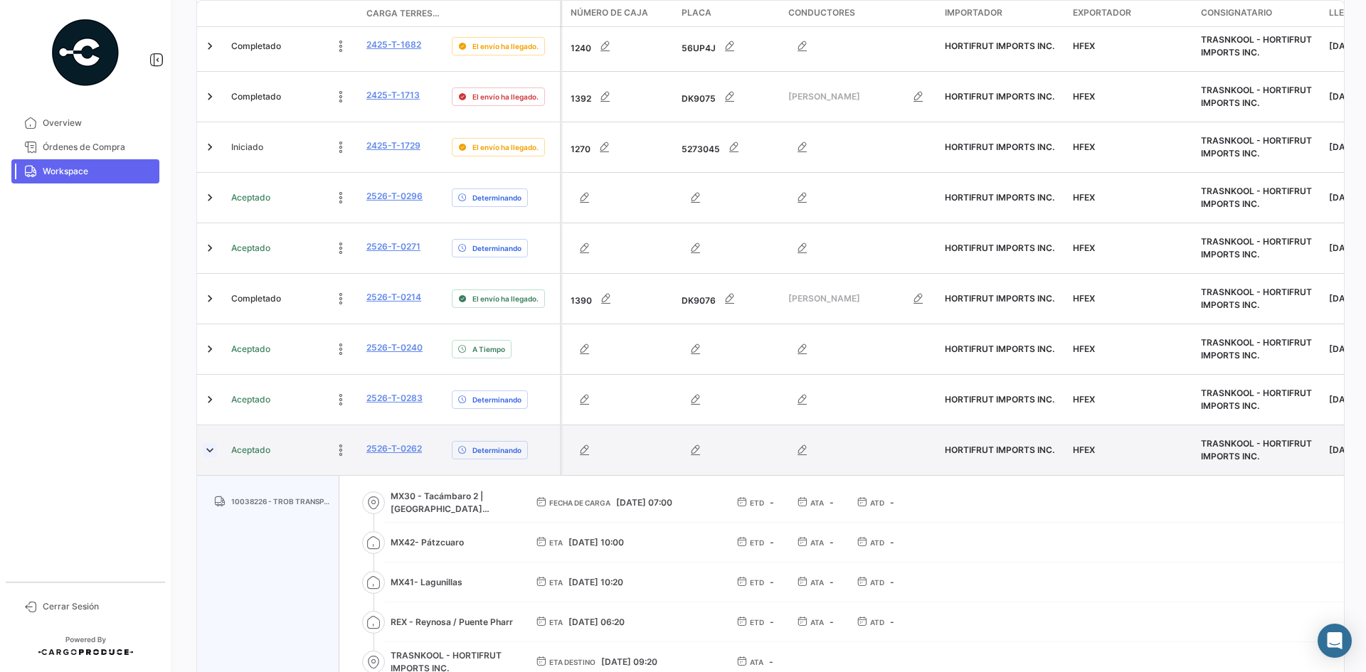
click at [208, 443] on link at bounding box center [210, 450] width 14 height 14
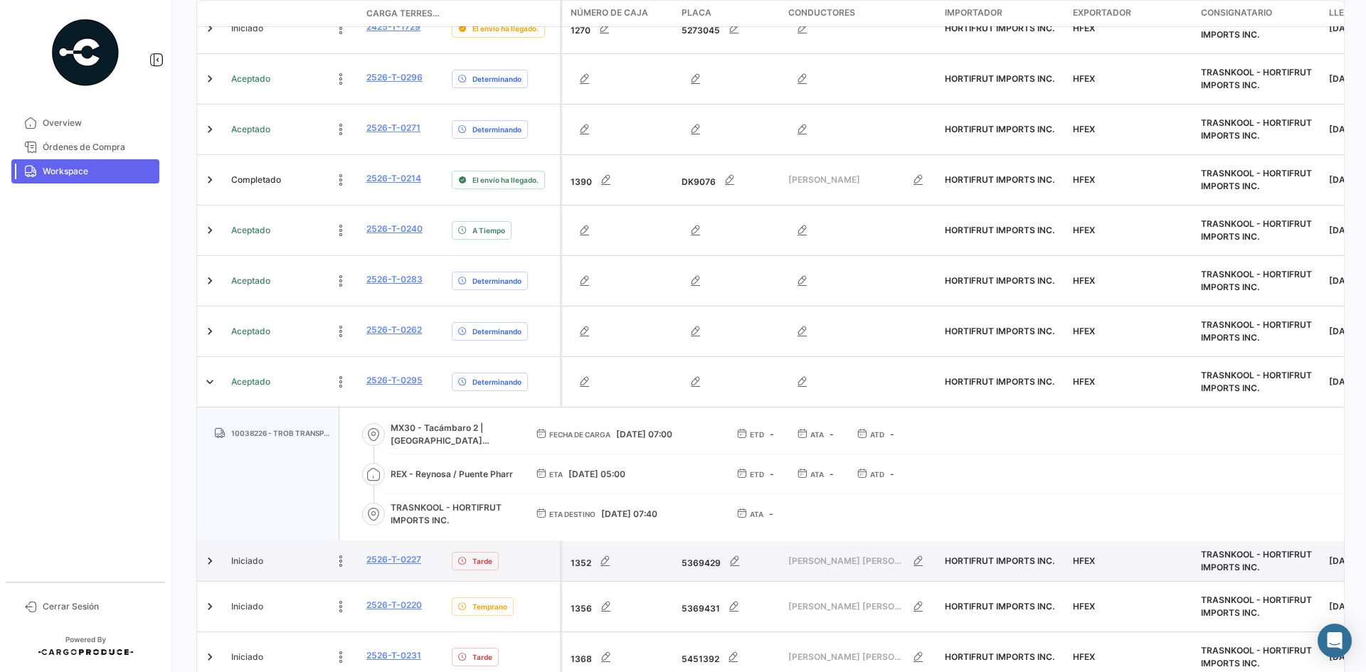
scroll to position [580, 0]
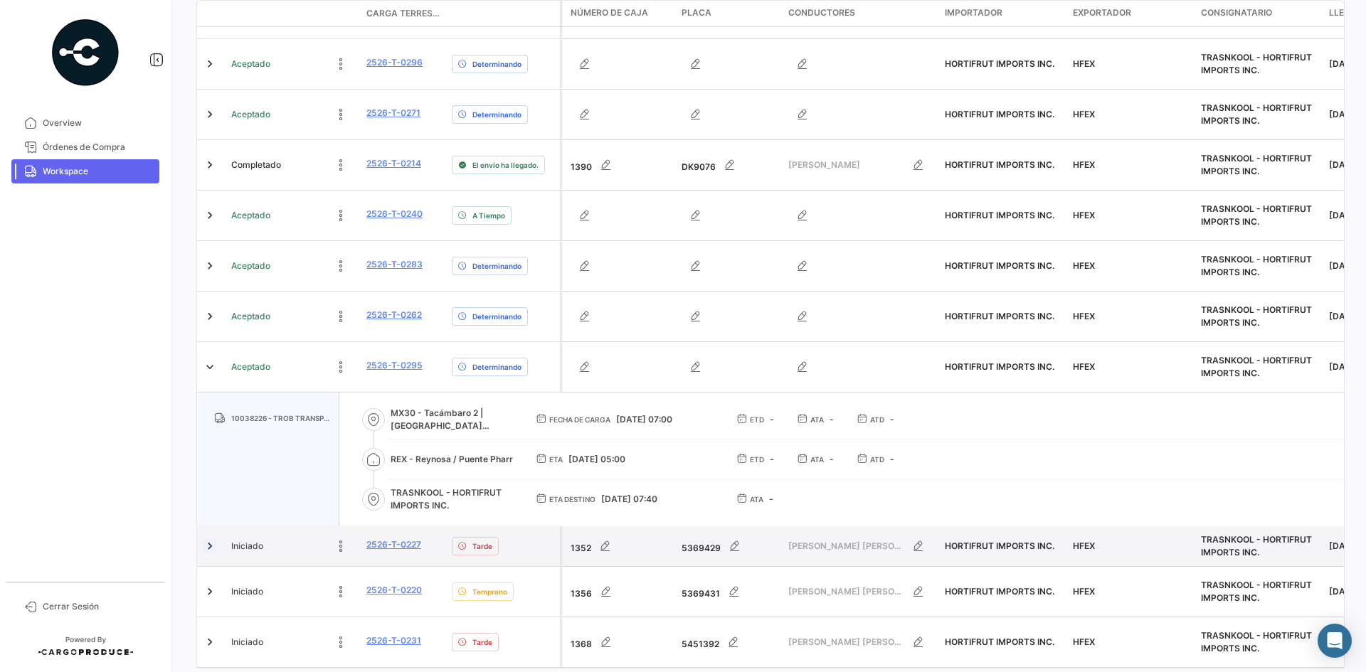
click at [211, 539] on link at bounding box center [210, 546] width 14 height 14
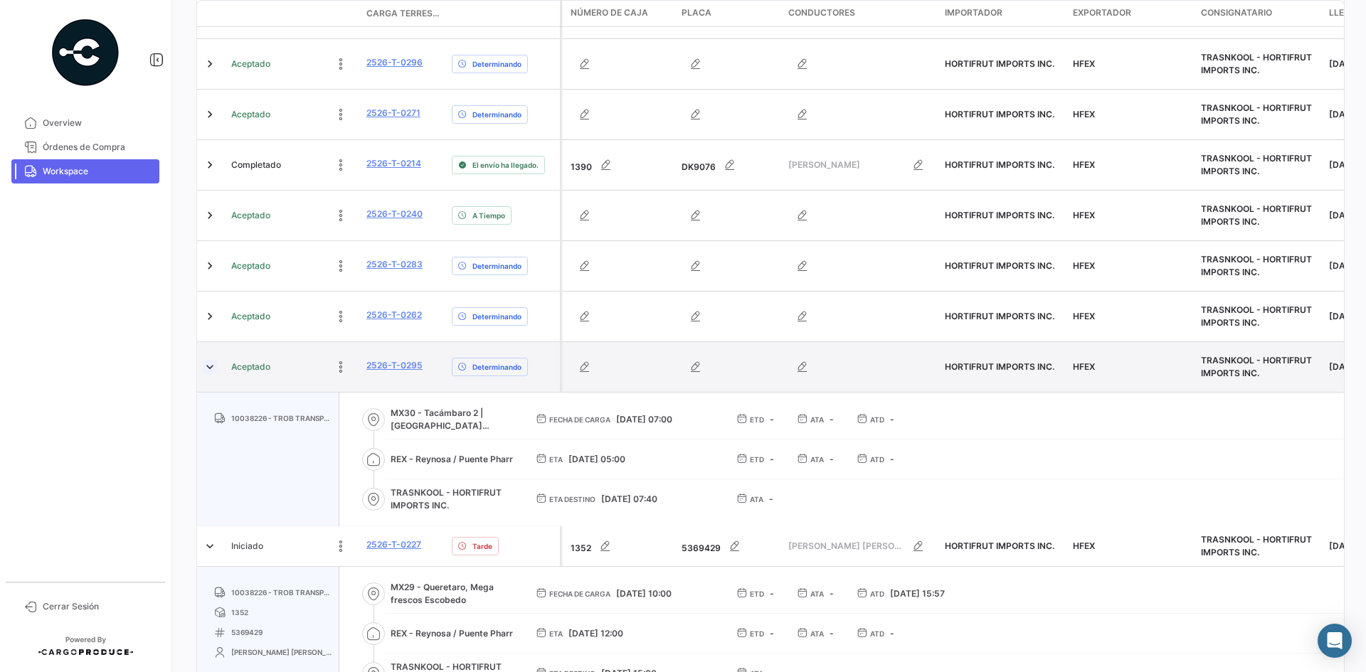
click at [207, 360] on link at bounding box center [210, 367] width 14 height 14
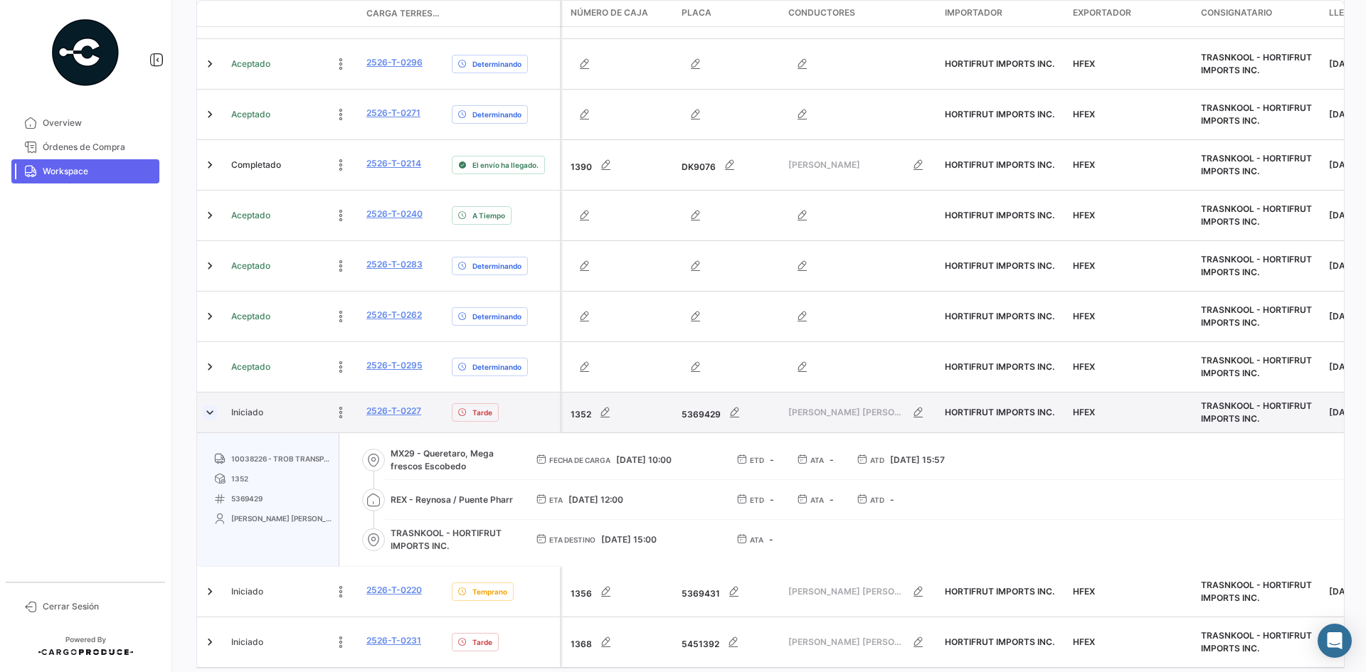
click at [211, 405] on link at bounding box center [210, 412] width 14 height 14
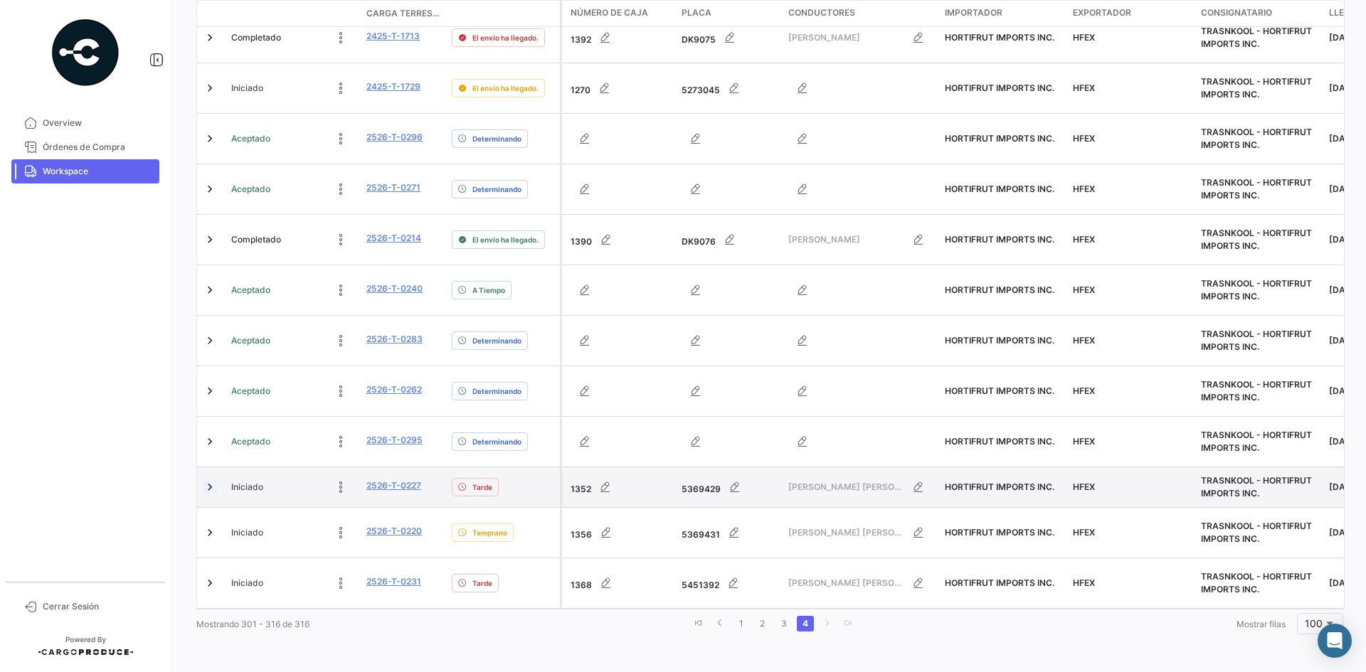
scroll to position [447, 0]
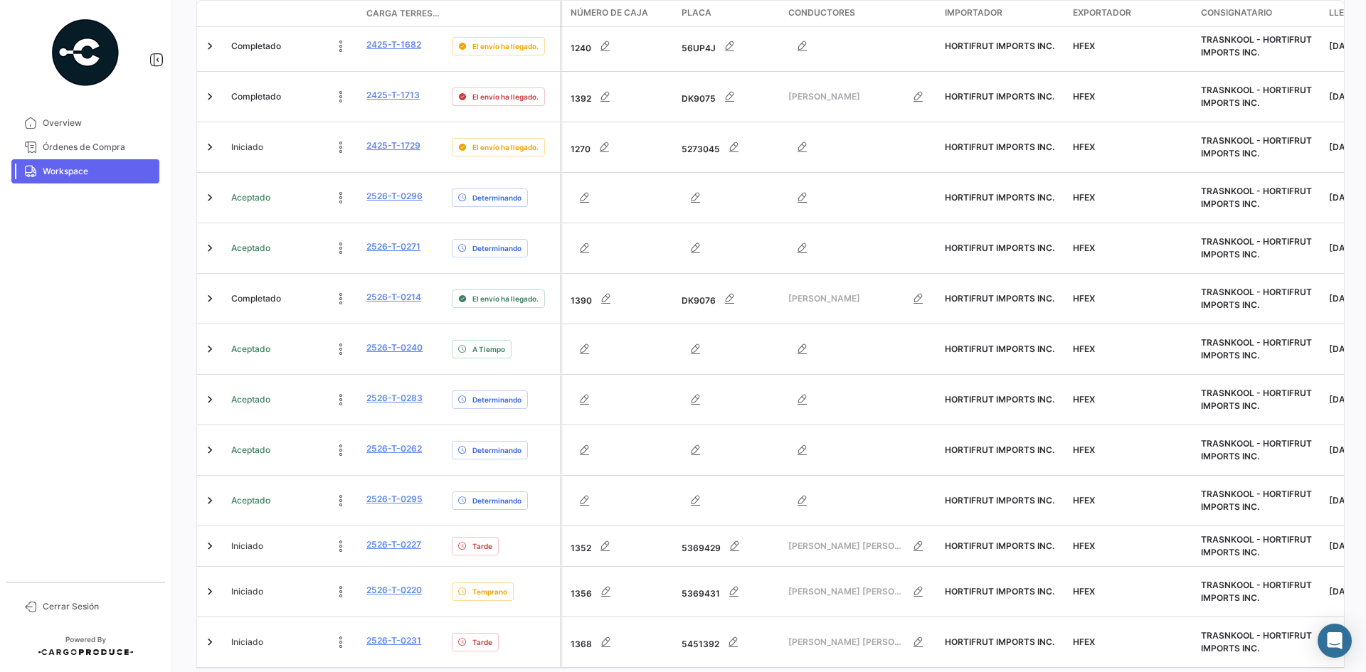
click at [94, 176] on span "Workspace" at bounding box center [98, 171] width 111 height 13
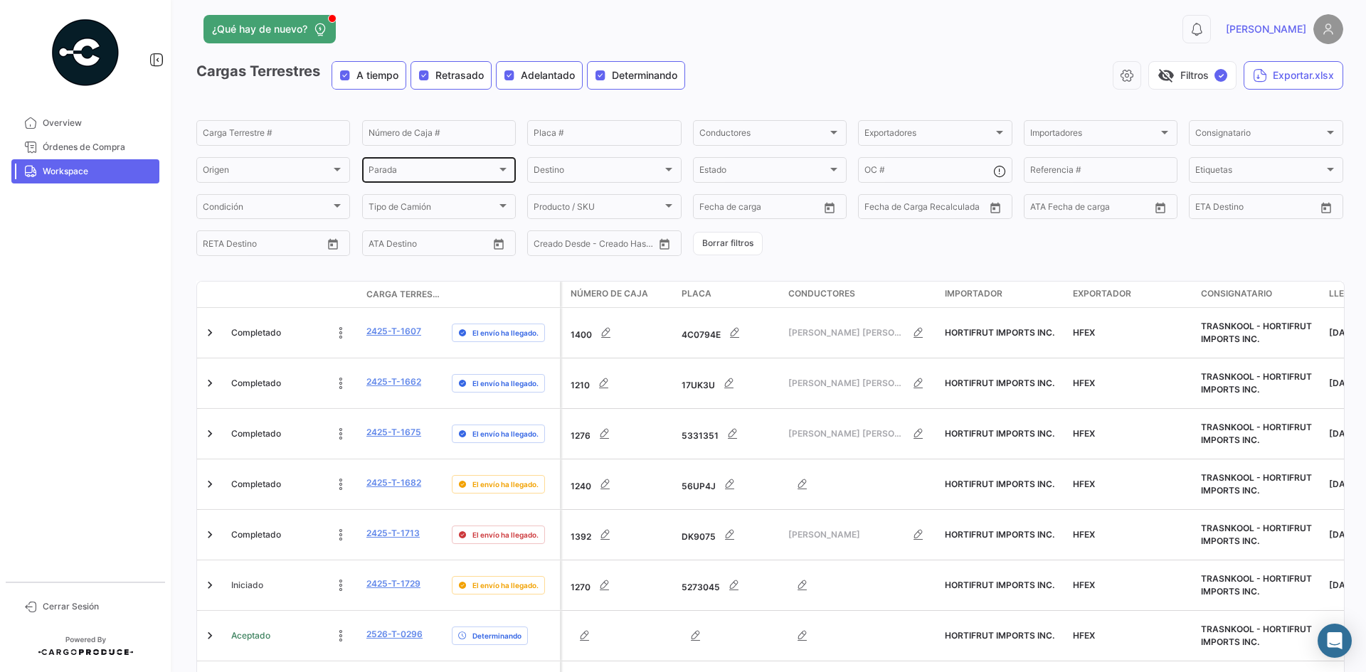
scroll to position [0, 0]
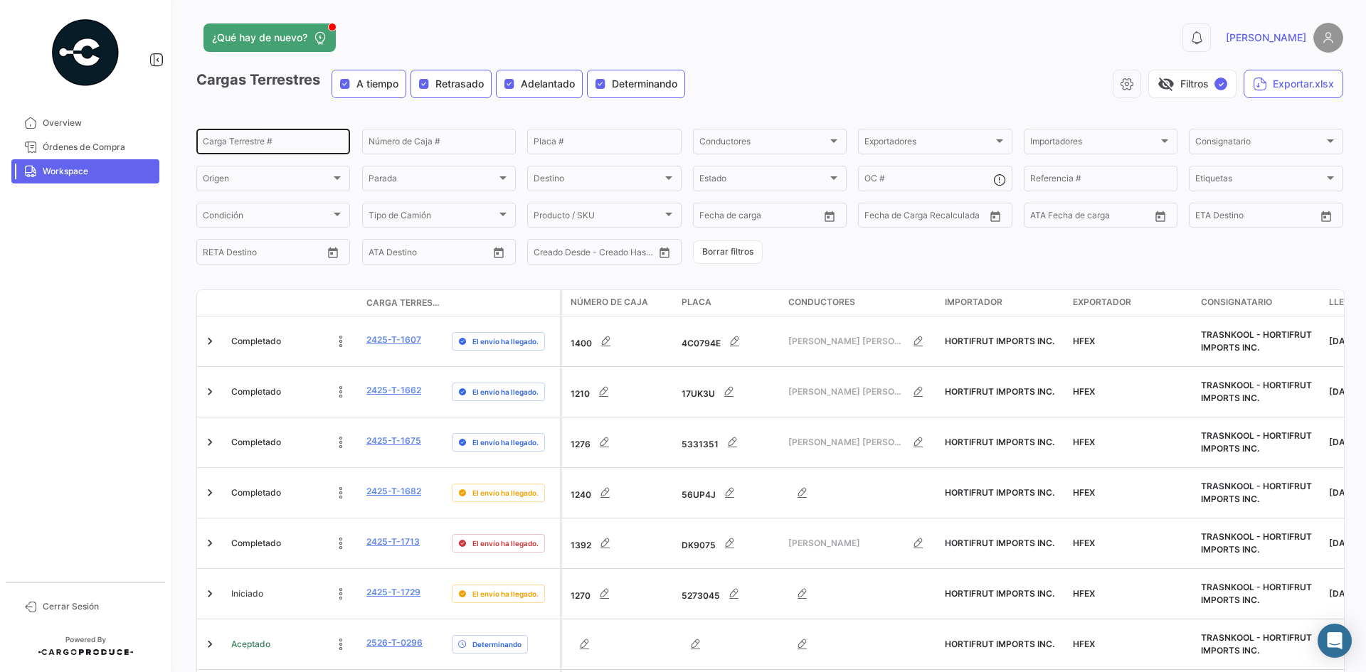
click at [265, 150] on div "Carga Terrestre #" at bounding box center [273, 141] width 141 height 28
paste input "0227"
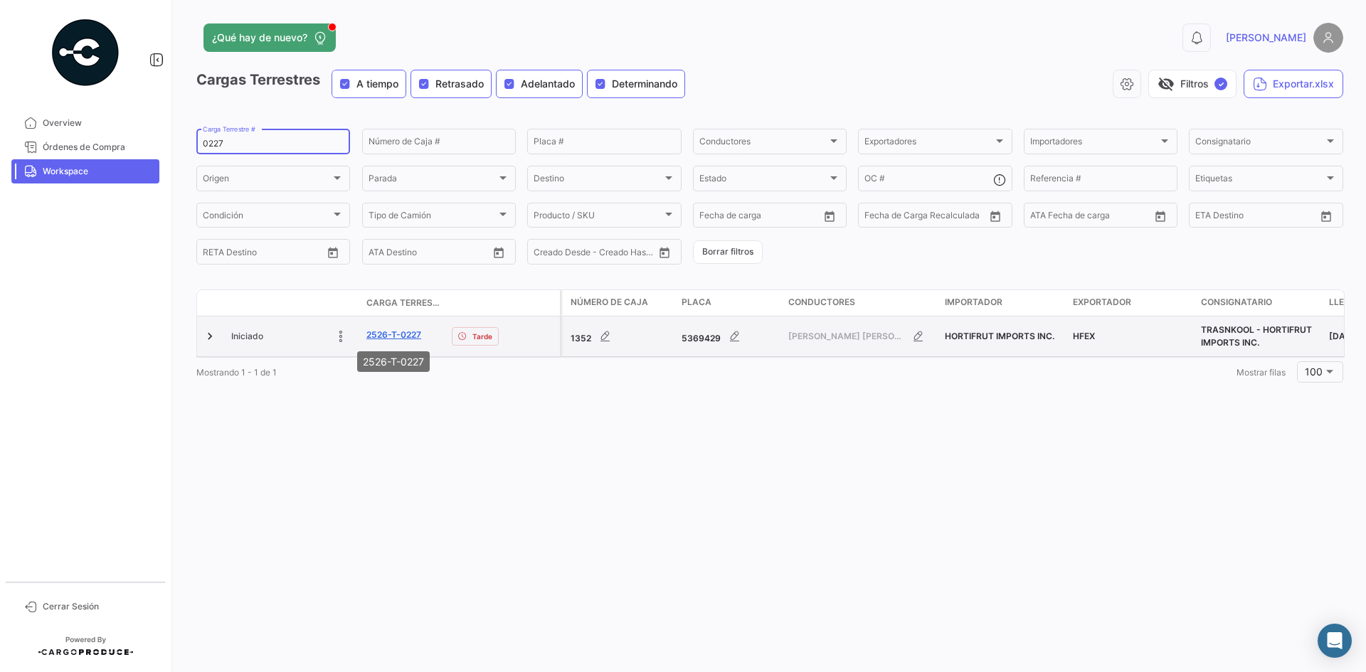
type input "0227"
click at [392, 339] on link "2526-T-0227" at bounding box center [393, 335] width 55 height 13
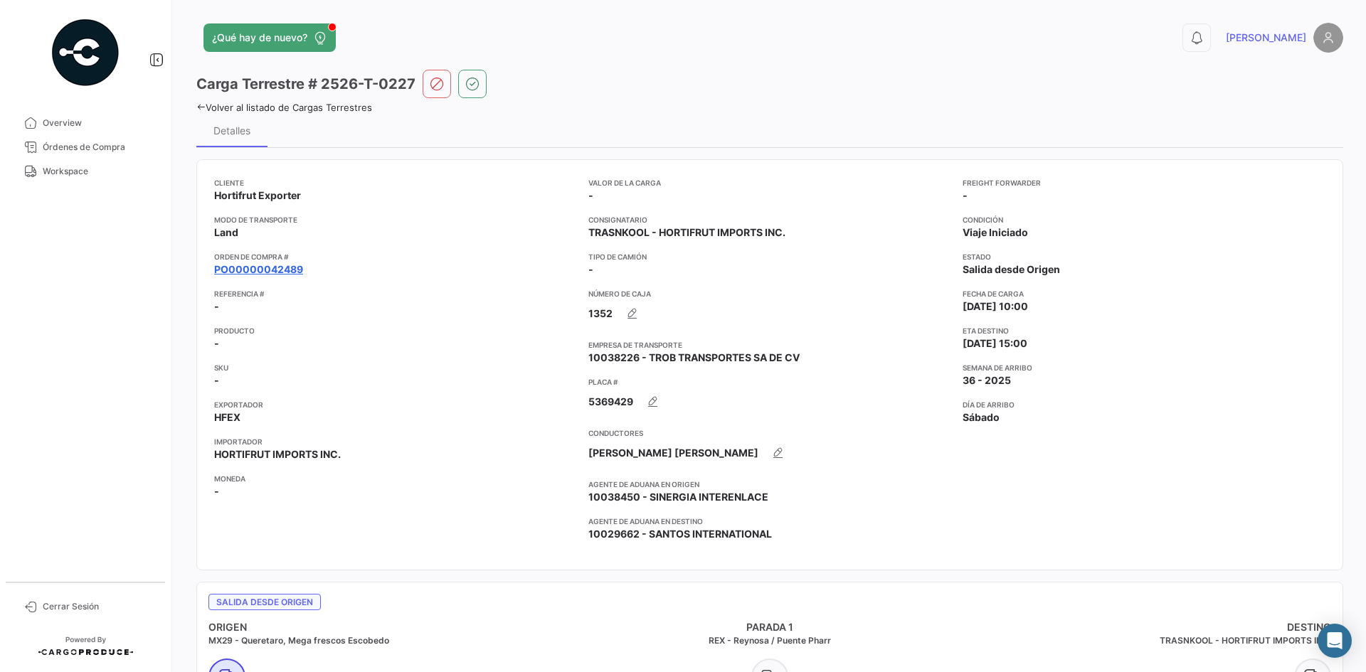
click at [290, 271] on link "PO00000042489" at bounding box center [258, 269] width 89 height 14
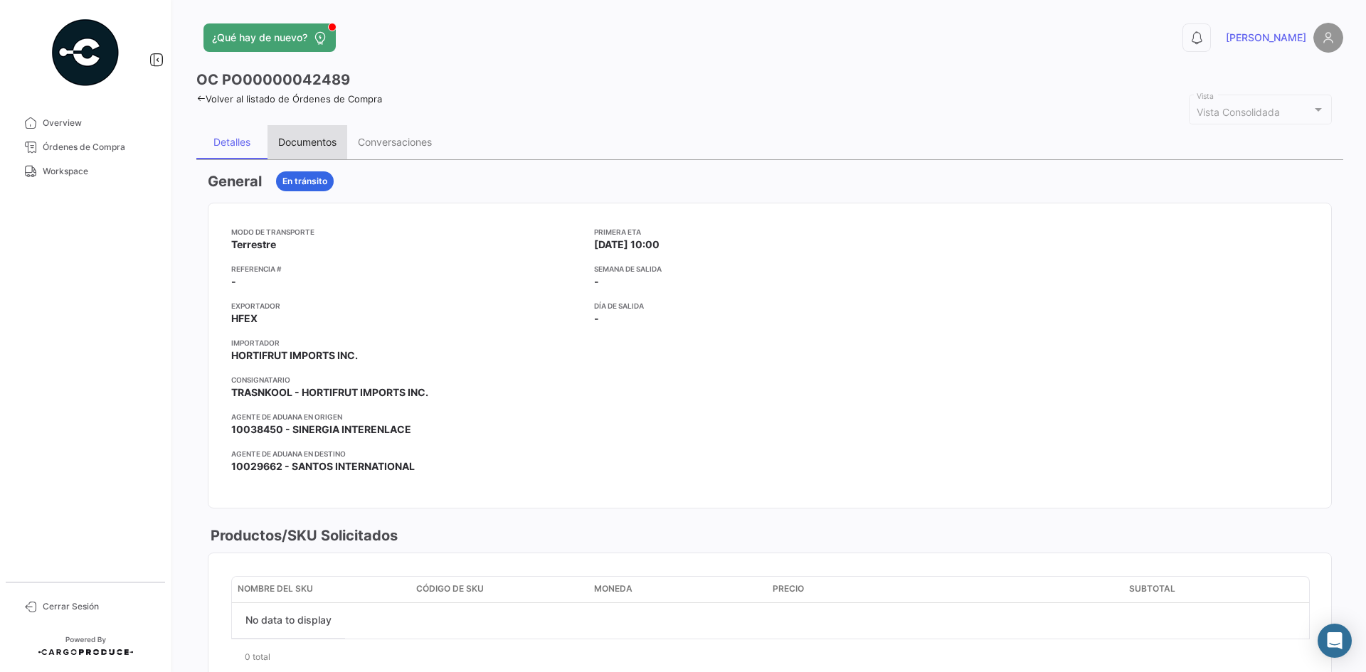
click at [312, 148] on div "Documentos" at bounding box center [307, 142] width 58 height 12
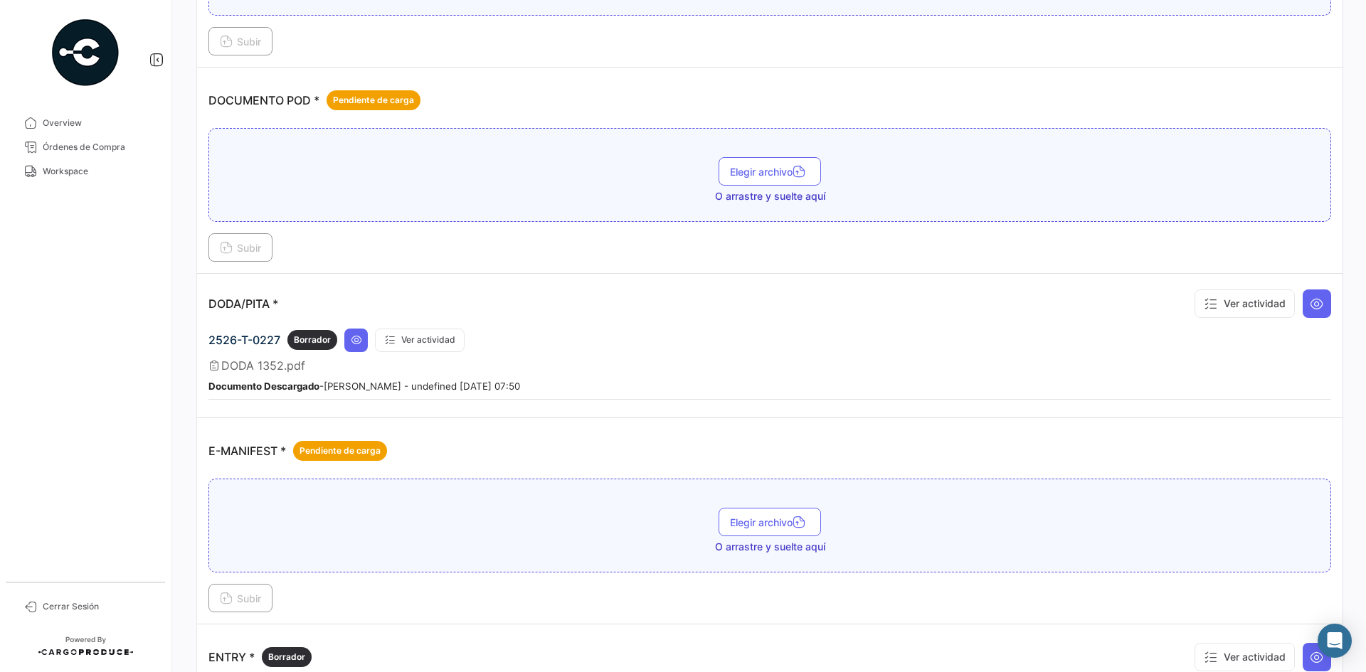
scroll to position [711, 0]
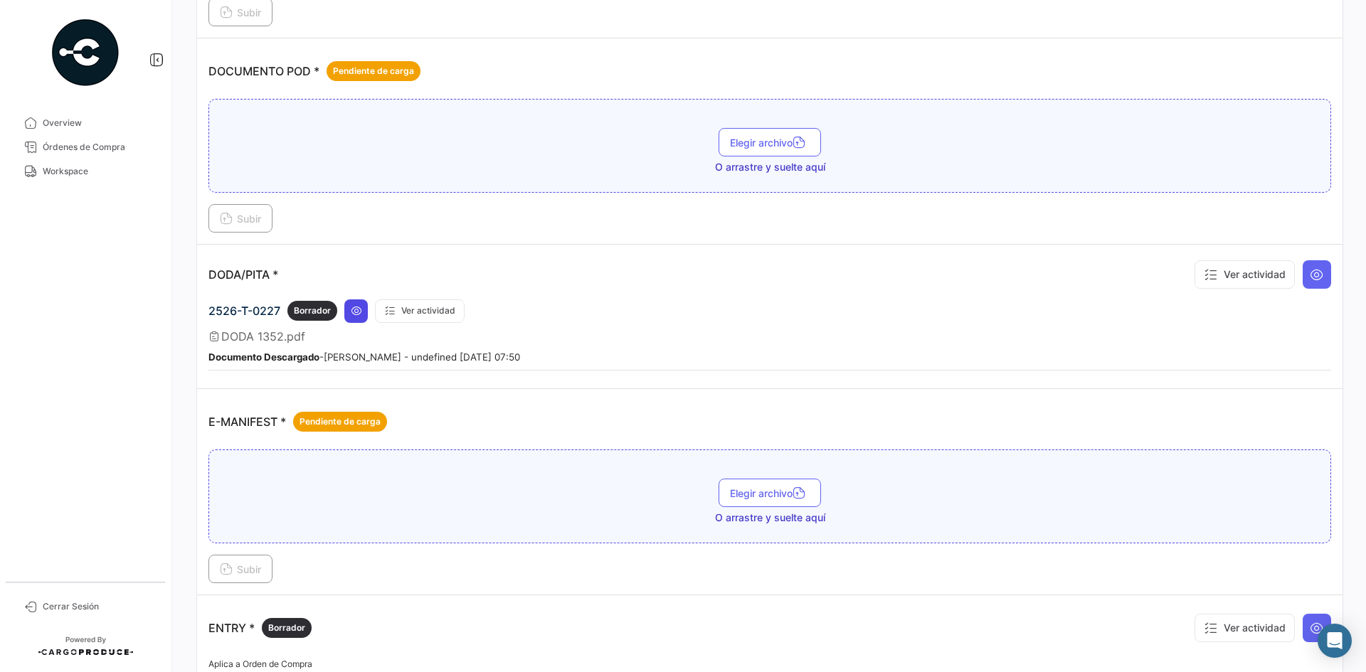
click at [360, 307] on icon at bounding box center [356, 310] width 11 height 11
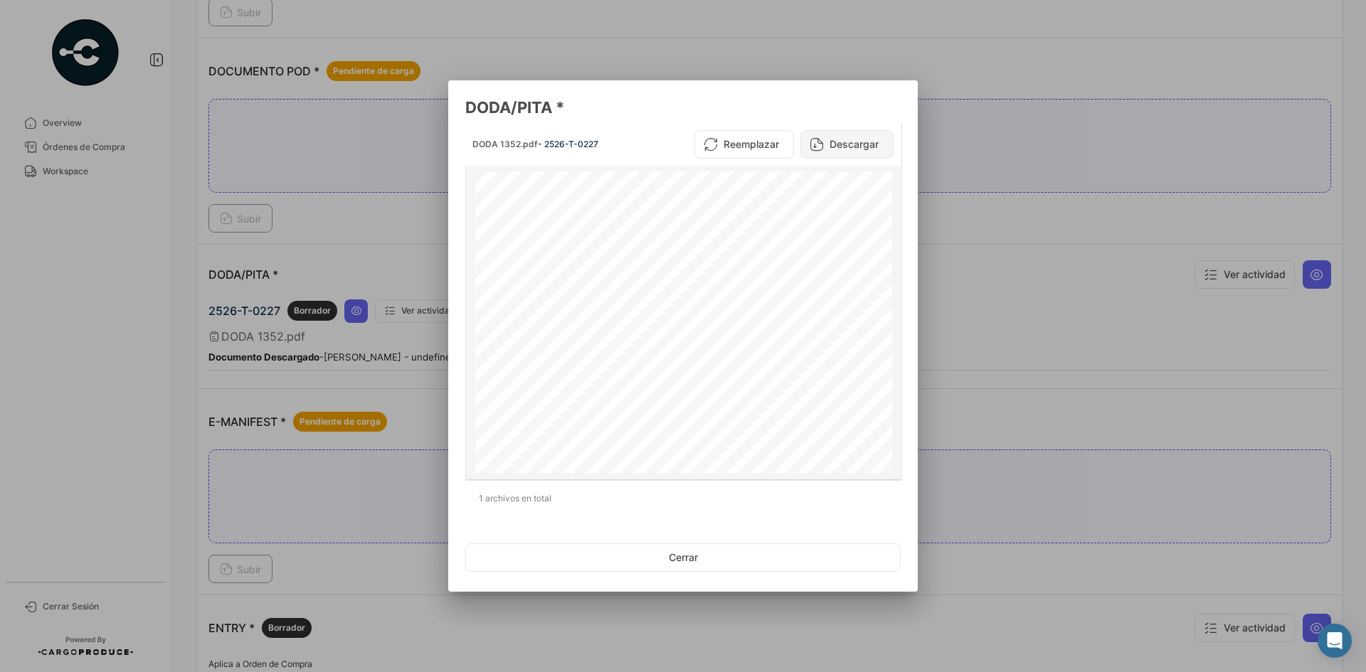
click at [834, 152] on button "Descargar" at bounding box center [846, 144] width 93 height 28
click at [991, 345] on div at bounding box center [683, 336] width 1366 height 672
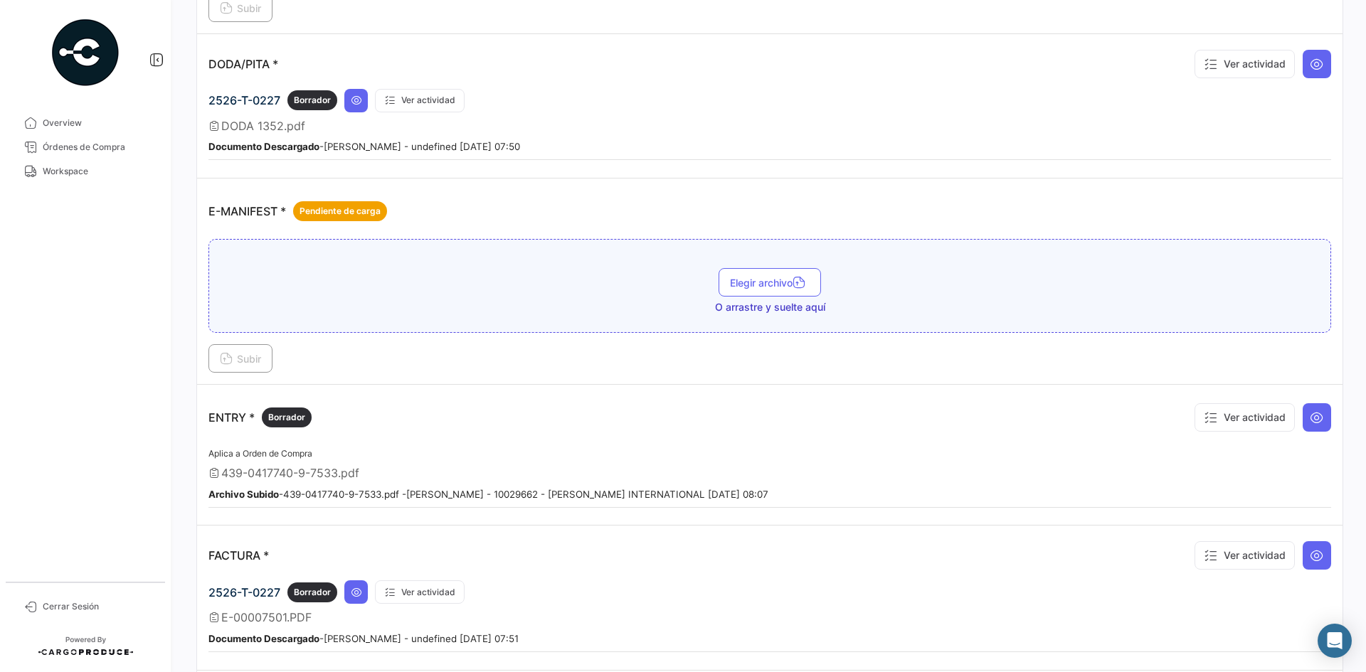
scroll to position [925, 0]
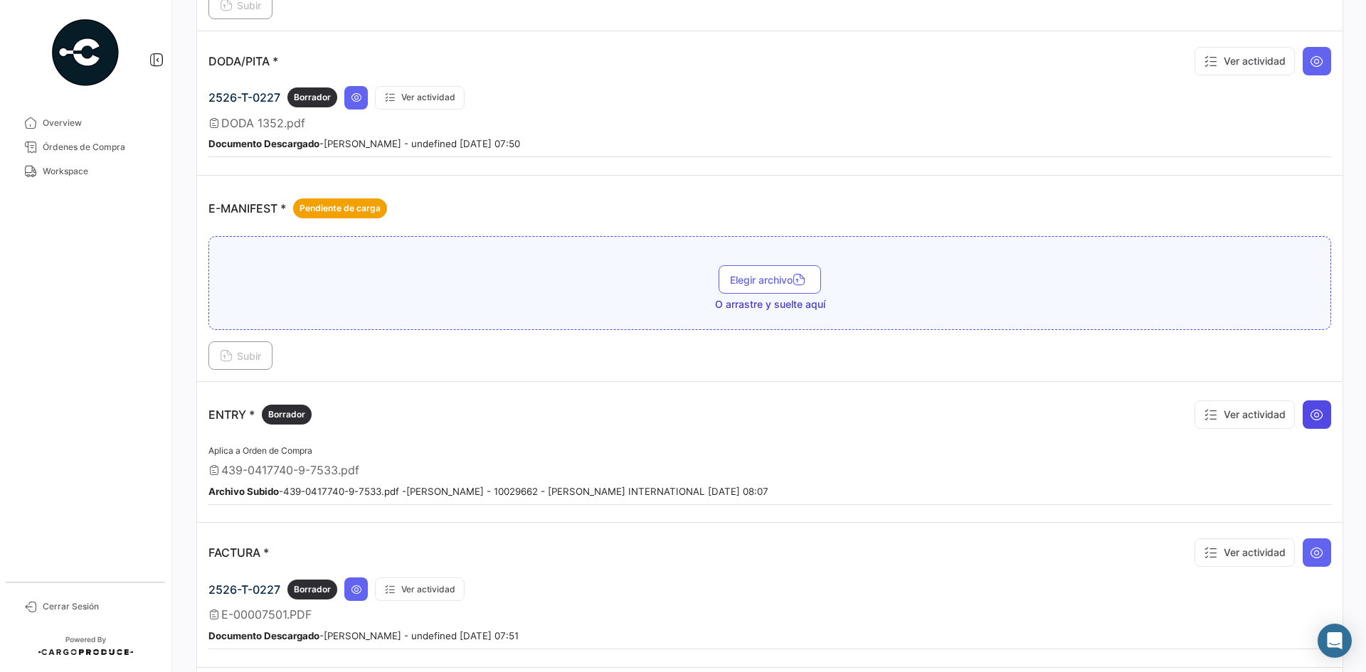
click at [1310, 418] on icon at bounding box center [1317, 415] width 14 height 14
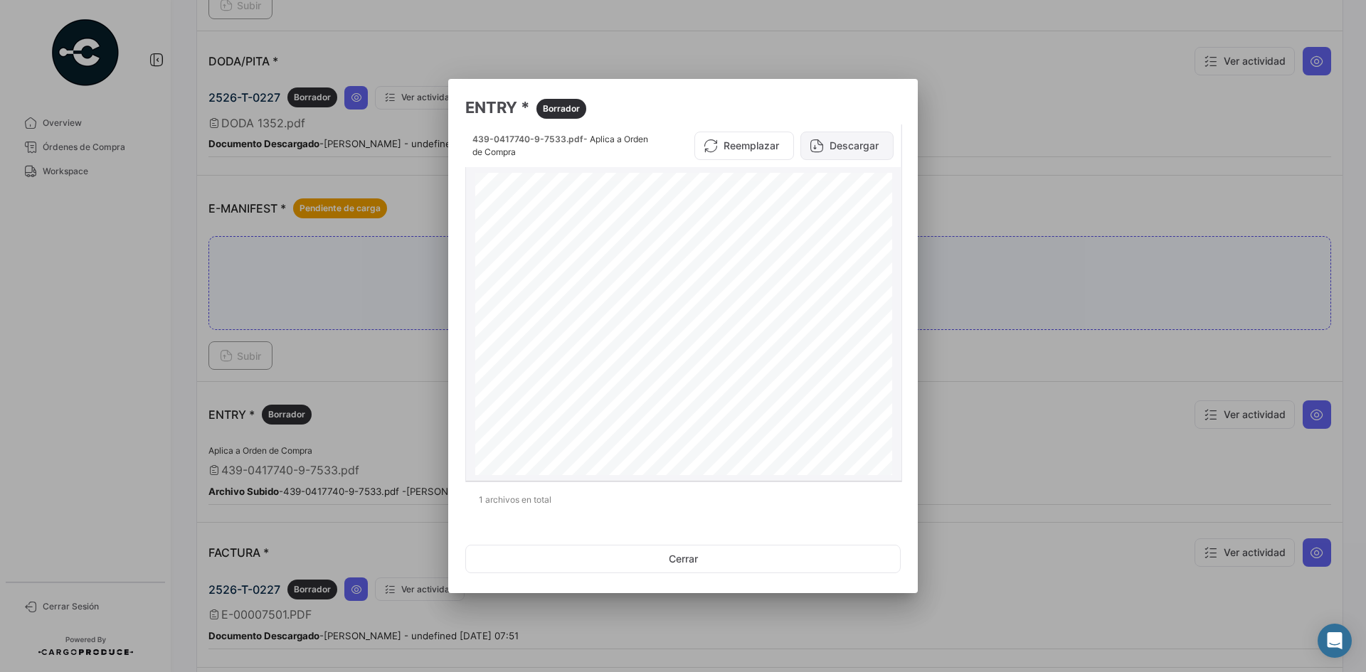
click at [855, 150] on button "Descargar" at bounding box center [846, 146] width 93 height 28
click at [1078, 407] on div at bounding box center [683, 336] width 1366 height 672
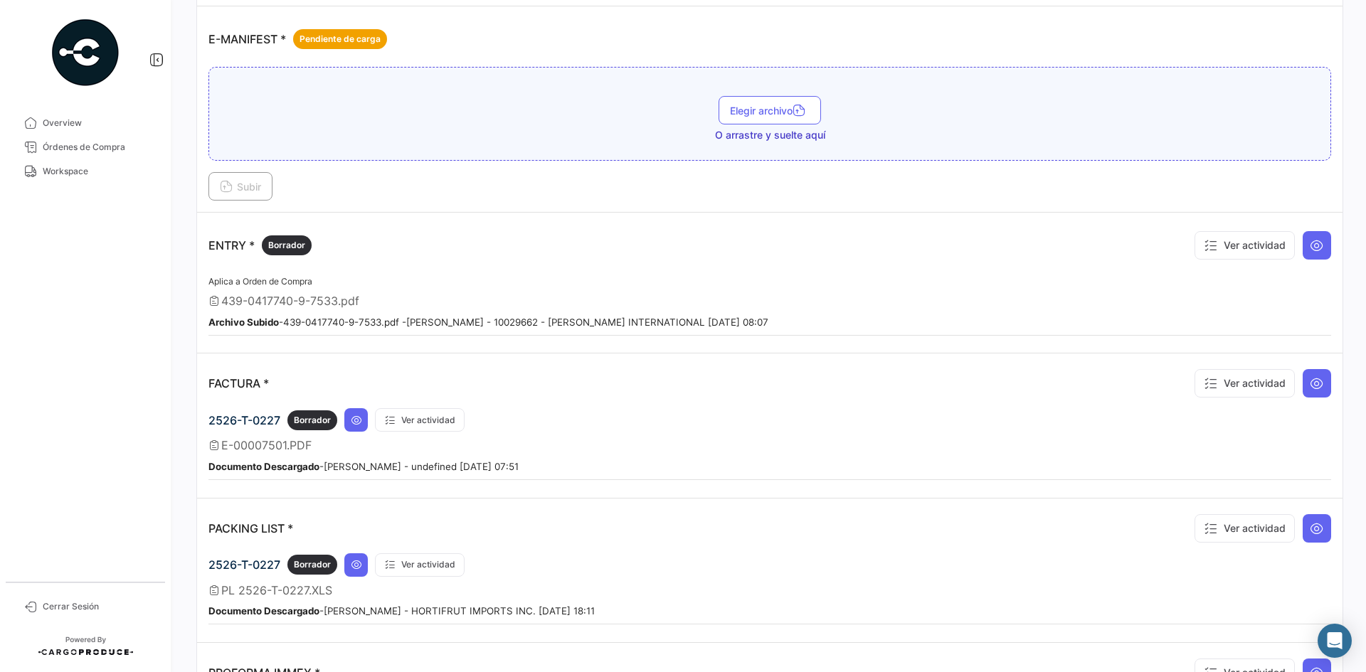
scroll to position [1138, 0]
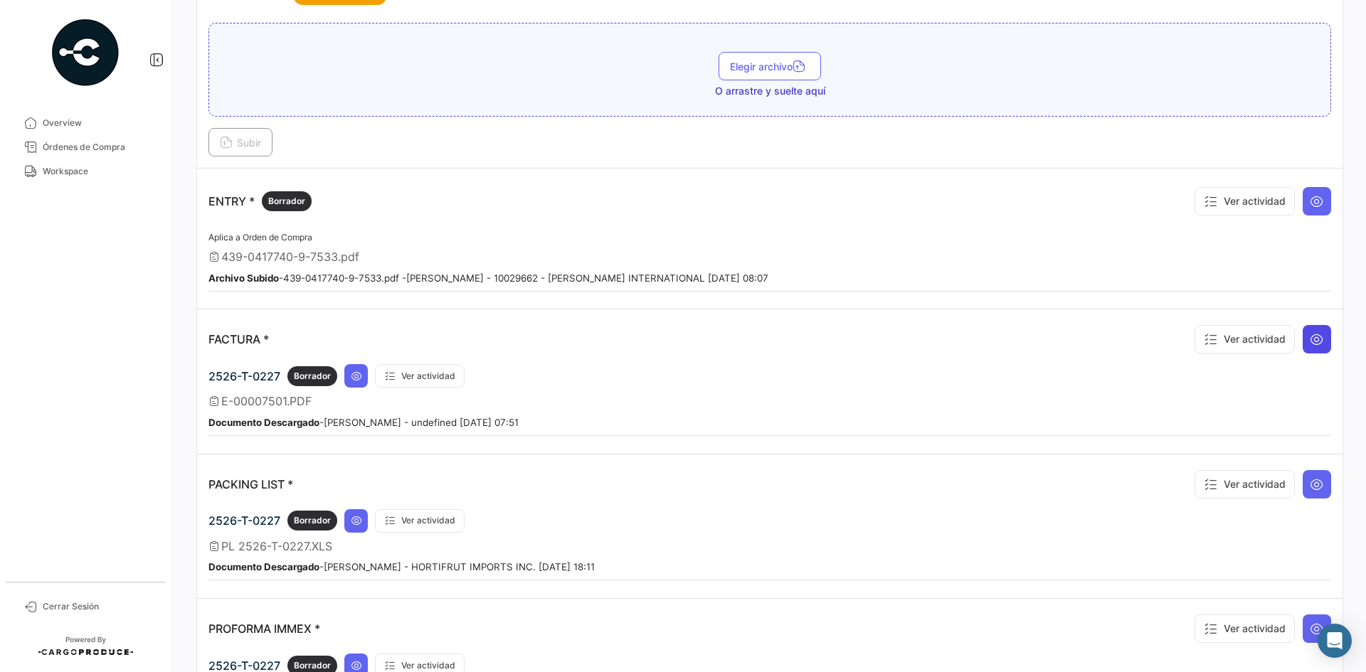
click at [1318, 343] on button at bounding box center [1317, 339] width 28 height 28
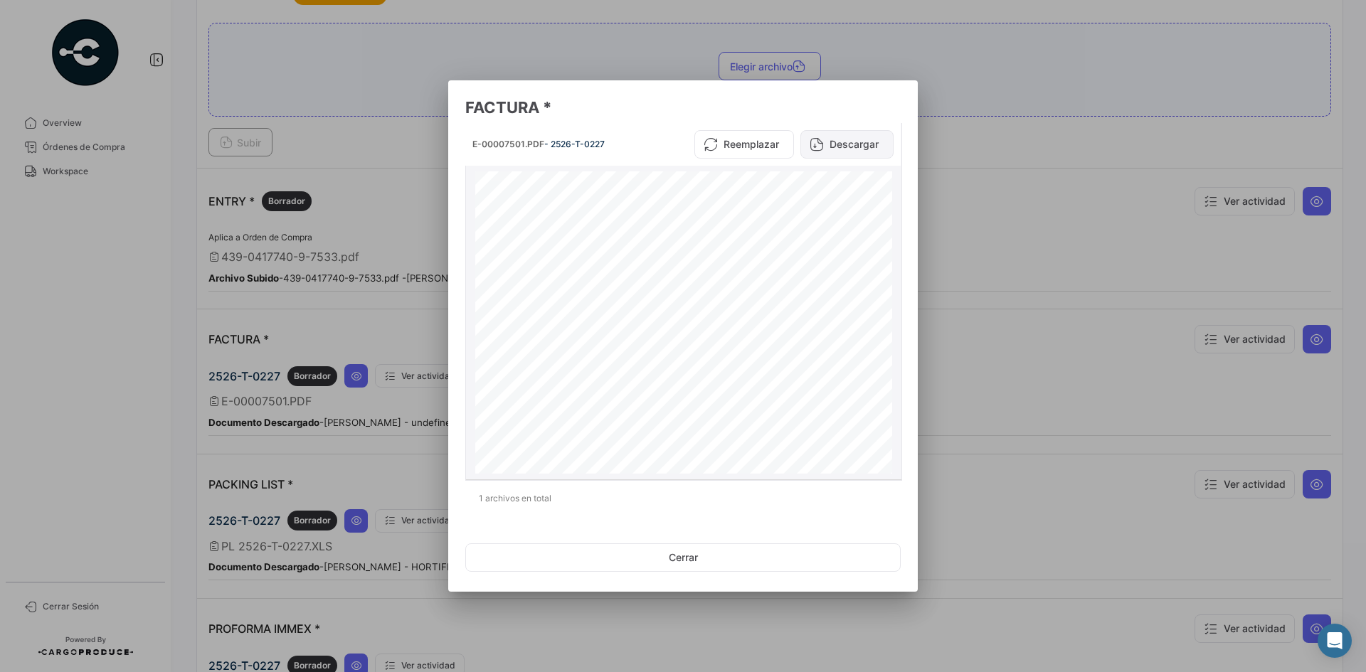
click at [873, 152] on button "Descargar" at bounding box center [846, 144] width 93 height 28
click at [1043, 250] on div at bounding box center [683, 336] width 1366 height 672
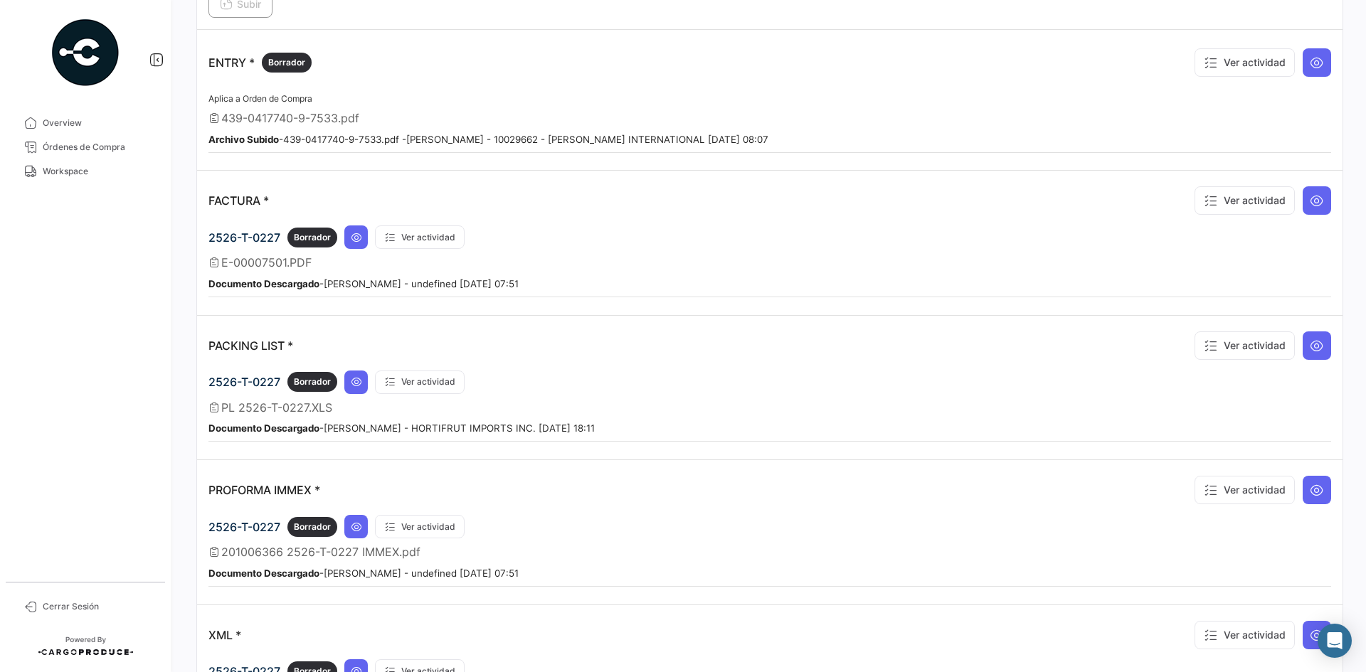
scroll to position [1280, 0]
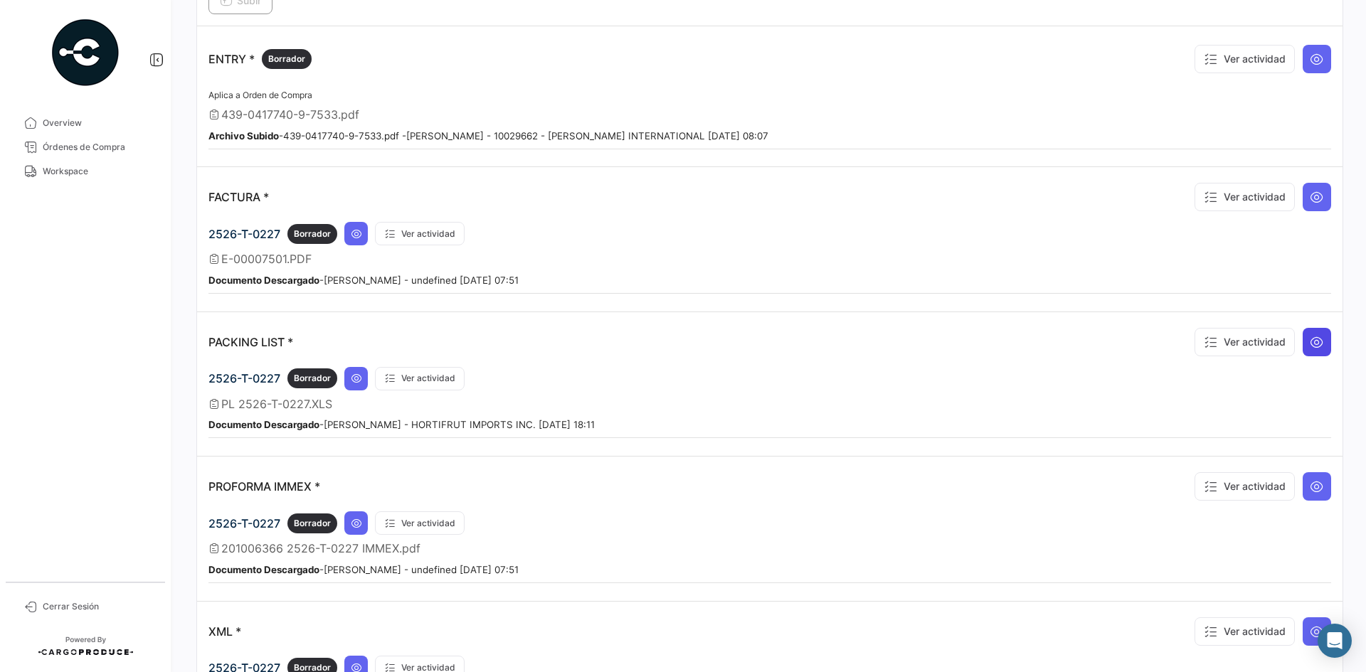
click at [1310, 342] on icon at bounding box center [1317, 342] width 14 height 14
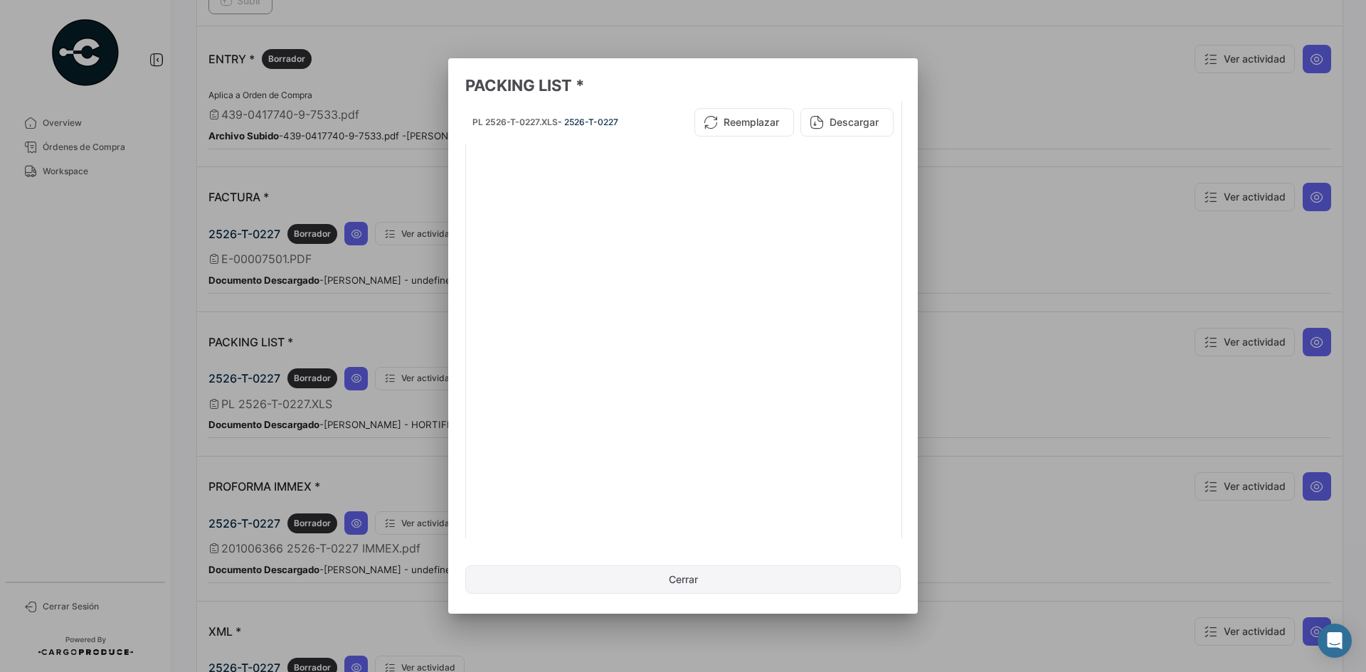
click at [688, 577] on button "Cerrar" at bounding box center [682, 580] width 435 height 28
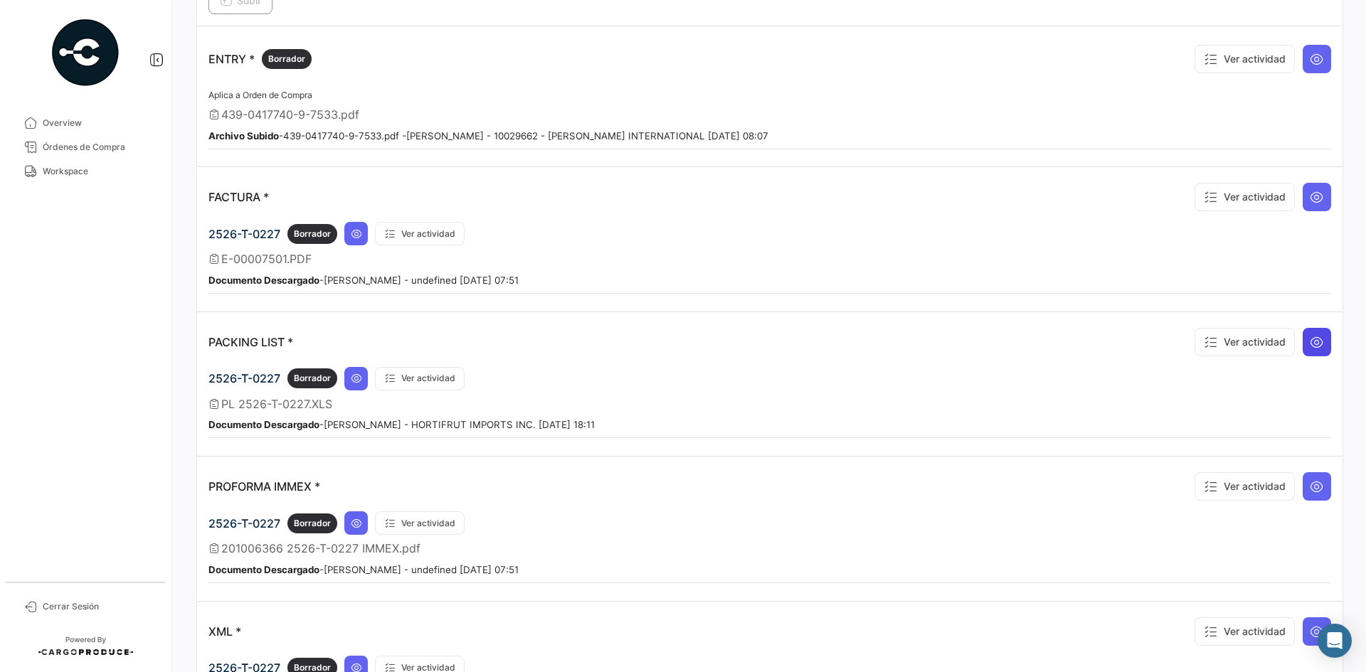
click at [1310, 349] on icon at bounding box center [1317, 342] width 14 height 14
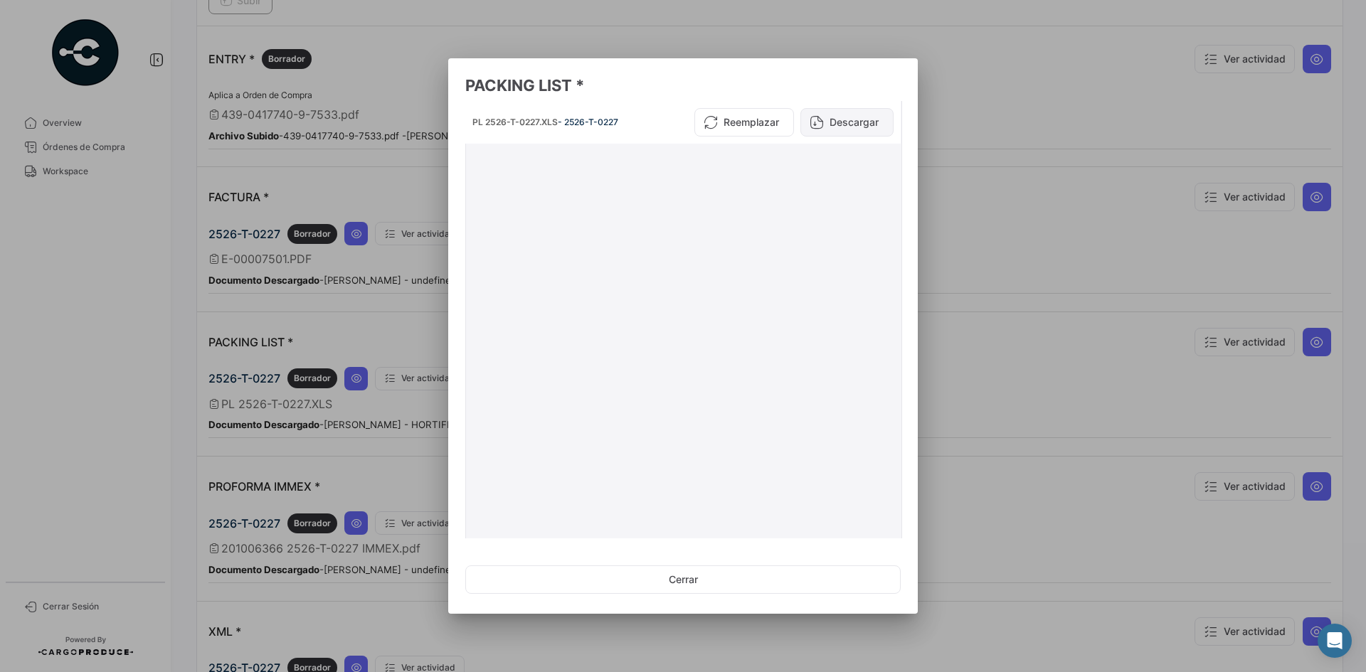
click at [859, 120] on button "Descargar" at bounding box center [846, 122] width 93 height 28
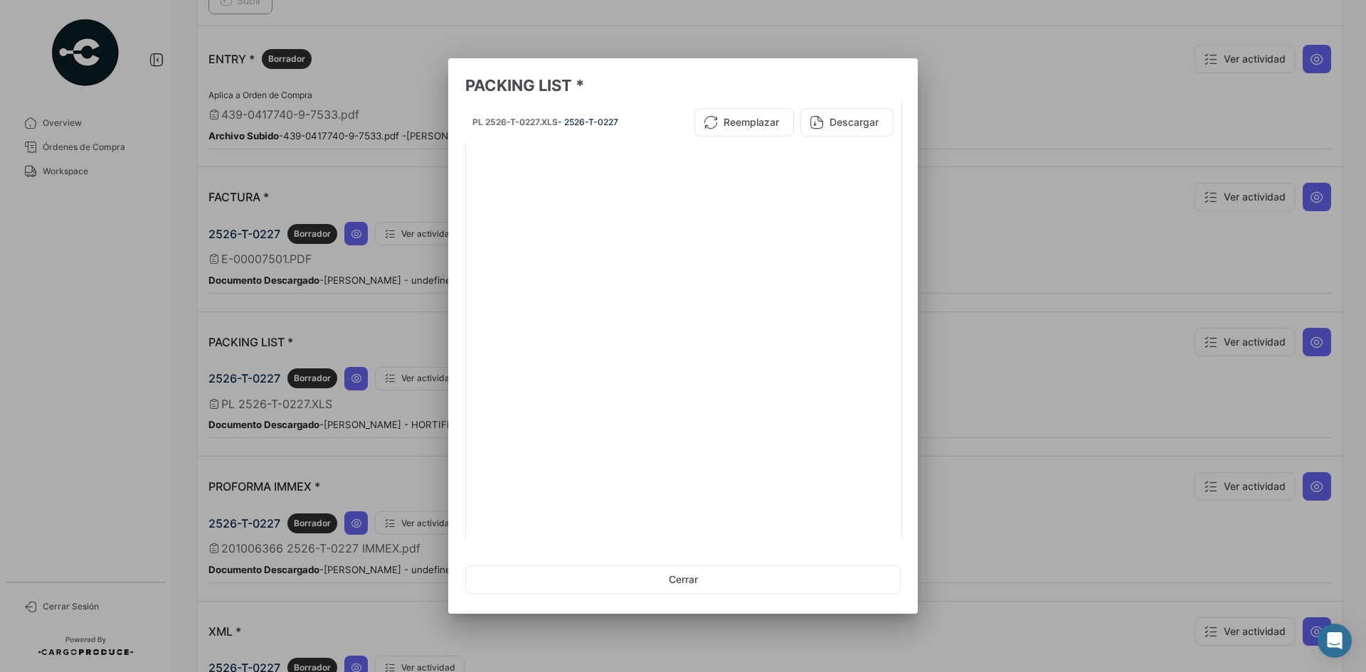
click at [965, 328] on div at bounding box center [683, 336] width 1366 height 672
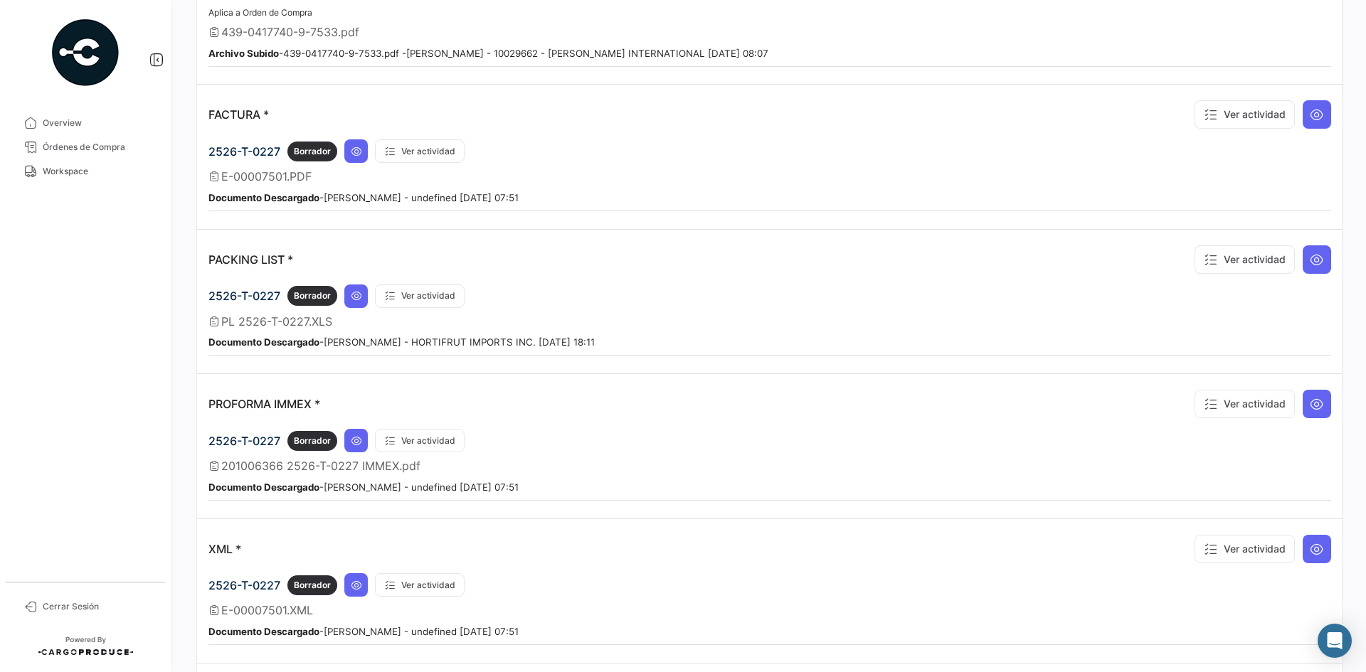
scroll to position [1423, 0]
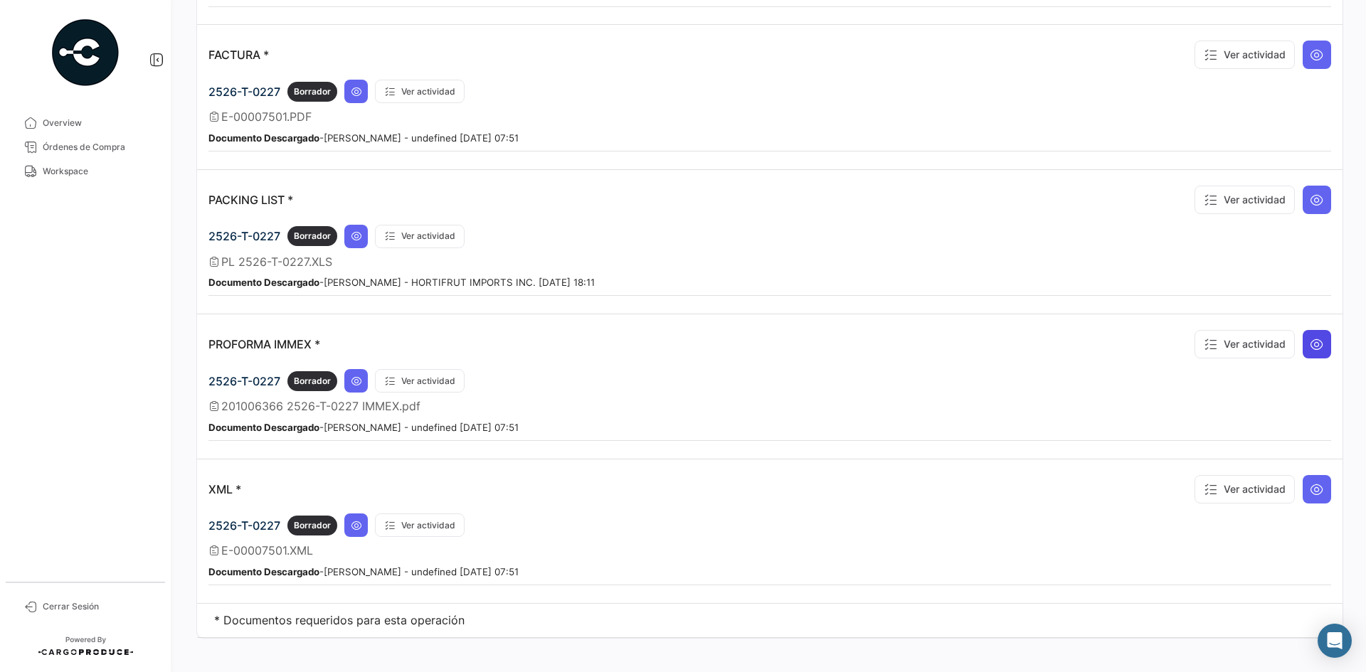
click at [1320, 341] on button at bounding box center [1317, 344] width 28 height 28
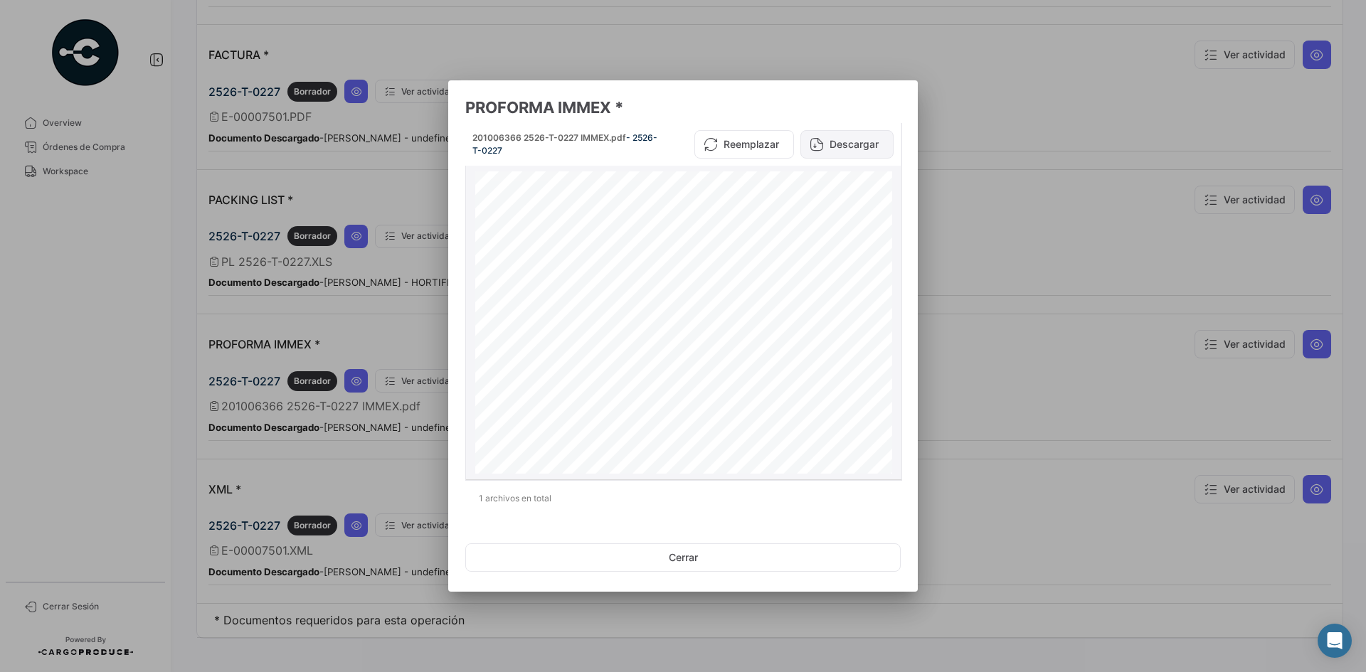
click at [870, 151] on button "Descargar" at bounding box center [846, 144] width 93 height 28
click at [1029, 384] on div at bounding box center [683, 336] width 1366 height 672
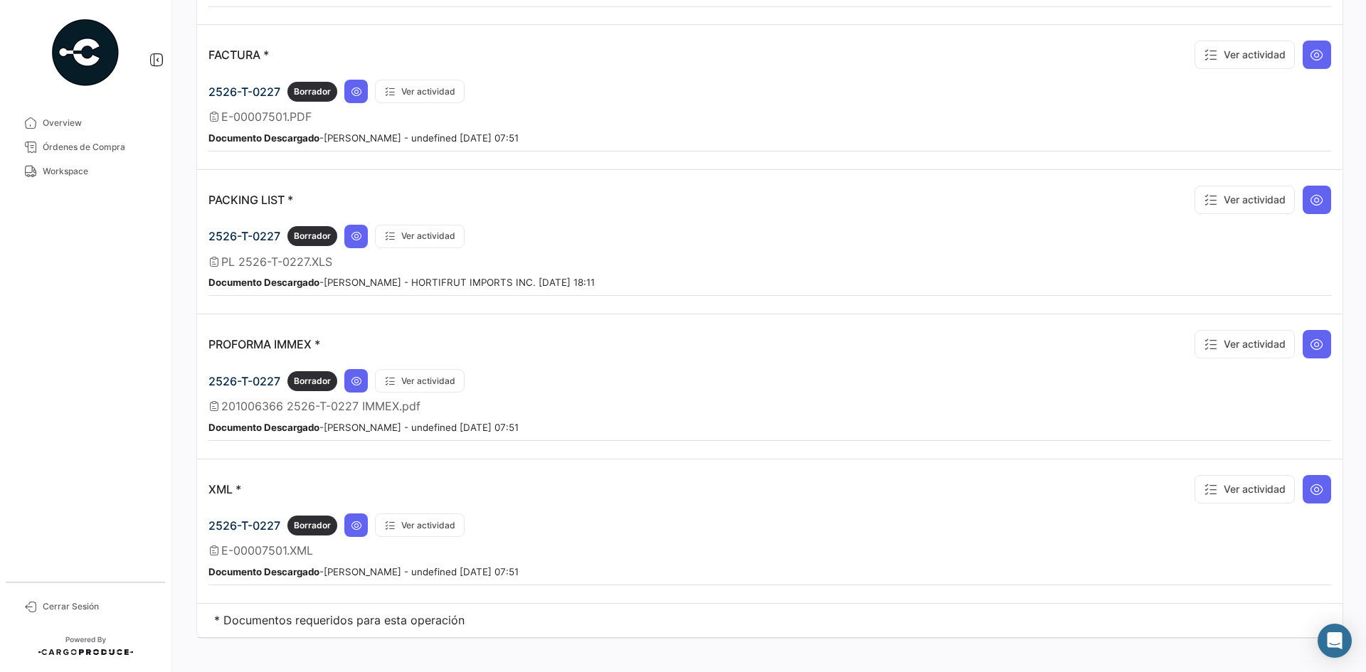
scroll to position [1435, 0]
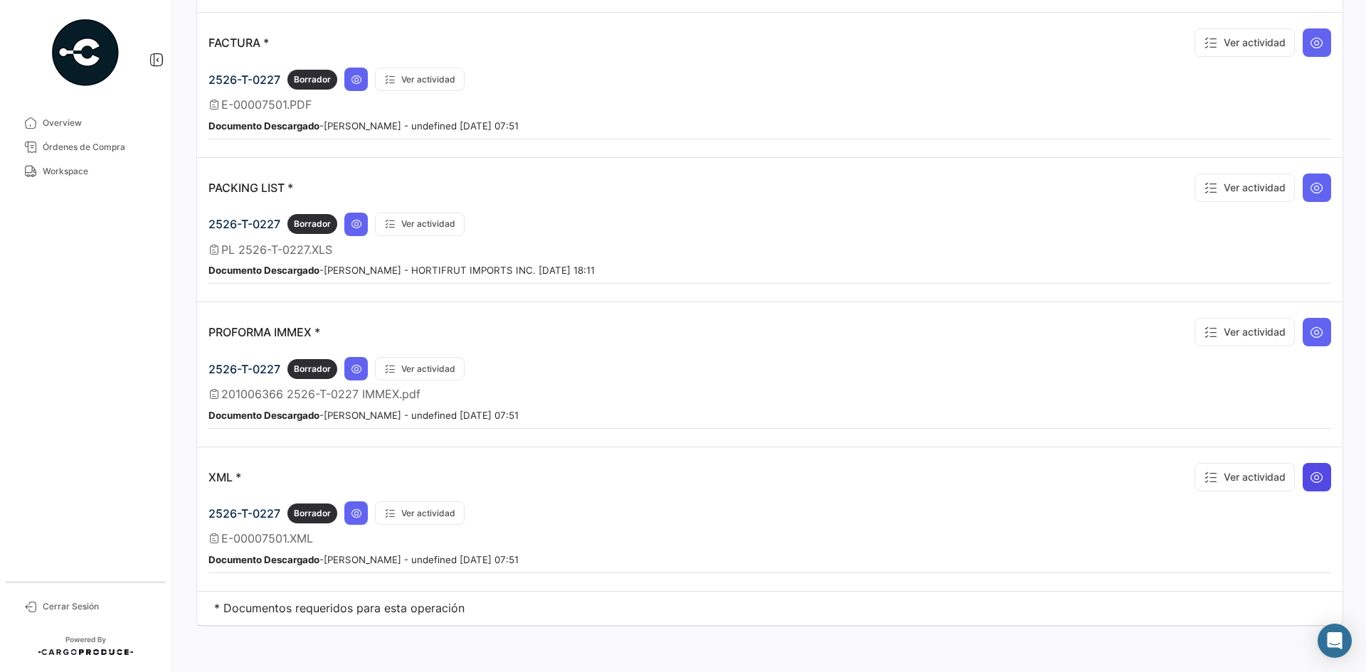
click at [1320, 480] on button at bounding box center [1317, 477] width 28 height 28
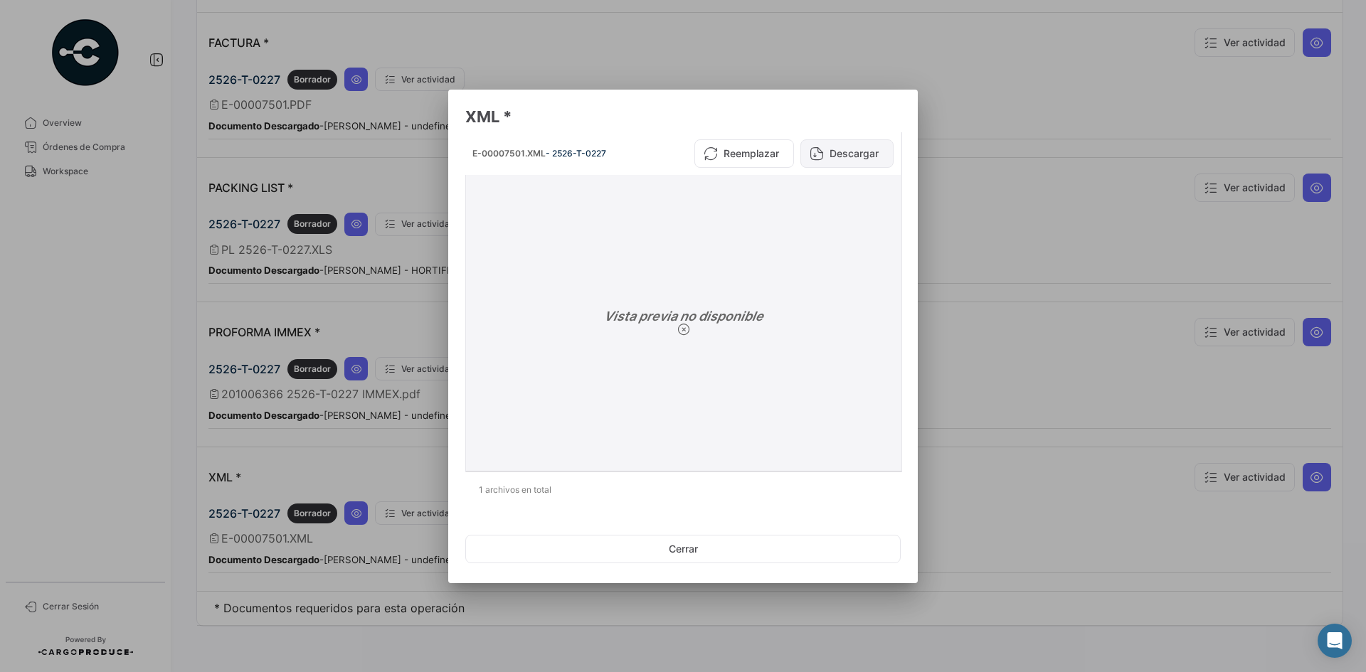
click at [863, 149] on button "Descargar" at bounding box center [846, 153] width 93 height 28
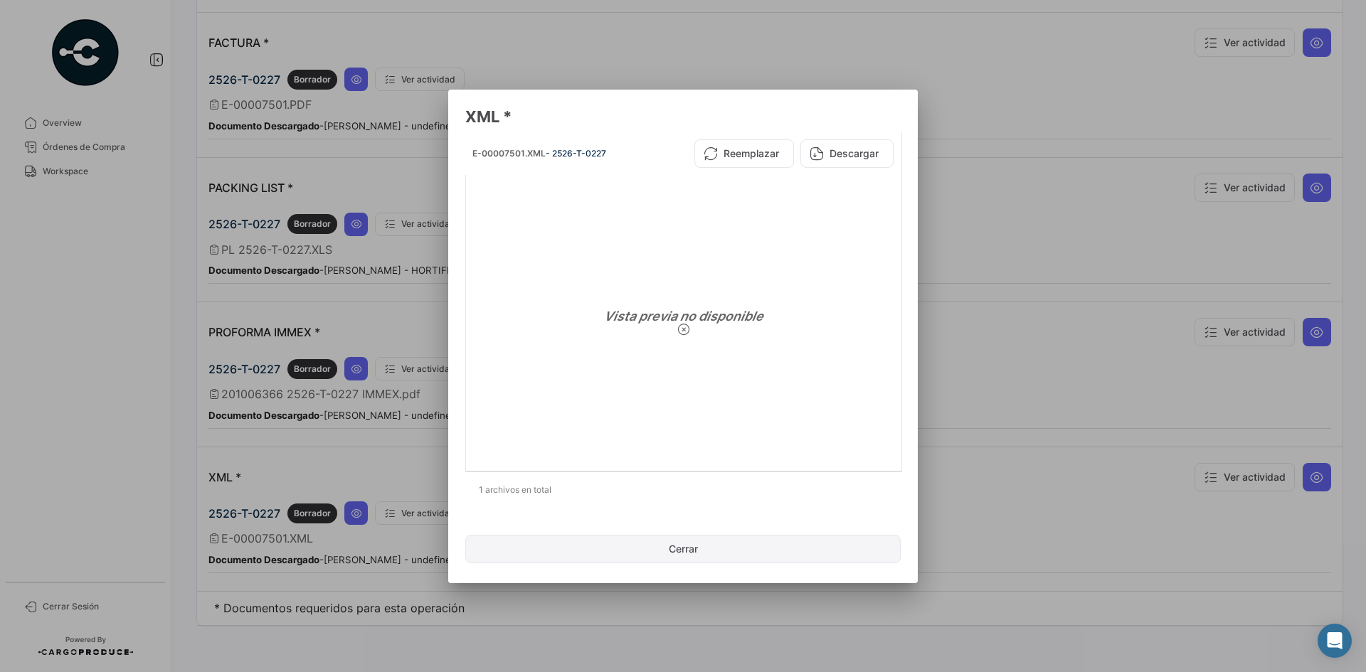
click at [673, 552] on button "Cerrar" at bounding box center [682, 549] width 435 height 28
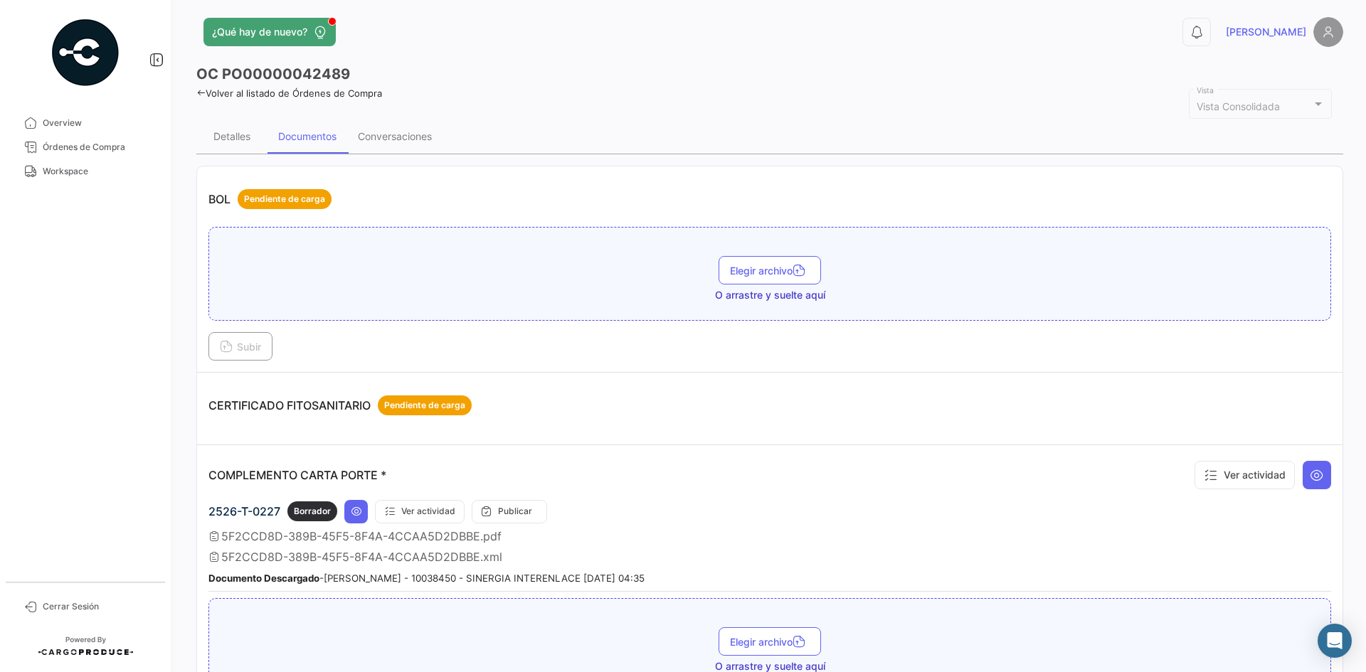
scroll to position [0, 0]
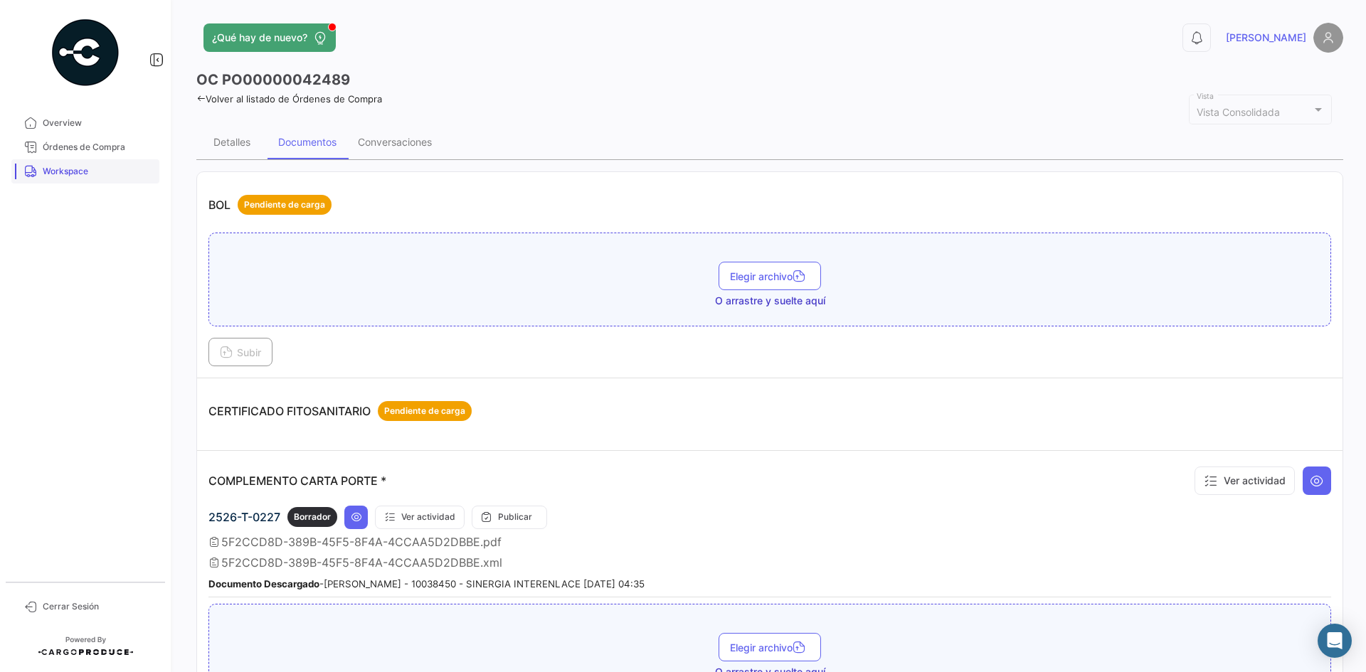
click at [57, 172] on span "Workspace" at bounding box center [98, 171] width 111 height 13
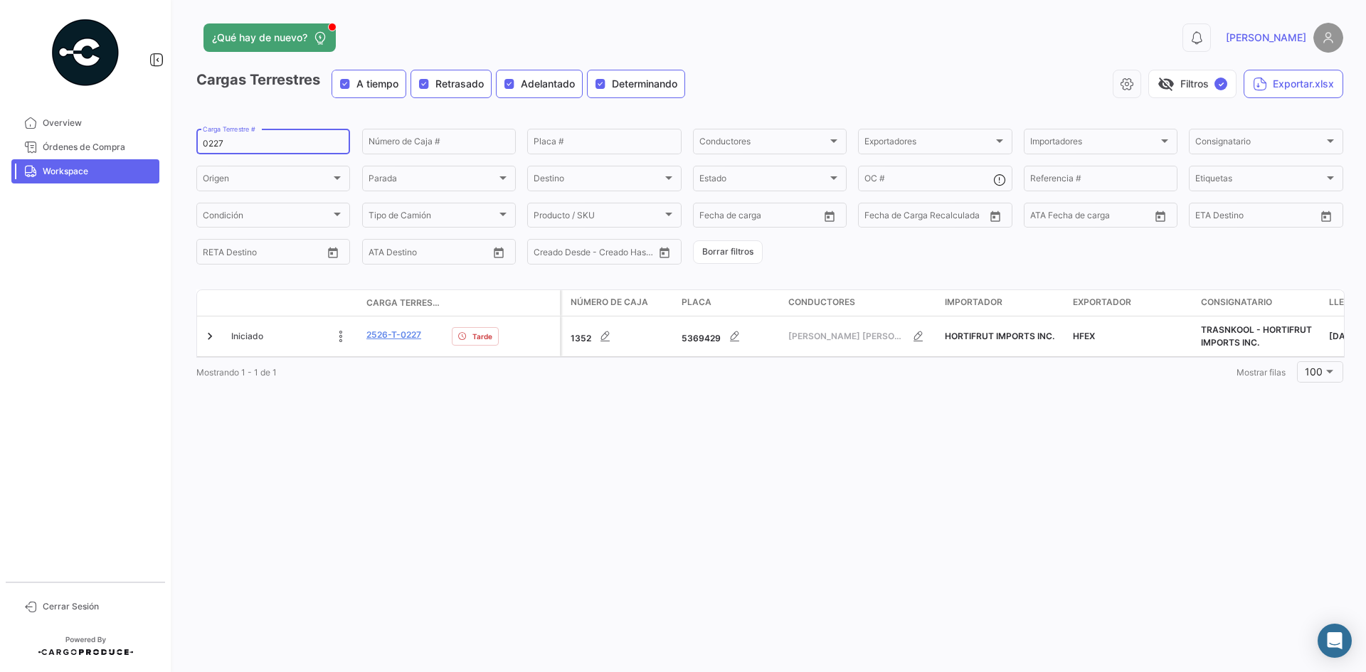
click at [213, 140] on input "0227" at bounding box center [273, 144] width 141 height 10
paste input "31"
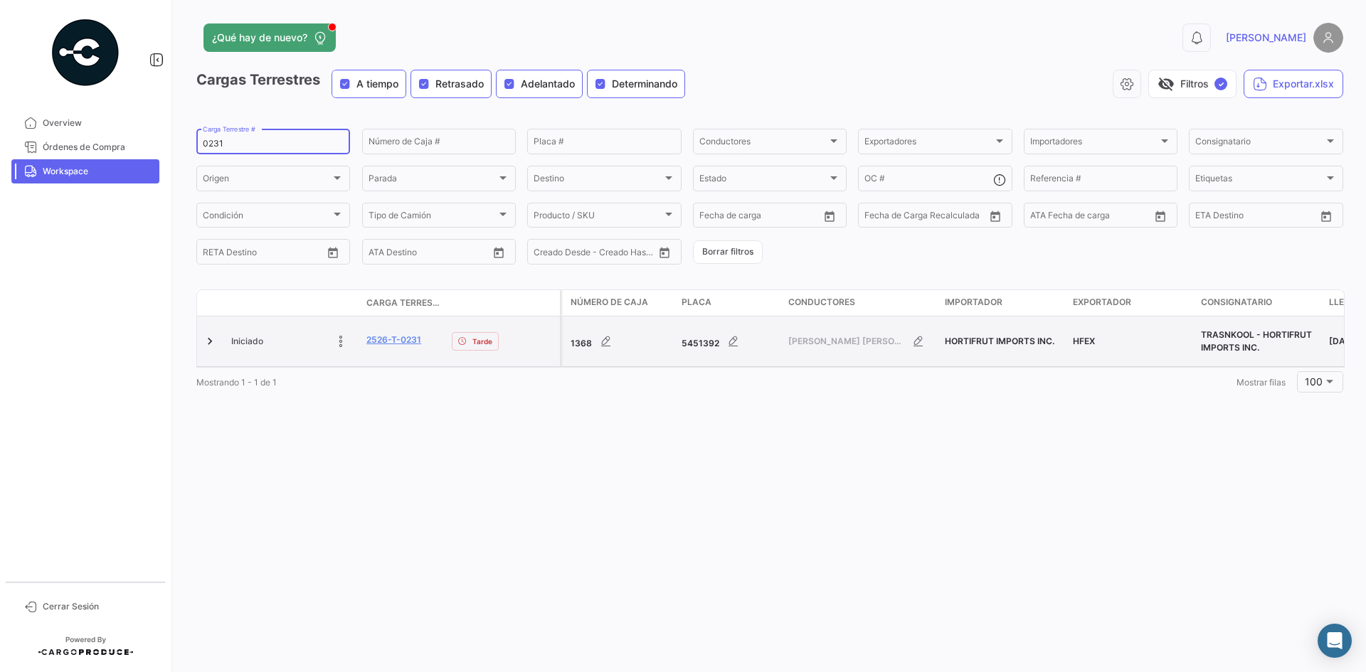
type input "0231"
click at [198, 344] on datatable-body-cell at bounding box center [211, 342] width 28 height 50
click at [209, 341] on link at bounding box center [210, 341] width 14 height 14
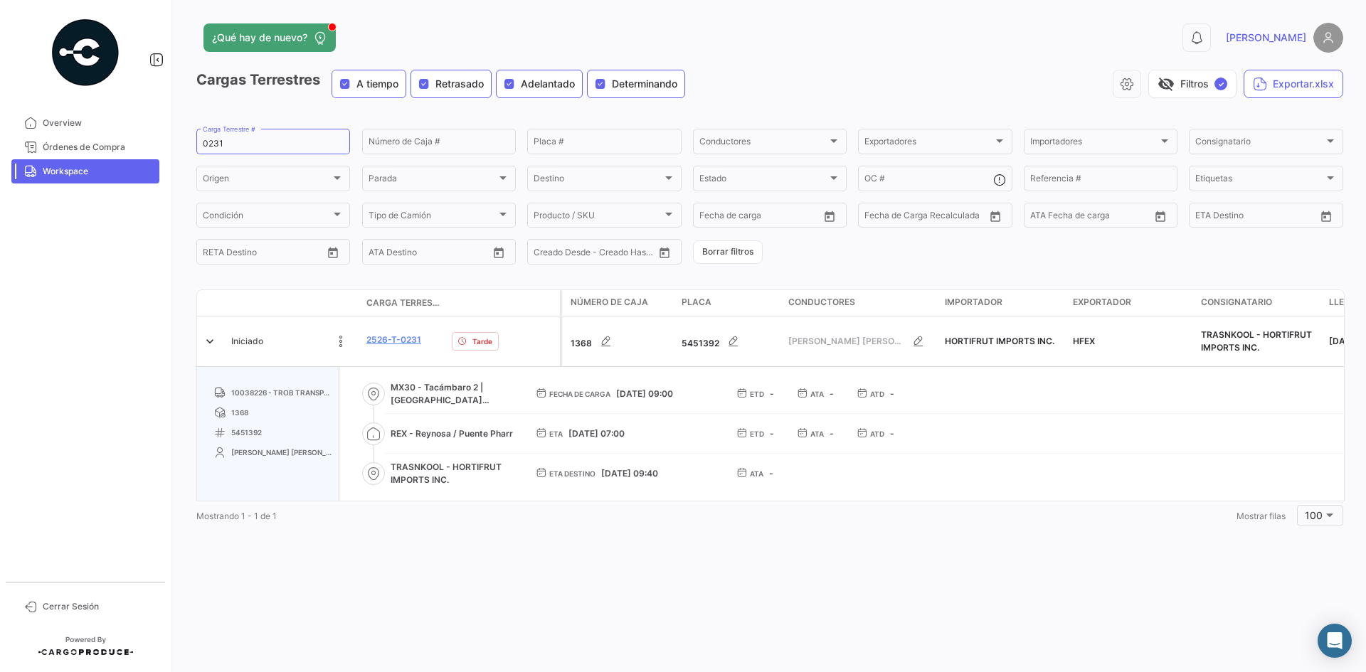
drag, startPoint x: 436, startPoint y: 398, endPoint x: 422, endPoint y: 379, distance: 23.3
copy span "Tacámbaro 2 | La [PERSON_NAME]"
drag, startPoint x: 415, startPoint y: 426, endPoint x: 512, endPoint y: 427, distance: 97.5
click at [512, 428] on span "REX - Reynosa / Puente Pharr" at bounding box center [452, 434] width 122 height 13
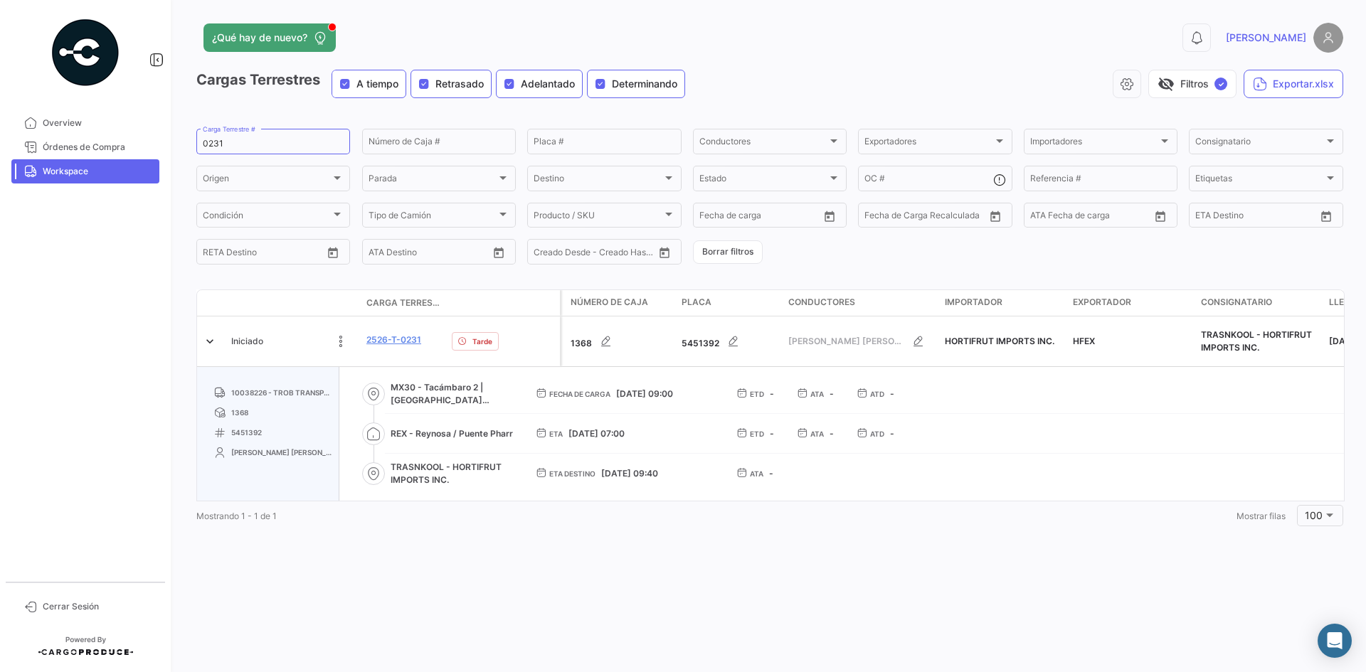
copy span "[PERSON_NAME] / [PERSON_NAME] [PERSON_NAME]"
